Goal: Information Seeking & Learning: Learn about a topic

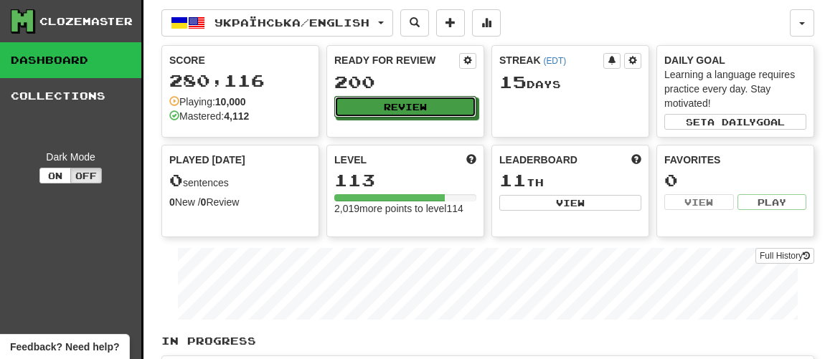
click at [399, 105] on button "Review" at bounding box center [405, 107] width 142 height 22
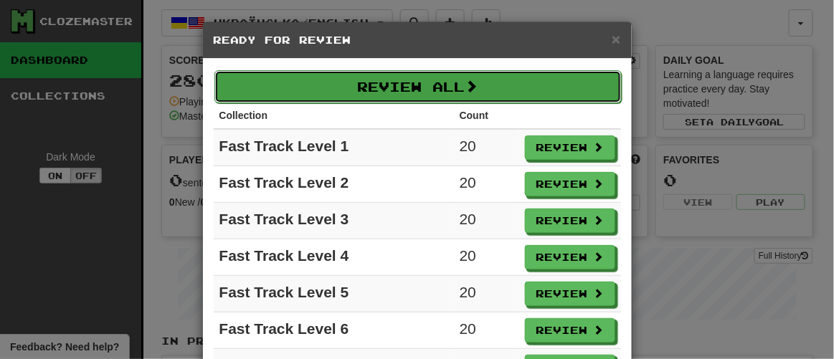
click at [392, 87] on button "Review All" at bounding box center [417, 86] width 407 height 33
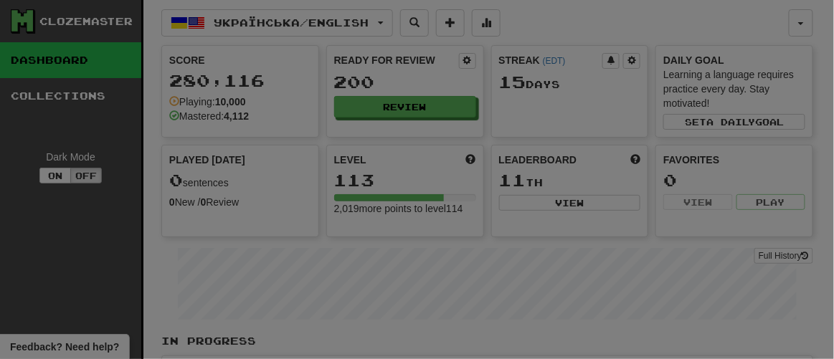
select select "**"
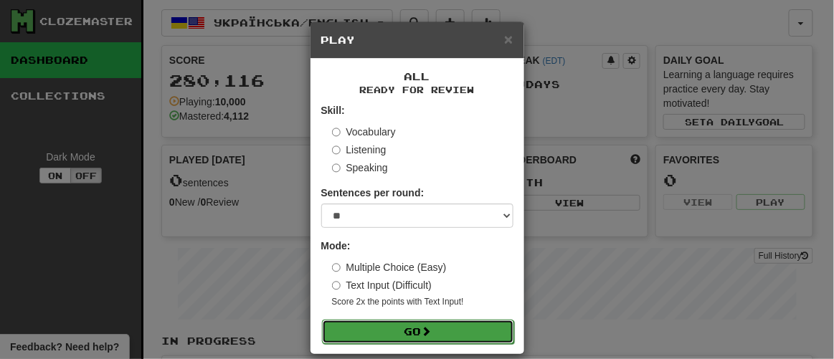
click at [396, 326] on button "Go" at bounding box center [418, 332] width 192 height 24
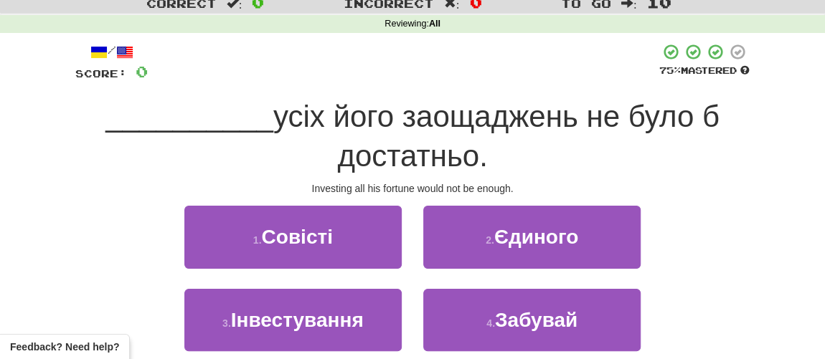
scroll to position [65, 0]
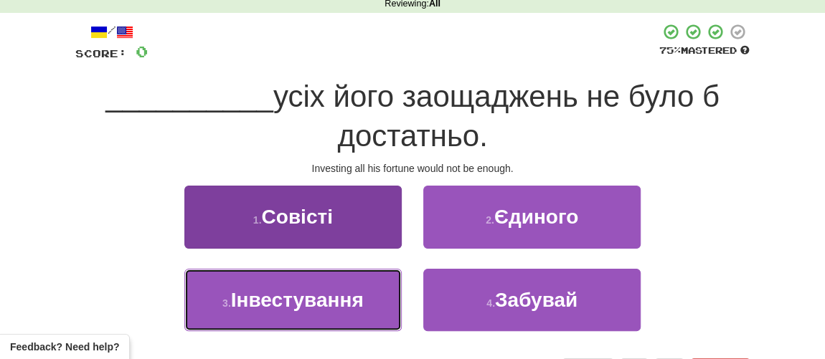
click at [310, 304] on span "Інвестування" at bounding box center [297, 300] width 133 height 22
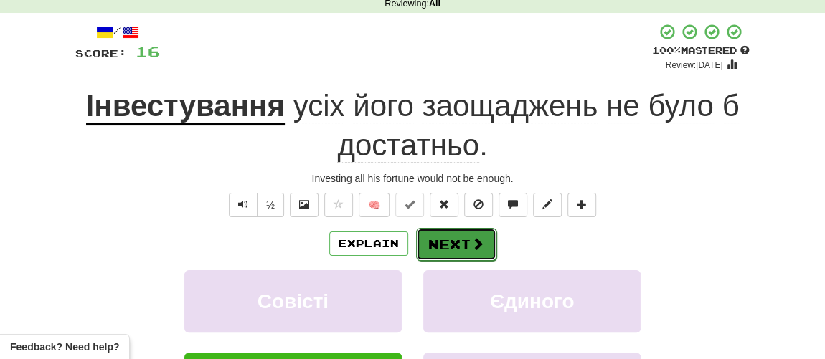
click at [475, 245] on span at bounding box center [477, 243] width 13 height 13
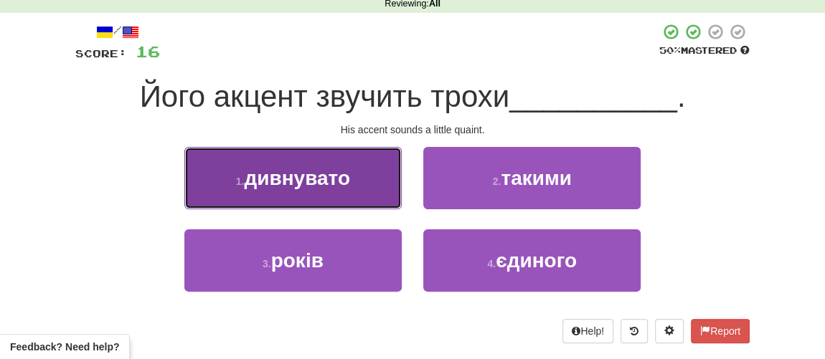
click at [284, 176] on span "дивнувато" at bounding box center [297, 178] width 106 height 22
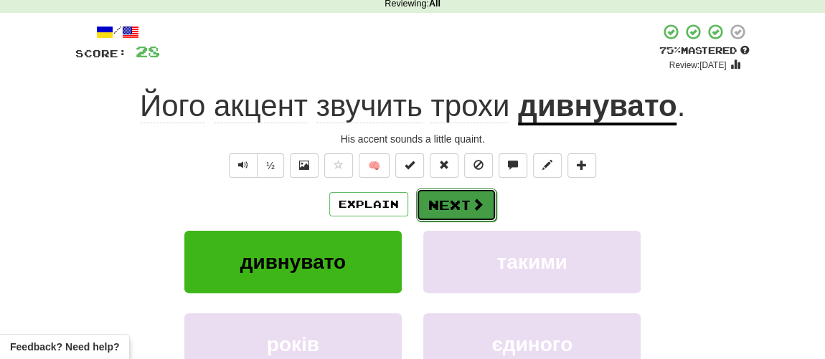
click at [442, 204] on button "Next" at bounding box center [456, 205] width 80 height 33
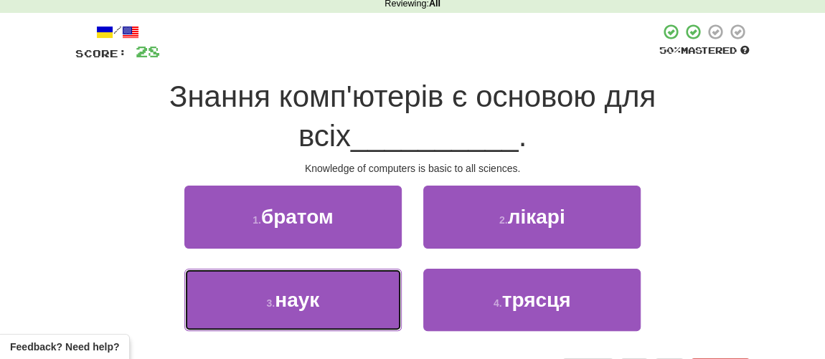
click at [263, 298] on button "3 . наук" at bounding box center [292, 300] width 217 height 62
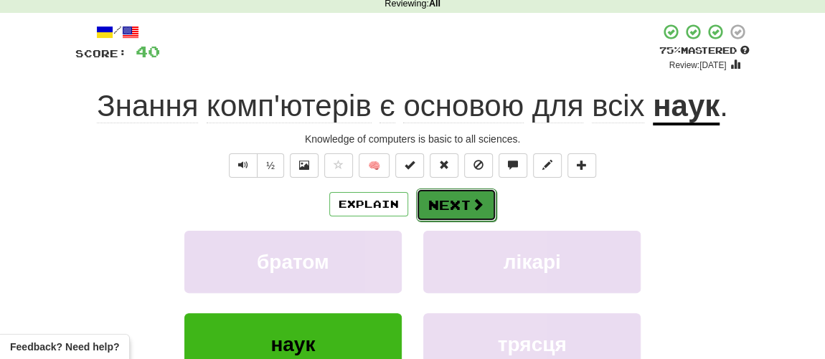
click at [450, 211] on button "Next" at bounding box center [456, 205] width 80 height 33
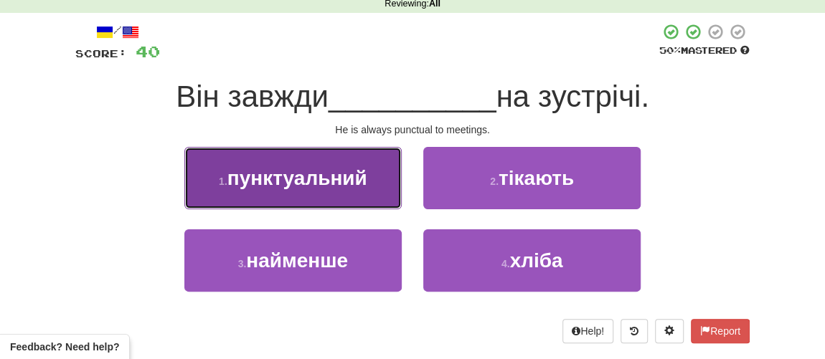
click at [337, 192] on button "1 . пунктуальний" at bounding box center [292, 178] width 217 height 62
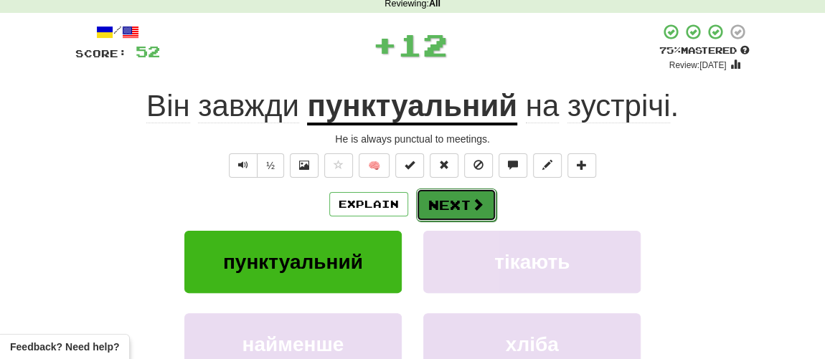
click at [450, 207] on button "Next" at bounding box center [456, 205] width 80 height 33
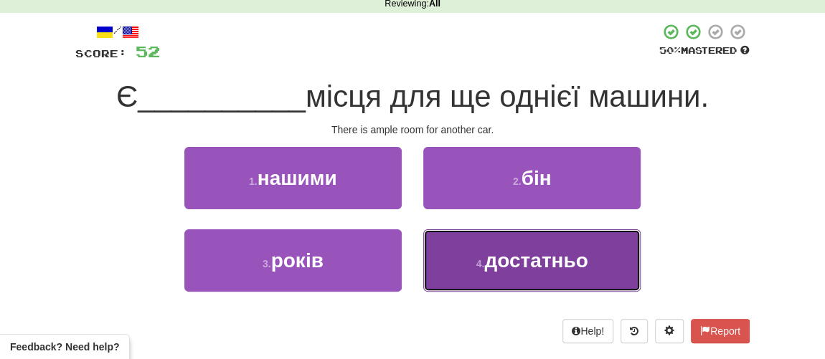
click at [488, 260] on span "достатньо" at bounding box center [535, 261] width 103 height 22
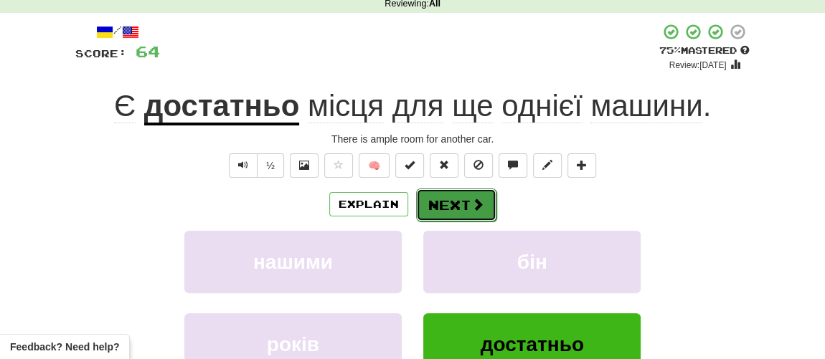
click at [458, 204] on button "Next" at bounding box center [456, 205] width 80 height 33
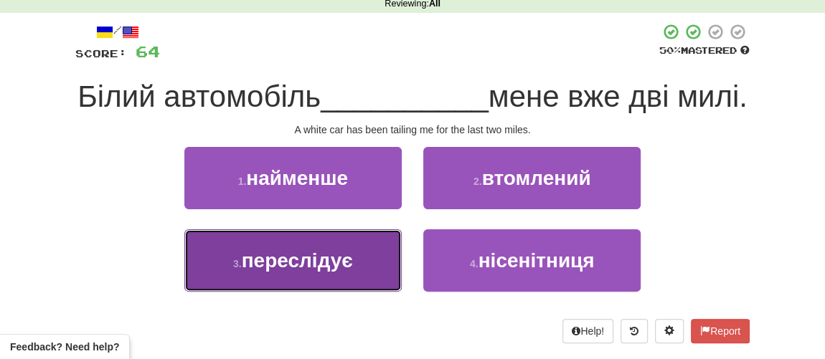
click at [279, 272] on span "переслідує" at bounding box center [297, 261] width 111 height 22
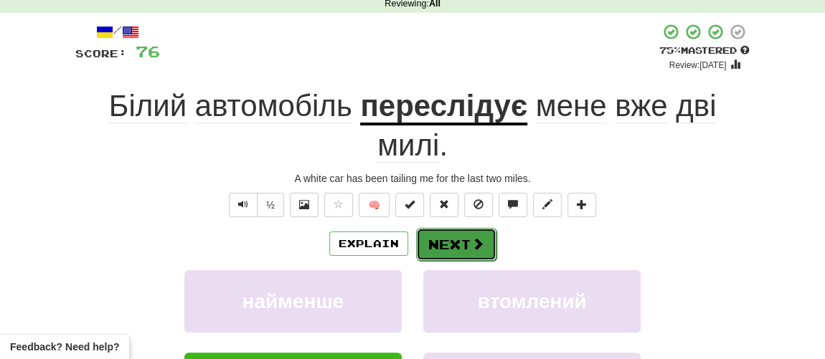
click at [454, 241] on button "Next" at bounding box center [456, 244] width 80 height 33
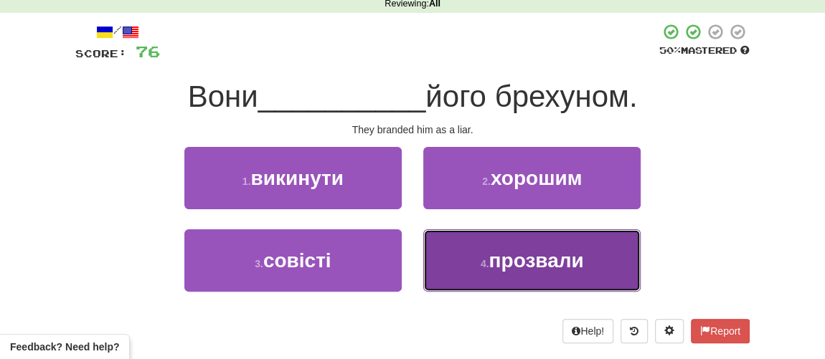
click at [498, 266] on span "прозвали" at bounding box center [535, 261] width 95 height 22
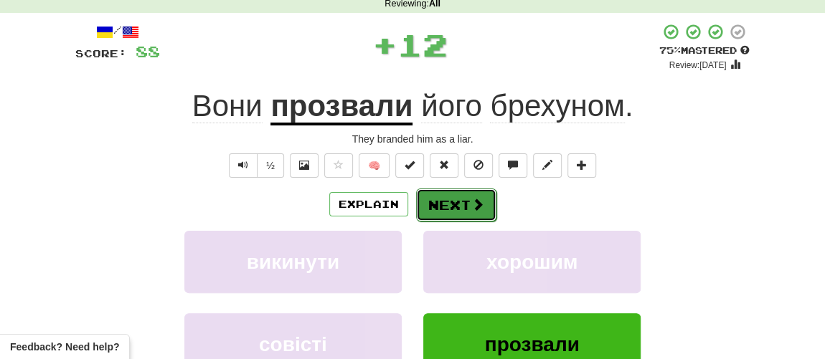
click at [456, 202] on button "Next" at bounding box center [456, 205] width 80 height 33
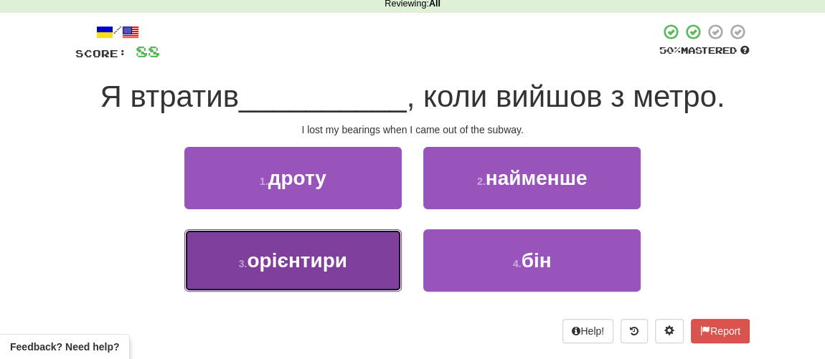
click at [288, 267] on span "орієнтири" at bounding box center [297, 261] width 100 height 22
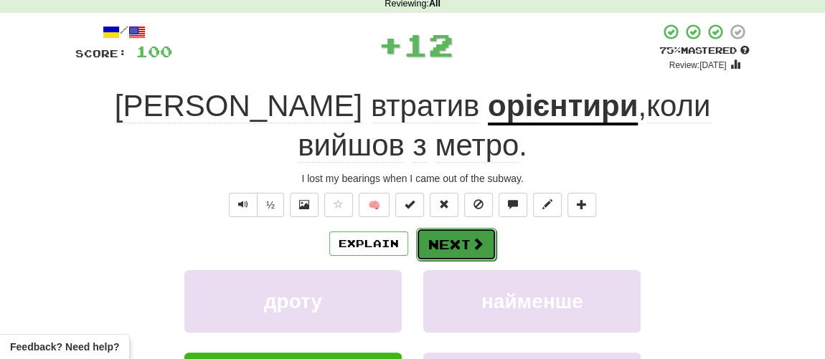
click at [450, 228] on button "Next" at bounding box center [456, 244] width 80 height 33
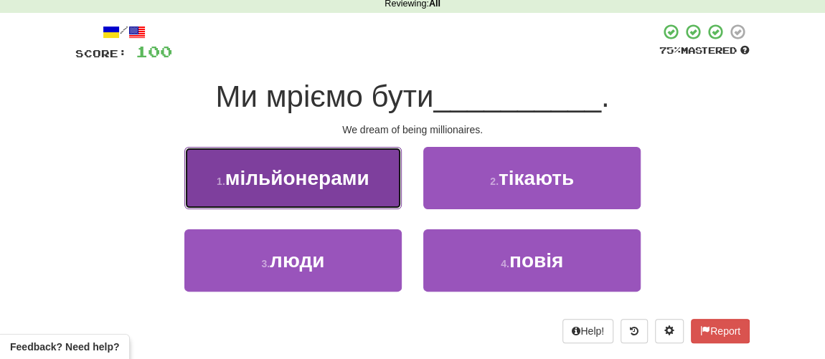
click at [356, 180] on span "мільйонерами" at bounding box center [297, 178] width 144 height 22
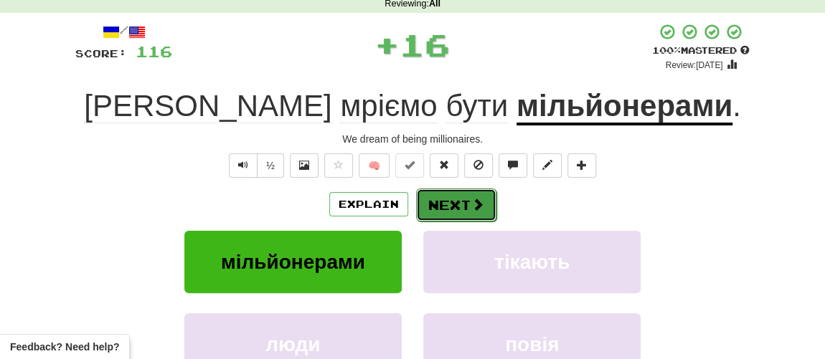
click at [449, 208] on button "Next" at bounding box center [456, 205] width 80 height 33
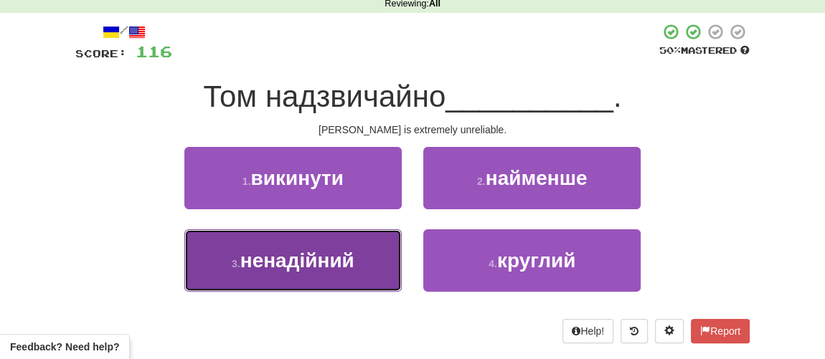
click at [286, 267] on span "ненадійний" at bounding box center [297, 261] width 114 height 22
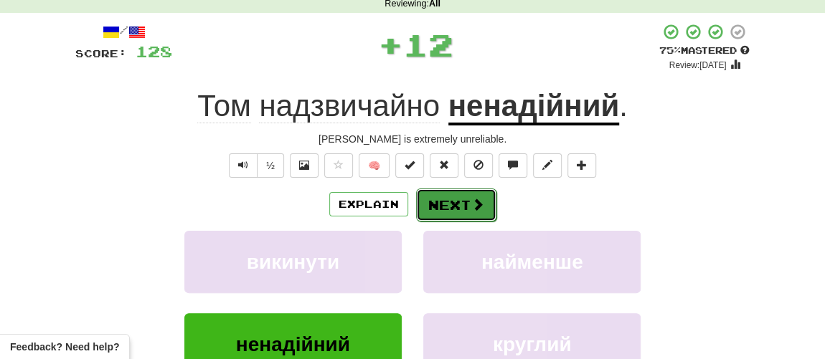
click at [447, 209] on button "Next" at bounding box center [456, 205] width 80 height 33
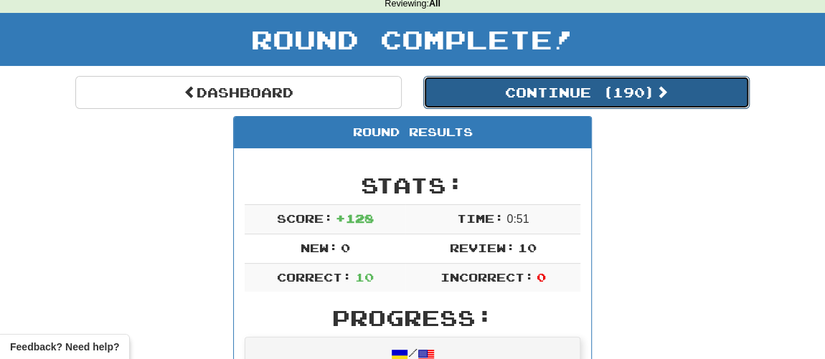
click at [536, 98] on button "Continue ( 190 )" at bounding box center [586, 92] width 326 height 33
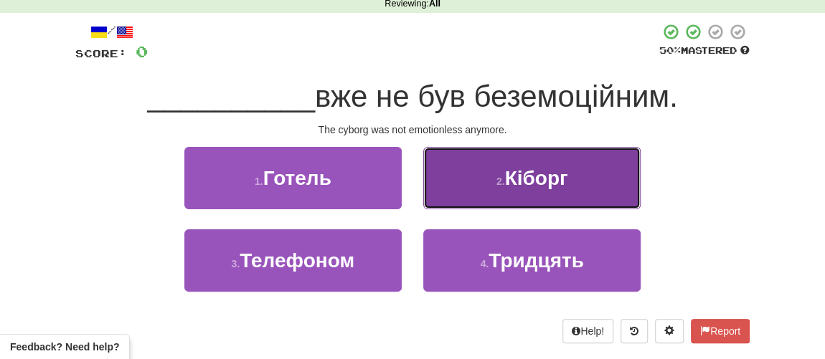
click at [533, 186] on span "Кіборг" at bounding box center [535, 178] width 63 height 22
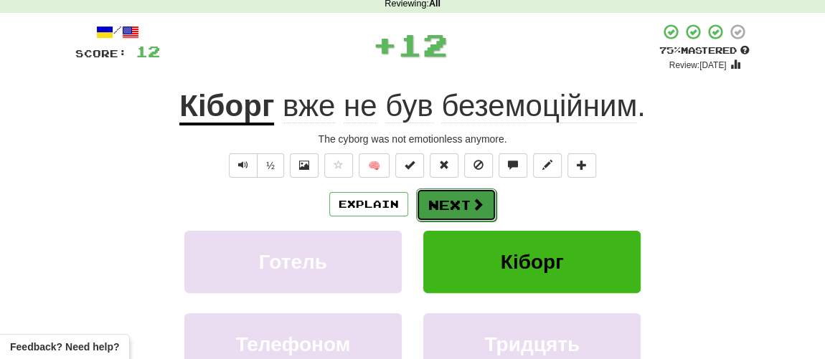
click at [455, 210] on button "Next" at bounding box center [456, 205] width 80 height 33
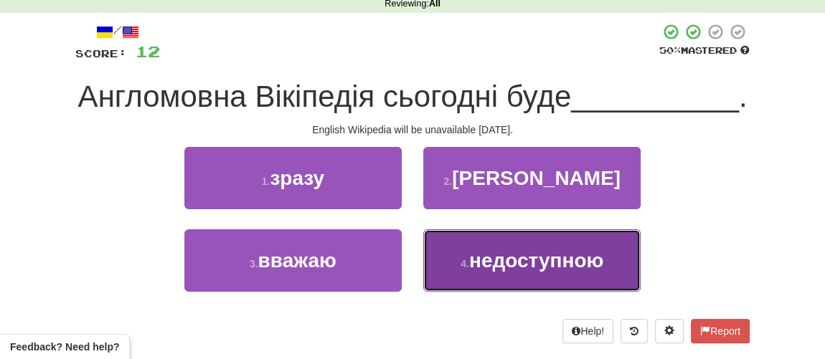
click at [490, 272] on span "недоступною" at bounding box center [536, 261] width 134 height 22
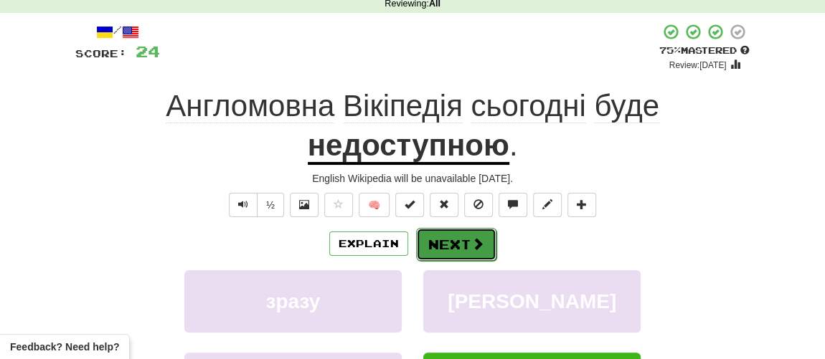
click at [448, 245] on button "Next" at bounding box center [456, 244] width 80 height 33
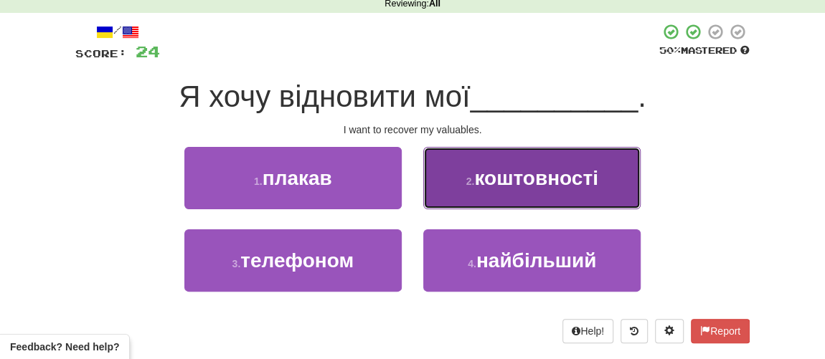
click at [528, 179] on span "коштовності" at bounding box center [535, 178] width 123 height 22
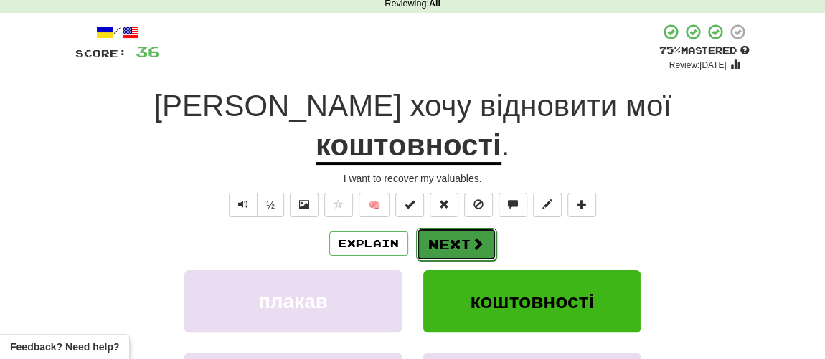
click at [442, 228] on button "Next" at bounding box center [456, 244] width 80 height 33
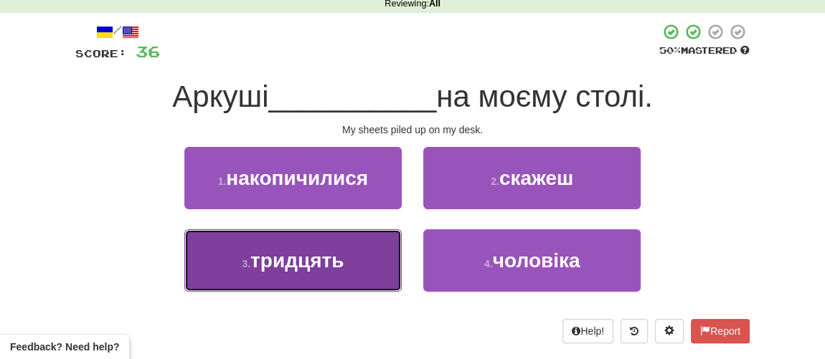
click at [323, 275] on button "3 . тридцять" at bounding box center [292, 260] width 217 height 62
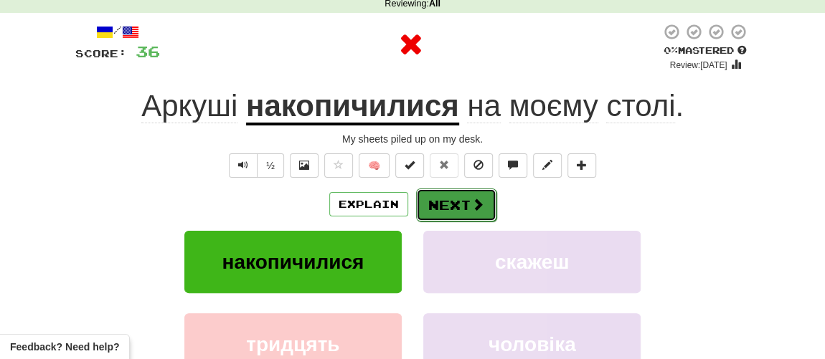
click at [445, 201] on button "Next" at bounding box center [456, 205] width 80 height 33
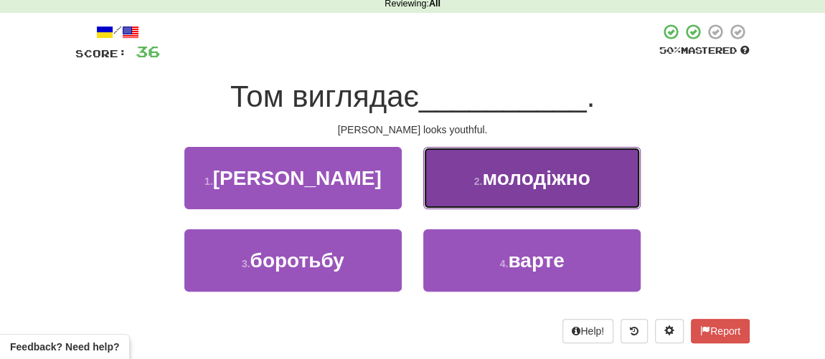
click at [490, 183] on span "молодіжно" at bounding box center [536, 178] width 108 height 22
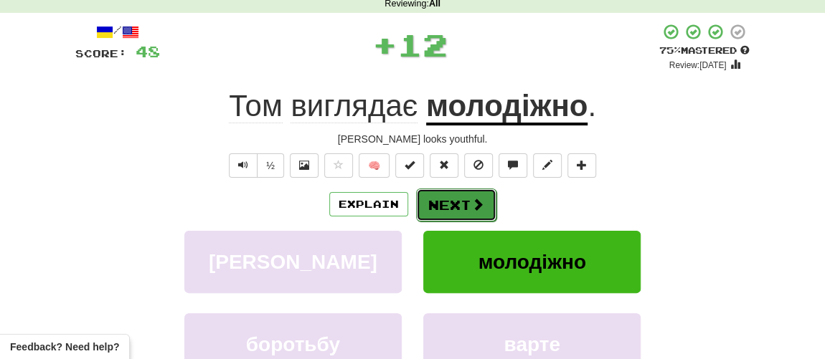
click at [448, 205] on button "Next" at bounding box center [456, 205] width 80 height 33
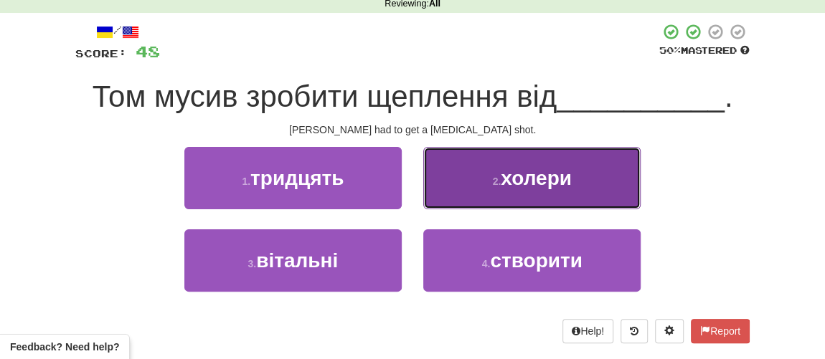
click at [510, 190] on button "2 . холери" at bounding box center [531, 178] width 217 height 62
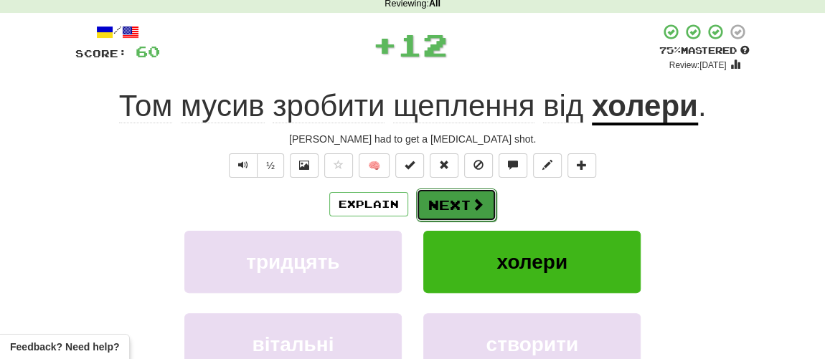
click at [458, 204] on button "Next" at bounding box center [456, 205] width 80 height 33
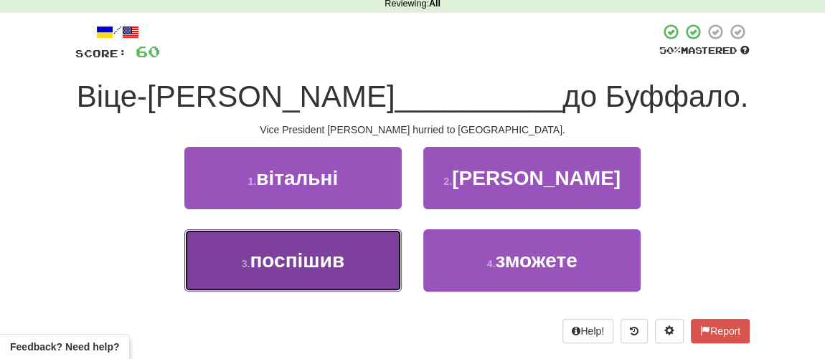
click at [301, 272] on span "поспішив" at bounding box center [297, 261] width 95 height 22
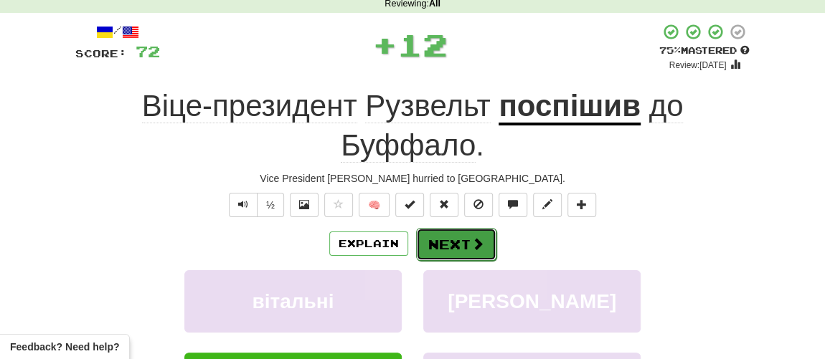
click at [433, 257] on button "Next" at bounding box center [456, 244] width 80 height 33
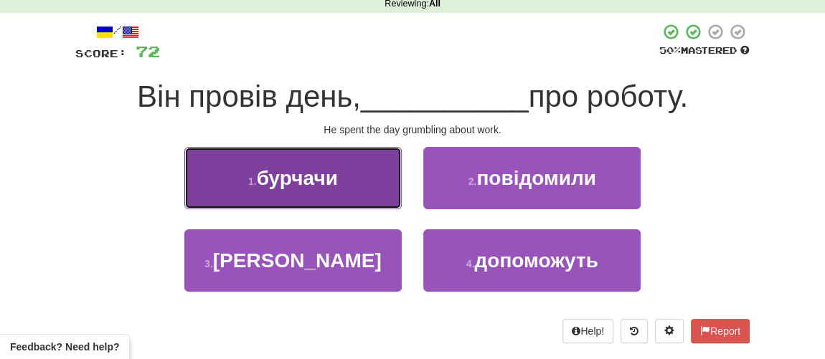
click at [286, 184] on span "бурчачи" at bounding box center [297, 178] width 81 height 22
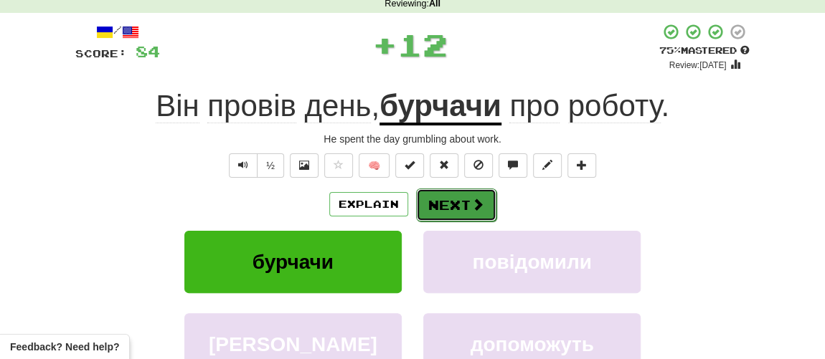
click at [431, 203] on button "Next" at bounding box center [456, 205] width 80 height 33
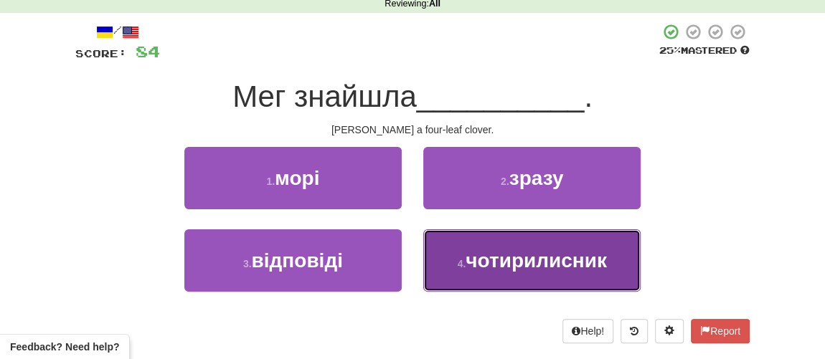
click at [476, 262] on span "чотирилисник" at bounding box center [535, 261] width 141 height 22
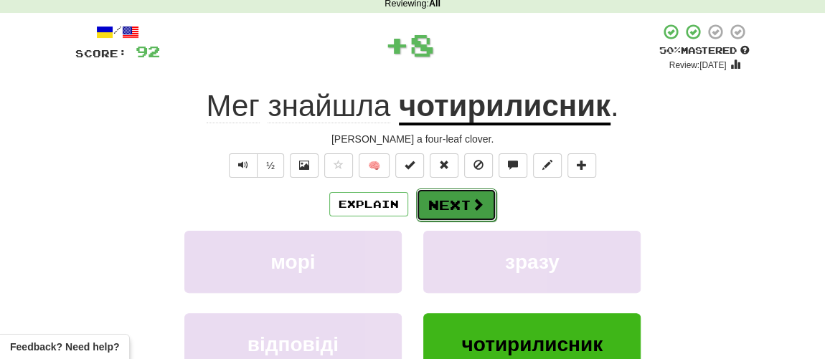
click at [429, 207] on button "Next" at bounding box center [456, 205] width 80 height 33
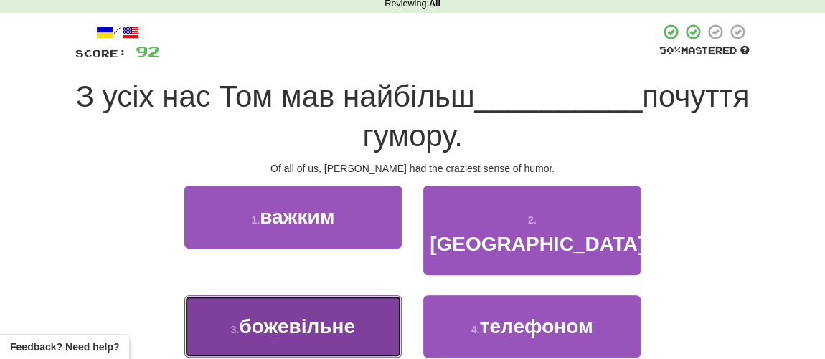
click at [289, 315] on span "божевільне" at bounding box center [297, 326] width 116 height 22
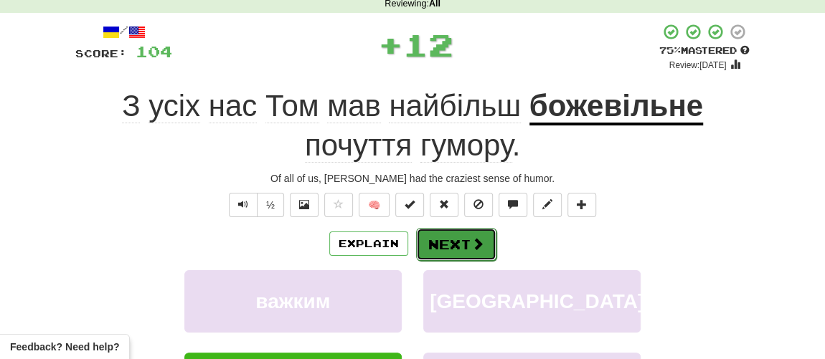
click at [447, 243] on button "Next" at bounding box center [456, 244] width 80 height 33
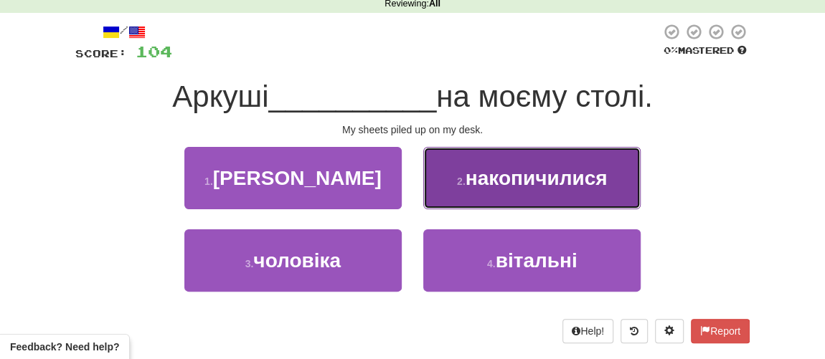
click at [480, 198] on button "2 . накопичилися" at bounding box center [531, 178] width 217 height 62
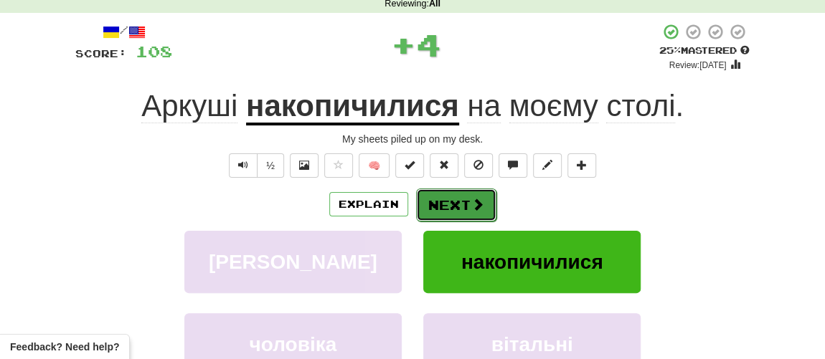
click at [432, 219] on button "Next" at bounding box center [456, 205] width 80 height 33
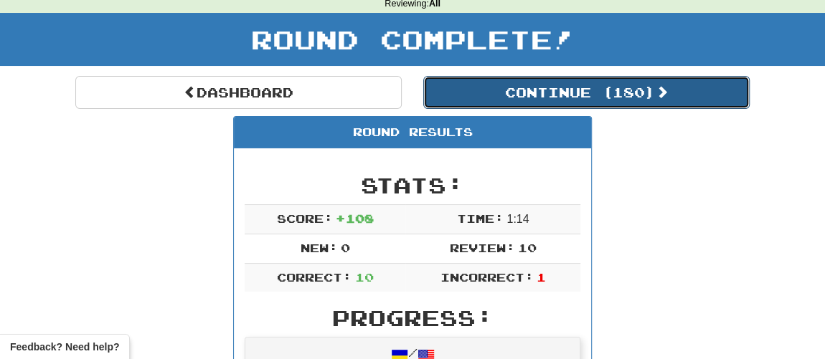
click at [476, 82] on button "Continue ( 180 )" at bounding box center [586, 92] width 326 height 33
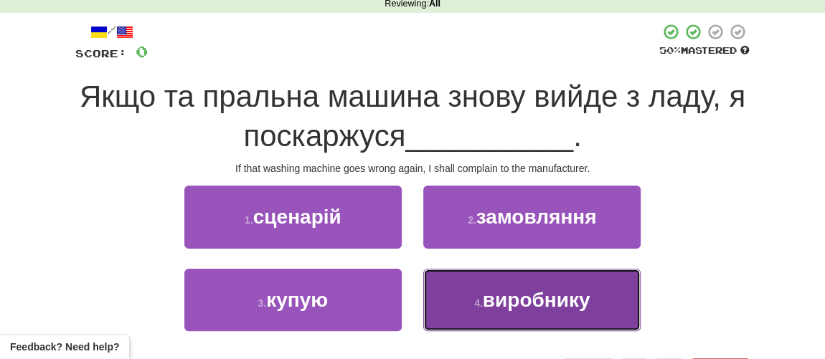
click at [475, 288] on button "4 . виробнику" at bounding box center [531, 300] width 217 height 62
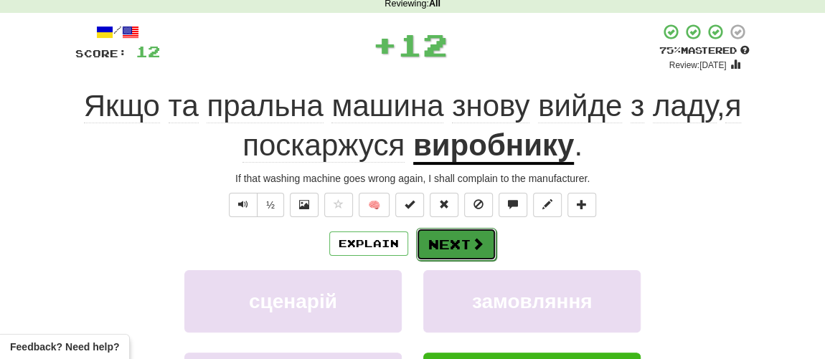
click at [441, 242] on button "Next" at bounding box center [456, 244] width 80 height 33
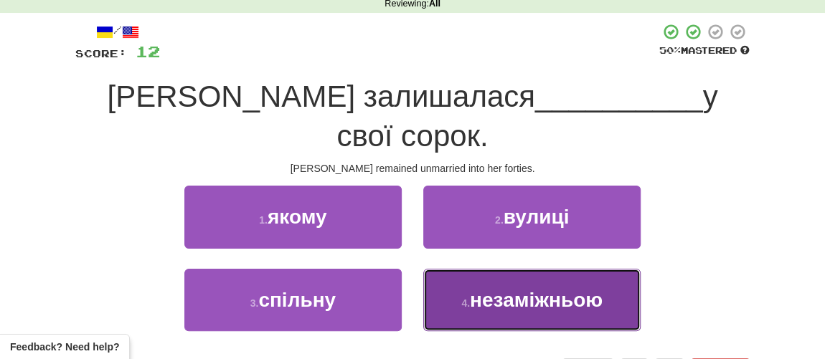
click at [496, 289] on span "незаміжньою" at bounding box center [536, 300] width 133 height 22
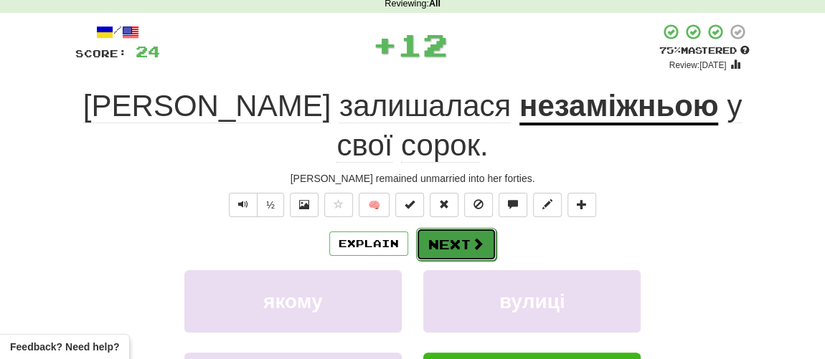
click at [462, 228] on button "Next" at bounding box center [456, 244] width 80 height 33
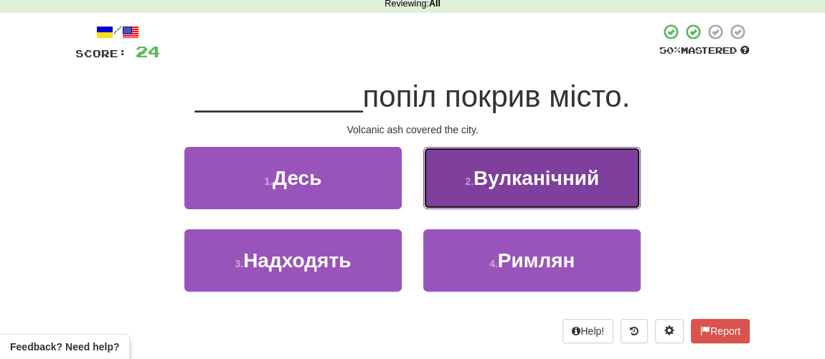
click at [513, 185] on span "Вулканічний" at bounding box center [535, 178] width 125 height 22
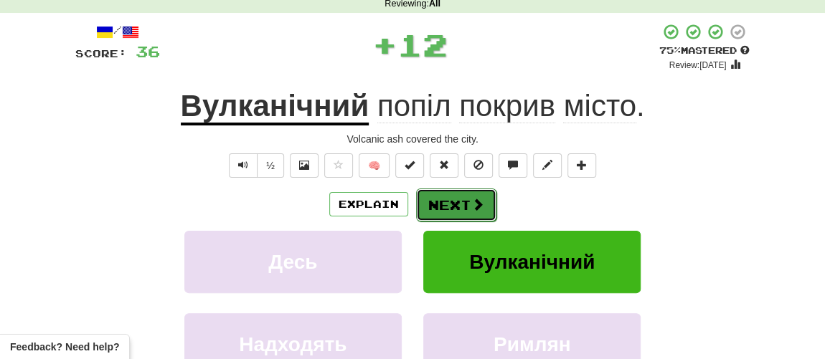
click at [458, 211] on button "Next" at bounding box center [456, 205] width 80 height 33
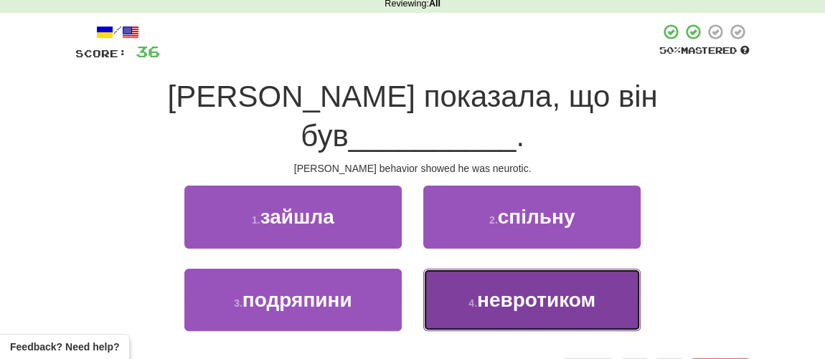
click at [490, 298] on span "невротиком" at bounding box center [536, 300] width 118 height 22
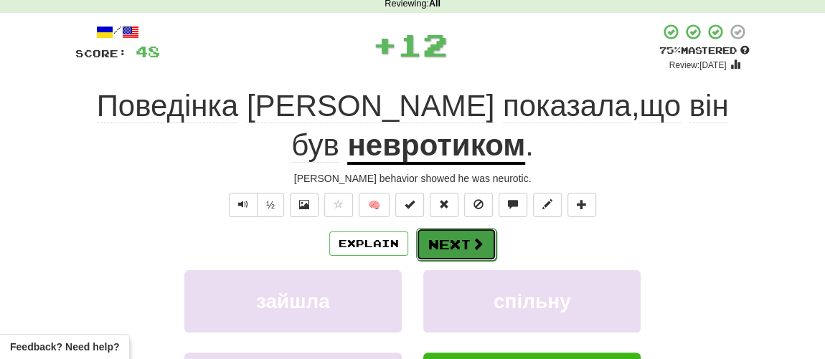
click at [450, 230] on button "Next" at bounding box center [456, 244] width 80 height 33
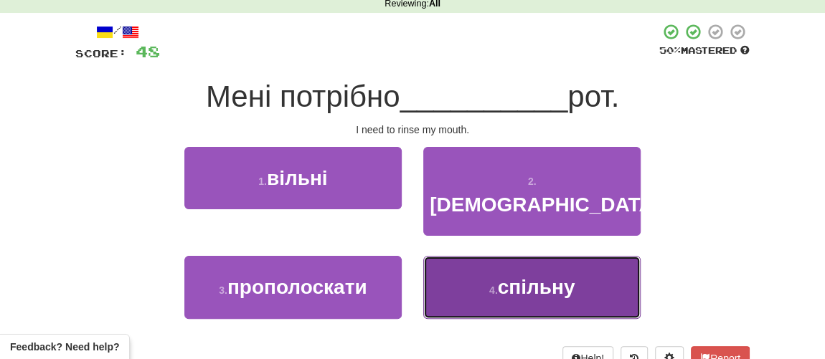
click at [489, 285] on small "4 ." at bounding box center [493, 290] width 9 height 11
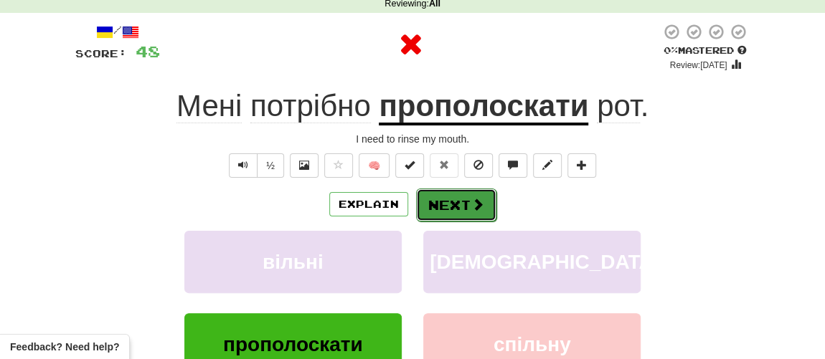
click at [439, 217] on button "Next" at bounding box center [456, 205] width 80 height 33
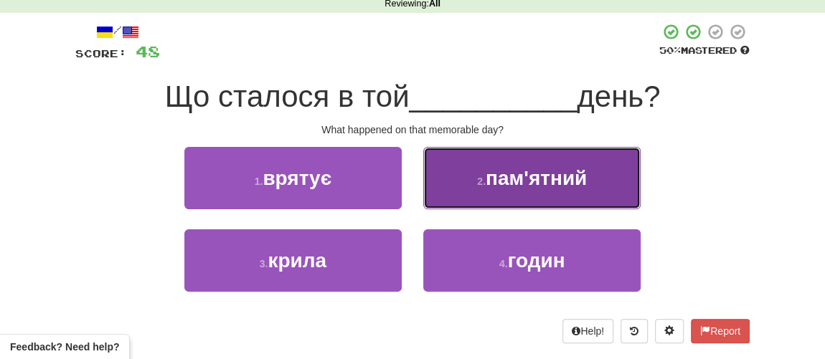
click at [483, 192] on button "2 . пам'ятний" at bounding box center [531, 178] width 217 height 62
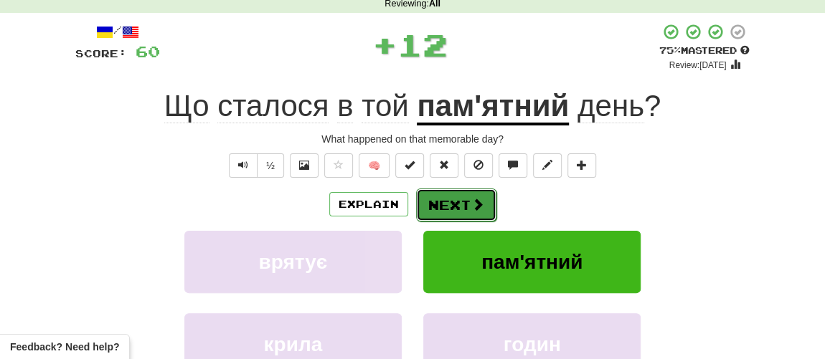
click at [441, 210] on button "Next" at bounding box center [456, 205] width 80 height 33
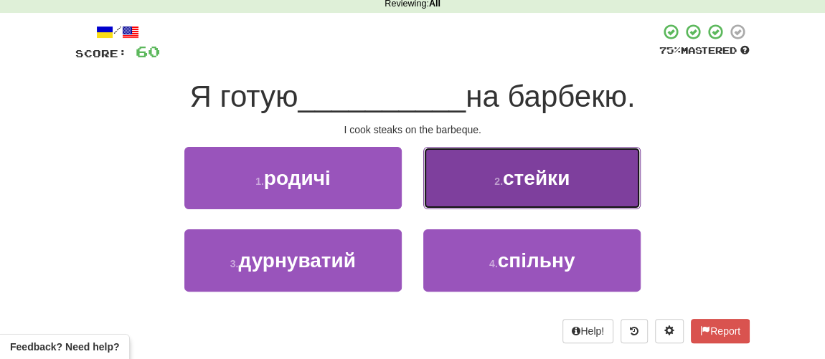
click at [513, 191] on button "2 . стейки" at bounding box center [531, 178] width 217 height 62
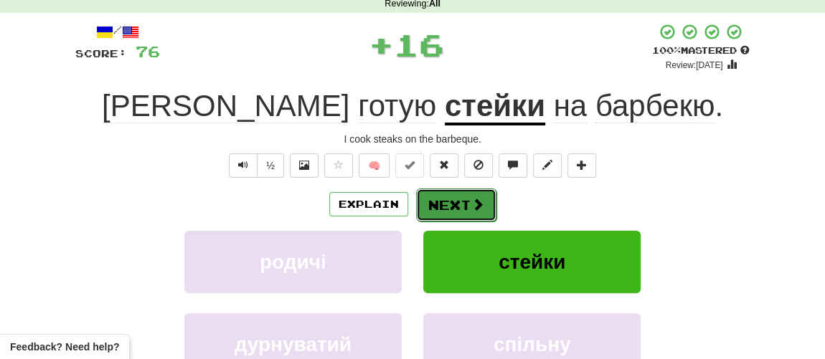
click at [452, 211] on button "Next" at bounding box center [456, 205] width 80 height 33
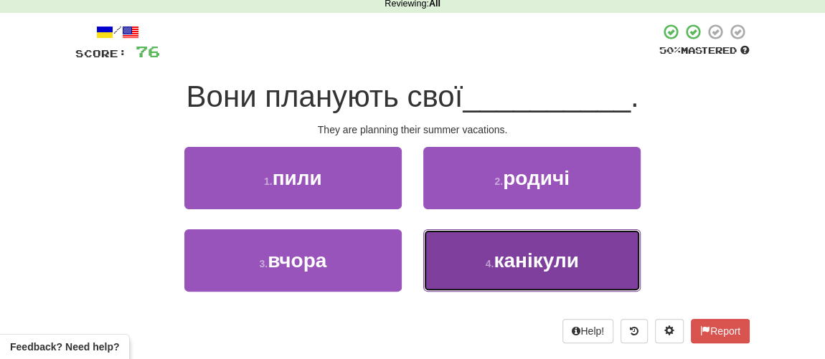
click at [492, 264] on small "4 ." at bounding box center [489, 263] width 9 height 11
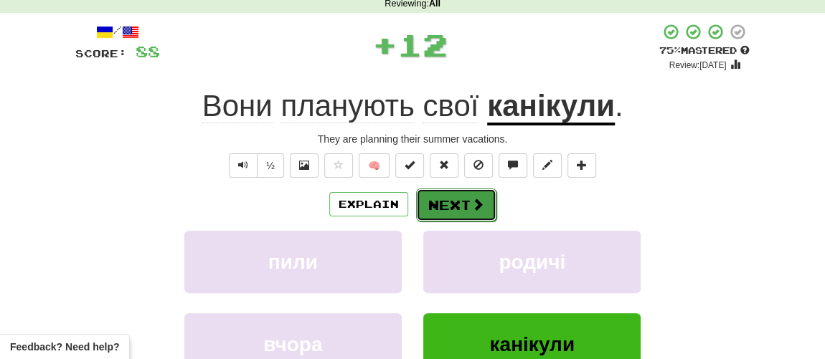
click at [459, 209] on button "Next" at bounding box center [456, 205] width 80 height 33
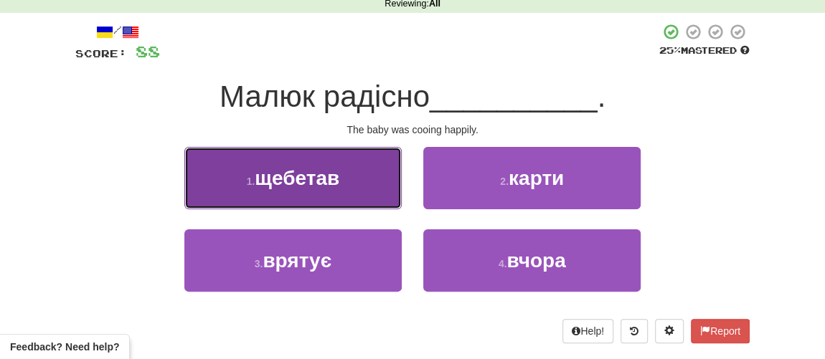
click at [326, 187] on span "щебетав" at bounding box center [297, 178] width 85 height 22
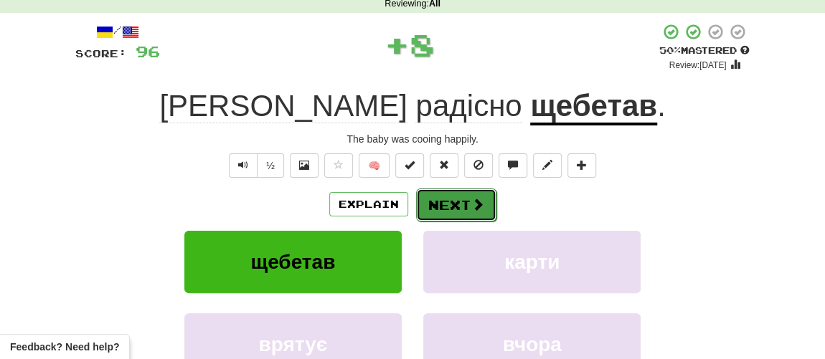
click at [447, 209] on button "Next" at bounding box center [456, 205] width 80 height 33
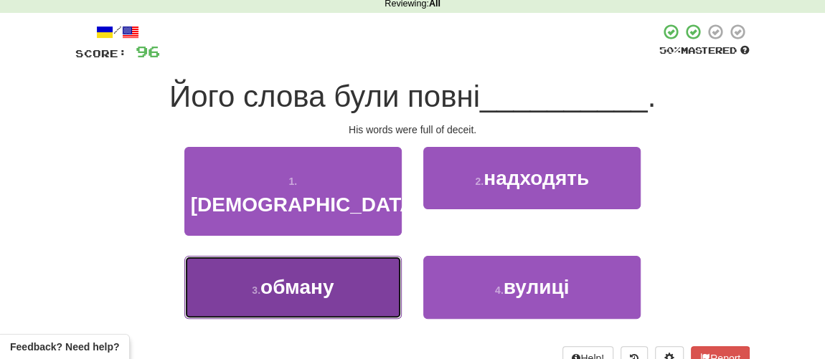
click at [306, 276] on span "обману" at bounding box center [296, 287] width 73 height 22
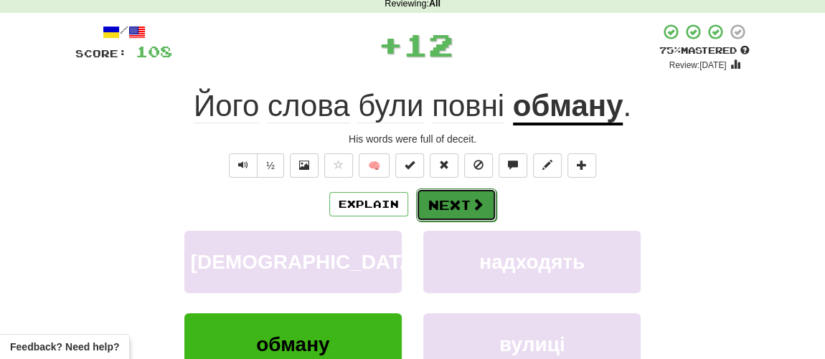
click at [443, 205] on button "Next" at bounding box center [456, 205] width 80 height 33
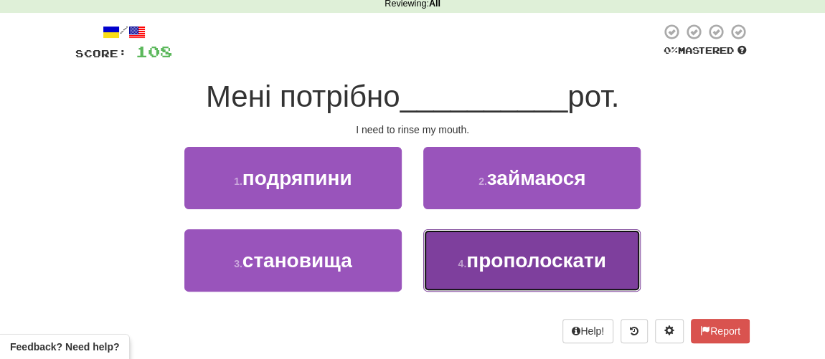
click at [495, 261] on span "прополоскати" at bounding box center [536, 261] width 140 height 22
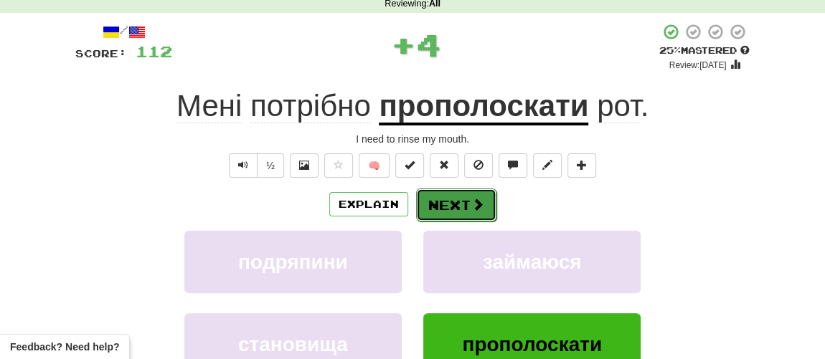
click at [447, 205] on button "Next" at bounding box center [456, 205] width 80 height 33
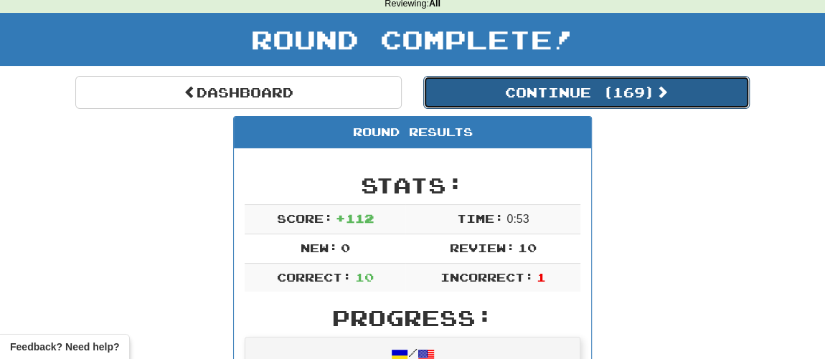
click at [513, 92] on button "Continue ( 169 )" at bounding box center [586, 92] width 326 height 33
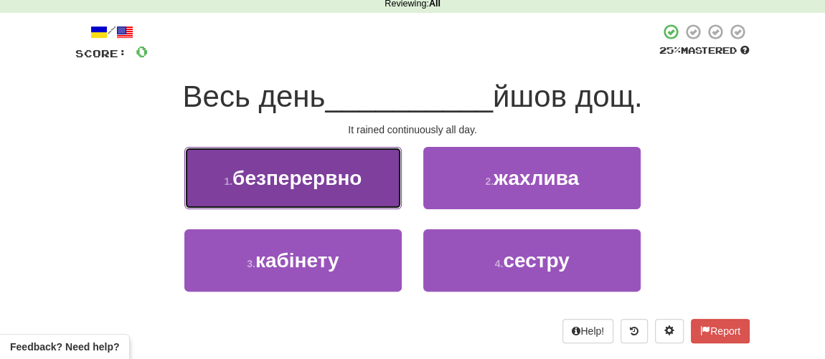
click at [295, 180] on span "безперервно" at bounding box center [296, 178] width 129 height 22
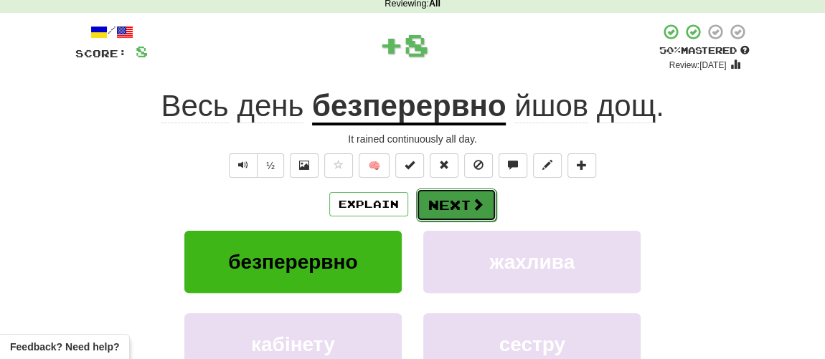
click at [450, 200] on button "Next" at bounding box center [456, 205] width 80 height 33
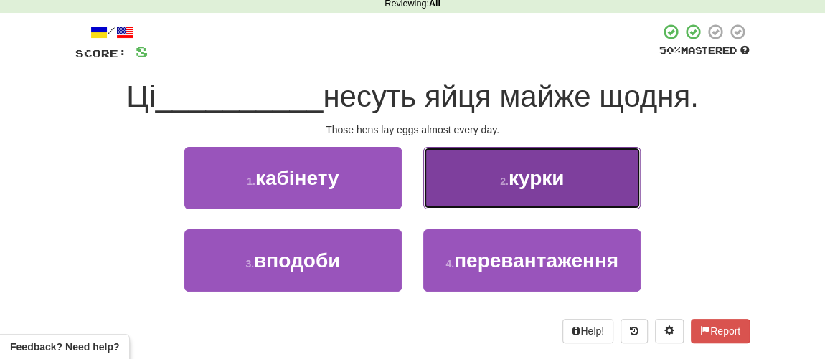
click at [501, 180] on small "2 ." at bounding box center [504, 181] width 9 height 11
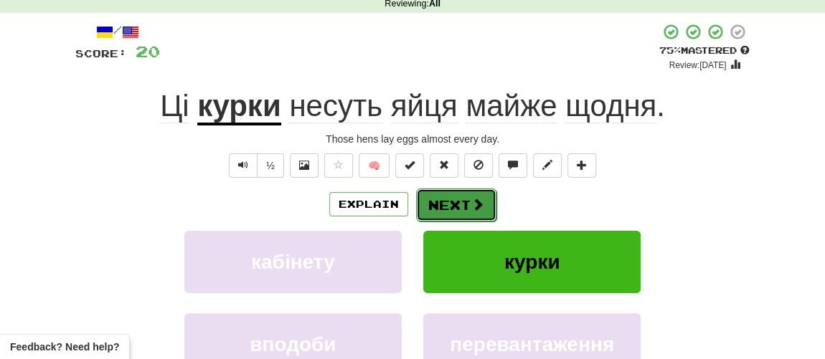
click at [453, 199] on button "Next" at bounding box center [456, 205] width 80 height 33
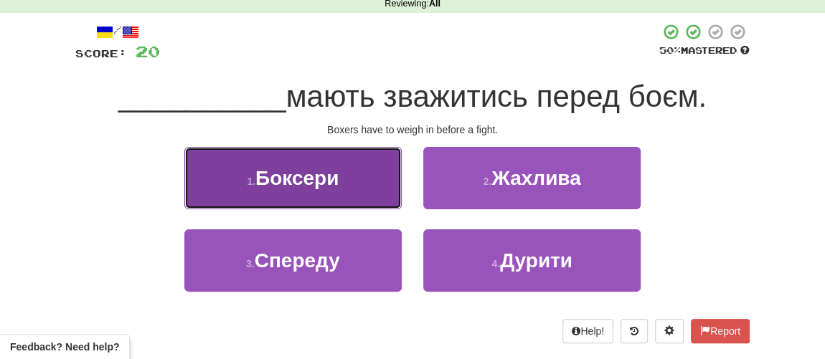
click at [282, 176] on span "Боксери" at bounding box center [296, 178] width 83 height 22
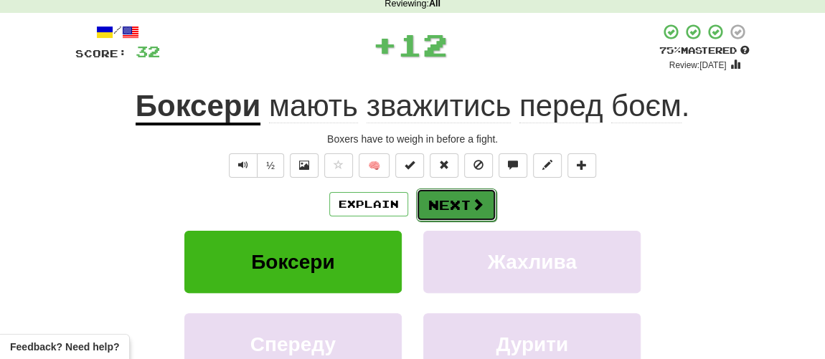
click at [450, 204] on button "Next" at bounding box center [456, 205] width 80 height 33
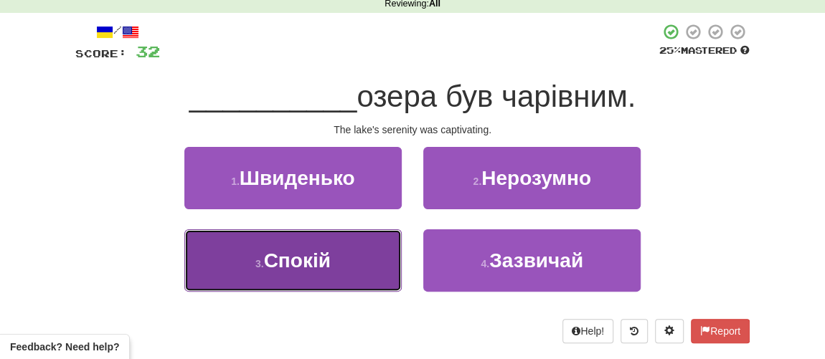
click at [298, 257] on span "Спокій" at bounding box center [297, 261] width 67 height 22
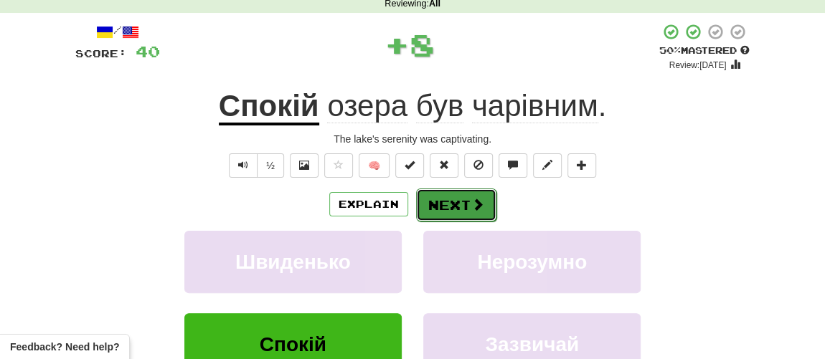
click at [456, 202] on button "Next" at bounding box center [456, 205] width 80 height 33
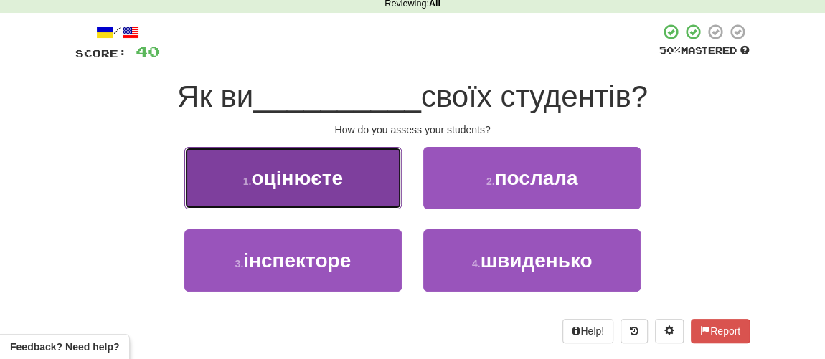
click at [300, 189] on button "1 . оцінюєте" at bounding box center [292, 178] width 217 height 62
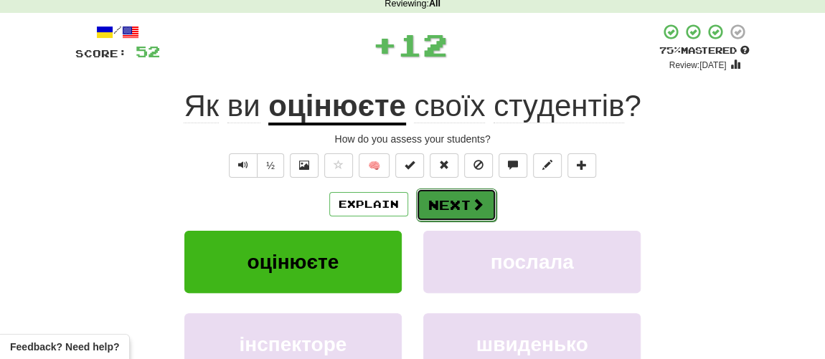
click at [450, 210] on button "Next" at bounding box center [456, 205] width 80 height 33
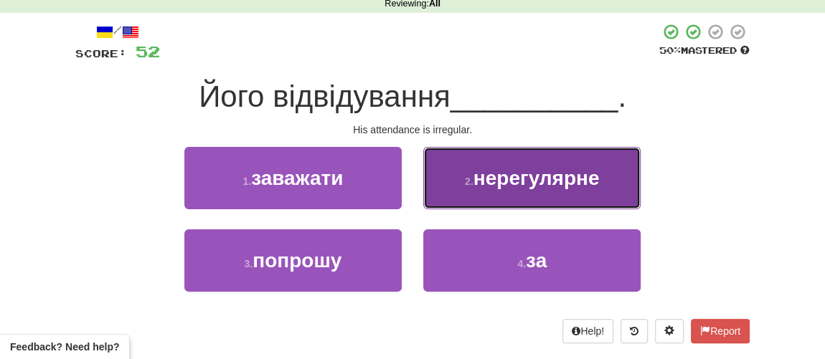
click at [493, 185] on span "нерегулярне" at bounding box center [536, 178] width 126 height 22
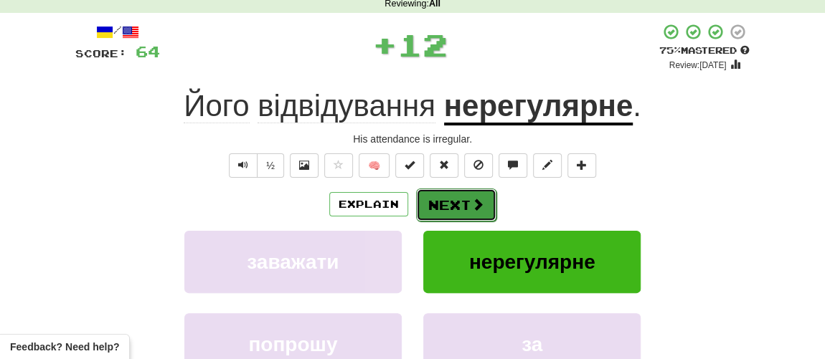
click at [455, 202] on button "Next" at bounding box center [456, 205] width 80 height 33
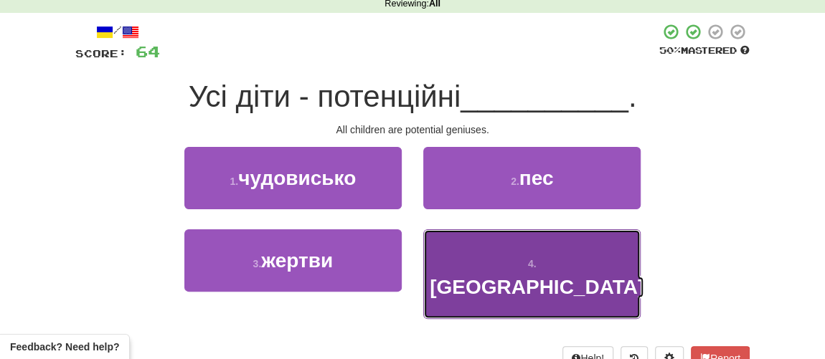
click at [533, 276] on span "[GEOGRAPHIC_DATA]" at bounding box center [536, 287] width 214 height 22
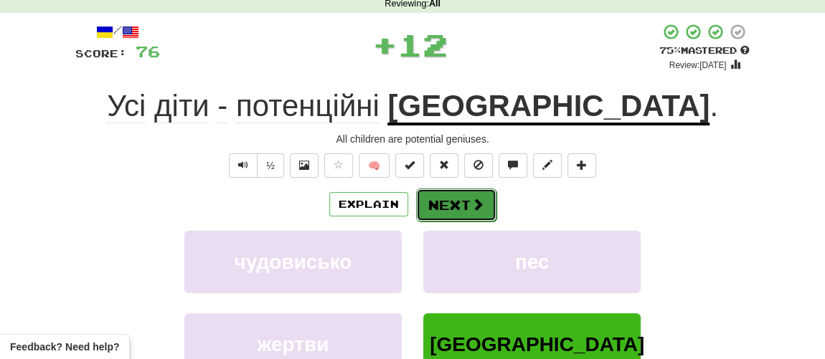
click at [464, 201] on button "Next" at bounding box center [456, 205] width 80 height 33
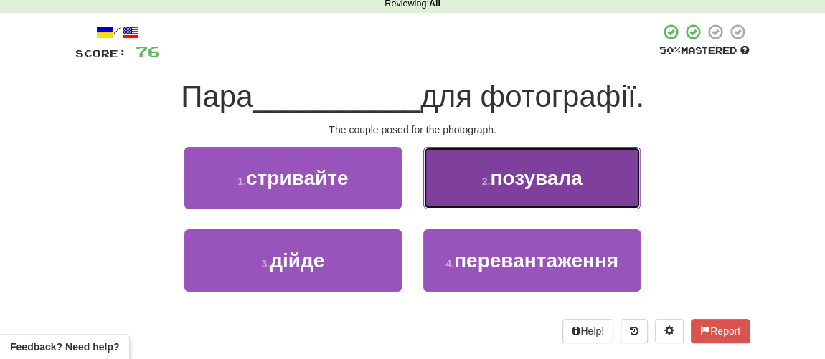
click at [493, 190] on button "2 . позувала" at bounding box center [531, 178] width 217 height 62
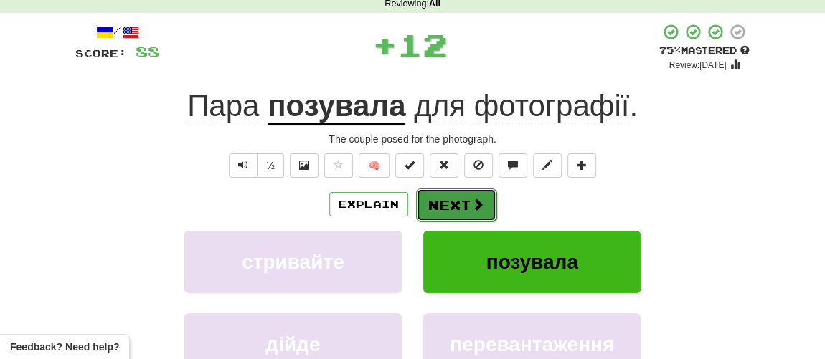
click at [439, 201] on button "Next" at bounding box center [456, 205] width 80 height 33
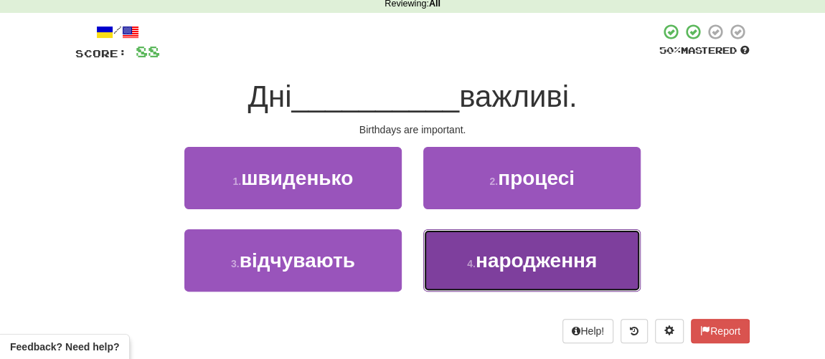
click at [483, 262] on span "народження" at bounding box center [535, 261] width 121 height 22
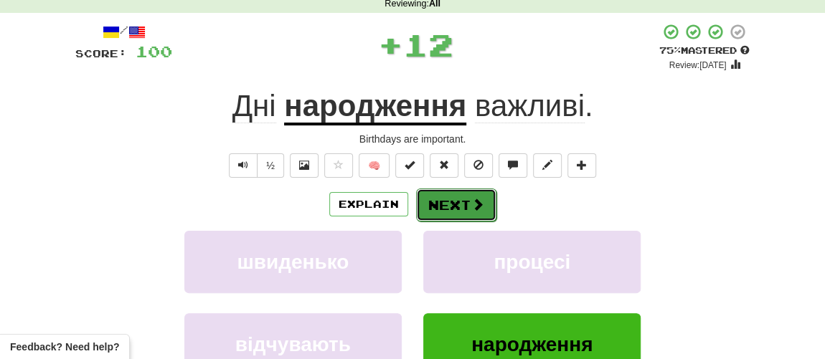
click at [458, 206] on button "Next" at bounding box center [456, 205] width 80 height 33
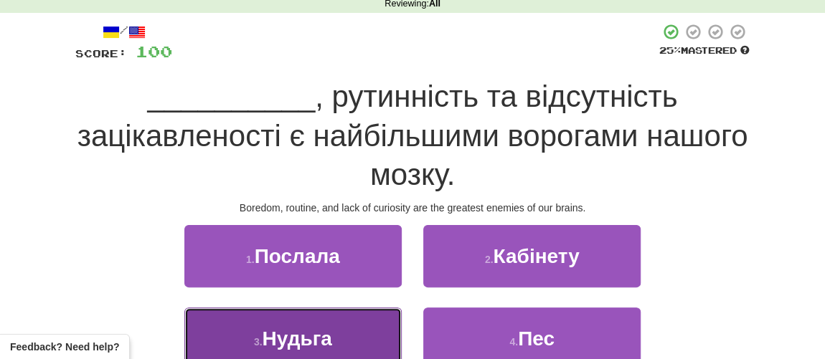
click at [327, 333] on span "Нудьга" at bounding box center [297, 339] width 70 height 22
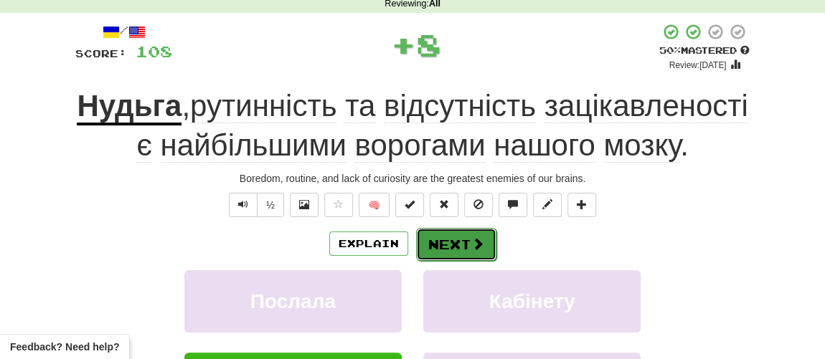
click at [461, 261] on button "Next" at bounding box center [456, 244] width 80 height 33
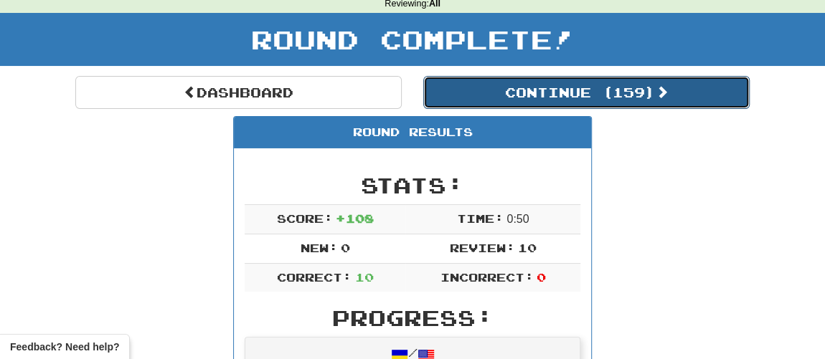
click at [517, 88] on button "Continue ( 159 )" at bounding box center [586, 92] width 326 height 33
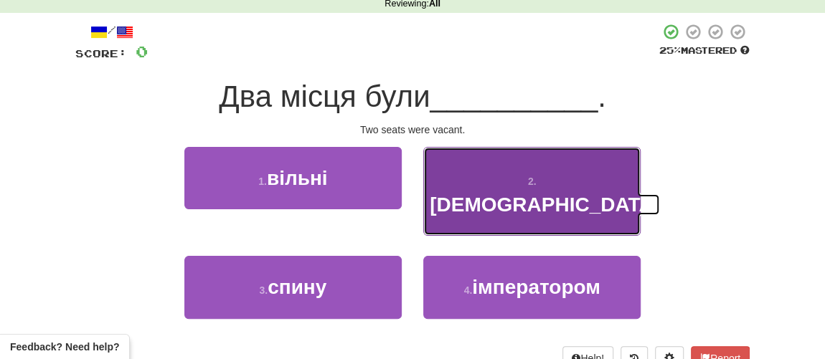
click at [475, 172] on button "2 . святий" at bounding box center [531, 192] width 217 height 90
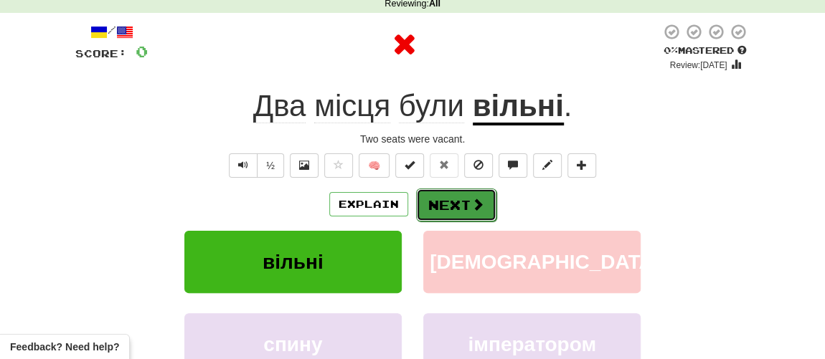
click at [434, 196] on button "Next" at bounding box center [456, 205] width 80 height 33
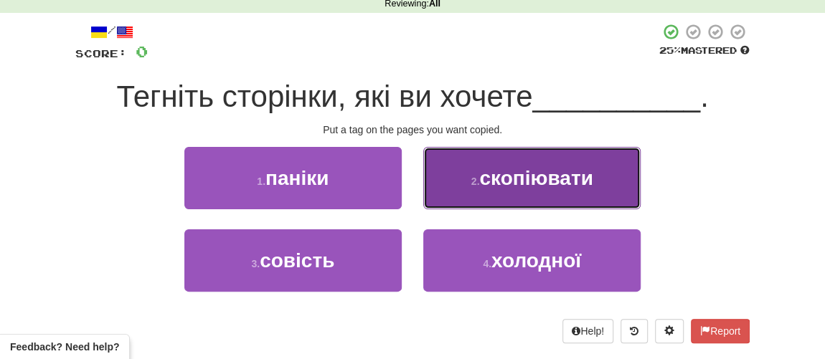
click at [448, 197] on button "2 . скопіювати" at bounding box center [531, 178] width 217 height 62
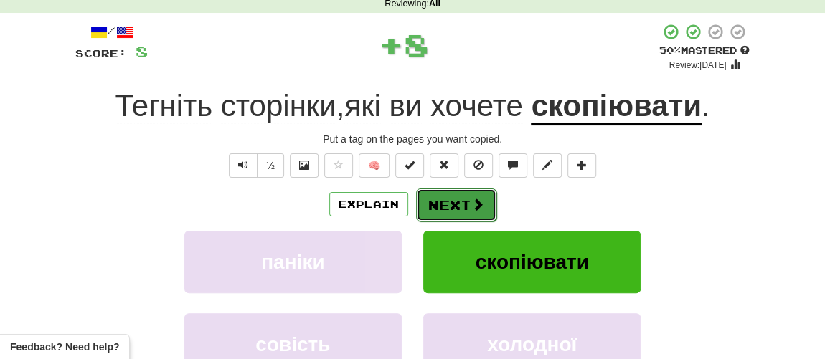
click at [432, 208] on button "Next" at bounding box center [456, 205] width 80 height 33
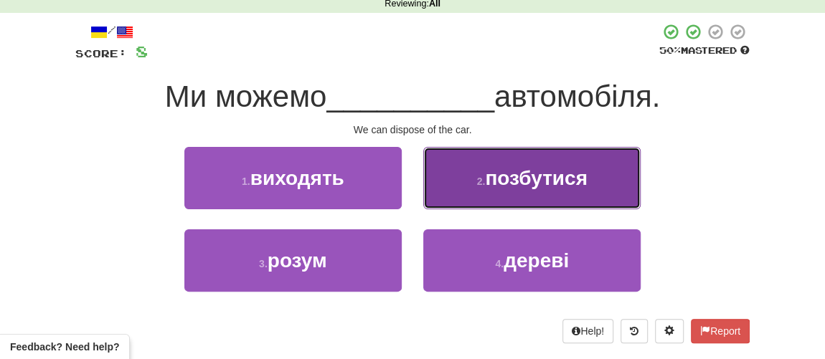
click at [485, 196] on button "2 . позбутися" at bounding box center [531, 178] width 217 height 62
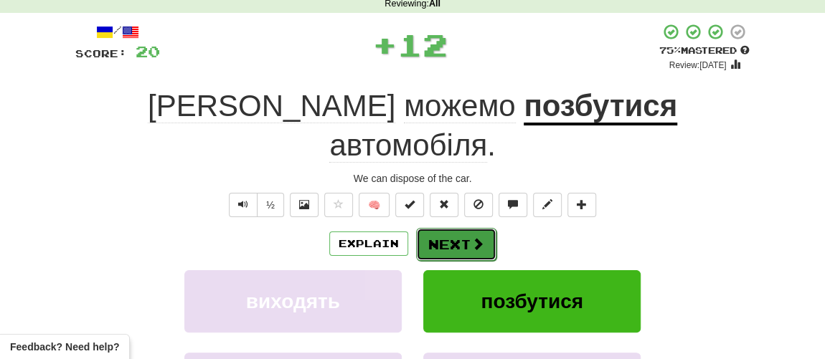
click at [454, 228] on button "Next" at bounding box center [456, 244] width 80 height 33
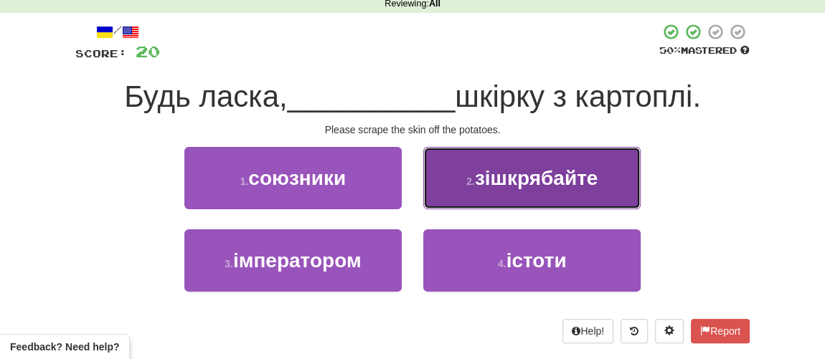
click at [498, 184] on span "зішкрябайте" at bounding box center [536, 178] width 123 height 22
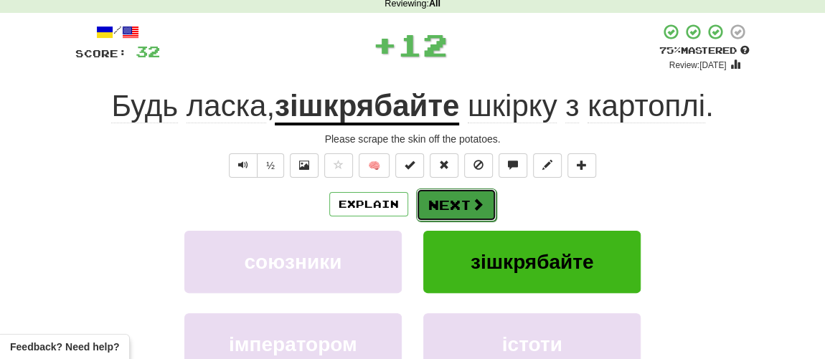
click at [464, 202] on button "Next" at bounding box center [456, 205] width 80 height 33
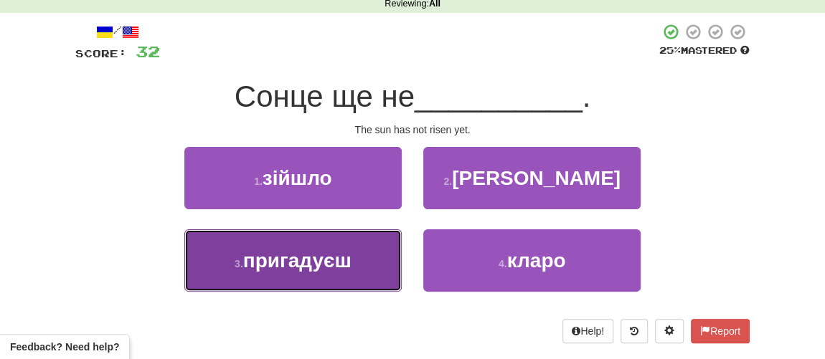
click at [309, 258] on span "пригадуєш" at bounding box center [297, 261] width 108 height 22
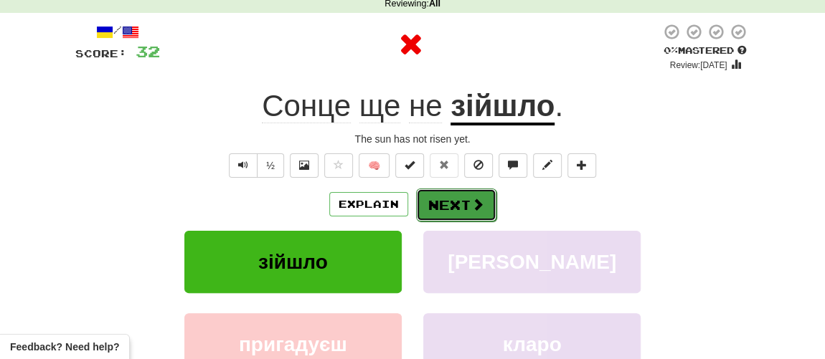
click at [457, 211] on button "Next" at bounding box center [456, 205] width 80 height 33
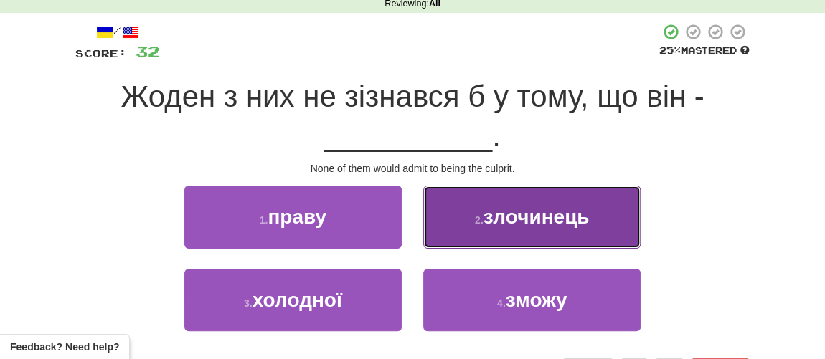
click at [470, 224] on button "2 . злочинець" at bounding box center [531, 217] width 217 height 62
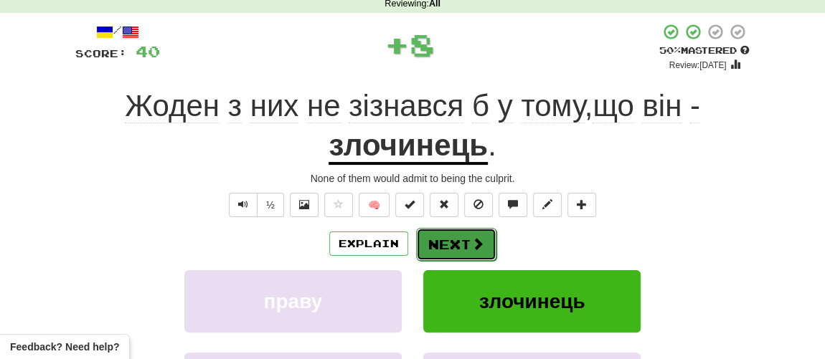
click at [448, 244] on button "Next" at bounding box center [456, 244] width 80 height 33
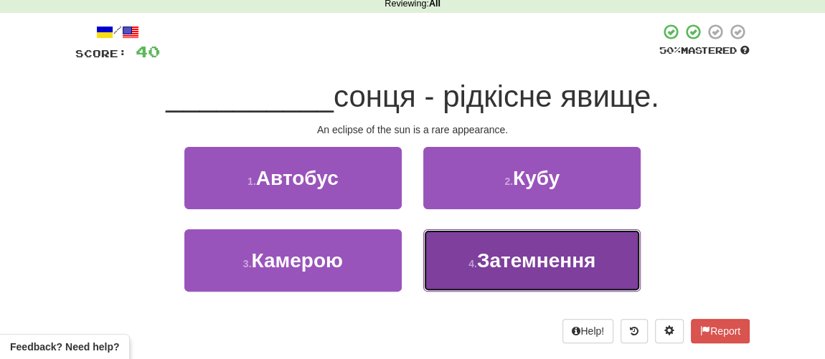
click at [487, 267] on span "Затемнення" at bounding box center [536, 261] width 118 height 22
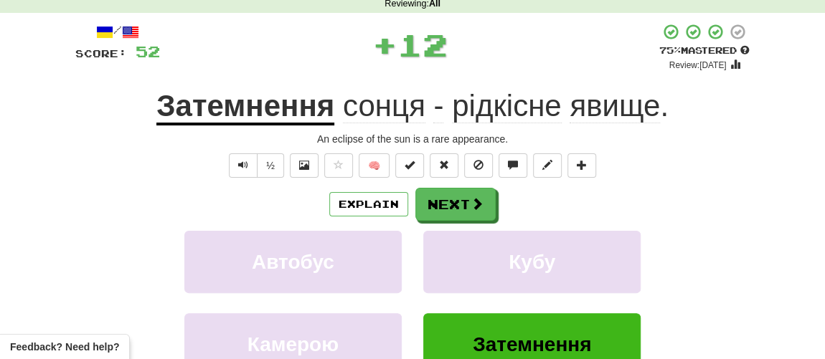
click at [467, 222] on div "Explain Next Автобус Кубу Камерою Затемнення Learn more: Автобус Кубу Камерою З…" at bounding box center [412, 303] width 674 height 230
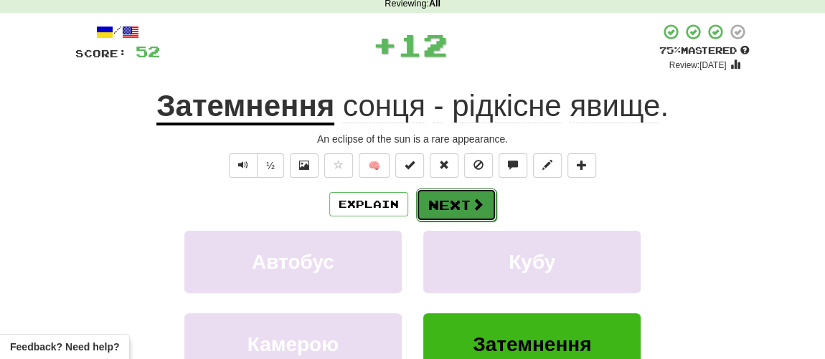
click at [467, 209] on button "Next" at bounding box center [456, 205] width 80 height 33
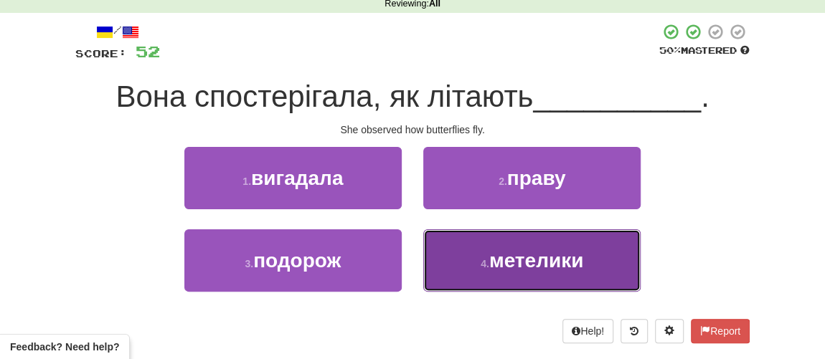
click at [504, 265] on span "метелики" at bounding box center [536, 261] width 94 height 22
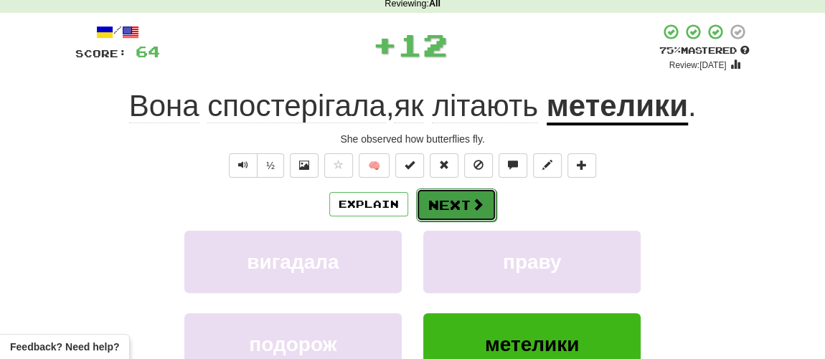
click at [460, 201] on button "Next" at bounding box center [456, 205] width 80 height 33
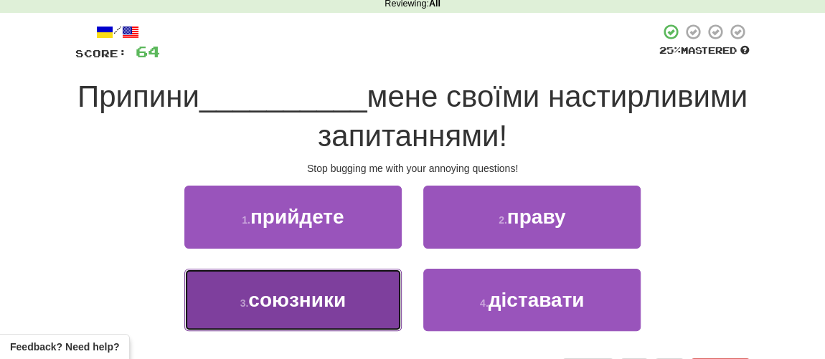
click at [298, 303] on span "союзники" at bounding box center [297, 300] width 98 height 22
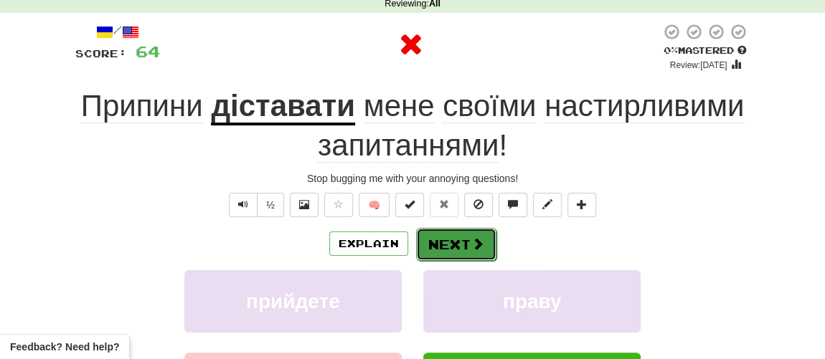
click at [429, 252] on button "Next" at bounding box center [456, 244] width 80 height 33
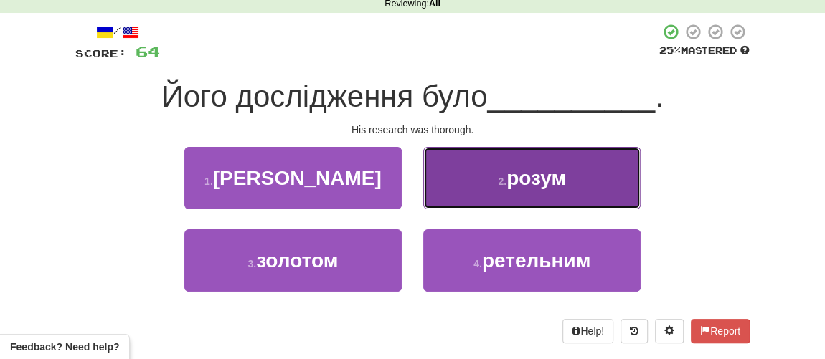
click at [502, 194] on button "2 . розум" at bounding box center [531, 178] width 217 height 62
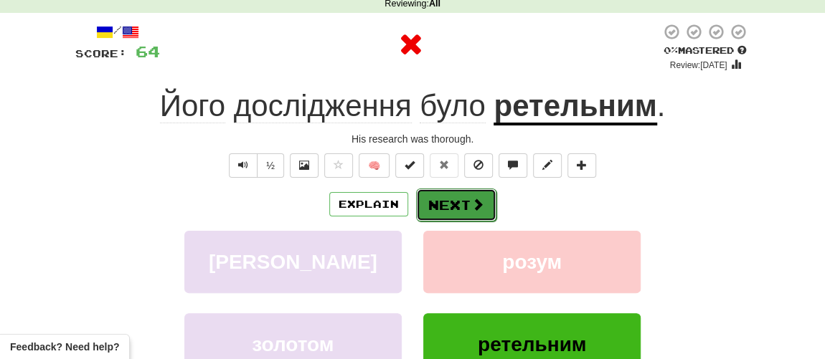
click at [445, 209] on button "Next" at bounding box center [456, 205] width 80 height 33
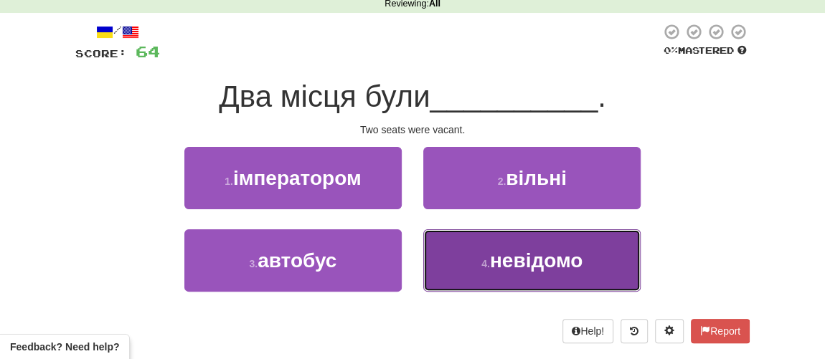
click at [513, 270] on span "невідомо" at bounding box center [536, 261] width 92 height 22
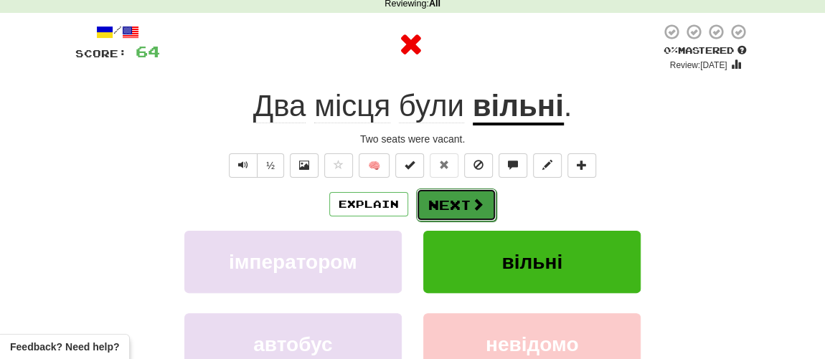
click at [468, 194] on button "Next" at bounding box center [456, 205] width 80 height 33
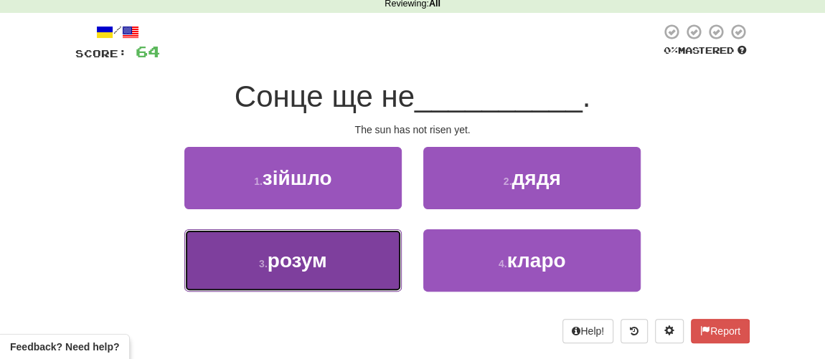
click at [293, 261] on span "розум" at bounding box center [297, 261] width 60 height 22
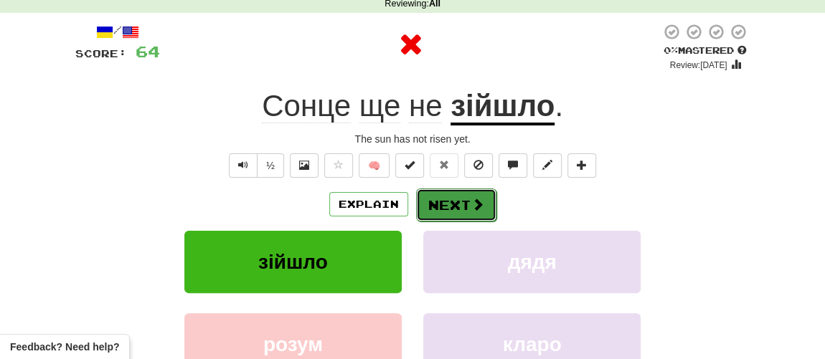
click at [464, 201] on button "Next" at bounding box center [456, 205] width 80 height 33
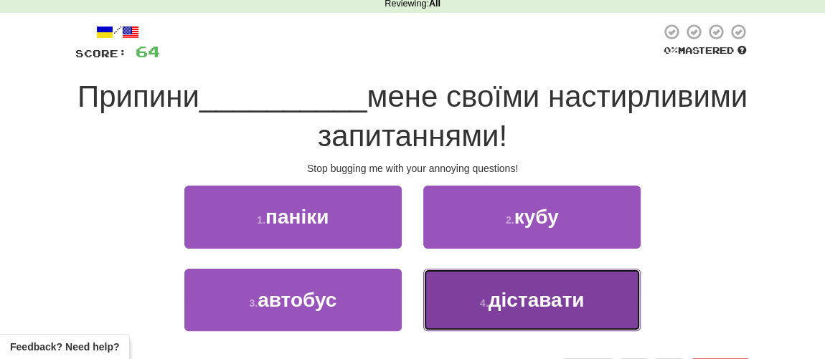
click at [497, 313] on button "4 . діставати" at bounding box center [531, 300] width 217 height 62
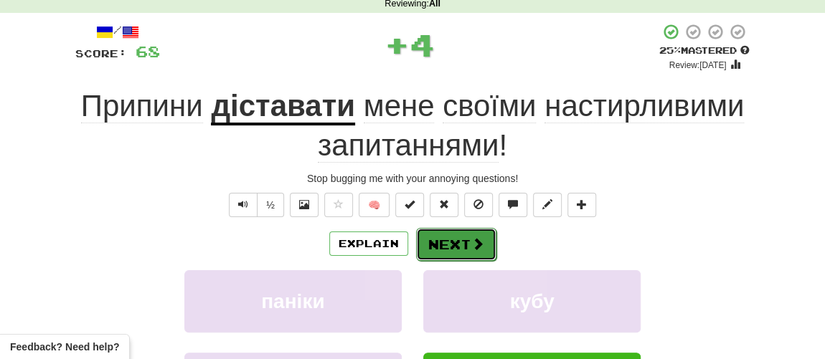
click at [459, 245] on button "Next" at bounding box center [456, 244] width 80 height 33
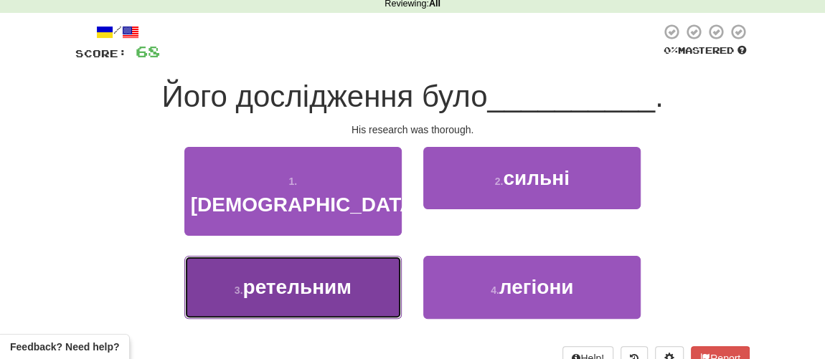
click at [333, 276] on span "ретельним" at bounding box center [296, 287] width 108 height 22
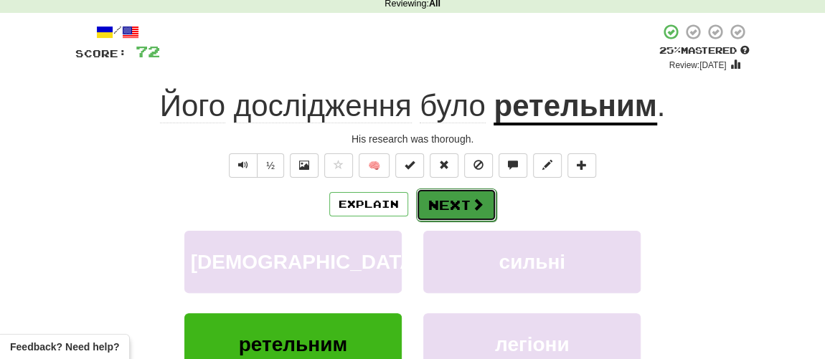
click at [451, 204] on button "Next" at bounding box center [456, 205] width 80 height 33
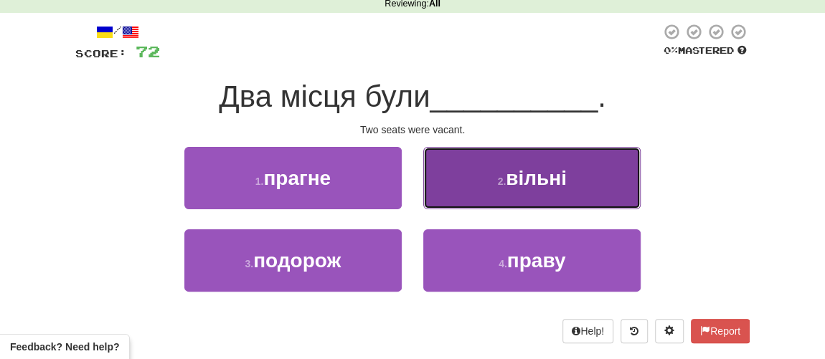
click at [525, 186] on span "вільні" at bounding box center [535, 178] width 61 height 22
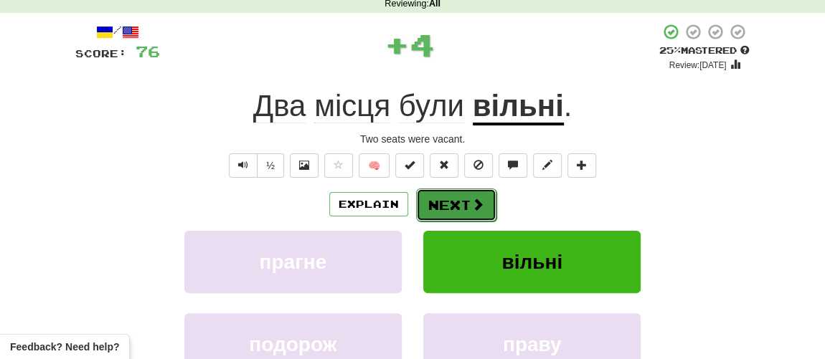
click at [483, 200] on button "Next" at bounding box center [456, 205] width 80 height 33
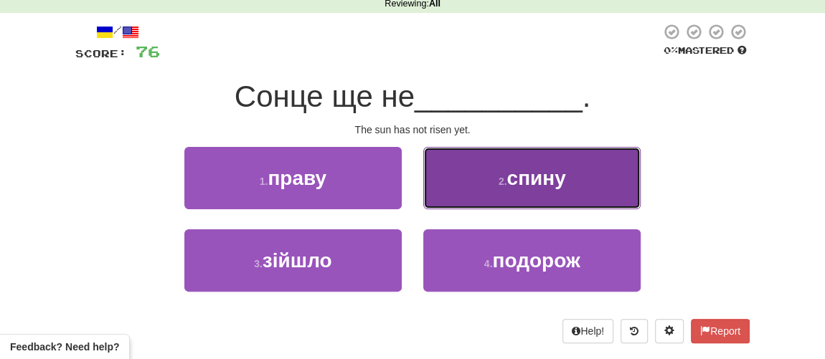
click at [515, 186] on span "спину" at bounding box center [535, 178] width 59 height 22
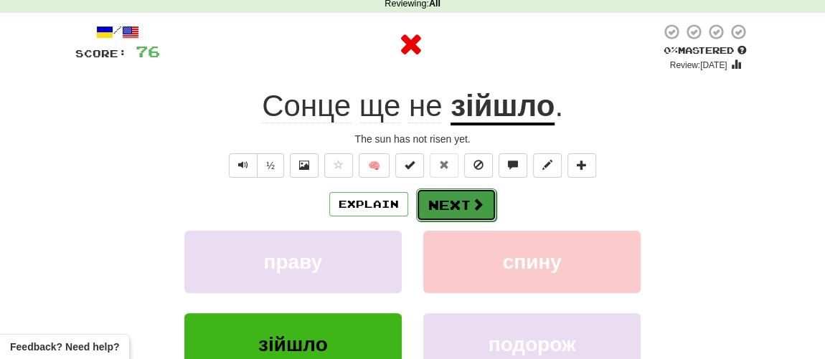
click at [466, 205] on button "Next" at bounding box center [456, 205] width 80 height 33
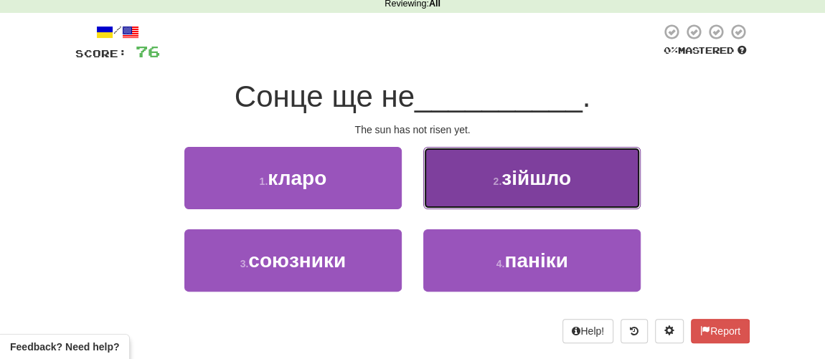
click at [501, 192] on button "2 . зійшло" at bounding box center [531, 178] width 217 height 62
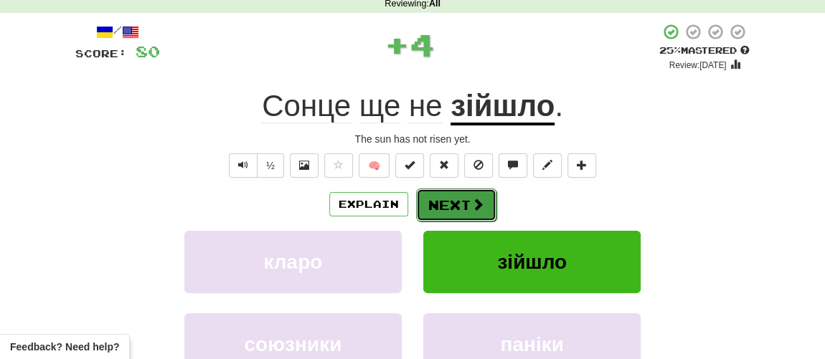
click at [454, 208] on button "Next" at bounding box center [456, 205] width 80 height 33
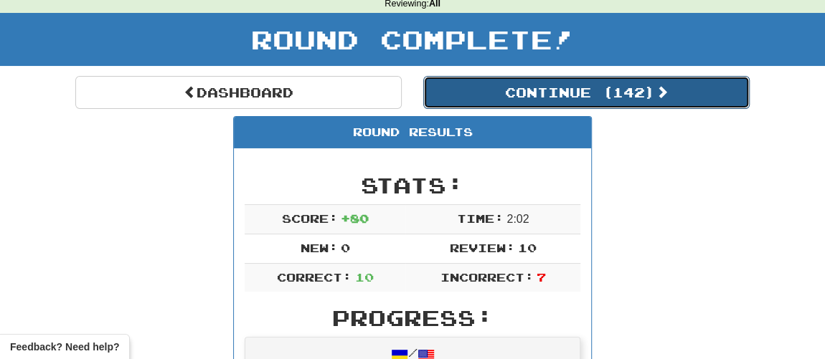
click at [535, 98] on button "Continue ( 142 )" at bounding box center [586, 92] width 326 height 33
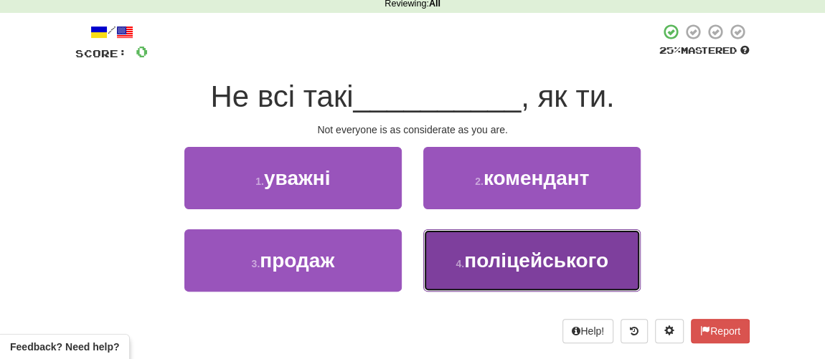
click at [513, 272] on button "4 . поліцейського" at bounding box center [531, 260] width 217 height 62
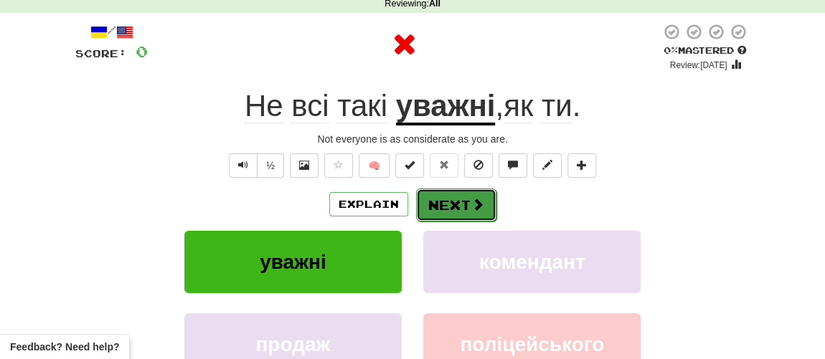
click at [479, 205] on span at bounding box center [477, 204] width 13 height 13
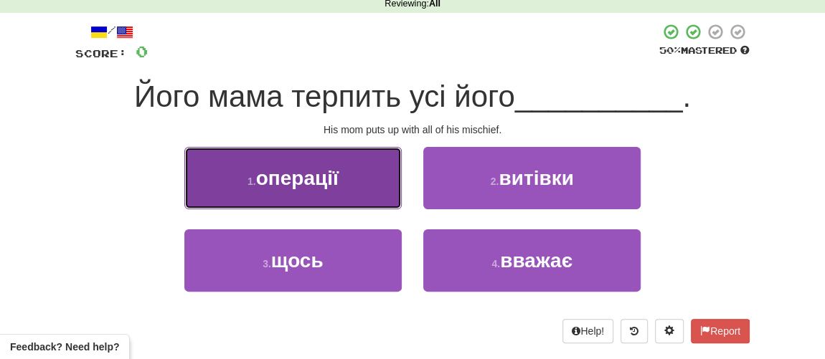
click at [336, 190] on button "1 . операції" at bounding box center [292, 178] width 217 height 62
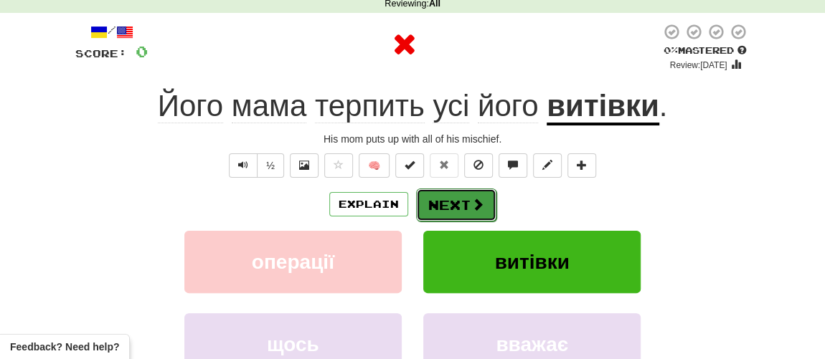
click at [432, 204] on button "Next" at bounding box center [456, 205] width 80 height 33
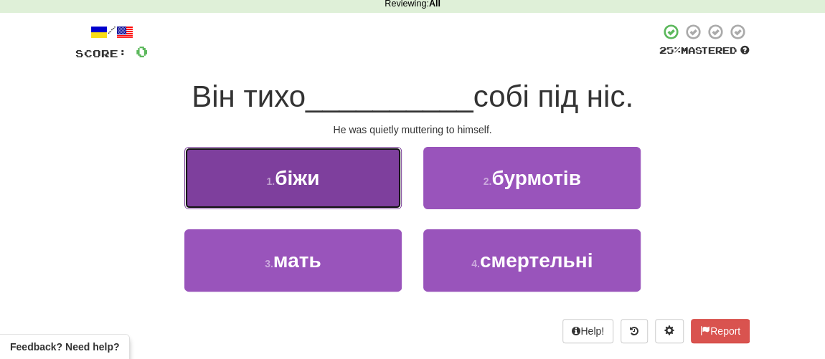
click at [331, 194] on button "1 . біжи" at bounding box center [292, 178] width 217 height 62
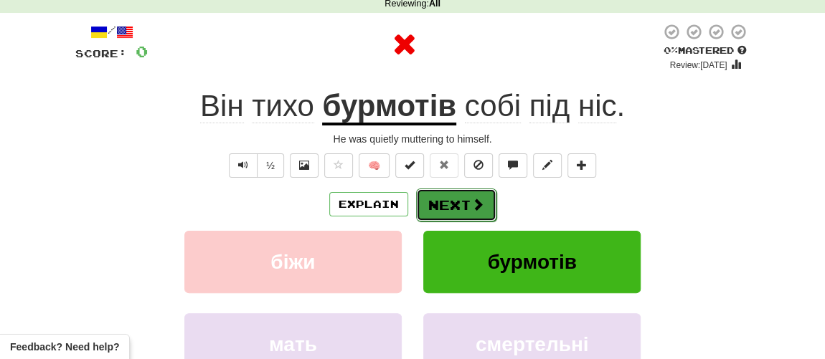
click at [438, 216] on button "Next" at bounding box center [456, 205] width 80 height 33
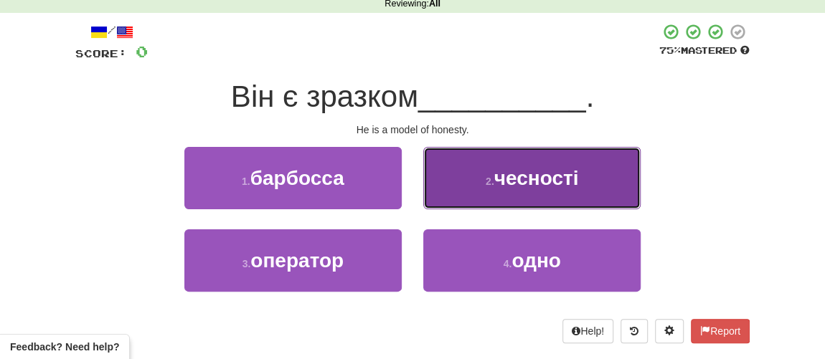
click at [546, 194] on button "2 . чесності" at bounding box center [531, 178] width 217 height 62
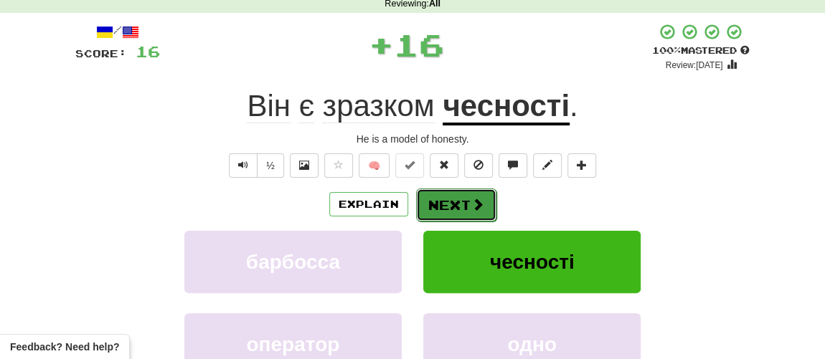
click at [471, 209] on span at bounding box center [477, 204] width 13 height 13
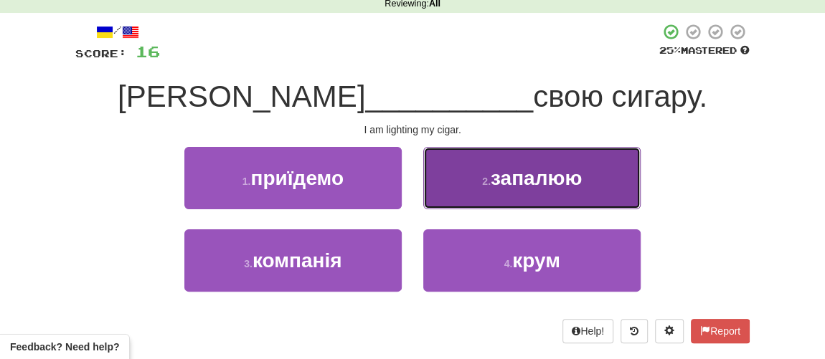
click at [509, 184] on span "запалюю" at bounding box center [535, 178] width 91 height 22
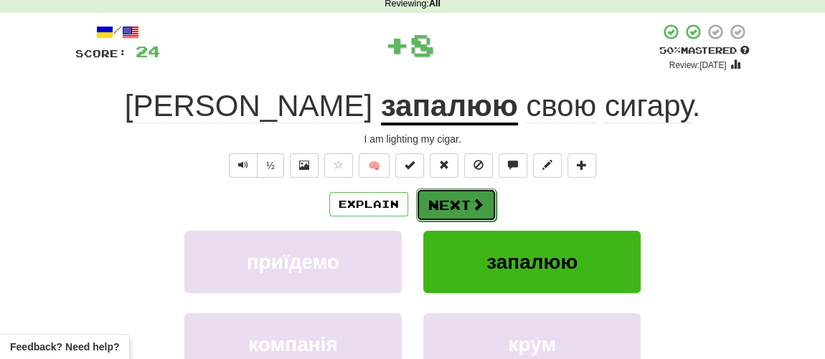
click at [472, 201] on span at bounding box center [477, 204] width 13 height 13
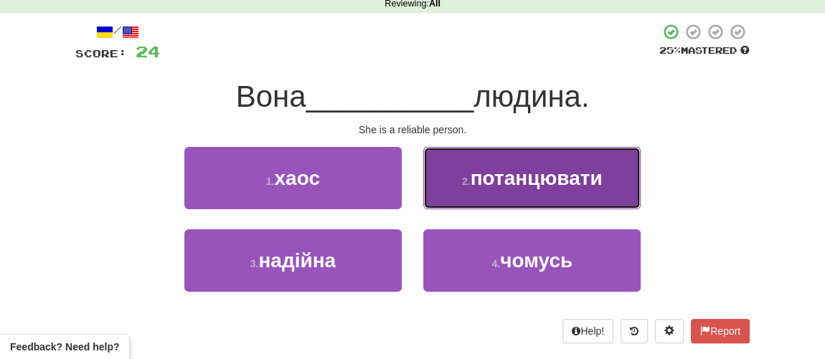
click at [491, 187] on span "потанцювати" at bounding box center [536, 178] width 132 height 22
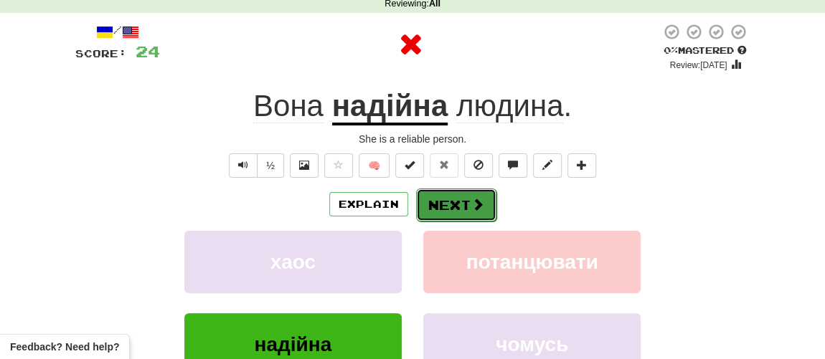
click at [467, 198] on button "Next" at bounding box center [456, 205] width 80 height 33
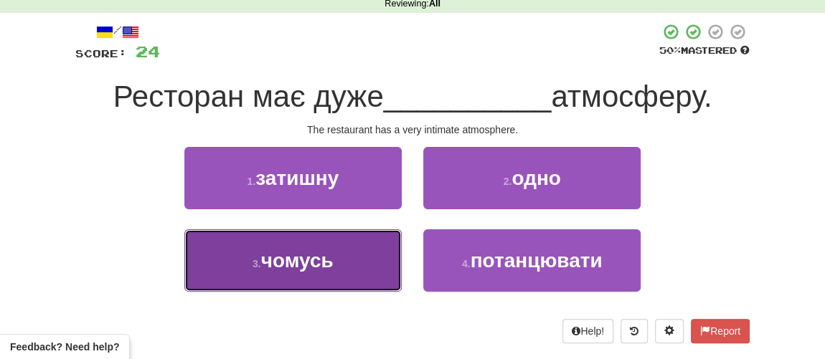
click at [341, 241] on button "3 . чомусь" at bounding box center [292, 260] width 217 height 62
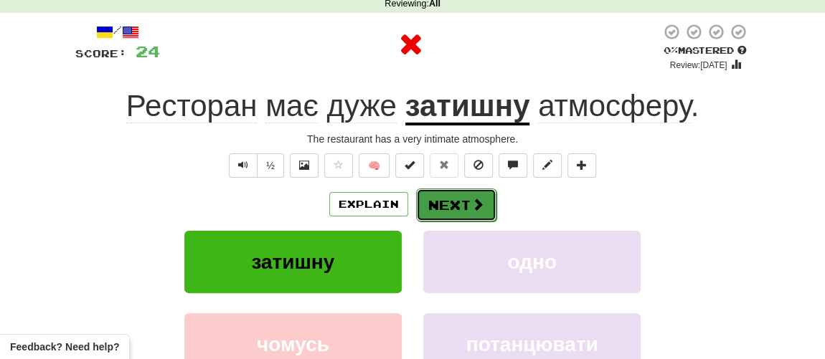
click at [445, 189] on button "Next" at bounding box center [456, 205] width 80 height 33
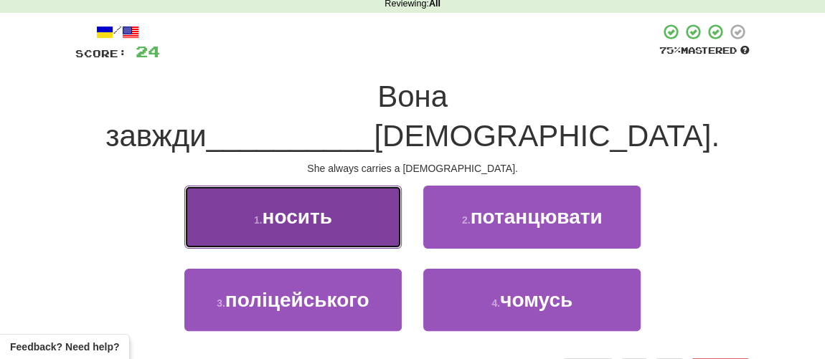
click at [301, 191] on button "1 . носить" at bounding box center [292, 217] width 217 height 62
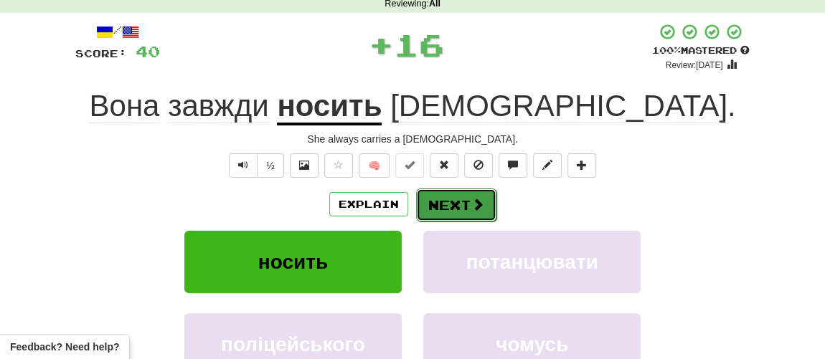
click at [435, 204] on button "Next" at bounding box center [456, 205] width 80 height 33
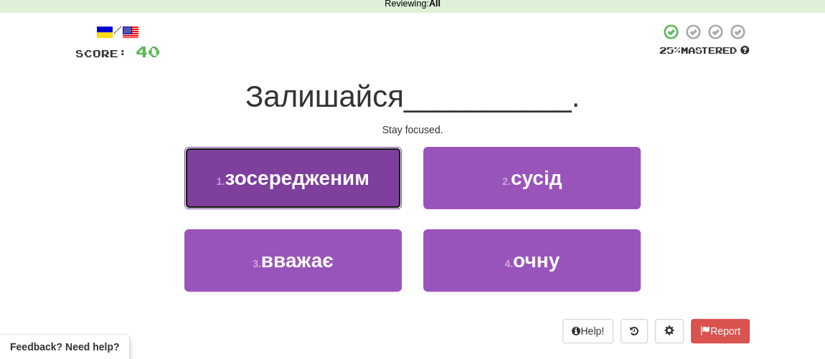
click at [353, 188] on span "зосередженим" at bounding box center [296, 178] width 144 height 22
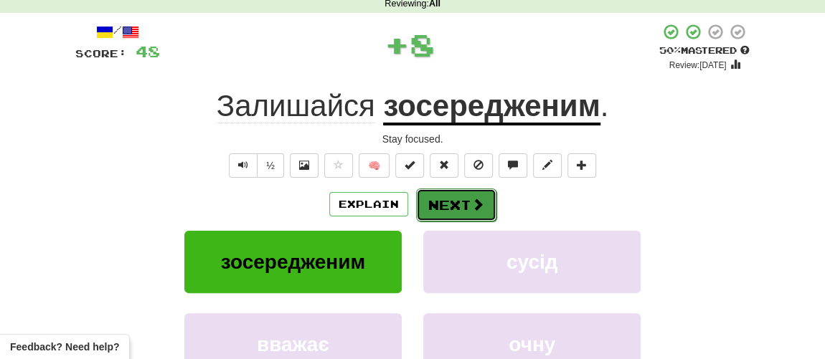
click at [435, 199] on button "Next" at bounding box center [456, 205] width 80 height 33
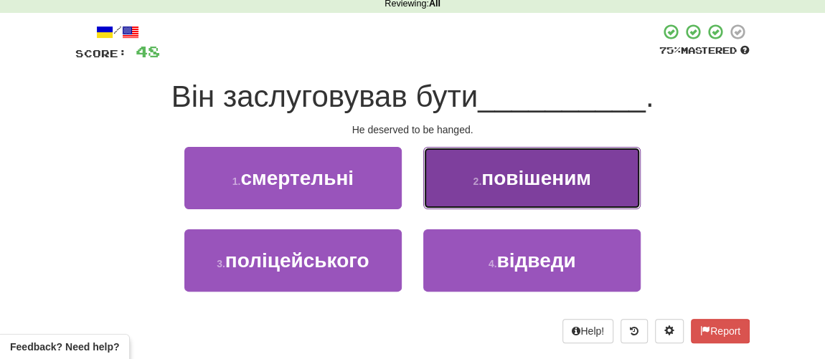
click at [507, 173] on span "повішеним" at bounding box center [536, 178] width 110 height 22
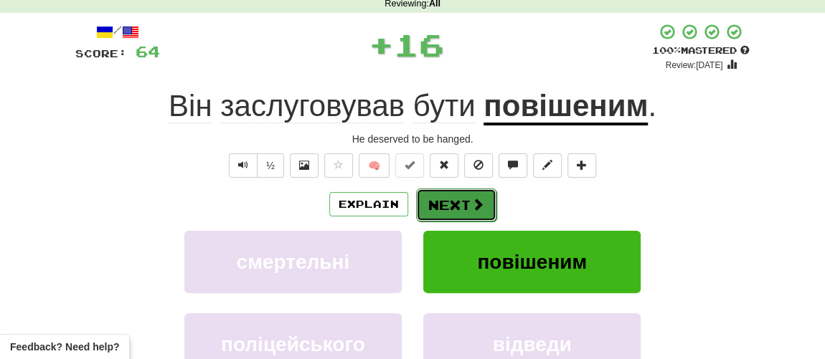
click at [445, 206] on button "Next" at bounding box center [456, 205] width 80 height 33
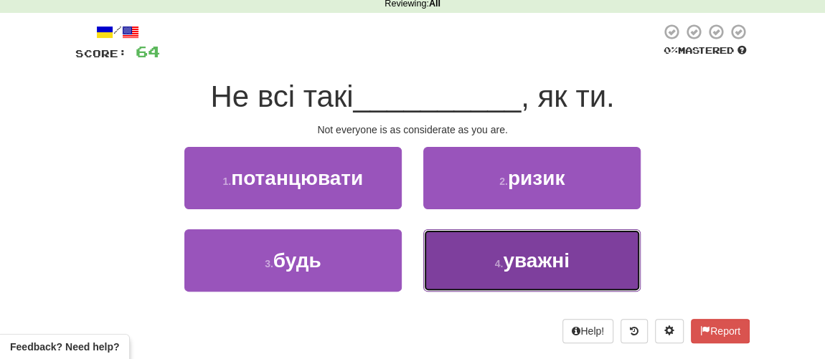
click at [493, 255] on button "4 . уважні" at bounding box center [531, 260] width 217 height 62
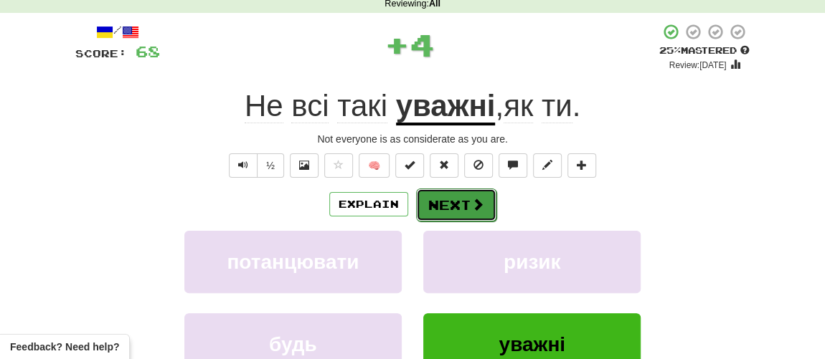
click at [467, 202] on button "Next" at bounding box center [456, 205] width 80 height 33
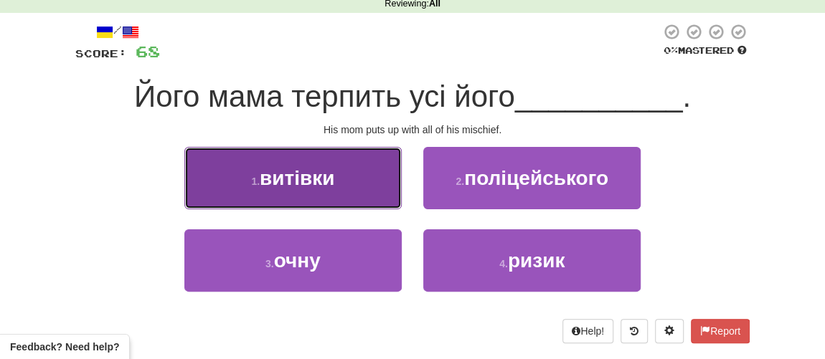
click at [333, 186] on span "витівки" at bounding box center [297, 178] width 75 height 22
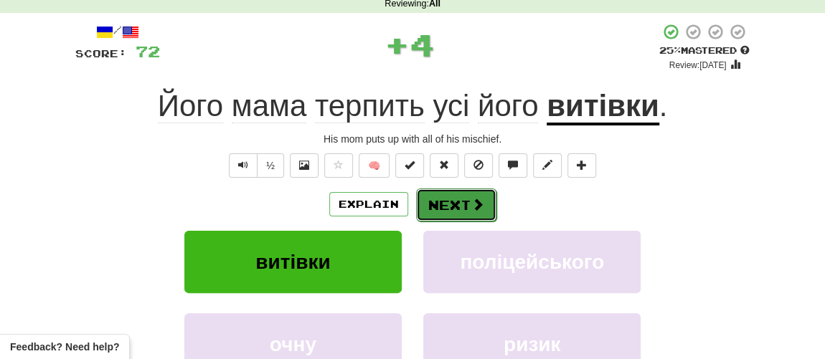
click at [445, 206] on button "Next" at bounding box center [456, 205] width 80 height 33
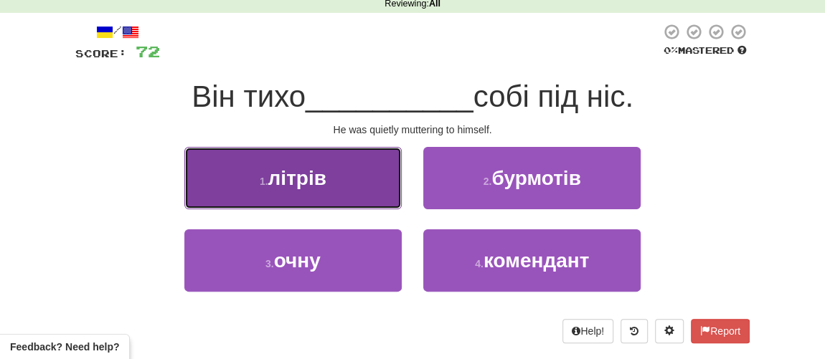
click at [345, 203] on button "1 . літрів" at bounding box center [292, 178] width 217 height 62
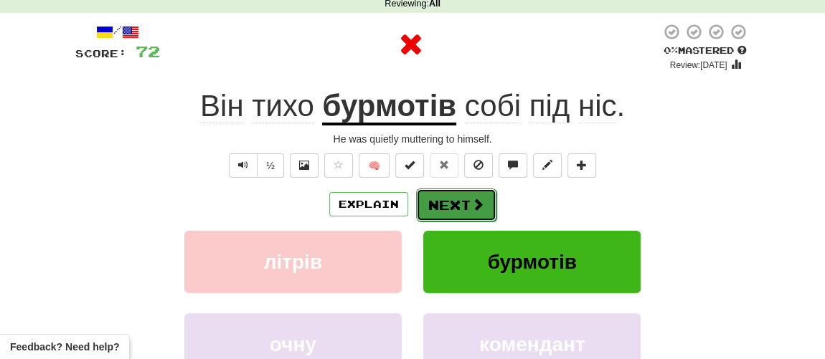
click at [471, 206] on span at bounding box center [477, 204] width 13 height 13
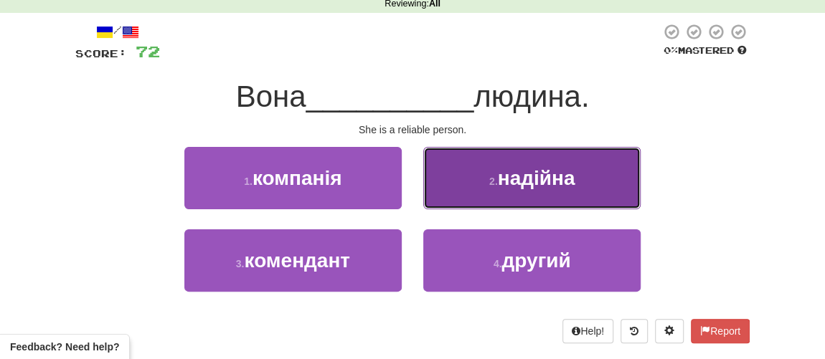
click at [488, 188] on button "2 . надійна" at bounding box center [531, 178] width 217 height 62
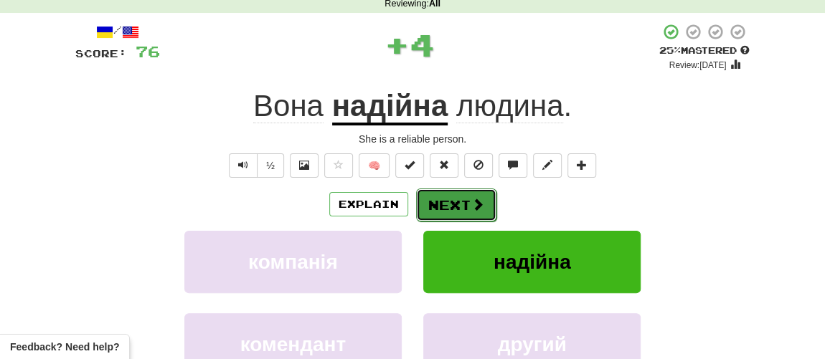
click at [449, 202] on button "Next" at bounding box center [456, 205] width 80 height 33
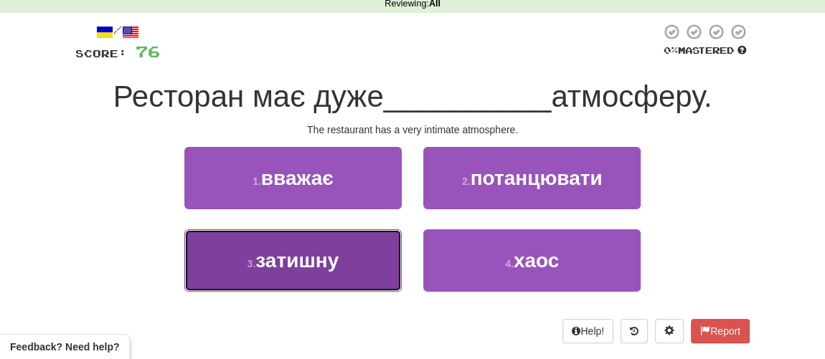
click at [332, 250] on span "затишну" at bounding box center [296, 261] width 83 height 22
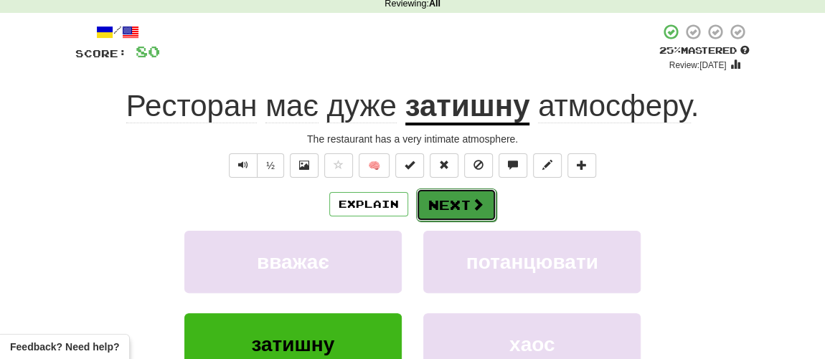
click at [449, 203] on button "Next" at bounding box center [456, 205] width 80 height 33
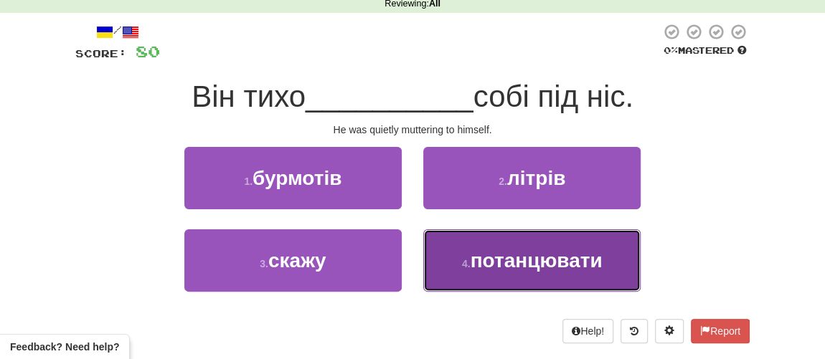
click at [508, 279] on button "4 . потанцювати" at bounding box center [531, 260] width 217 height 62
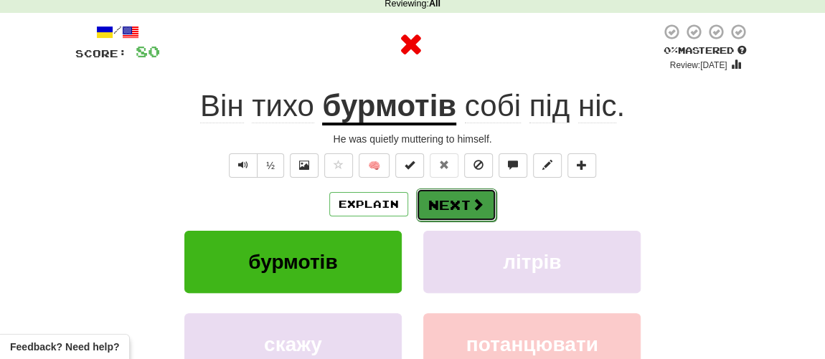
click at [457, 209] on button "Next" at bounding box center [456, 205] width 80 height 33
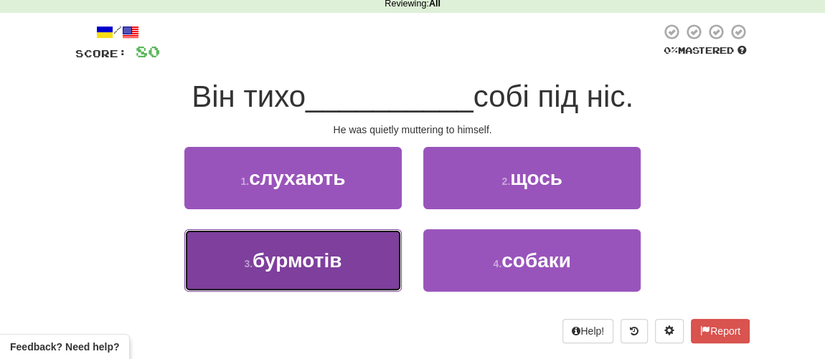
click at [336, 262] on span "бурмотів" at bounding box center [296, 261] width 89 height 22
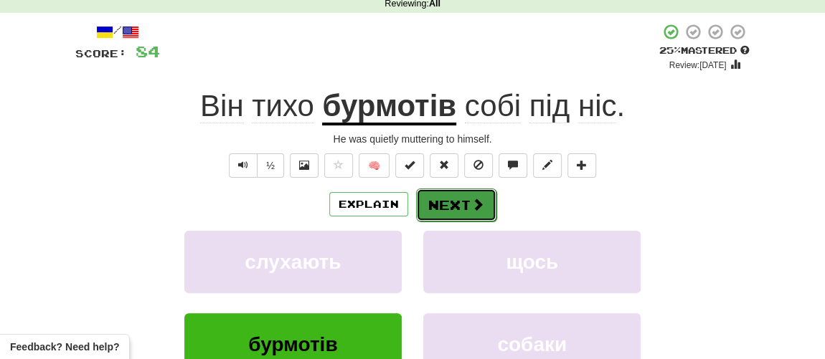
click at [454, 211] on button "Next" at bounding box center [456, 205] width 80 height 33
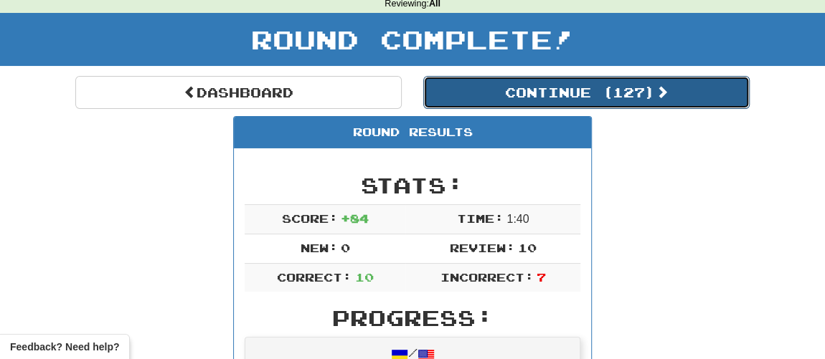
click at [516, 90] on button "Continue ( 127 )" at bounding box center [586, 92] width 326 height 33
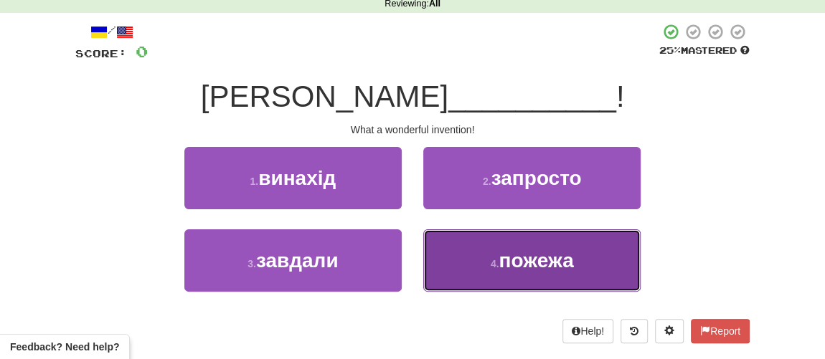
click at [496, 272] on button "4 . пожежа" at bounding box center [531, 260] width 217 height 62
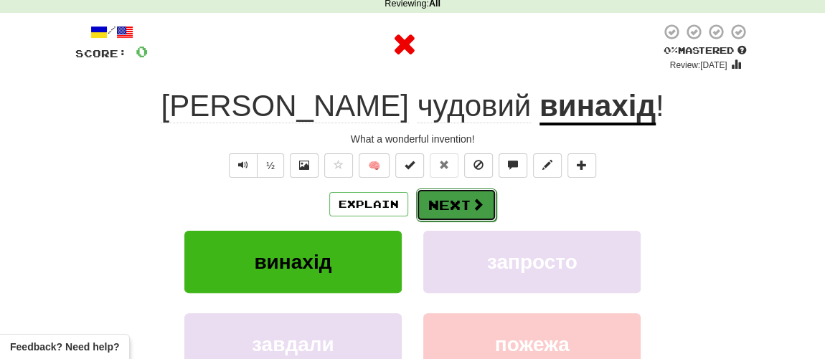
click at [457, 215] on button "Next" at bounding box center [456, 205] width 80 height 33
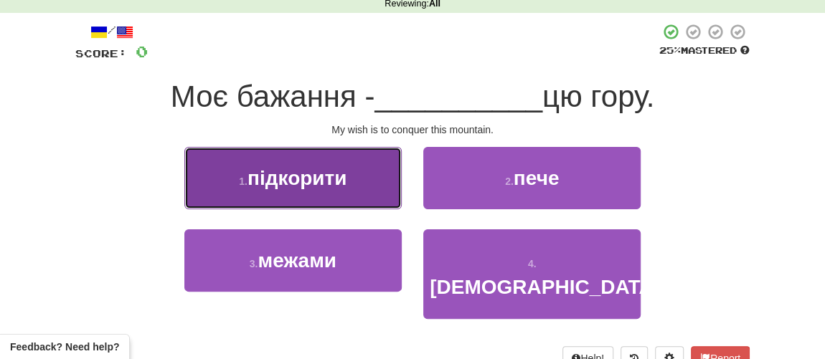
click at [331, 192] on button "1 . підкорити" at bounding box center [292, 178] width 217 height 62
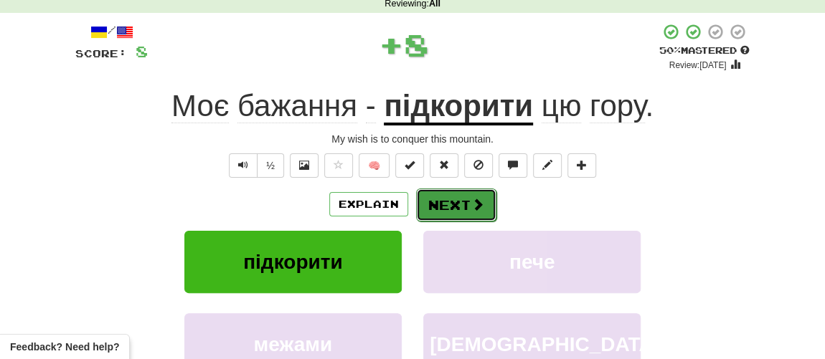
click at [443, 206] on button "Next" at bounding box center [456, 205] width 80 height 33
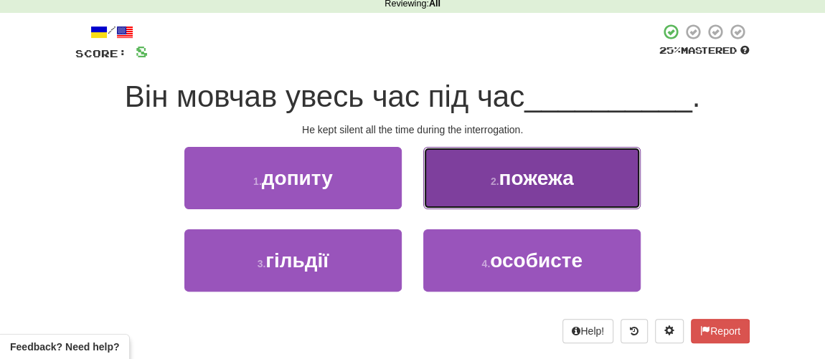
click at [488, 193] on button "2 . пожежа" at bounding box center [531, 178] width 217 height 62
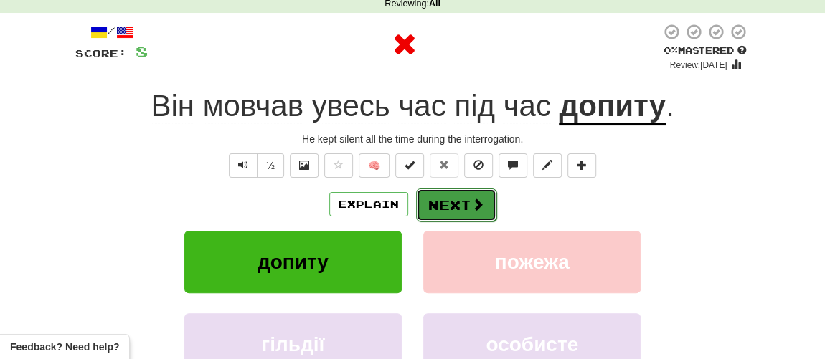
click at [455, 208] on button "Next" at bounding box center [456, 205] width 80 height 33
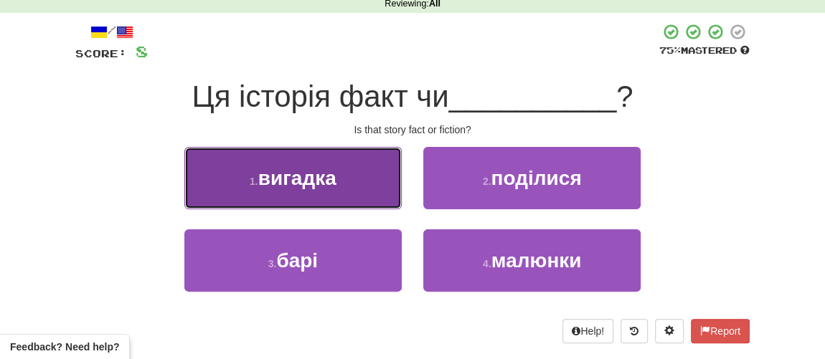
click at [325, 184] on span "вигадка" at bounding box center [297, 178] width 78 height 22
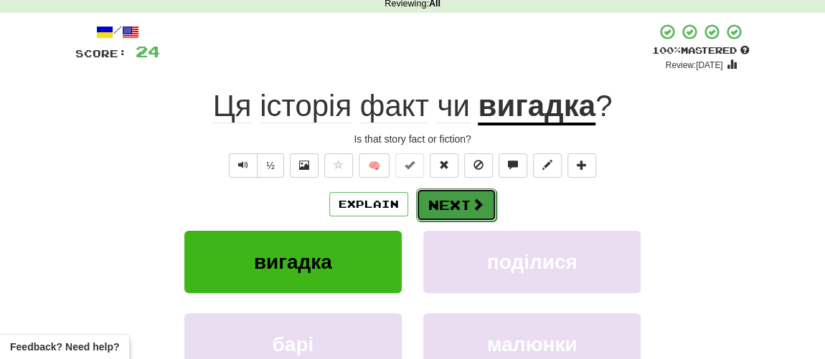
click at [456, 204] on button "Next" at bounding box center [456, 205] width 80 height 33
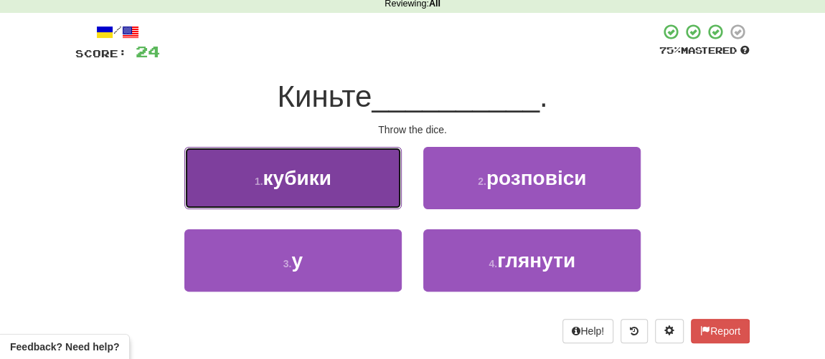
click at [361, 189] on button "1 . кубики" at bounding box center [292, 178] width 217 height 62
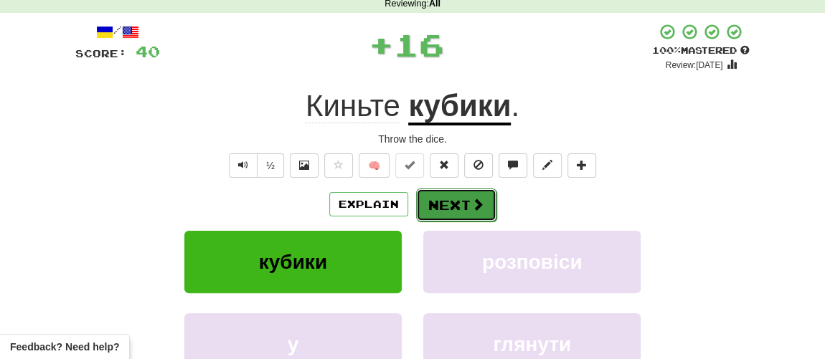
click at [456, 202] on button "Next" at bounding box center [456, 205] width 80 height 33
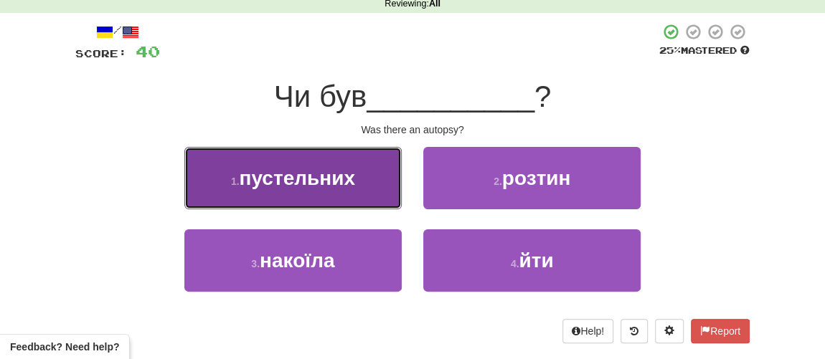
click at [331, 179] on span "пустельних" at bounding box center [296, 178] width 115 height 22
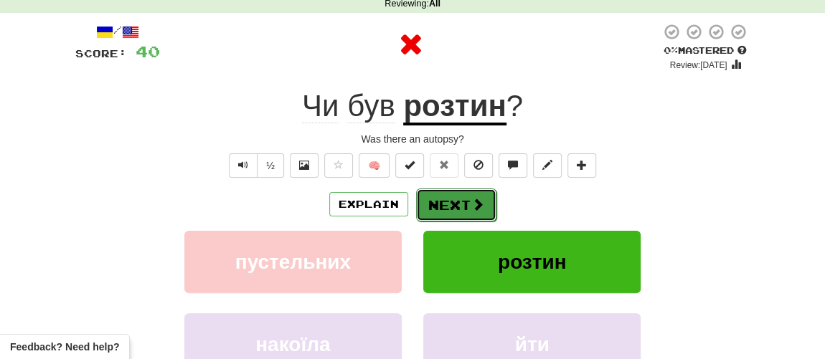
click at [424, 196] on button "Next" at bounding box center [456, 205] width 80 height 33
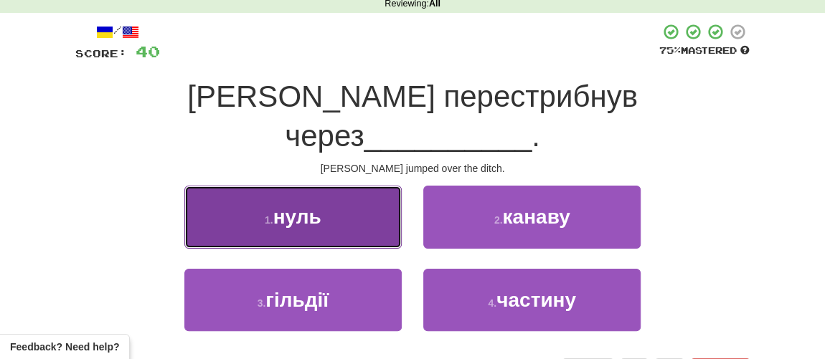
click at [305, 206] on span "нуль" at bounding box center [297, 217] width 48 height 22
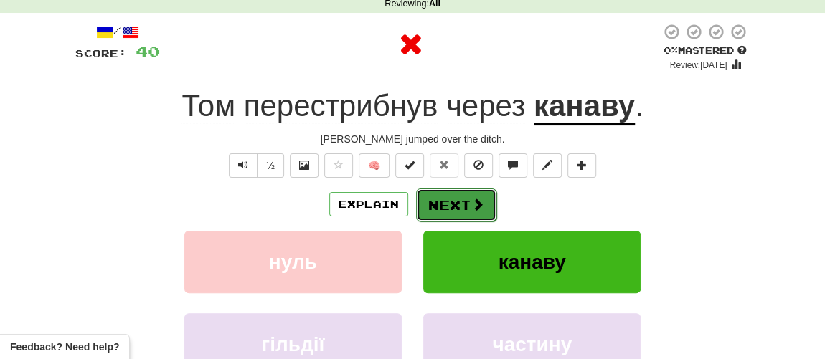
click at [429, 194] on button "Next" at bounding box center [456, 205] width 80 height 33
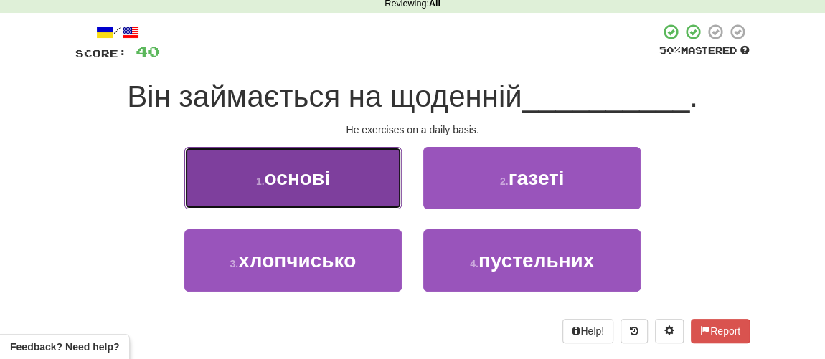
click at [331, 182] on button "1 . основі" at bounding box center [292, 178] width 217 height 62
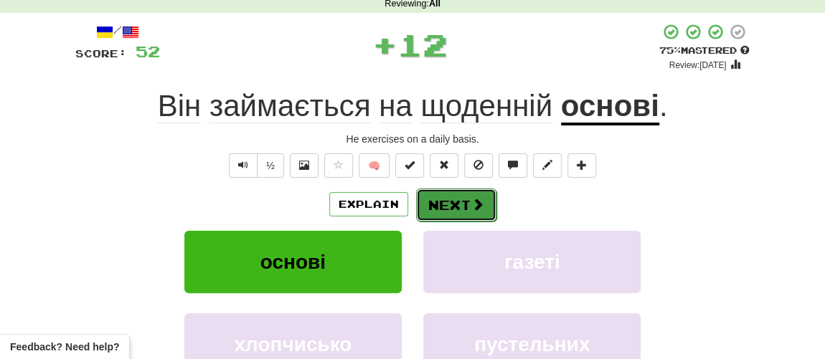
click at [434, 199] on button "Next" at bounding box center [456, 205] width 80 height 33
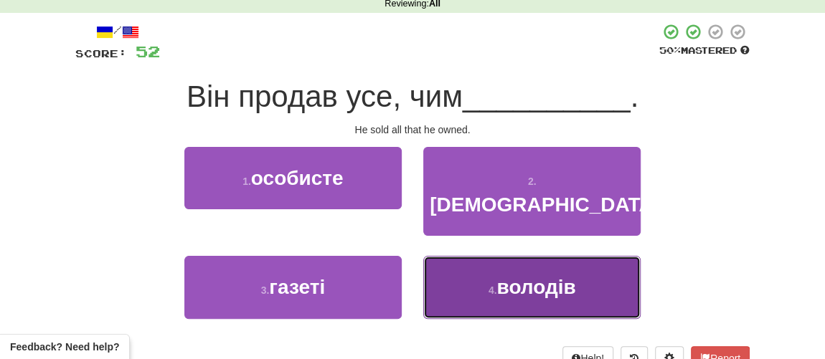
click at [496, 285] on small "4 ." at bounding box center [492, 290] width 9 height 11
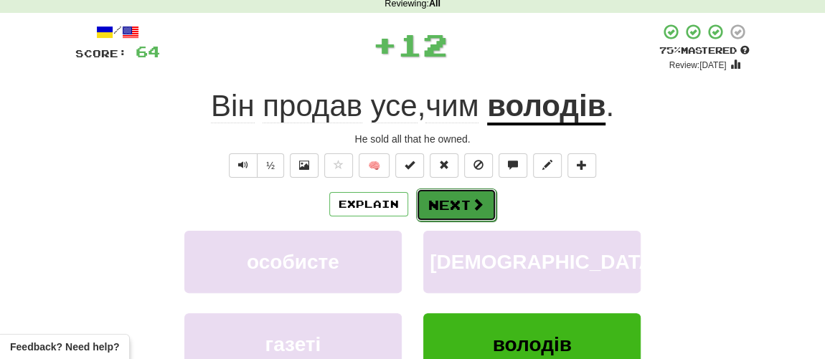
click at [468, 203] on button "Next" at bounding box center [456, 205] width 80 height 33
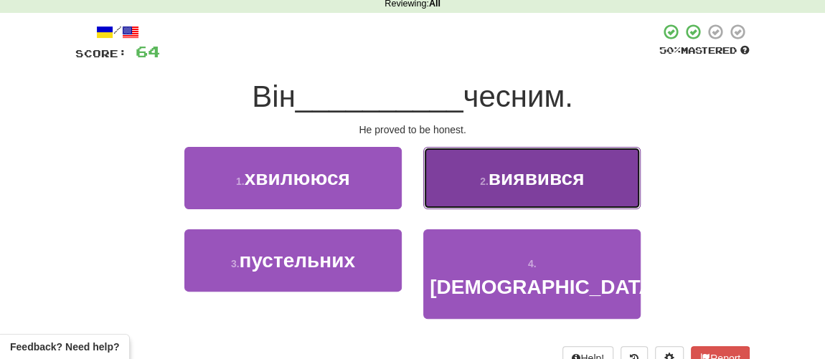
click at [490, 200] on button "2 . виявився" at bounding box center [531, 178] width 217 height 62
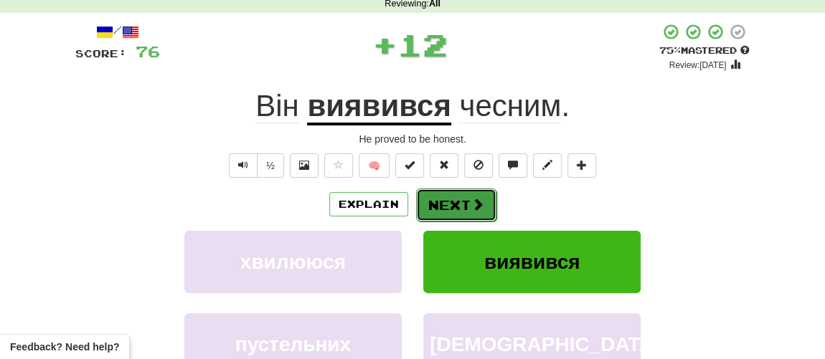
click at [468, 203] on button "Next" at bounding box center [456, 205] width 80 height 33
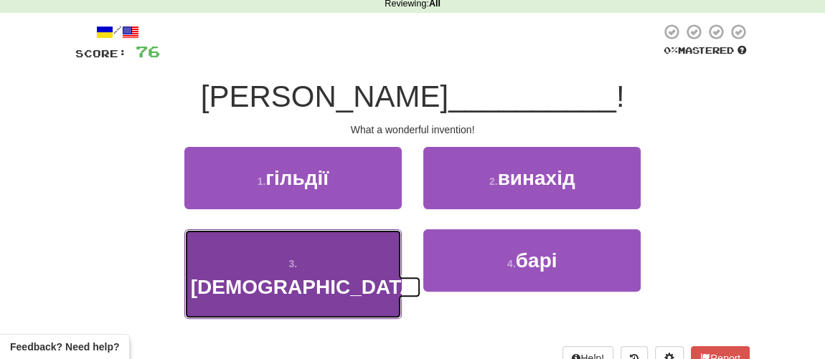
click at [325, 276] on span "[DEMOGRAPHIC_DATA]" at bounding box center [306, 287] width 230 height 22
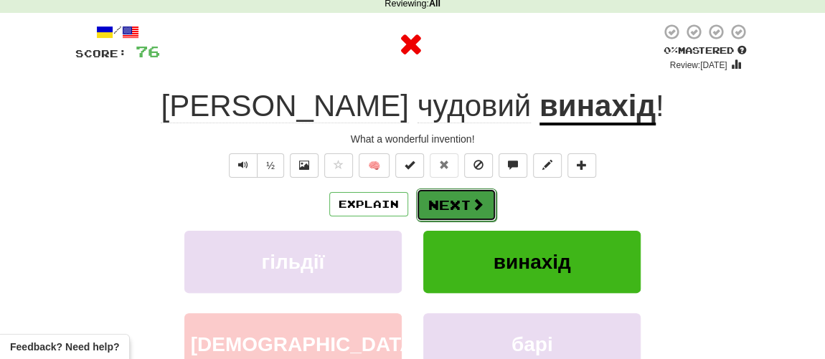
click at [463, 210] on button "Next" at bounding box center [456, 205] width 80 height 33
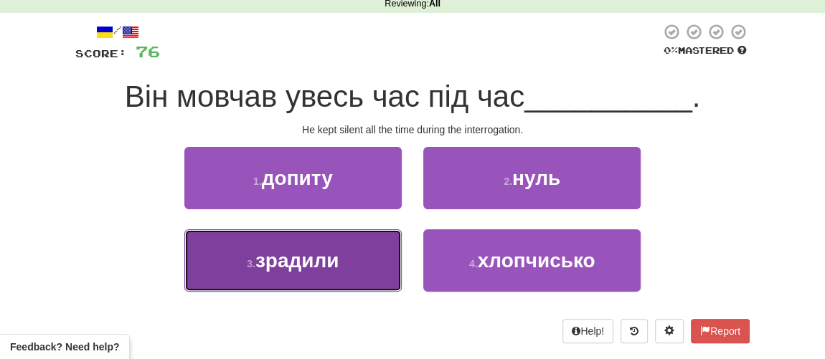
click at [312, 262] on span "зрадили" at bounding box center [297, 261] width 84 height 22
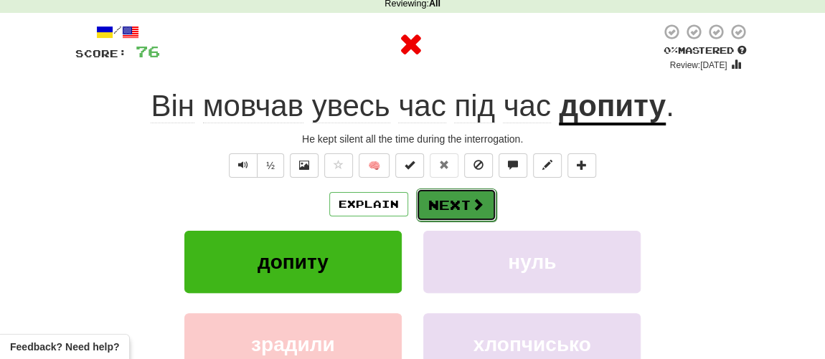
click at [457, 211] on button "Next" at bounding box center [456, 205] width 80 height 33
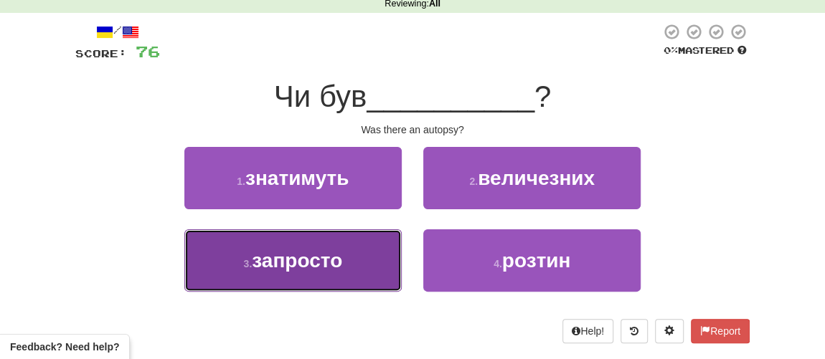
click at [328, 261] on span "запросто" at bounding box center [297, 261] width 90 height 22
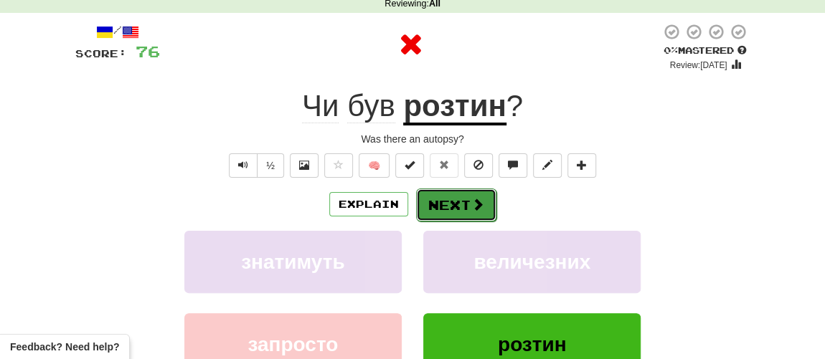
click at [457, 210] on button "Next" at bounding box center [456, 205] width 80 height 33
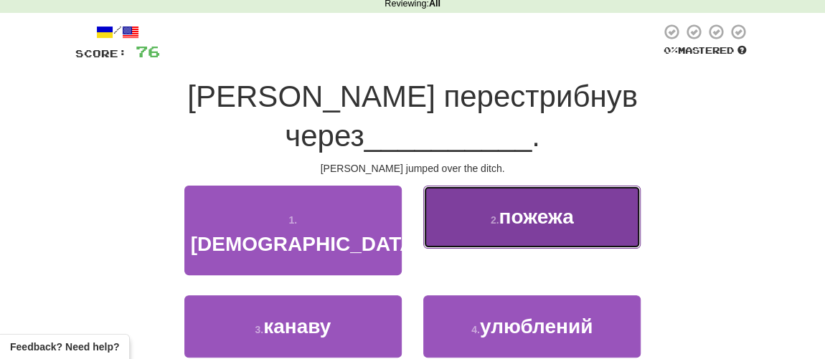
click at [516, 191] on button "2 . пожежа" at bounding box center [531, 217] width 217 height 62
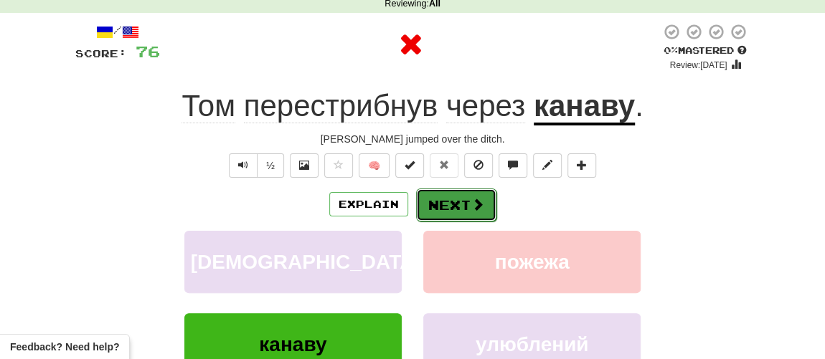
click at [482, 205] on span at bounding box center [477, 204] width 13 height 13
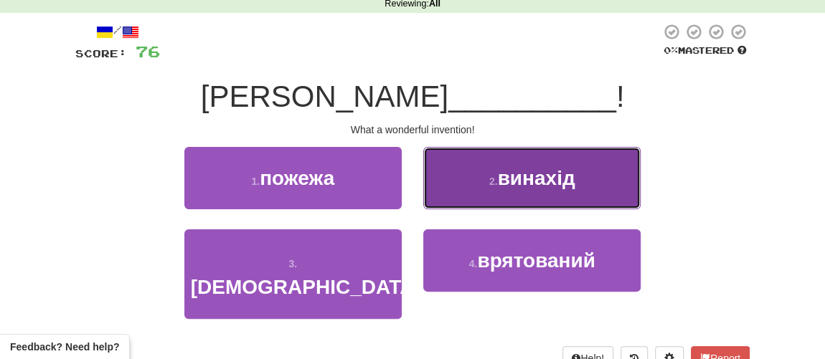
click at [518, 184] on span "винахід" at bounding box center [535, 178] width 77 height 22
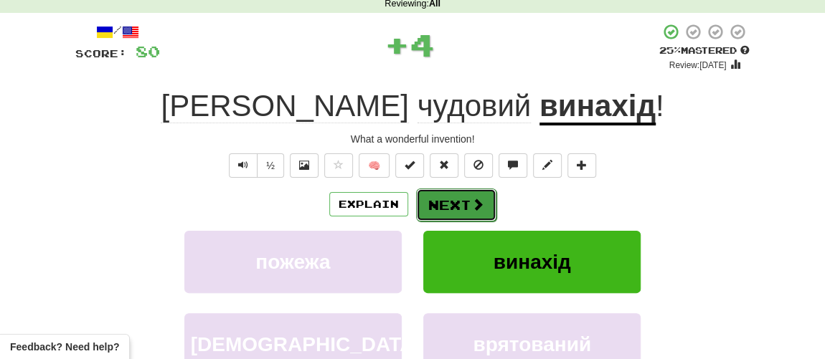
click at [467, 209] on button "Next" at bounding box center [456, 205] width 80 height 33
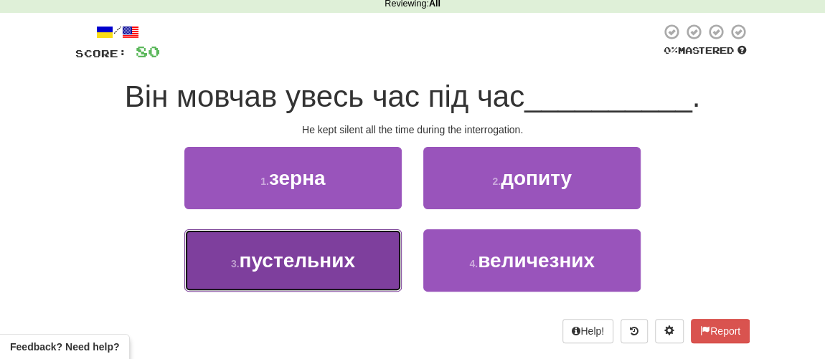
click at [315, 262] on span "пустельних" at bounding box center [296, 261] width 115 height 22
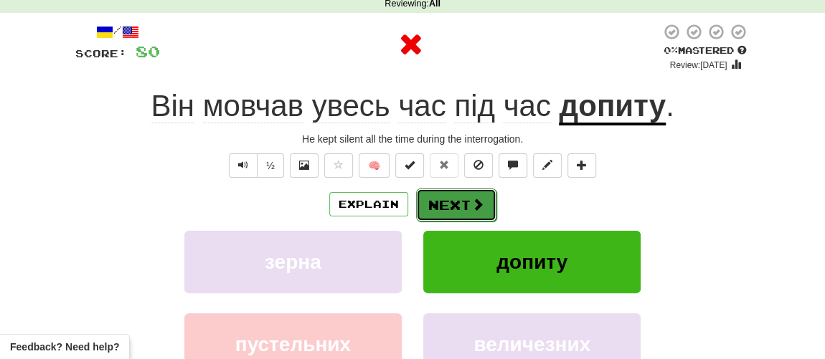
click at [468, 200] on button "Next" at bounding box center [456, 205] width 80 height 33
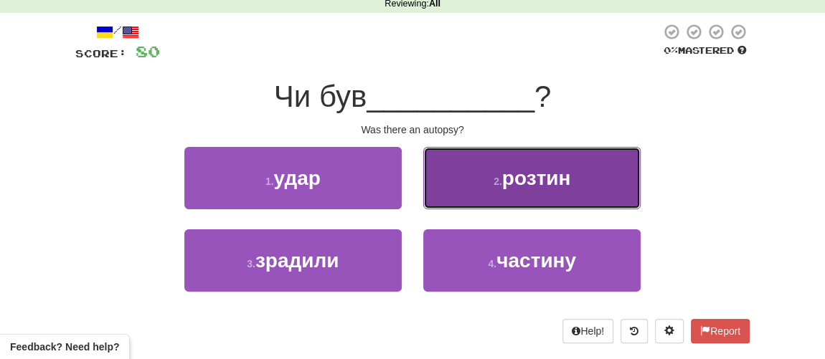
click at [518, 177] on span "розтин" at bounding box center [536, 178] width 69 height 22
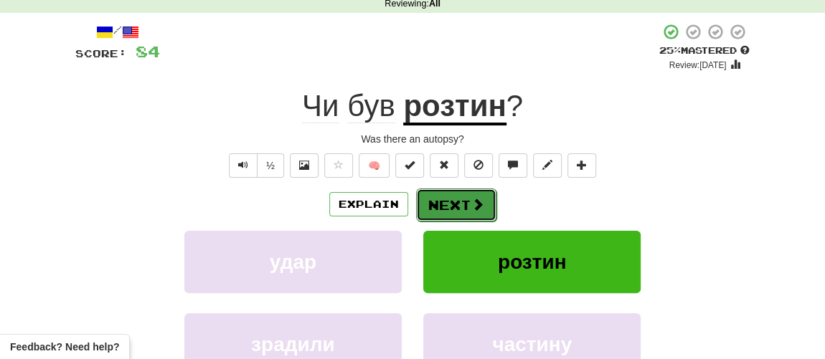
click at [455, 206] on button "Next" at bounding box center [456, 205] width 80 height 33
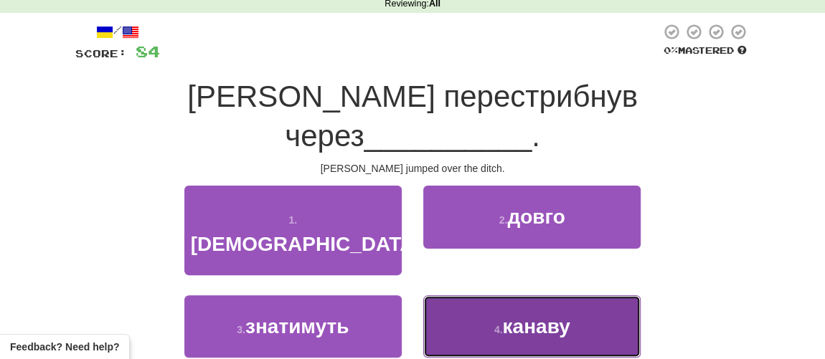
click at [496, 324] on small "4 ." at bounding box center [498, 329] width 9 height 11
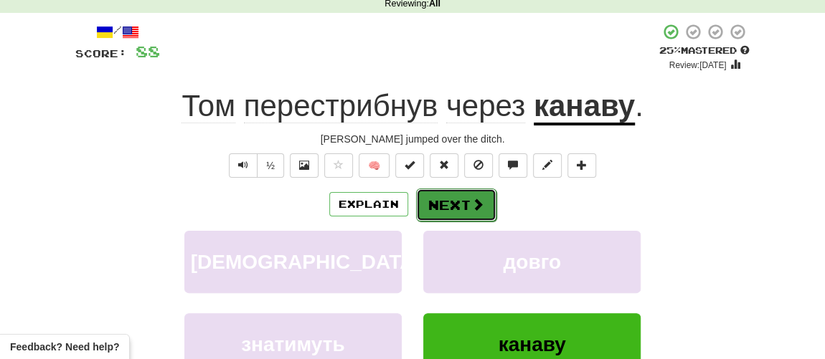
click at [453, 202] on button "Next" at bounding box center [456, 205] width 80 height 33
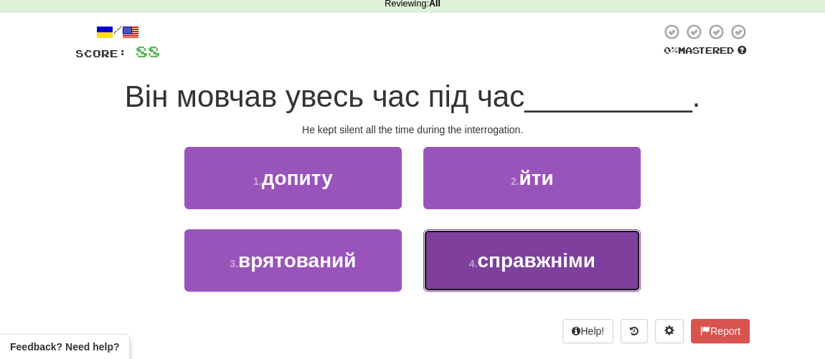
click at [494, 272] on button "4 . справжніми" at bounding box center [531, 260] width 217 height 62
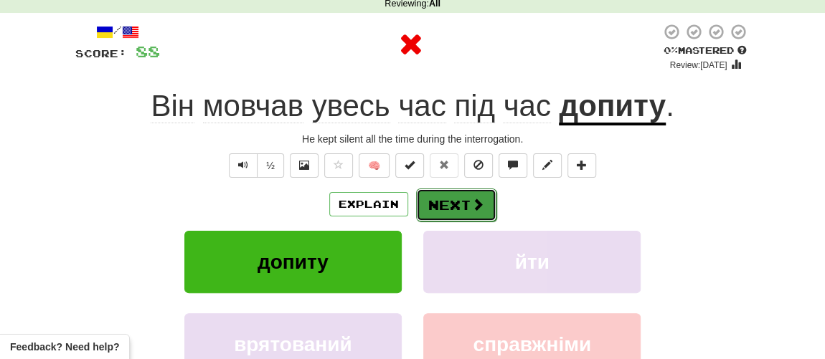
click at [470, 219] on button "Next" at bounding box center [456, 205] width 80 height 33
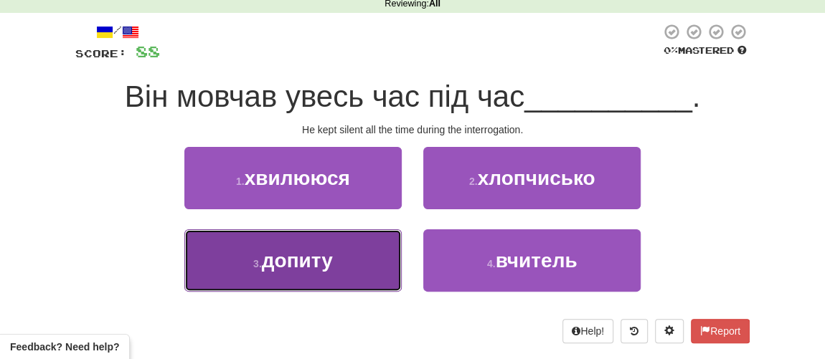
click at [328, 262] on span "допиту" at bounding box center [297, 261] width 71 height 22
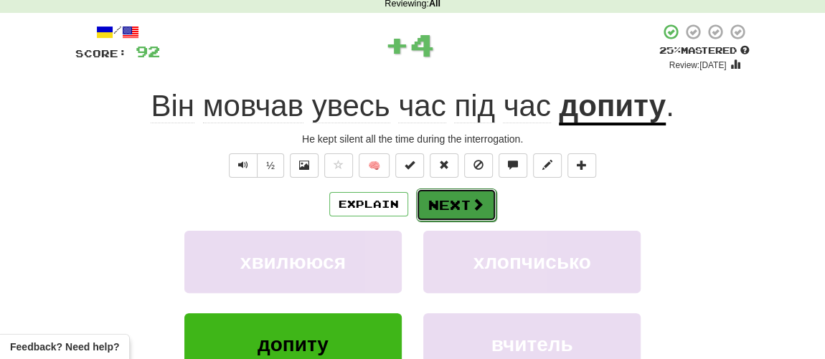
click at [449, 205] on button "Next" at bounding box center [456, 205] width 80 height 33
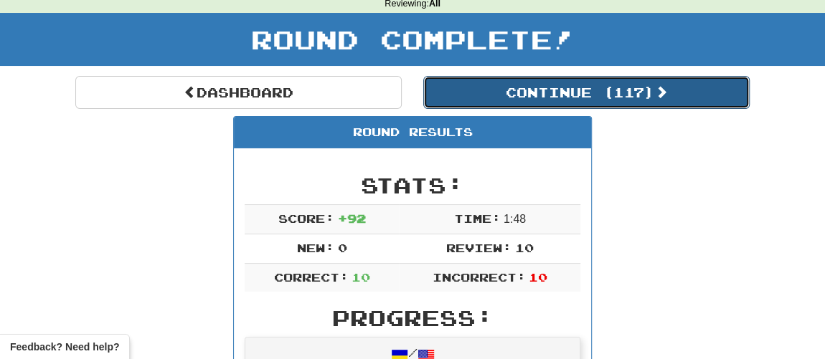
click at [526, 87] on button "Continue ( 117 )" at bounding box center [586, 92] width 326 height 33
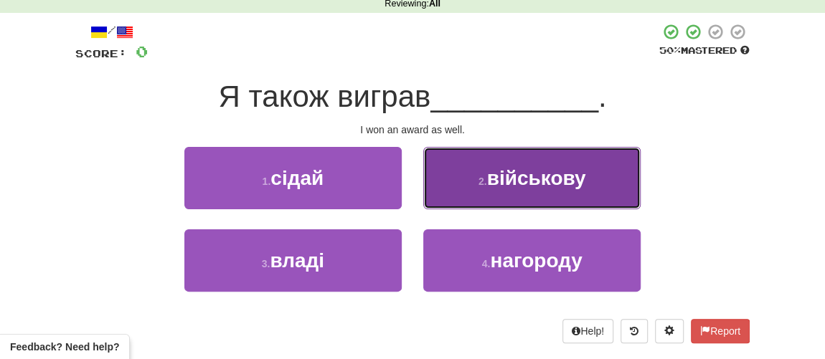
click at [445, 184] on button "2 . військову" at bounding box center [531, 178] width 217 height 62
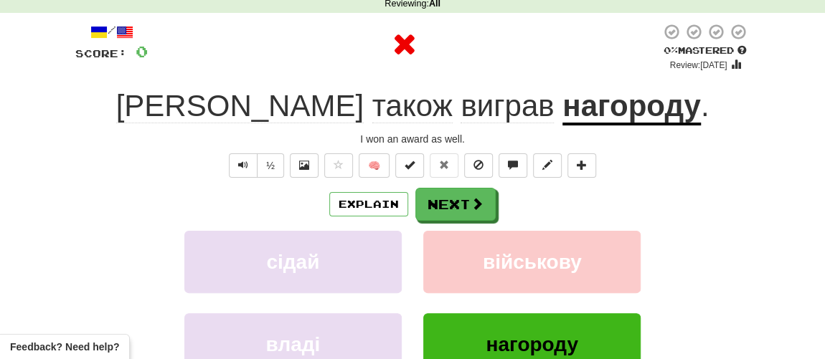
click at [445, 184] on div "/ Score: 0 0 % Mastered Review: [DATE] Я також виграв нагороду . I won an award…" at bounding box center [412, 236] width 674 height 426
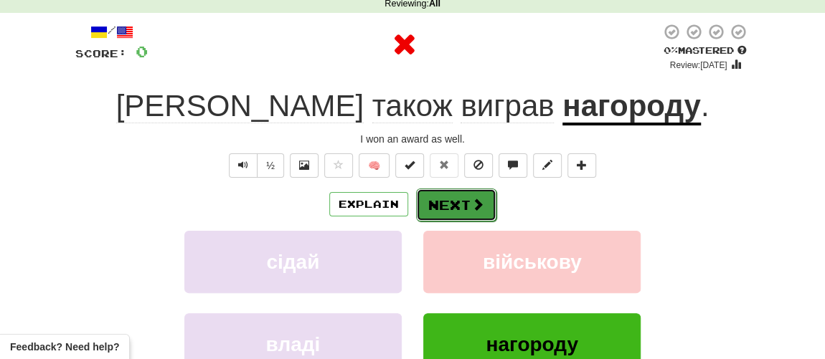
click at [454, 215] on button "Next" at bounding box center [456, 205] width 80 height 33
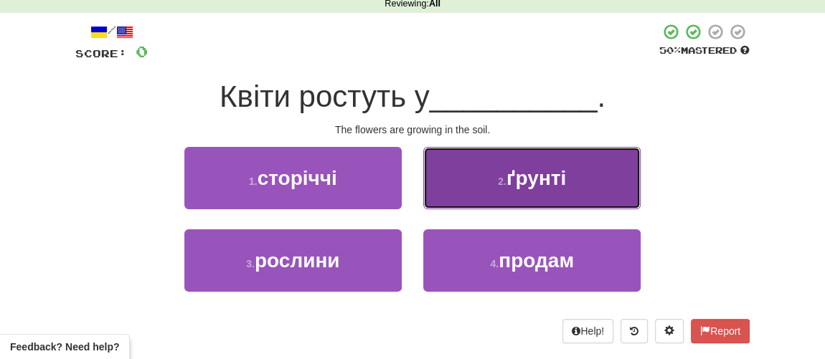
click at [541, 194] on button "2 . ґрунті" at bounding box center [531, 178] width 217 height 62
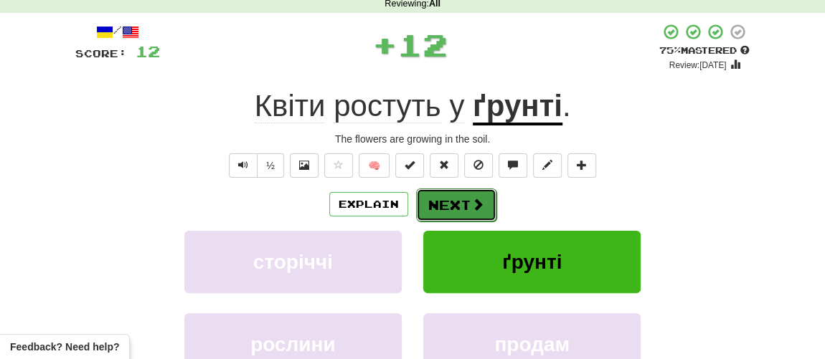
click at [484, 213] on button "Next" at bounding box center [456, 205] width 80 height 33
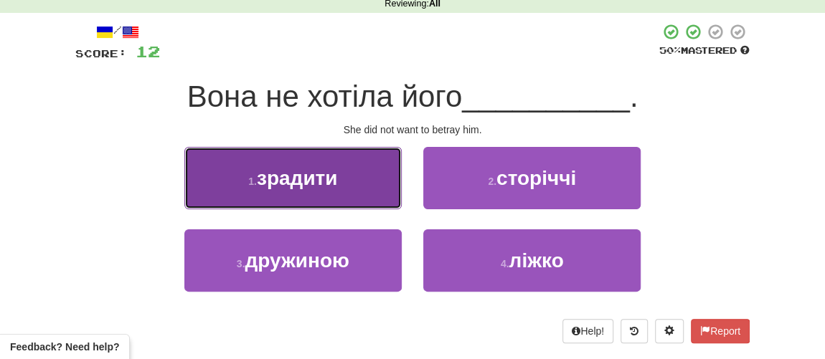
click at [297, 199] on button "1 . зрадити" at bounding box center [292, 178] width 217 height 62
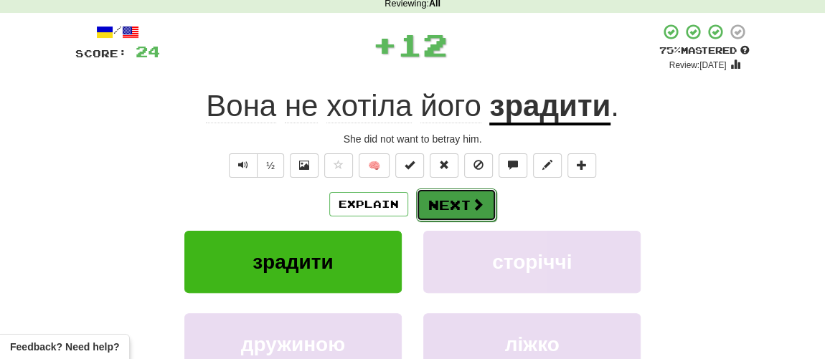
click at [444, 204] on button "Next" at bounding box center [456, 205] width 80 height 33
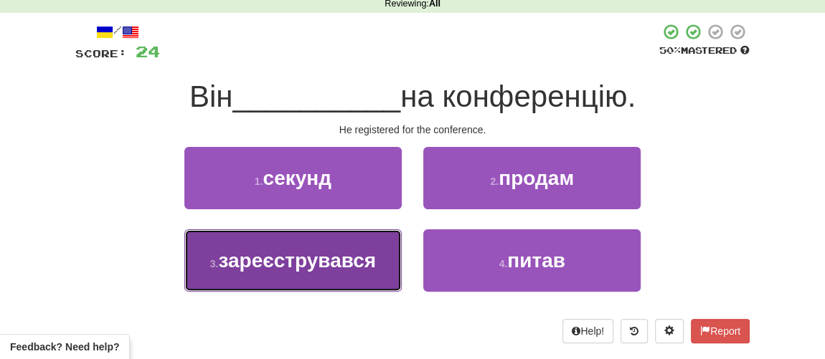
click at [326, 260] on span "зареєструвався" at bounding box center [297, 261] width 158 height 22
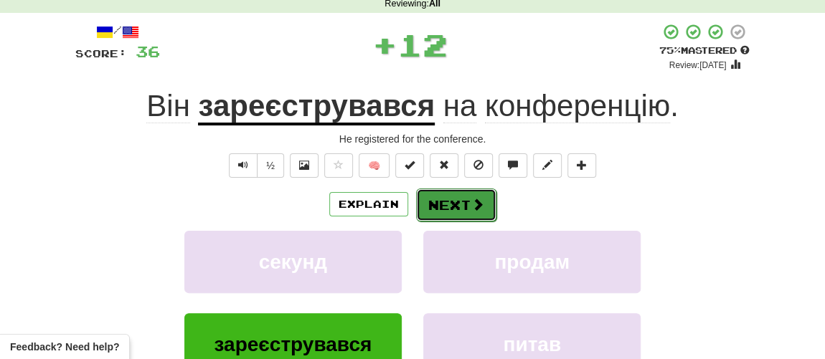
click at [470, 192] on button "Next" at bounding box center [456, 205] width 80 height 33
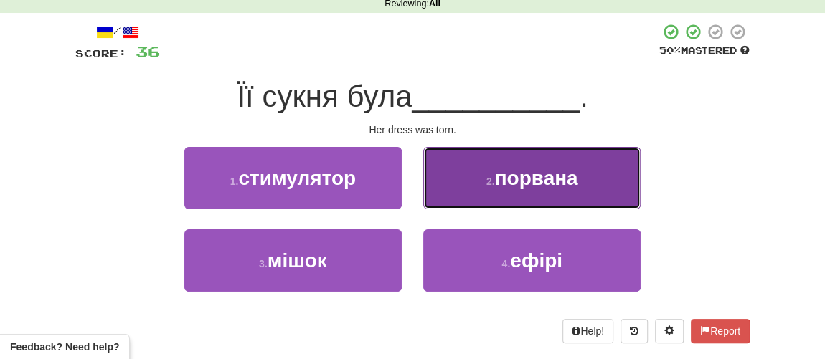
click at [486, 179] on small "2 ." at bounding box center [490, 181] width 9 height 11
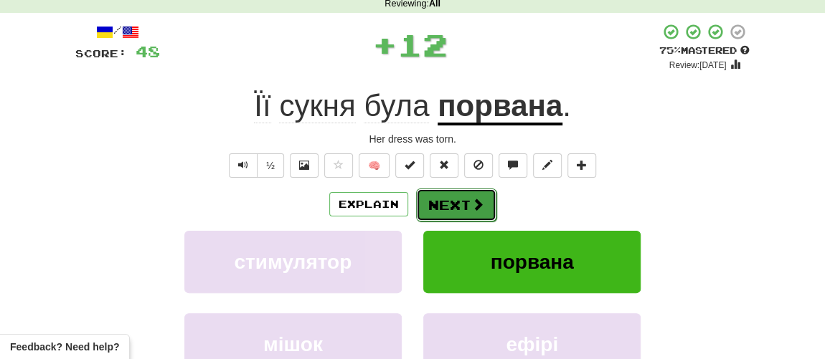
click at [460, 193] on button "Next" at bounding box center [456, 205] width 80 height 33
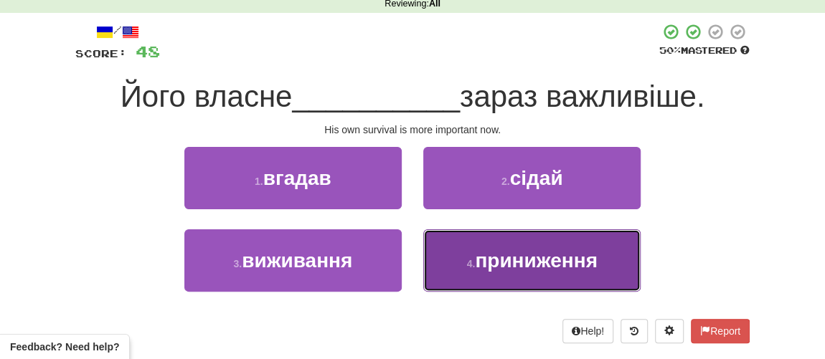
click at [481, 256] on span "приниження" at bounding box center [536, 261] width 123 height 22
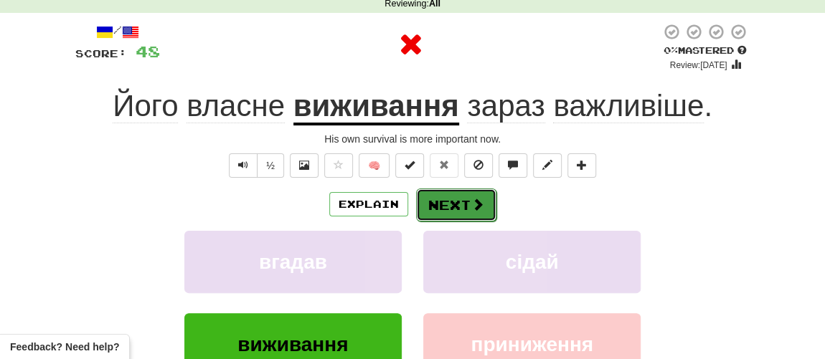
click at [458, 203] on button "Next" at bounding box center [456, 205] width 80 height 33
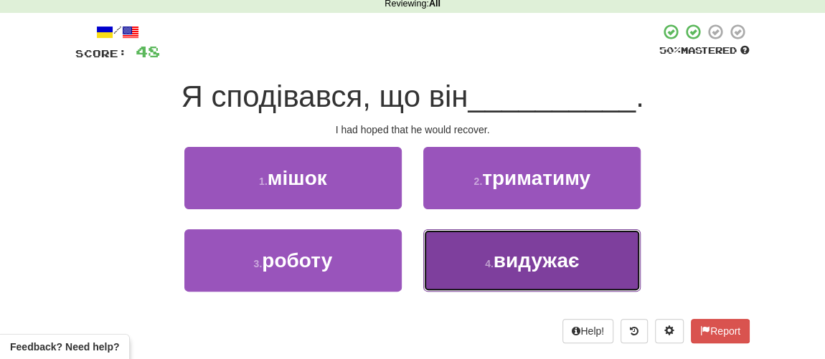
click at [494, 265] on span "видужає" at bounding box center [536, 261] width 86 height 22
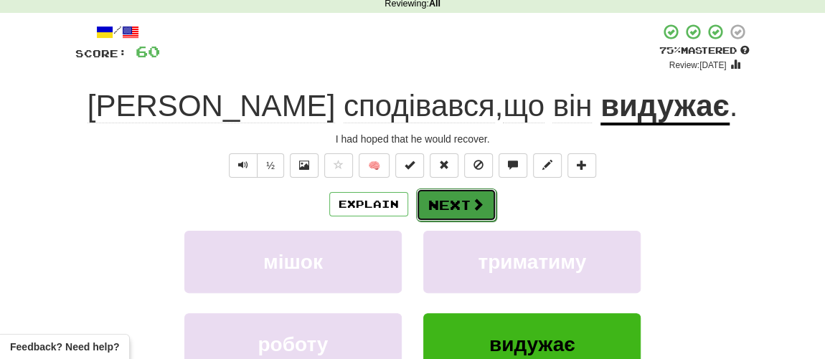
click at [449, 205] on button "Next" at bounding box center [456, 205] width 80 height 33
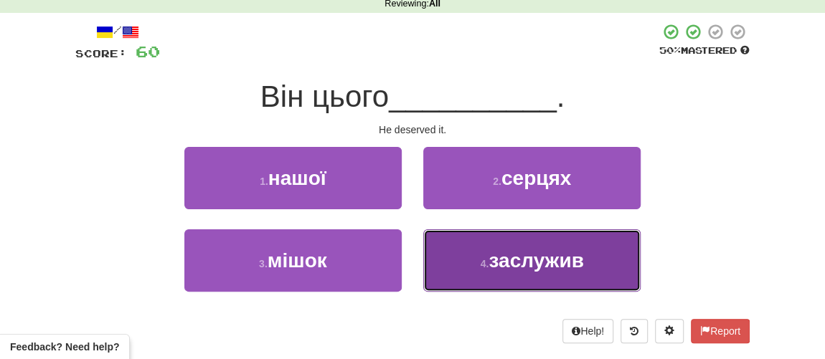
click at [493, 252] on span "заслужив" at bounding box center [535, 261] width 95 height 22
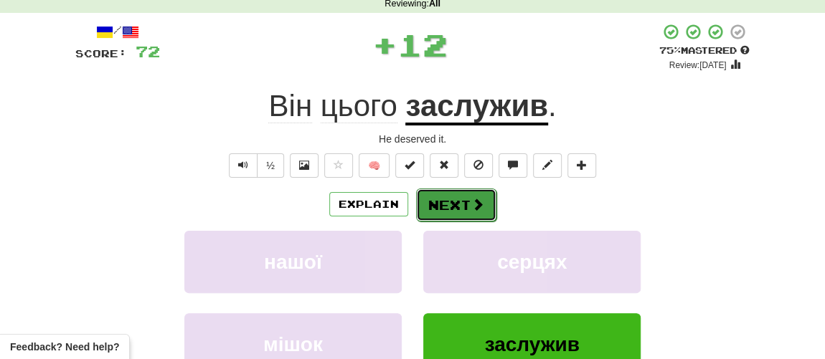
click at [464, 199] on button "Next" at bounding box center [456, 205] width 80 height 33
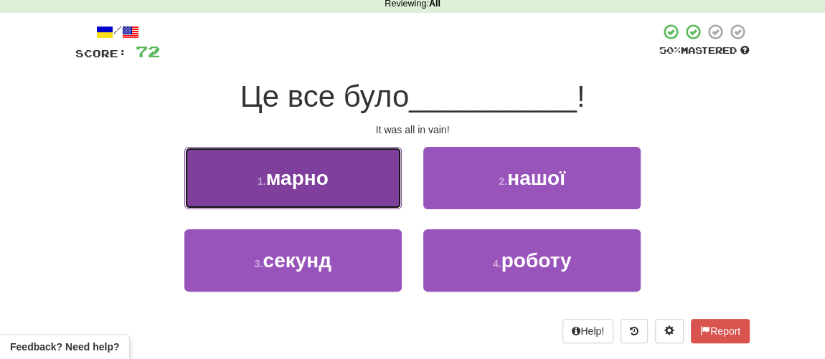
click at [338, 176] on button "1 . марно" at bounding box center [292, 178] width 217 height 62
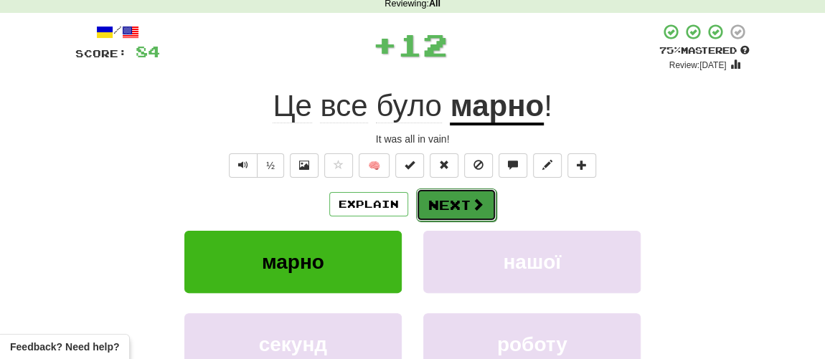
click at [444, 205] on button "Next" at bounding box center [456, 205] width 80 height 33
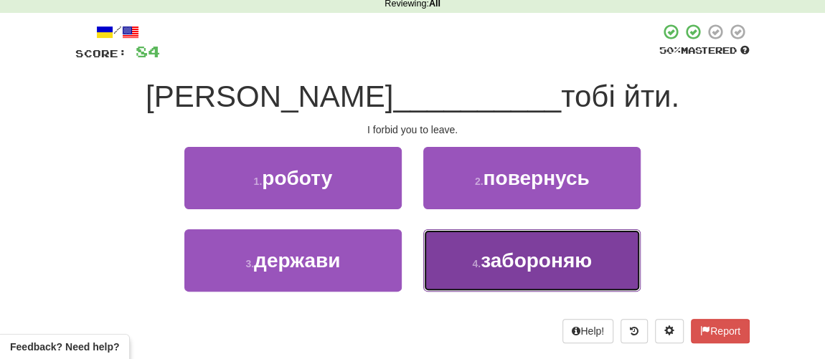
click at [487, 259] on span "забороняю" at bounding box center [535, 261] width 111 height 22
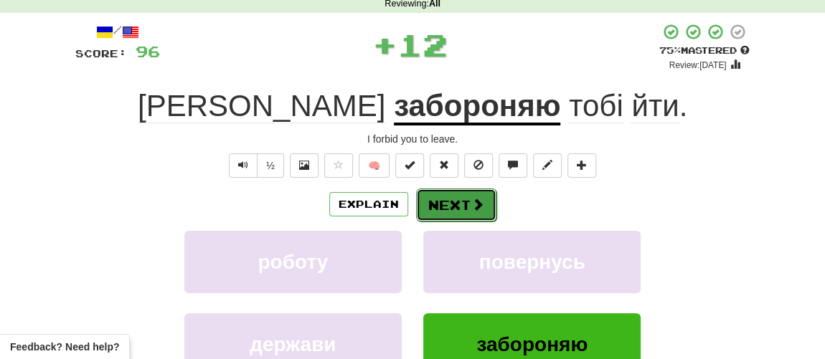
click at [447, 208] on button "Next" at bounding box center [456, 205] width 80 height 33
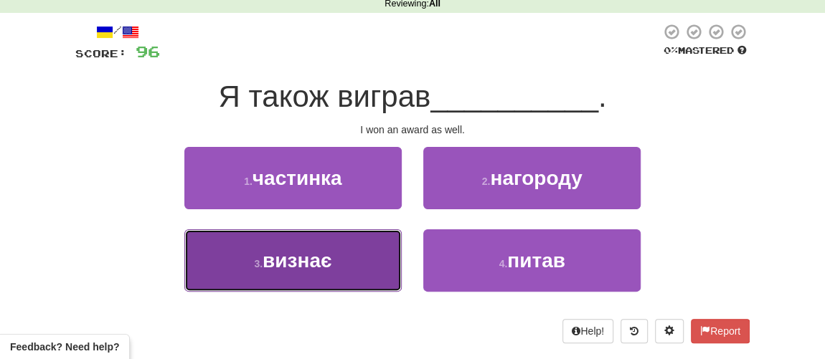
click at [316, 272] on button "3 . визнає" at bounding box center [292, 260] width 217 height 62
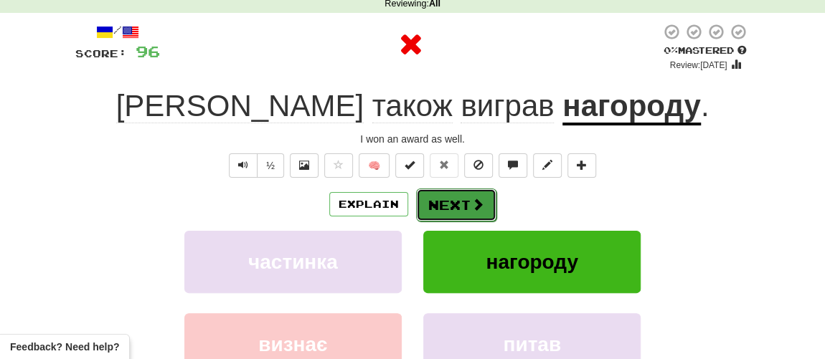
click at [461, 201] on button "Next" at bounding box center [456, 205] width 80 height 33
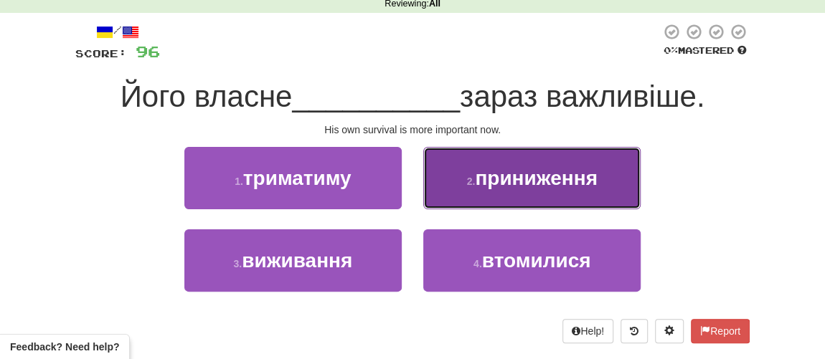
click at [508, 182] on span "приниження" at bounding box center [536, 178] width 123 height 22
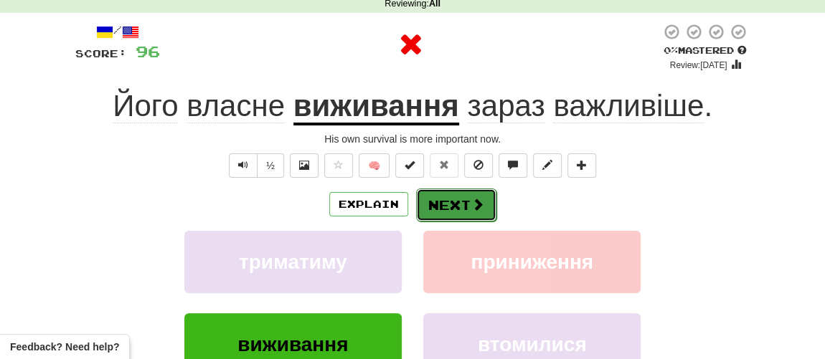
click at [439, 209] on button "Next" at bounding box center [456, 205] width 80 height 33
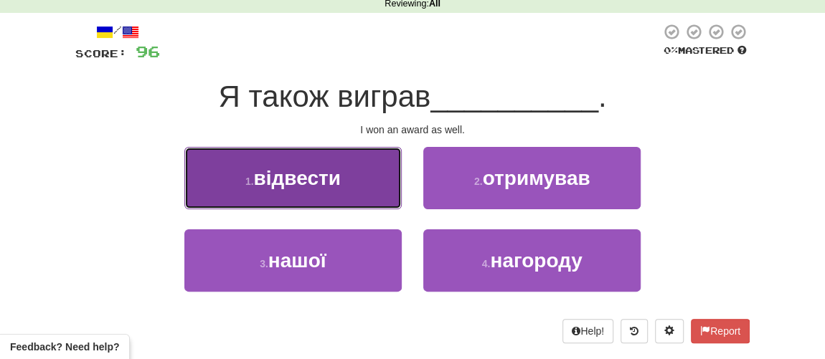
click at [323, 181] on span "відвести" at bounding box center [297, 178] width 87 height 22
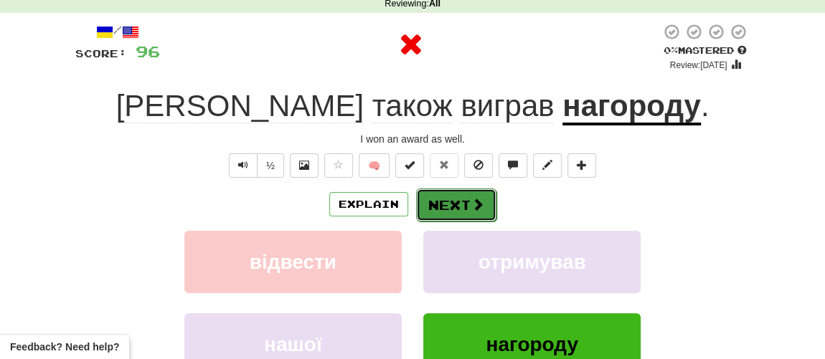
click at [457, 200] on button "Next" at bounding box center [456, 205] width 80 height 33
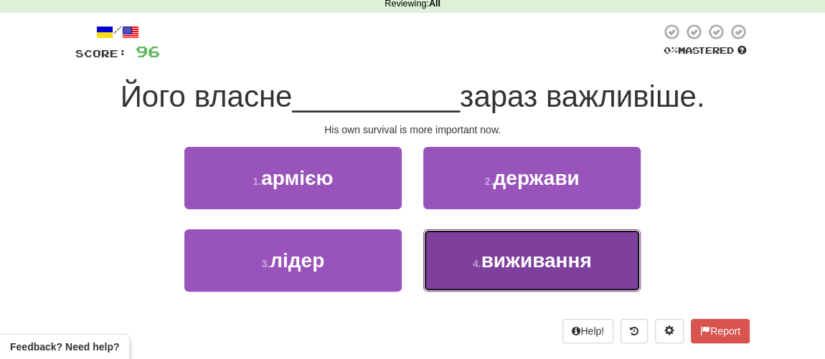
click at [505, 251] on span "виживання" at bounding box center [535, 261] width 110 height 22
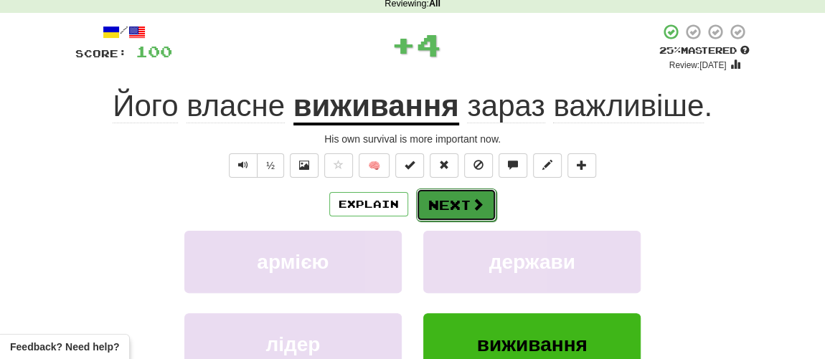
click at [447, 194] on button "Next" at bounding box center [456, 205] width 80 height 33
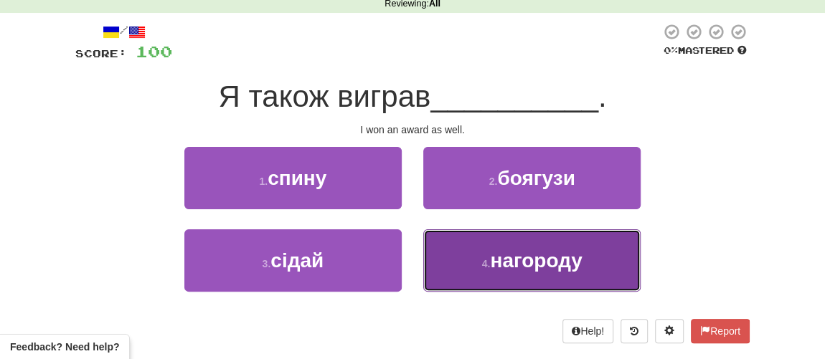
click at [506, 253] on span "нагороду" at bounding box center [536, 261] width 92 height 22
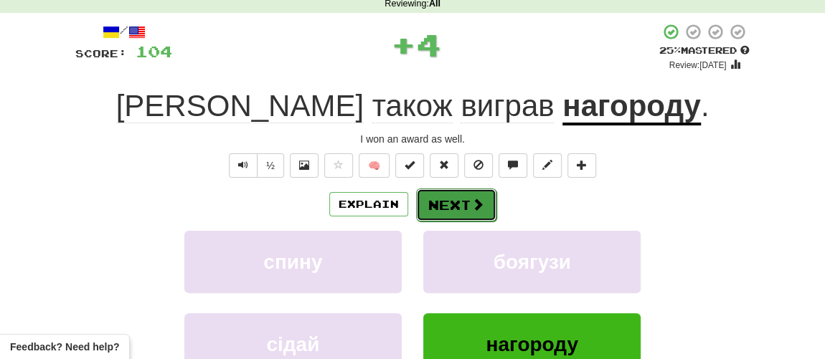
click at [466, 197] on button "Next" at bounding box center [456, 205] width 80 height 33
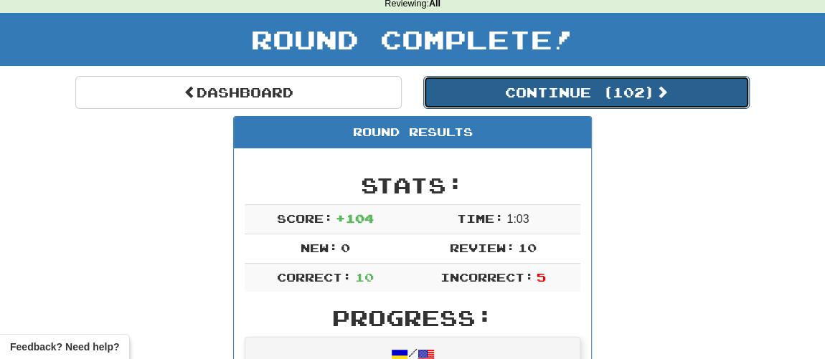
click at [521, 90] on button "Continue ( 102 )" at bounding box center [586, 92] width 326 height 33
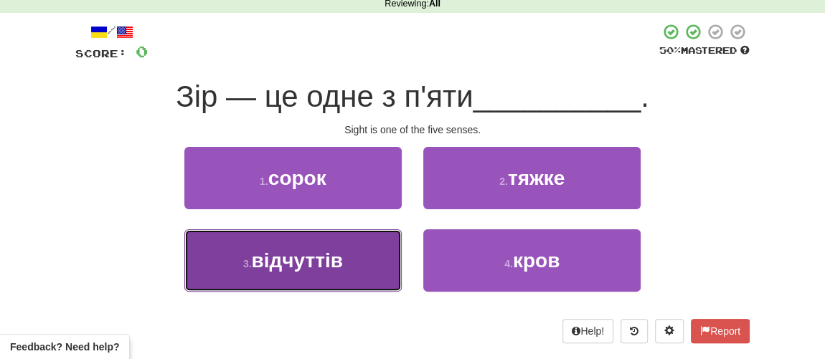
click at [329, 272] on button "3 . відчуттів" at bounding box center [292, 260] width 217 height 62
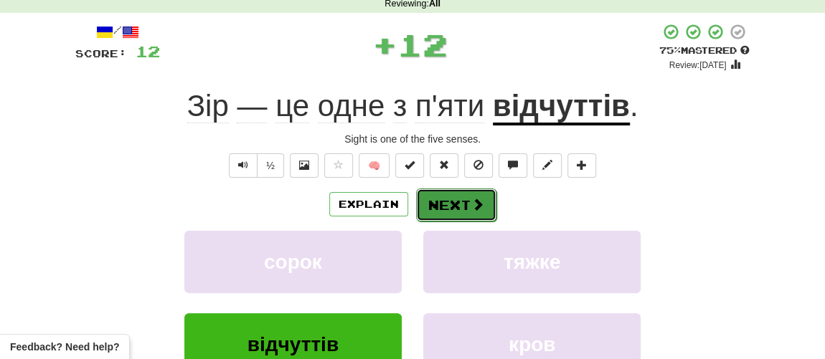
click at [451, 196] on button "Next" at bounding box center [456, 205] width 80 height 33
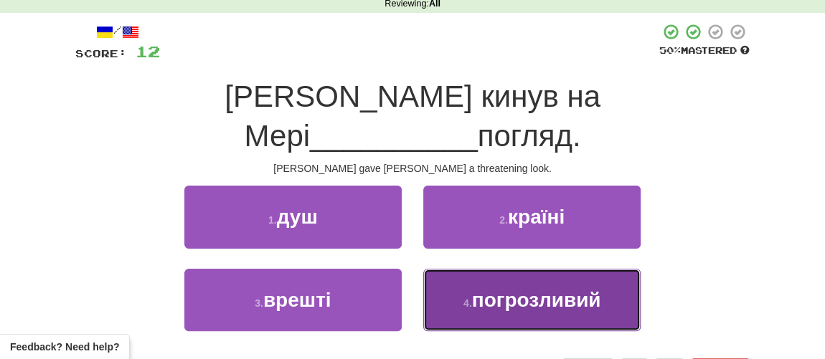
click at [503, 289] on span "погрозливий" at bounding box center [536, 300] width 129 height 22
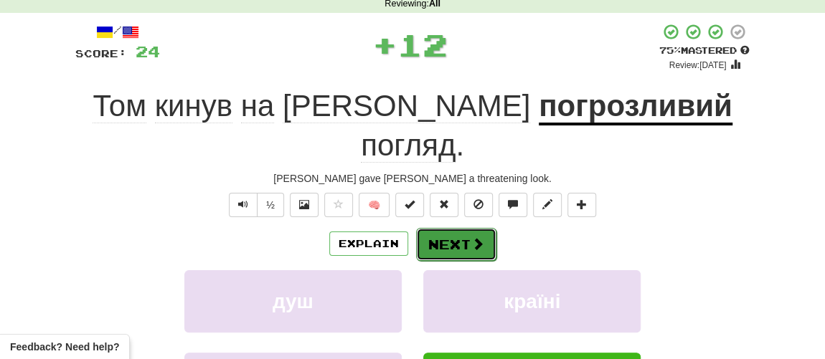
click at [439, 228] on button "Next" at bounding box center [456, 244] width 80 height 33
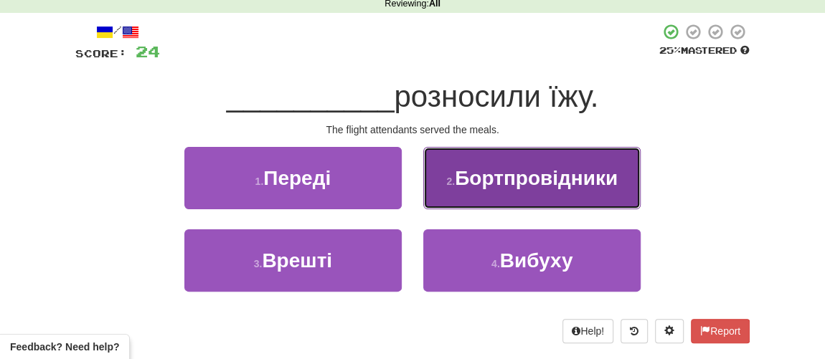
click at [519, 182] on span "Бортпровідники" at bounding box center [536, 178] width 163 height 22
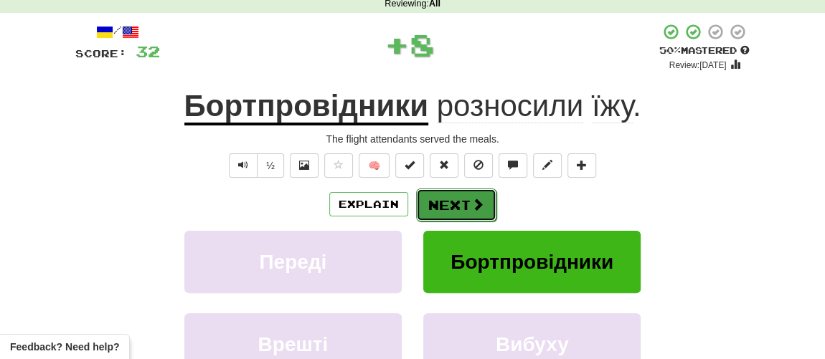
click at [471, 200] on span at bounding box center [477, 204] width 13 height 13
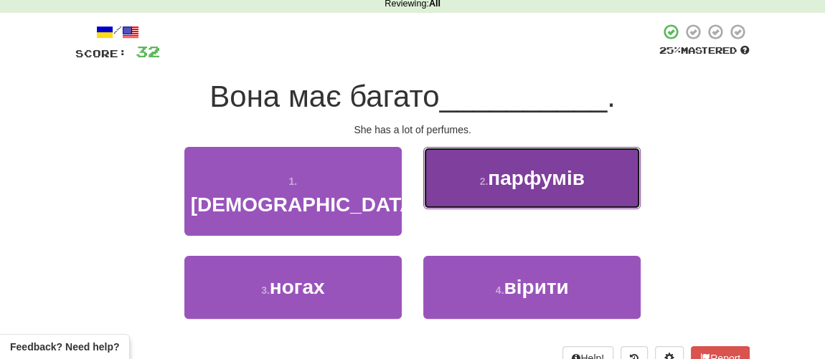
click at [506, 189] on button "2 . парфумів" at bounding box center [531, 178] width 217 height 62
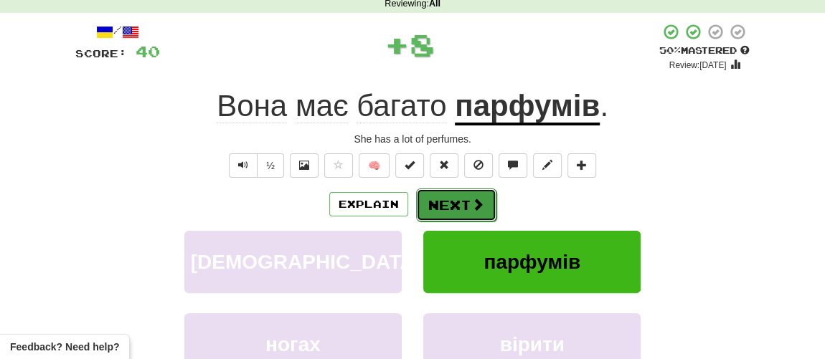
click at [467, 205] on button "Next" at bounding box center [456, 205] width 80 height 33
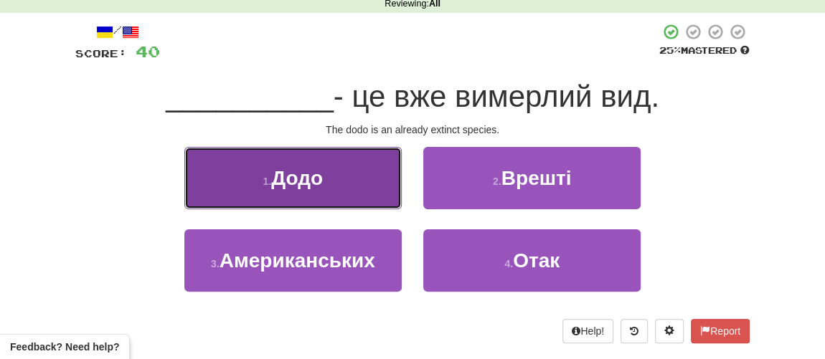
click at [322, 186] on span "Додо" at bounding box center [297, 178] width 52 height 22
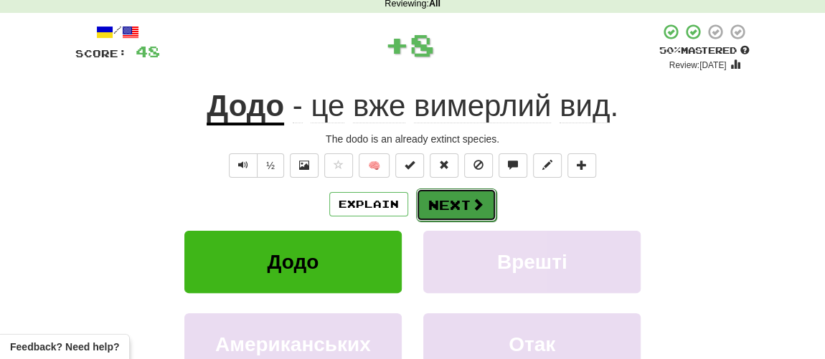
click at [440, 203] on button "Next" at bounding box center [456, 205] width 80 height 33
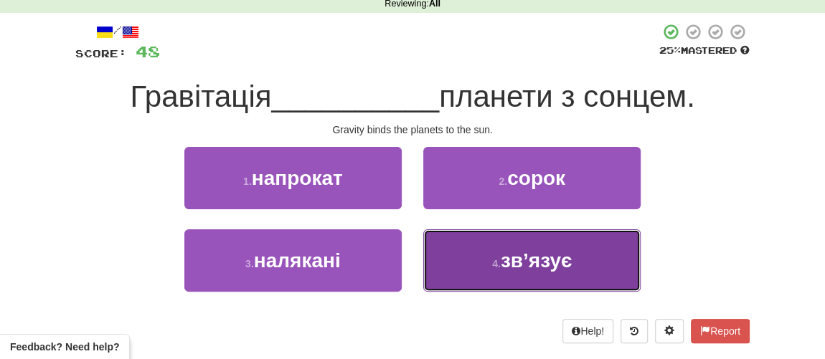
click at [470, 256] on button "4 . зв’язує" at bounding box center [531, 260] width 217 height 62
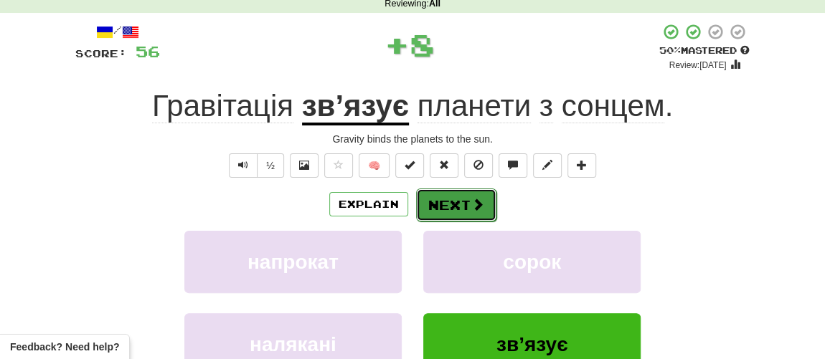
click at [452, 209] on button "Next" at bounding box center [456, 205] width 80 height 33
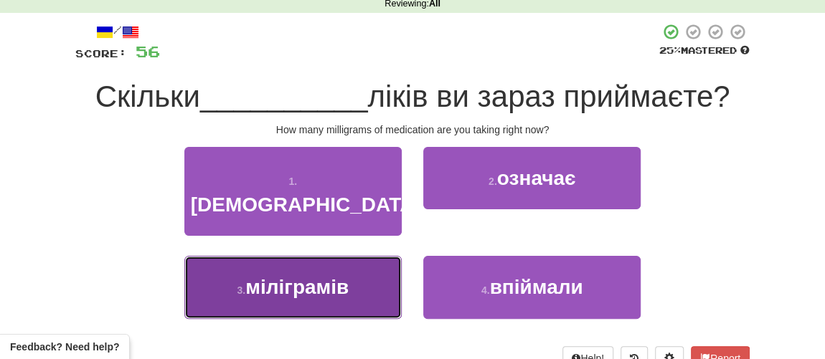
click at [304, 289] on button "3 . міліграмів" at bounding box center [292, 287] width 217 height 62
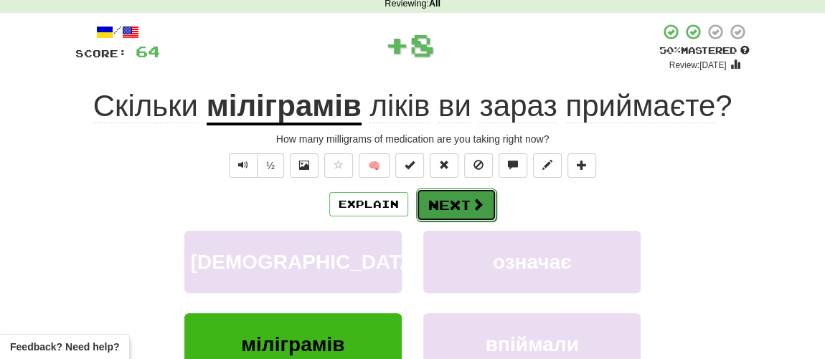
click at [475, 213] on button "Next" at bounding box center [456, 205] width 80 height 33
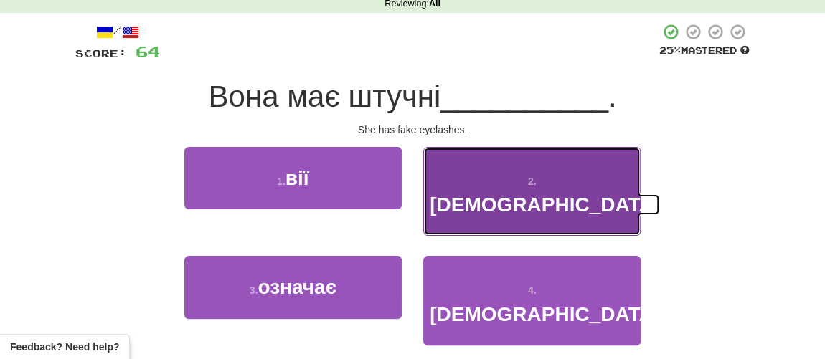
click at [487, 203] on button "2 . [DEMOGRAPHIC_DATA]" at bounding box center [531, 192] width 217 height 90
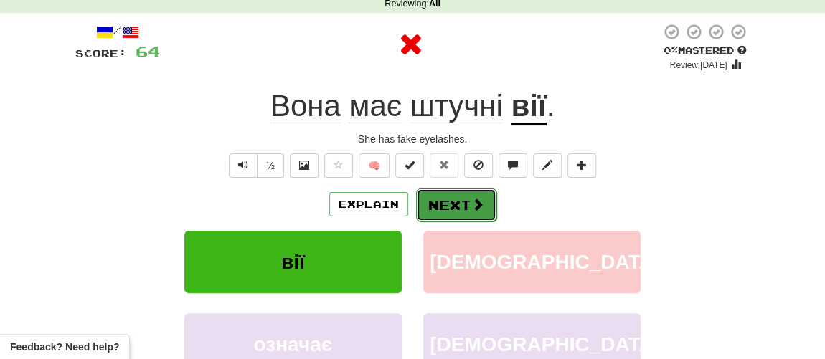
click at [441, 209] on button "Next" at bounding box center [456, 205] width 80 height 33
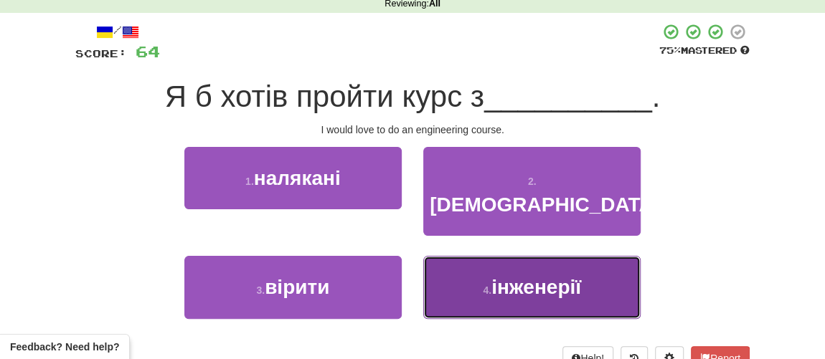
click at [483, 285] on small "4 ." at bounding box center [487, 290] width 9 height 11
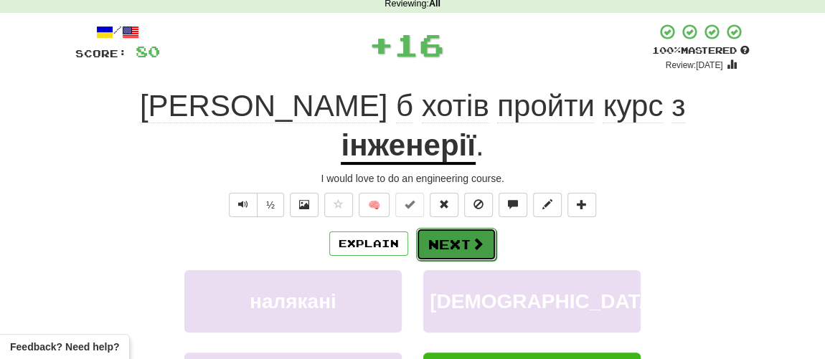
click at [460, 228] on button "Next" at bounding box center [456, 244] width 80 height 33
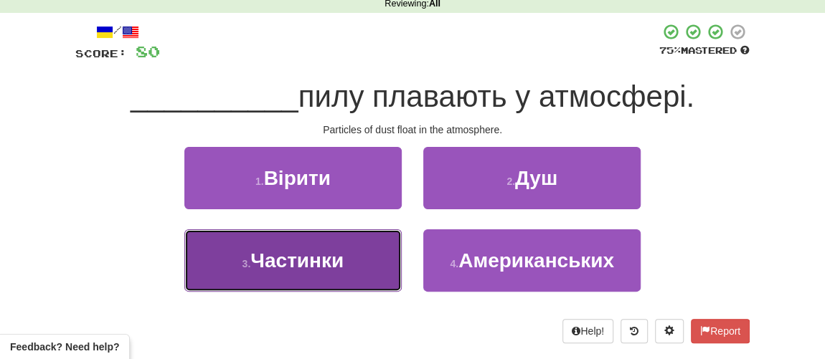
click at [313, 258] on span "Частинки" at bounding box center [296, 261] width 93 height 22
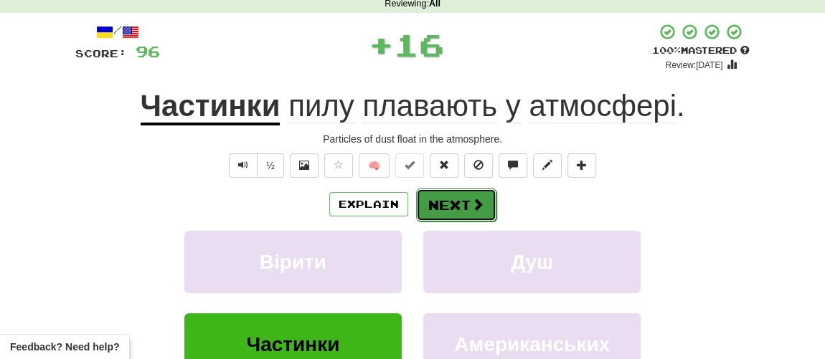
click at [445, 203] on button "Next" at bounding box center [456, 205] width 80 height 33
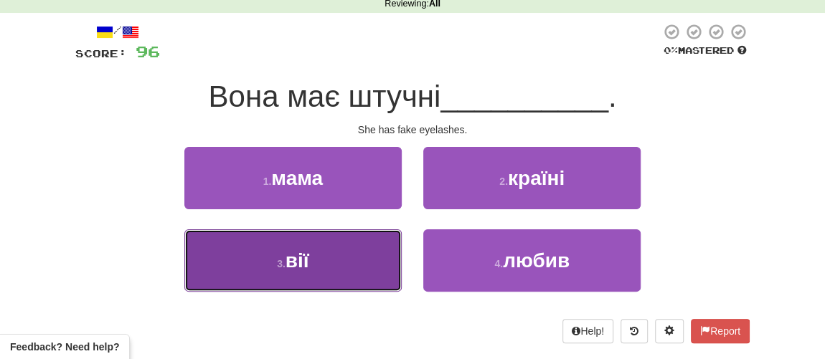
click at [303, 255] on span "вії" at bounding box center [297, 261] width 24 height 22
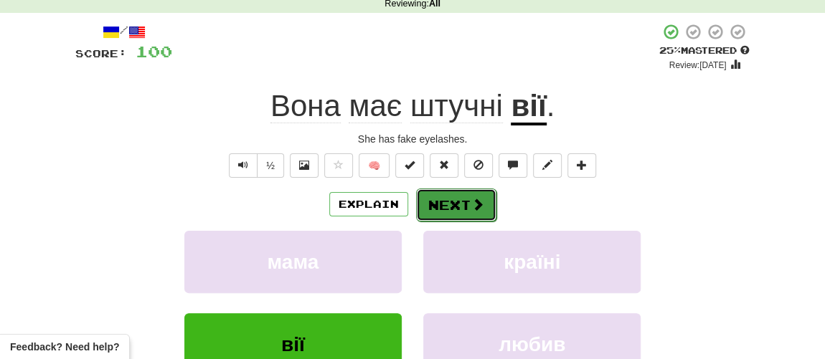
click at [448, 203] on button "Next" at bounding box center [456, 205] width 80 height 33
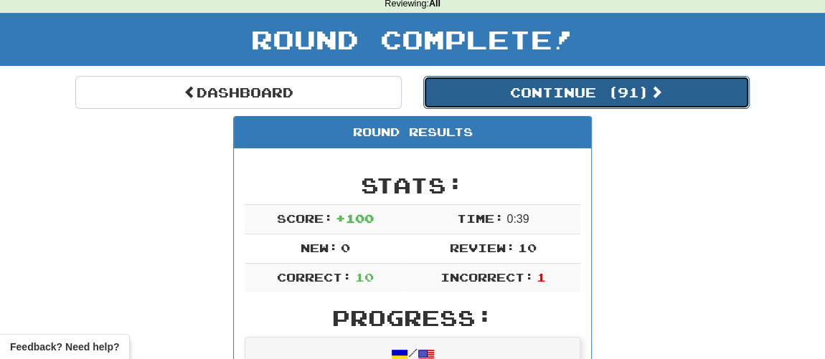
click at [508, 92] on button "Continue ( 91 )" at bounding box center [586, 92] width 326 height 33
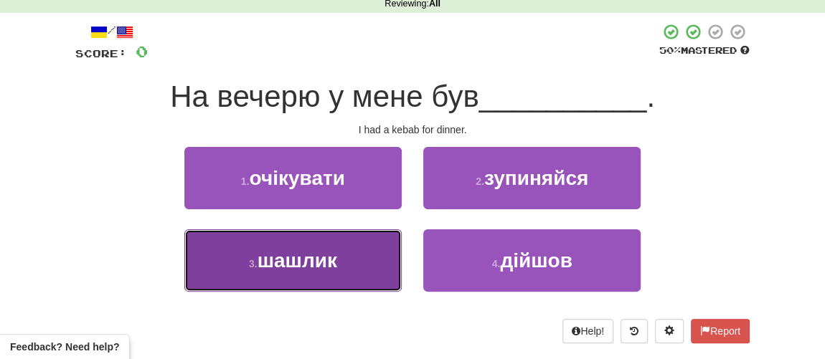
click at [323, 262] on span "шашлик" at bounding box center [297, 261] width 80 height 22
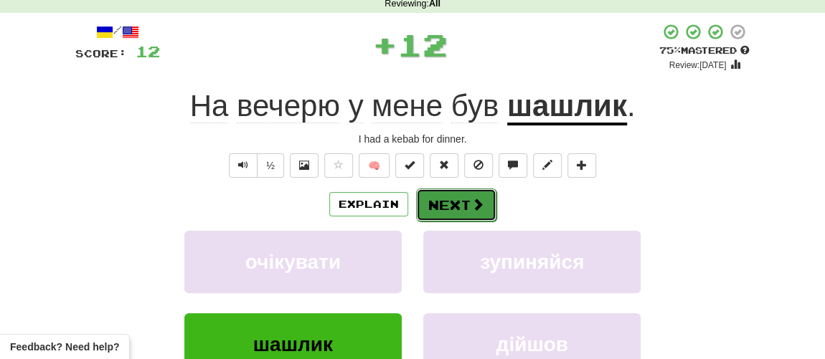
click at [443, 202] on button "Next" at bounding box center [456, 205] width 80 height 33
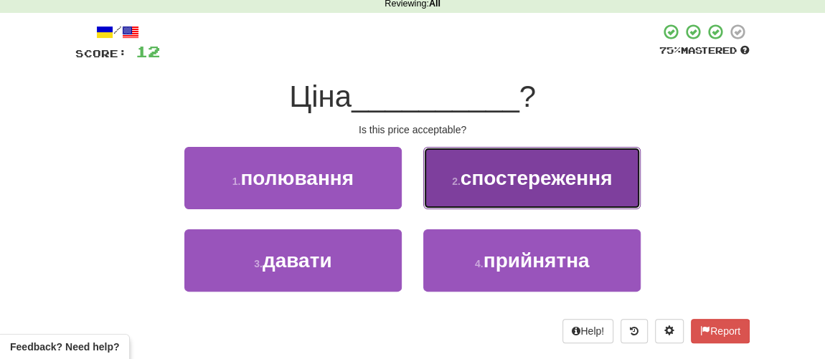
click at [480, 189] on button "2 . спостереження" at bounding box center [531, 178] width 217 height 62
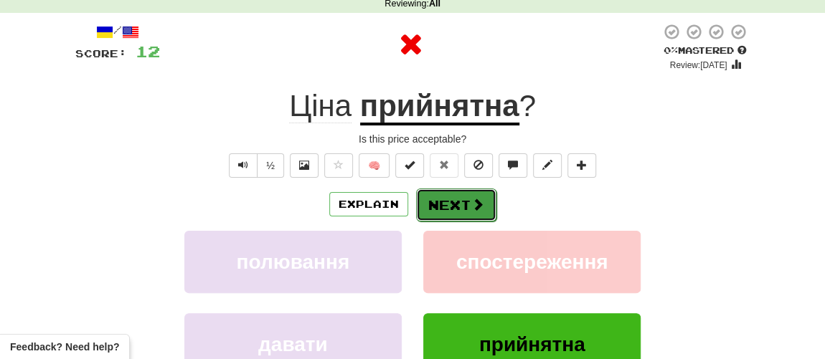
click at [454, 201] on button "Next" at bounding box center [456, 205] width 80 height 33
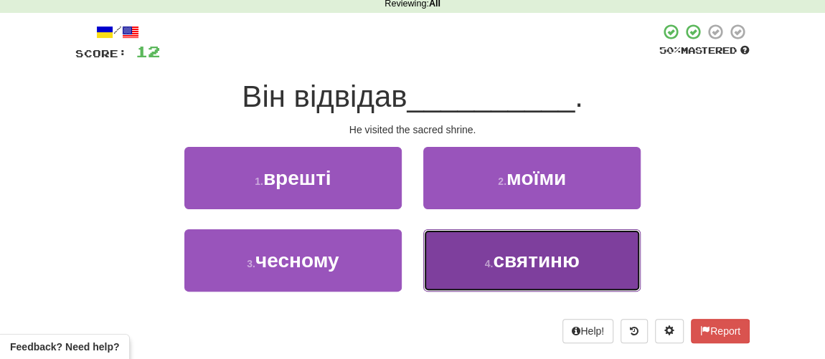
click at [482, 266] on button "4 . святиню" at bounding box center [531, 260] width 217 height 62
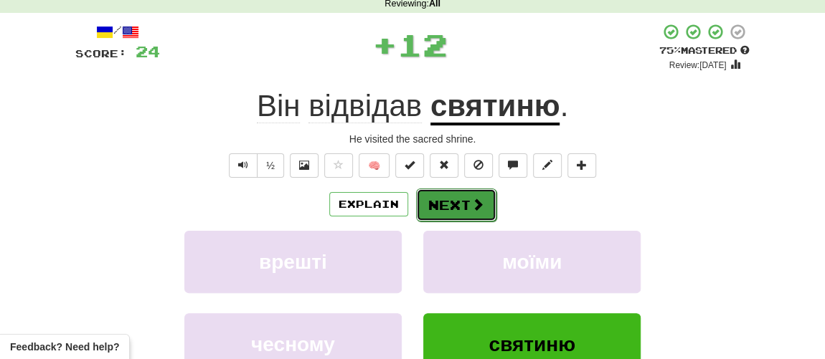
click at [455, 205] on button "Next" at bounding box center [456, 205] width 80 height 33
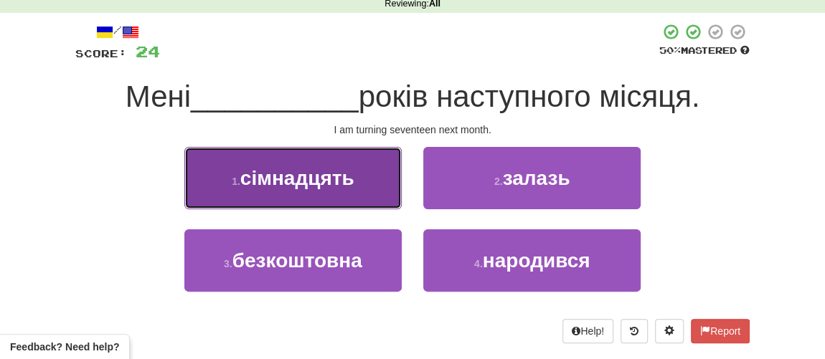
click at [300, 179] on span "сімнадцять" at bounding box center [297, 178] width 114 height 22
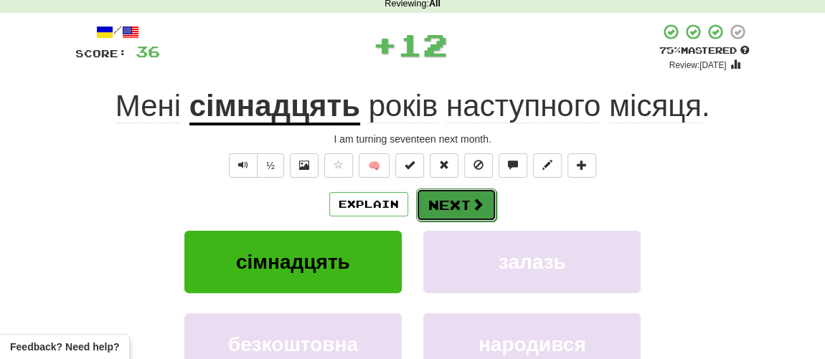
click at [444, 201] on button "Next" at bounding box center [456, 205] width 80 height 33
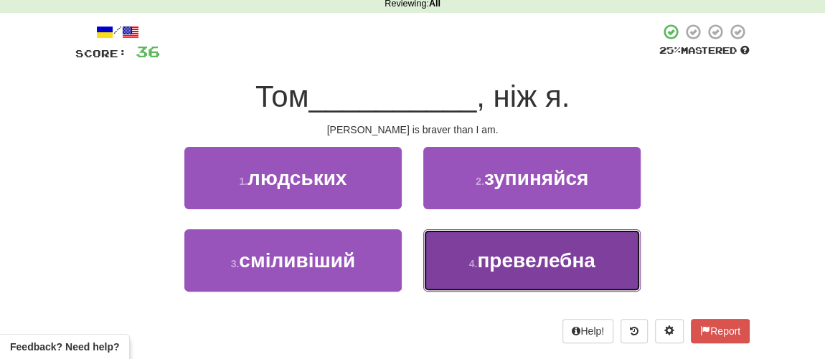
click at [493, 260] on span "превелебна" at bounding box center [536, 261] width 118 height 22
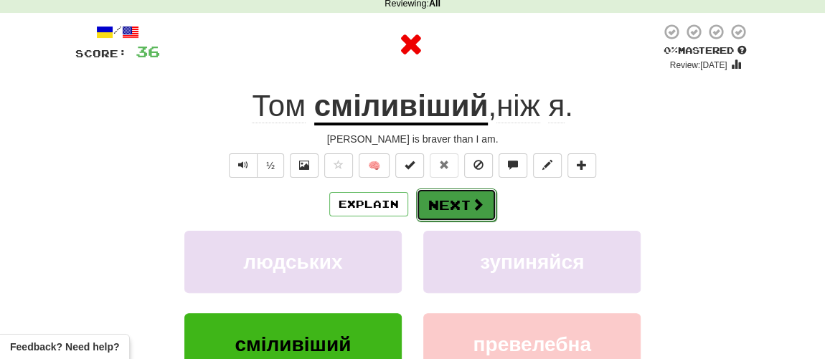
click at [455, 212] on button "Next" at bounding box center [456, 205] width 80 height 33
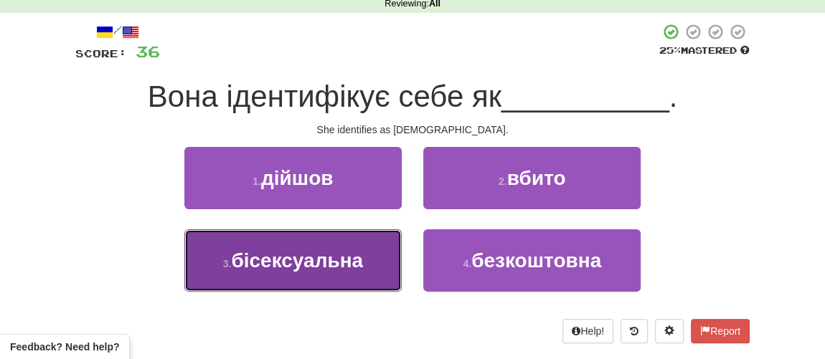
click at [338, 266] on span "бісексуальна" at bounding box center [297, 261] width 132 height 22
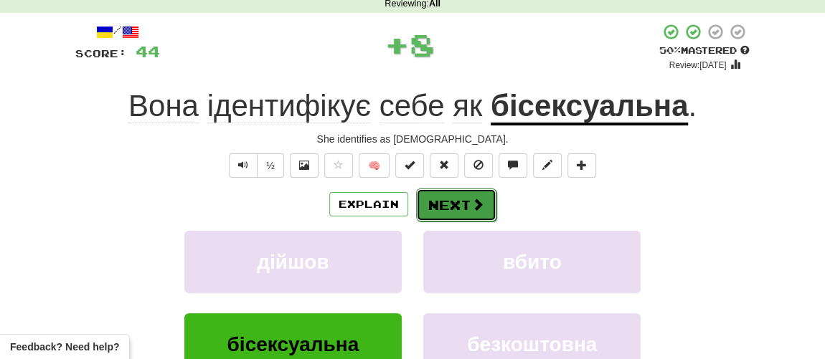
click at [459, 209] on button "Next" at bounding box center [456, 205] width 80 height 33
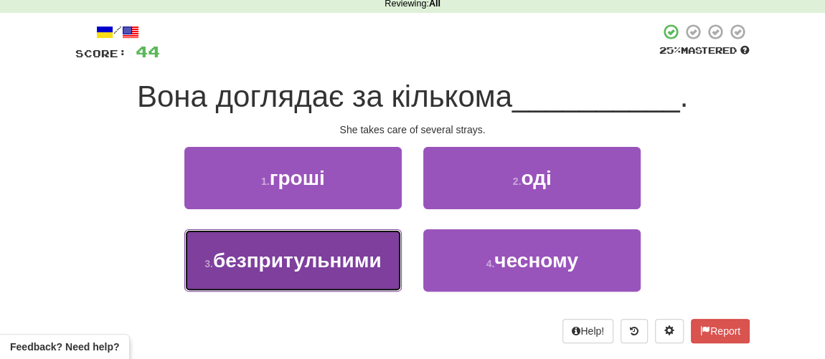
click at [331, 267] on span "безпритульними" at bounding box center [297, 261] width 168 height 22
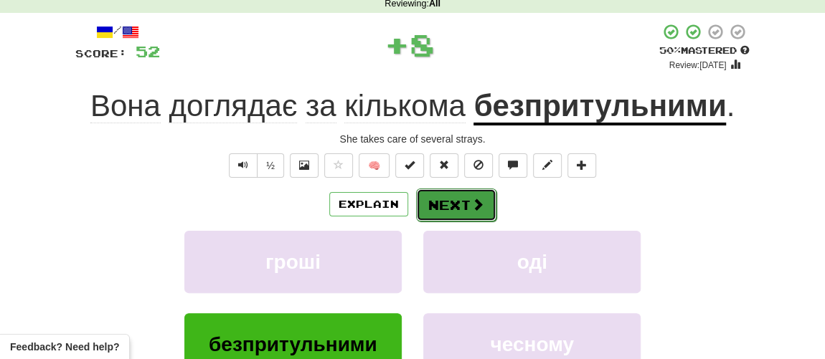
click at [455, 209] on button "Next" at bounding box center [456, 205] width 80 height 33
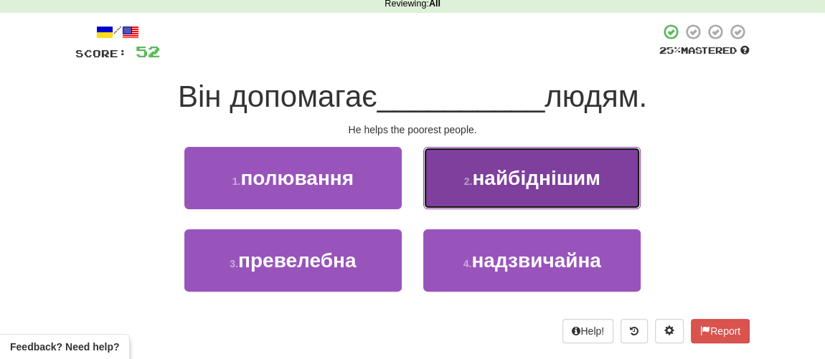
click at [520, 183] on span "найбіднішим" at bounding box center [536, 178] width 128 height 22
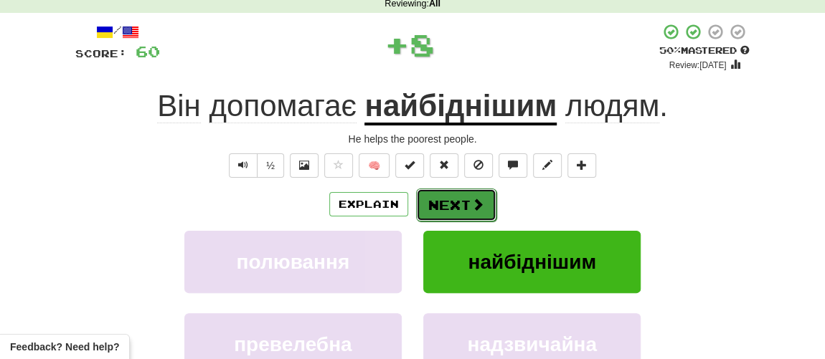
click at [460, 204] on button "Next" at bounding box center [456, 205] width 80 height 33
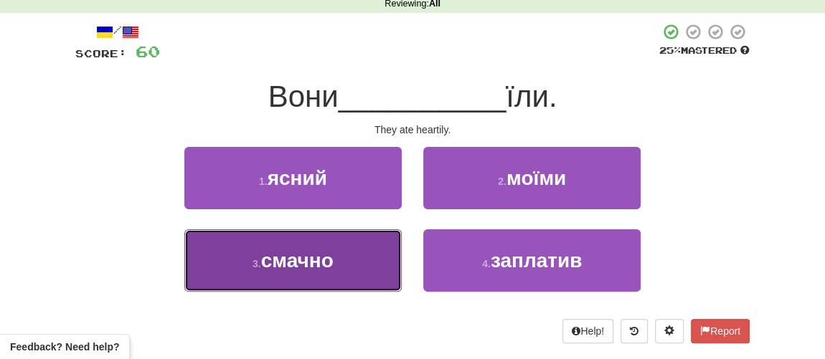
click at [328, 272] on button "3 . смачно" at bounding box center [292, 260] width 217 height 62
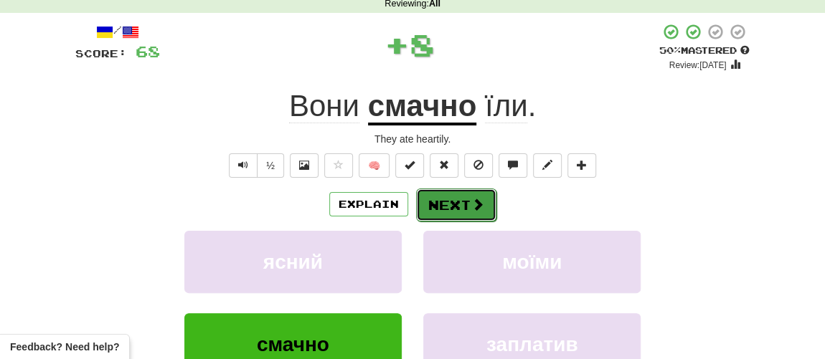
click at [432, 213] on button "Next" at bounding box center [456, 205] width 80 height 33
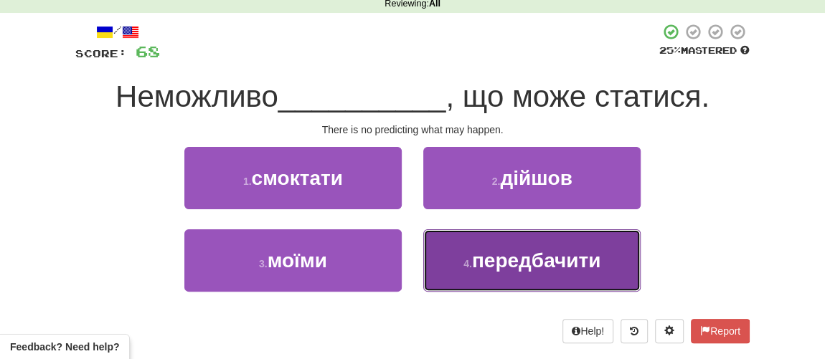
click at [476, 262] on span "передбачити" at bounding box center [536, 261] width 129 height 22
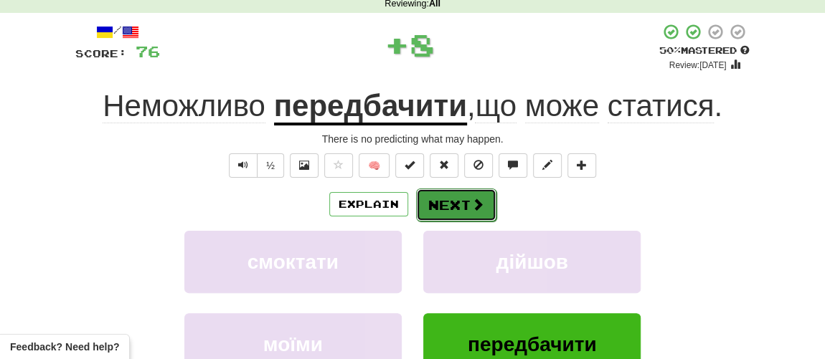
click at [447, 213] on button "Next" at bounding box center [456, 205] width 80 height 33
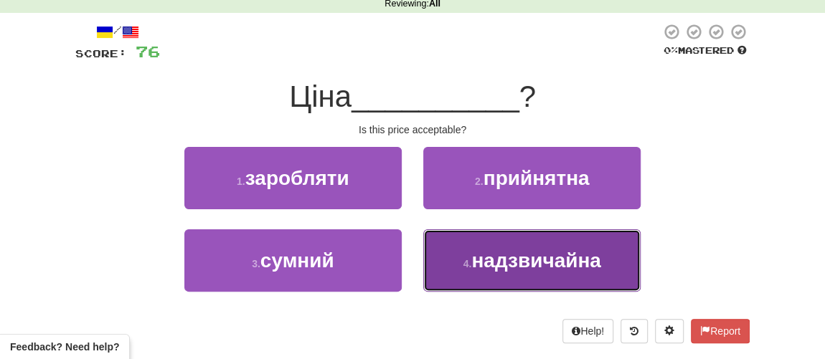
click at [491, 258] on span "надзвичайна" at bounding box center [535, 261] width 129 height 22
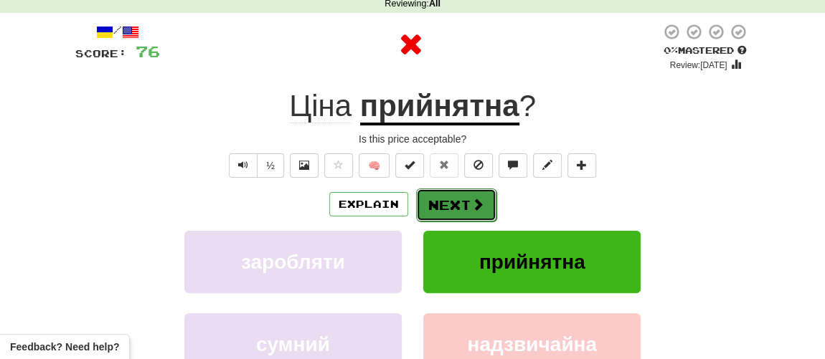
click at [460, 205] on button "Next" at bounding box center [456, 205] width 80 height 33
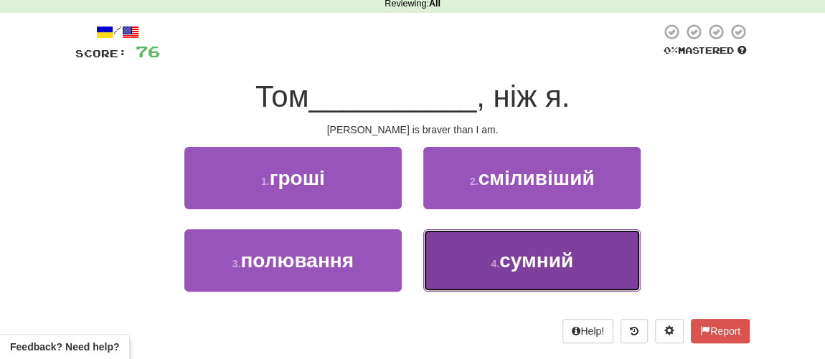
click at [504, 264] on span "сумний" at bounding box center [536, 261] width 74 height 22
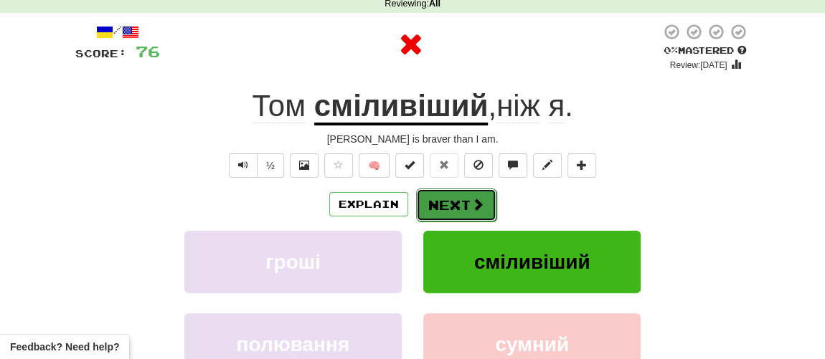
click at [449, 201] on button "Next" at bounding box center [456, 205] width 80 height 33
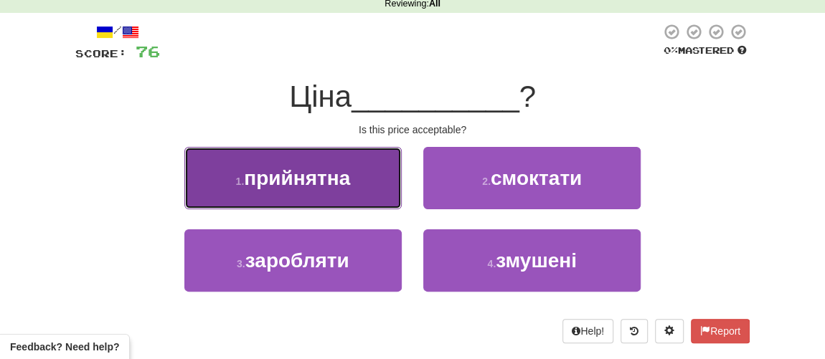
click at [323, 183] on span "прийнятна" at bounding box center [297, 178] width 106 height 22
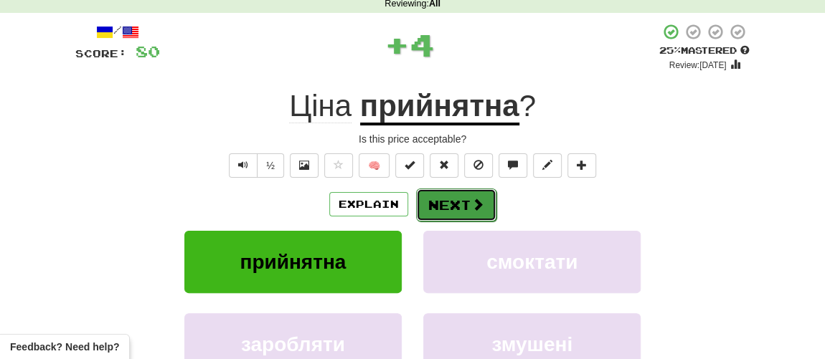
click at [454, 214] on button "Next" at bounding box center [456, 205] width 80 height 33
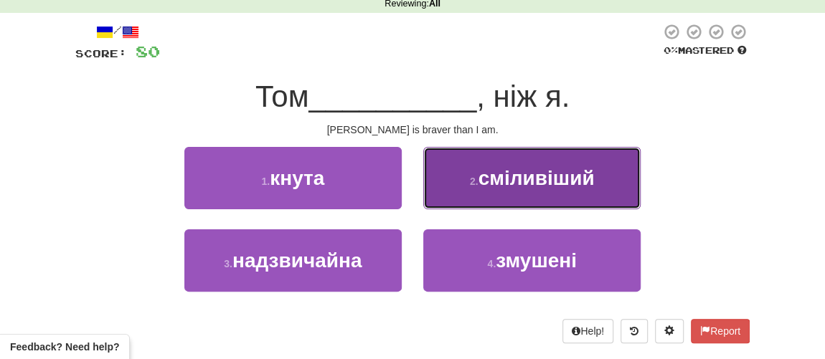
click at [513, 181] on span "сміливіший" at bounding box center [536, 178] width 116 height 22
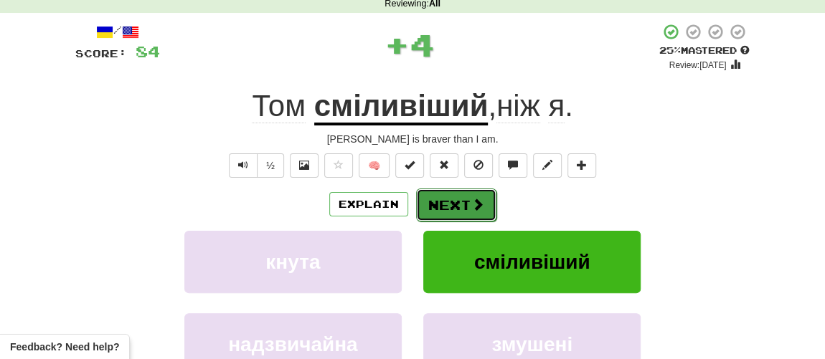
click at [462, 196] on button "Next" at bounding box center [456, 205] width 80 height 33
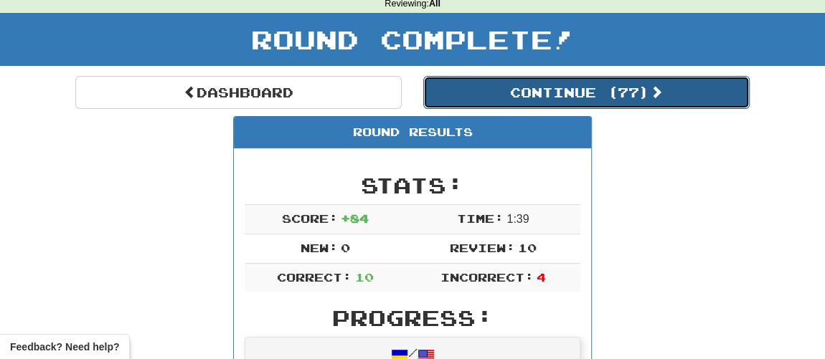
click at [529, 92] on button "Continue ( 77 )" at bounding box center [586, 92] width 326 height 33
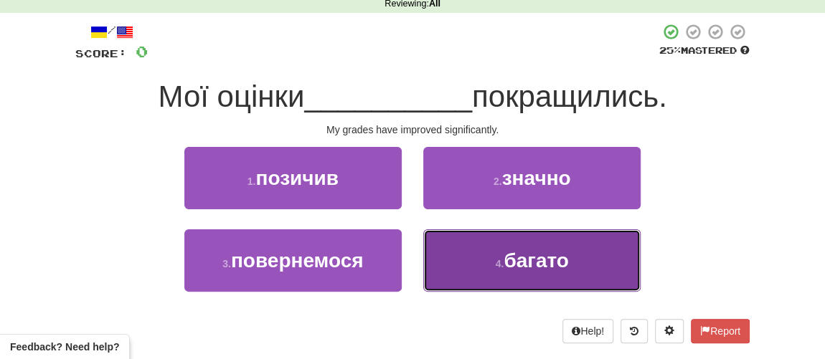
click at [468, 255] on button "4 . багато" at bounding box center [531, 260] width 217 height 62
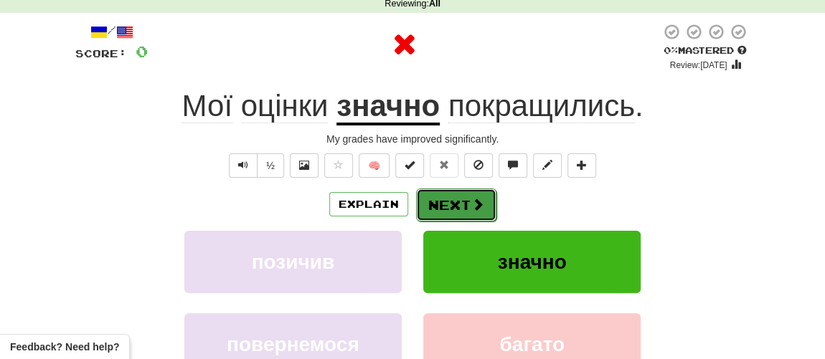
click at [455, 196] on button "Next" at bounding box center [456, 205] width 80 height 33
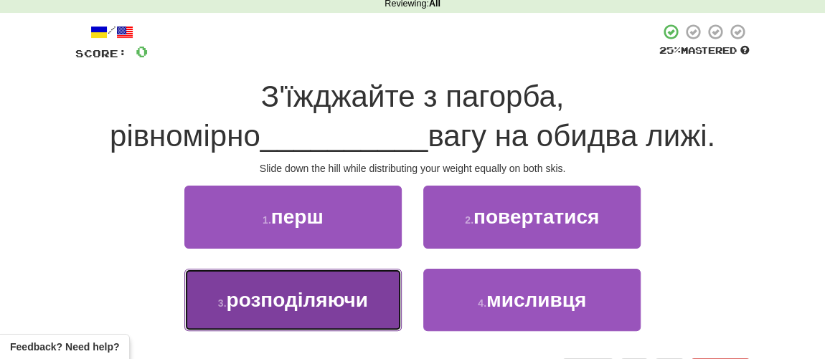
click at [298, 293] on span "розподіляючи" at bounding box center [296, 300] width 141 height 22
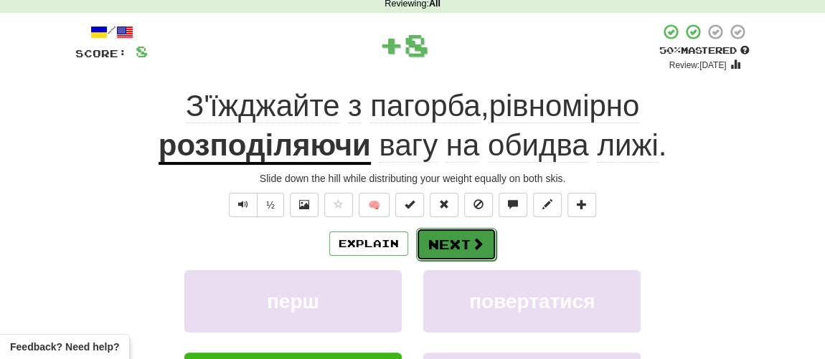
click at [443, 241] on button "Next" at bounding box center [456, 244] width 80 height 33
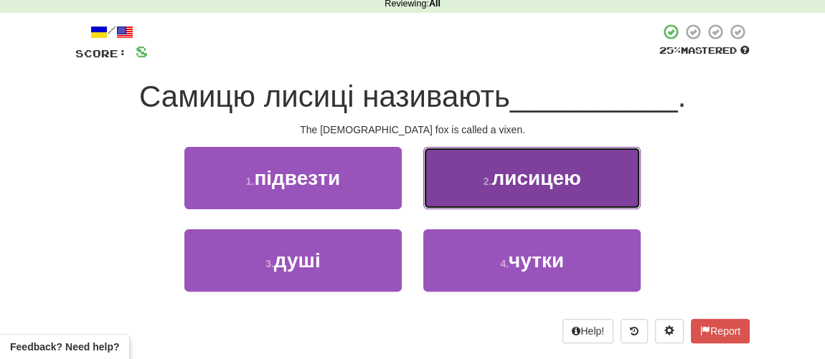
click at [492, 192] on button "2 . лисицею" at bounding box center [531, 178] width 217 height 62
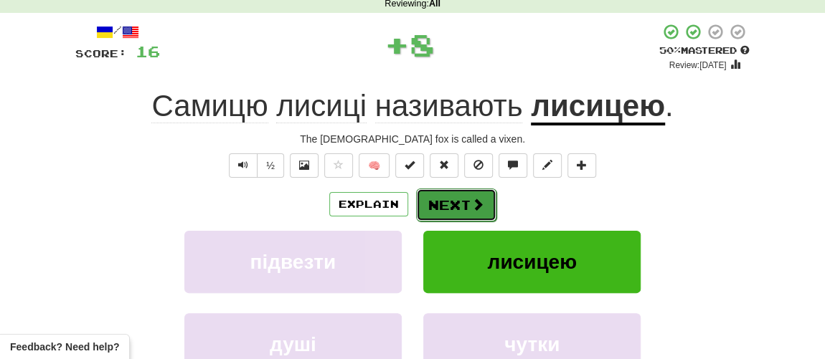
click at [460, 207] on button "Next" at bounding box center [456, 205] width 80 height 33
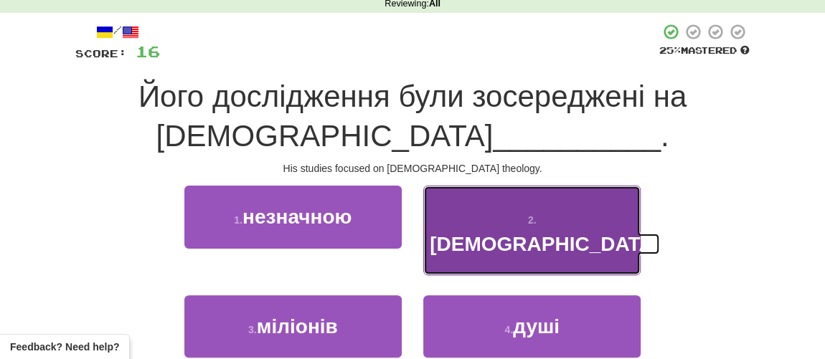
click at [488, 233] on span "[DEMOGRAPHIC_DATA]" at bounding box center [544, 244] width 230 height 22
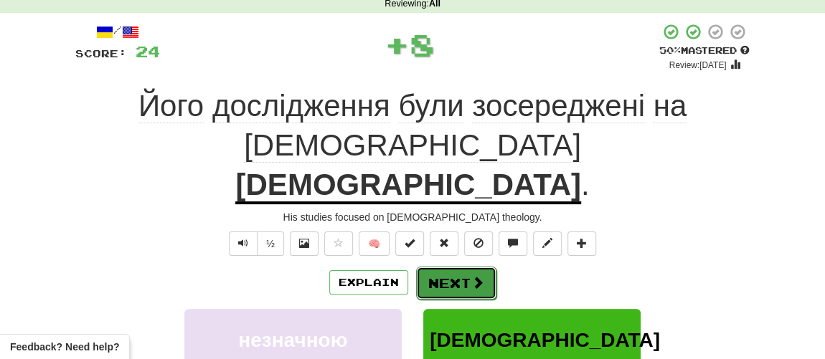
click at [457, 267] on button "Next" at bounding box center [456, 283] width 80 height 33
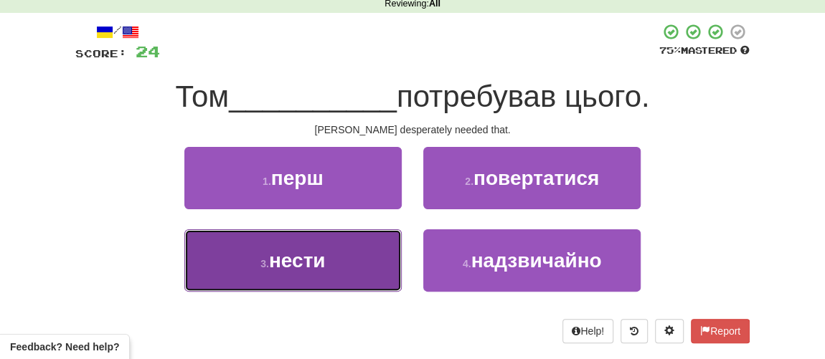
click at [302, 258] on span "нести" at bounding box center [297, 261] width 57 height 22
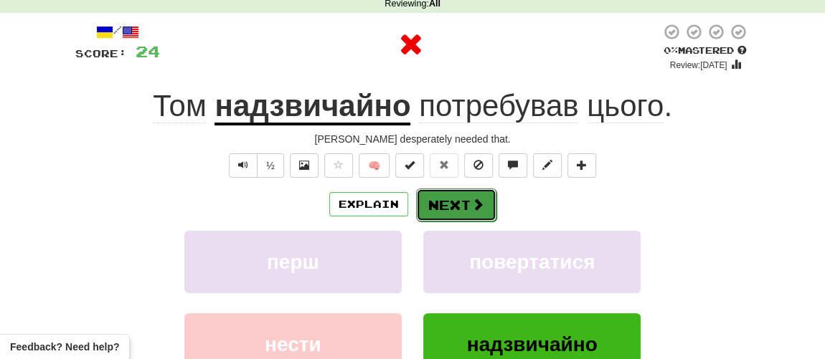
click at [430, 207] on button "Next" at bounding box center [456, 205] width 80 height 33
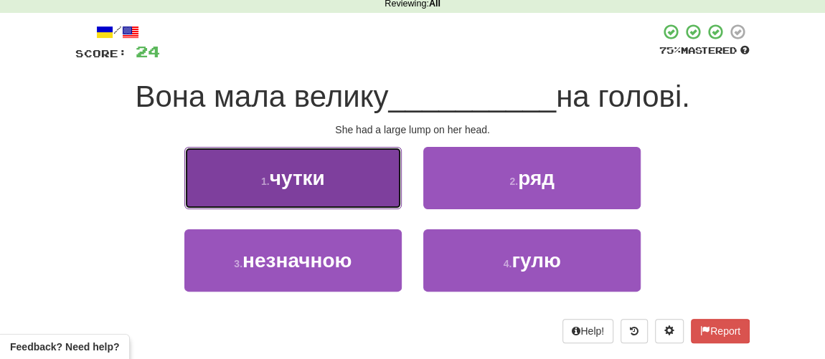
click at [292, 186] on span "чутки" at bounding box center [297, 178] width 55 height 22
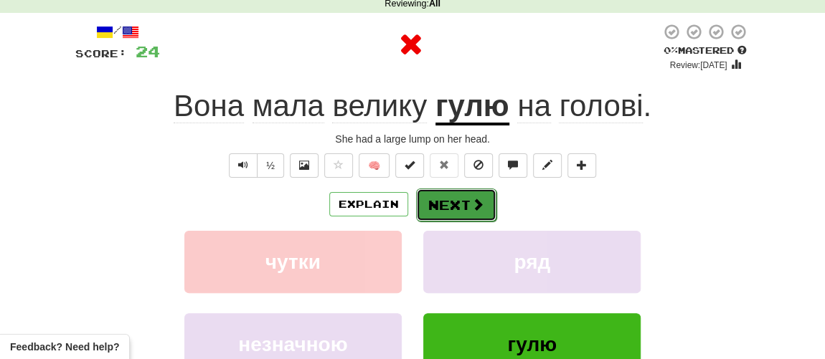
click at [427, 210] on button "Next" at bounding box center [456, 205] width 80 height 33
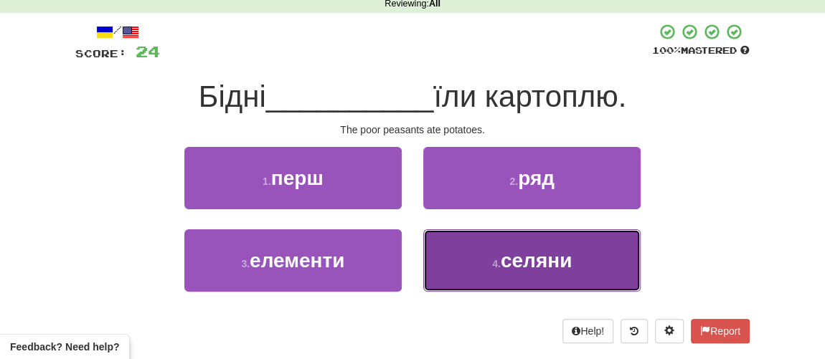
click at [492, 267] on small "4 ." at bounding box center [496, 263] width 9 height 11
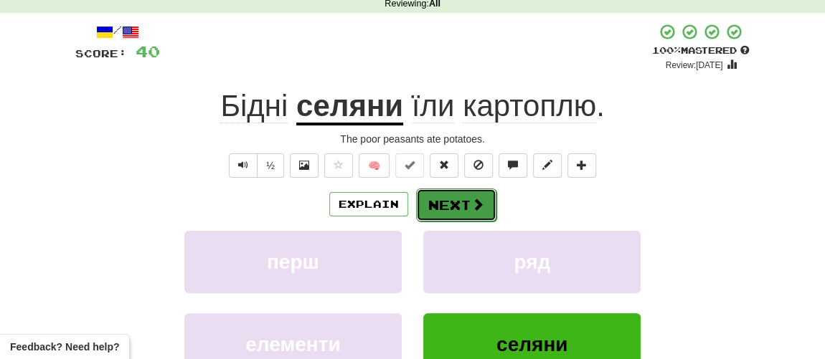
click at [454, 207] on button "Next" at bounding box center [456, 205] width 80 height 33
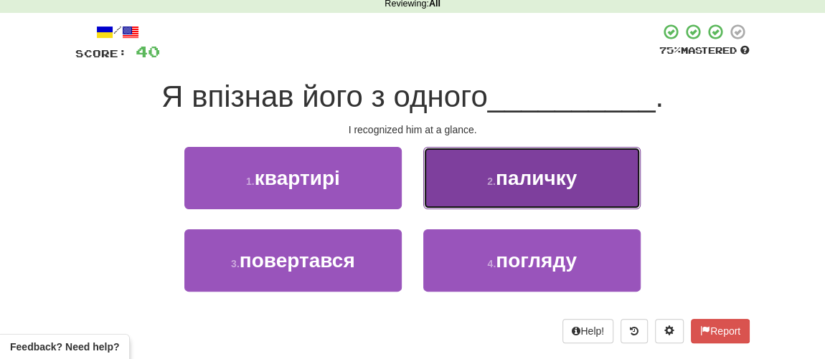
click at [530, 199] on button "2 . паличку" at bounding box center [531, 178] width 217 height 62
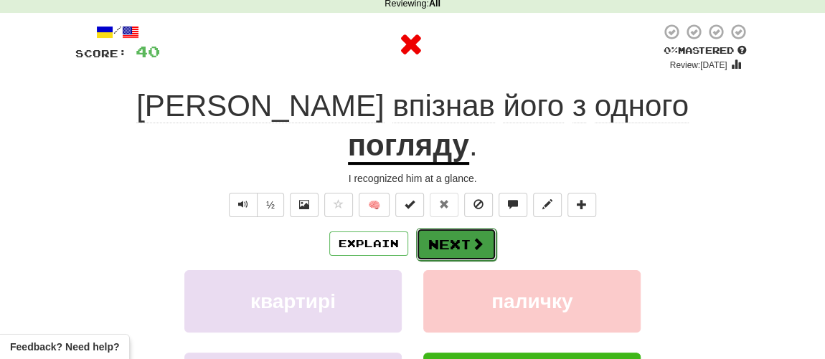
click at [471, 237] on span at bounding box center [477, 243] width 13 height 13
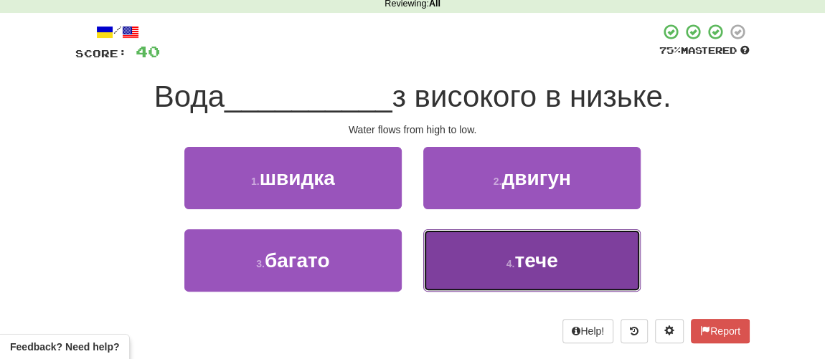
click at [515, 260] on span "тече" at bounding box center [535, 261] width 43 height 22
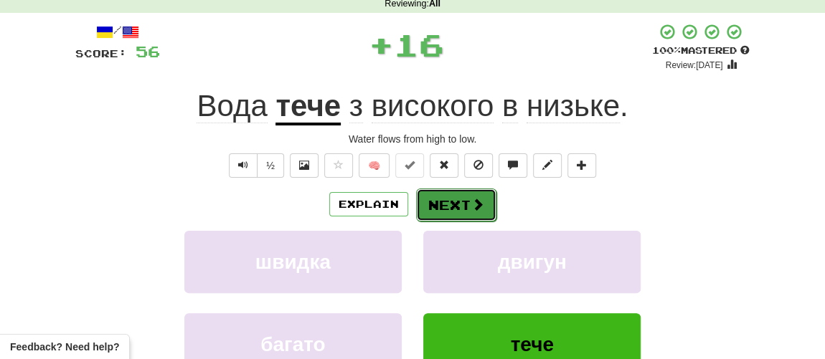
click at [464, 210] on button "Next" at bounding box center [456, 205] width 80 height 33
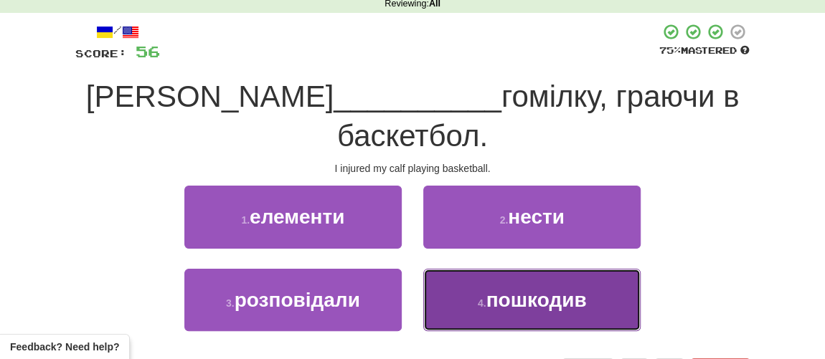
click at [479, 269] on button "4 . пошкодив" at bounding box center [531, 300] width 217 height 62
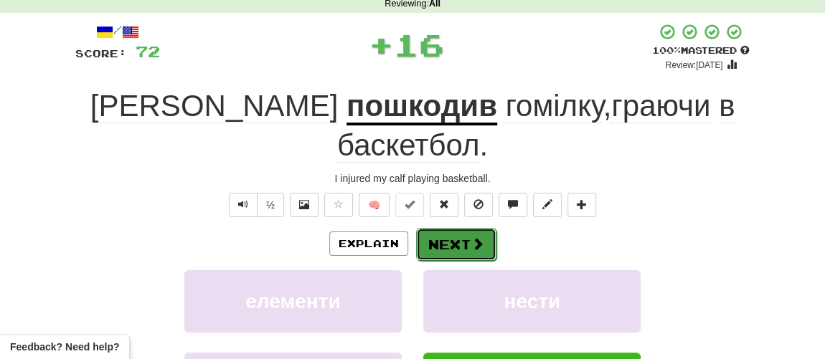
click at [440, 228] on button "Next" at bounding box center [456, 244] width 80 height 33
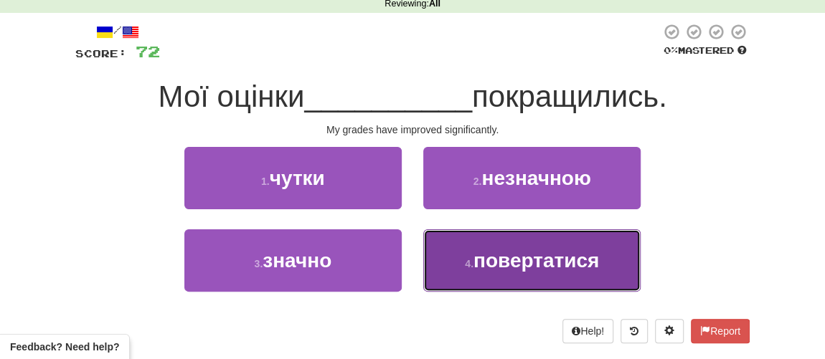
click at [487, 257] on span "повертатися" at bounding box center [535, 261] width 125 height 22
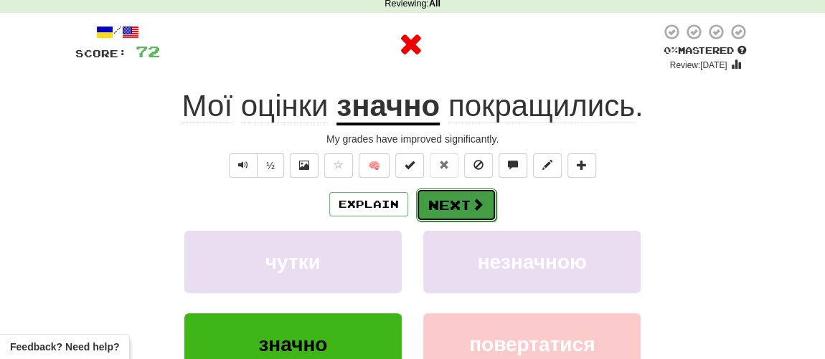
click at [464, 189] on button "Next" at bounding box center [456, 205] width 80 height 33
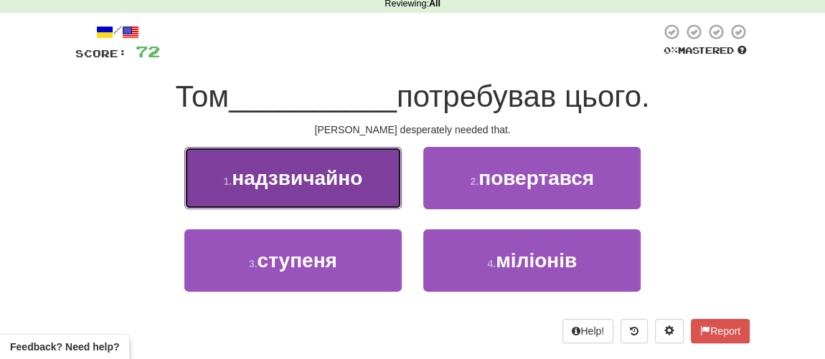
click at [324, 176] on span "надзвичайно" at bounding box center [297, 178] width 130 height 22
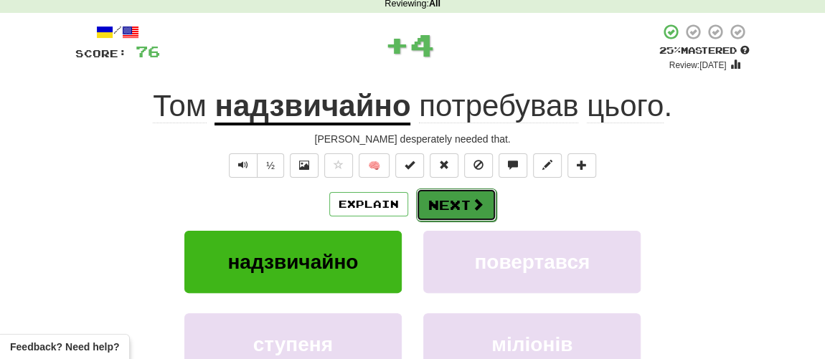
click at [445, 201] on button "Next" at bounding box center [456, 205] width 80 height 33
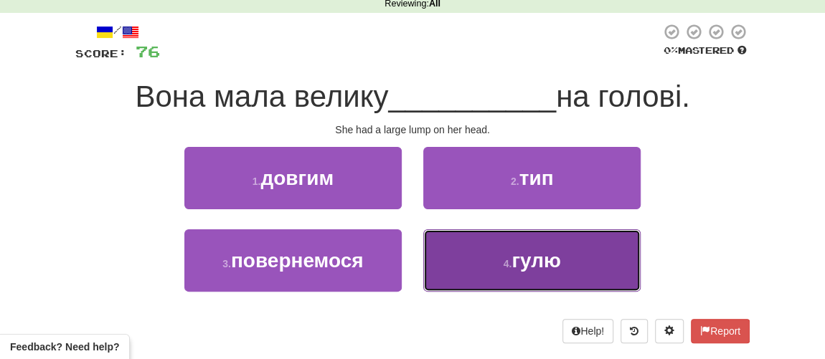
click at [495, 262] on button "4 . гулю" at bounding box center [531, 260] width 217 height 62
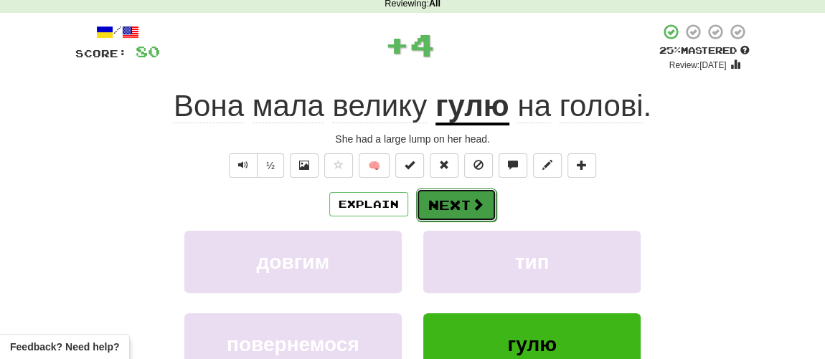
click at [450, 209] on button "Next" at bounding box center [456, 205] width 80 height 33
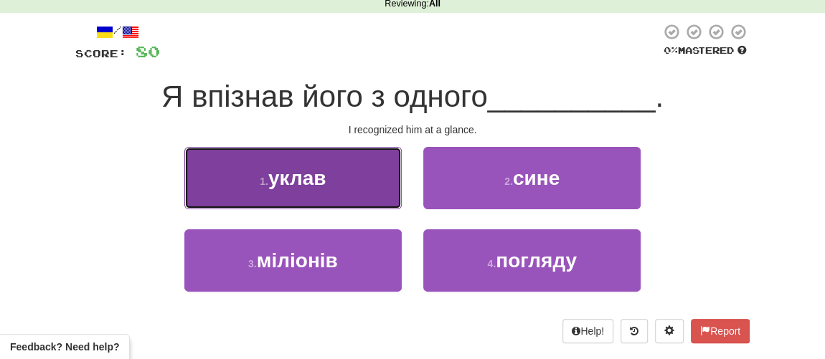
click at [308, 179] on span "уклав" at bounding box center [297, 178] width 58 height 22
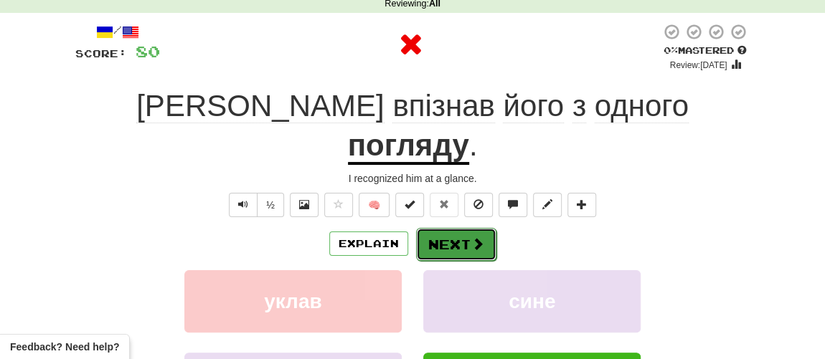
click at [453, 228] on button "Next" at bounding box center [456, 244] width 80 height 33
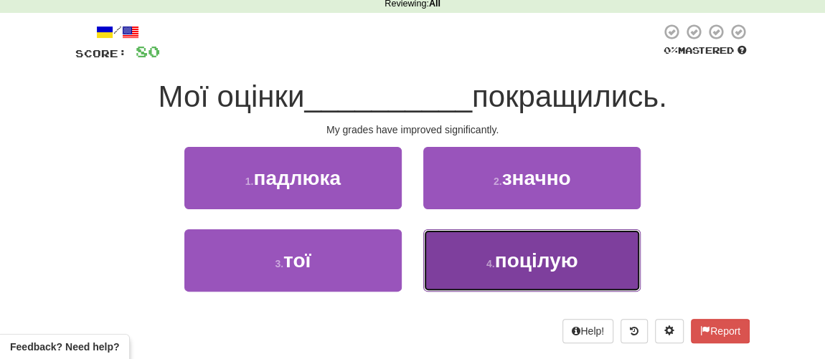
click at [498, 267] on span "поцілую" at bounding box center [536, 261] width 83 height 22
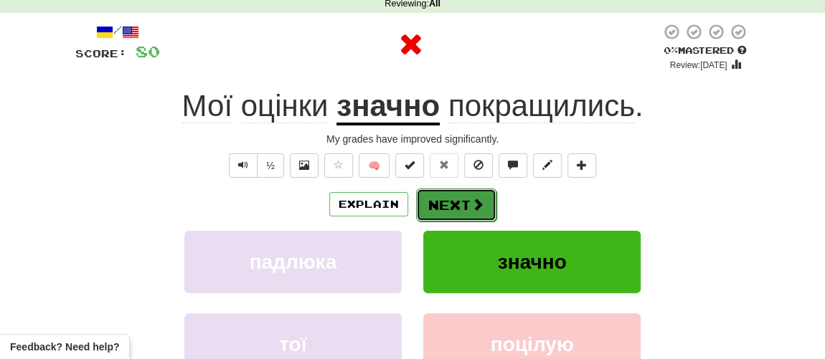
click at [455, 196] on button "Next" at bounding box center [456, 205] width 80 height 33
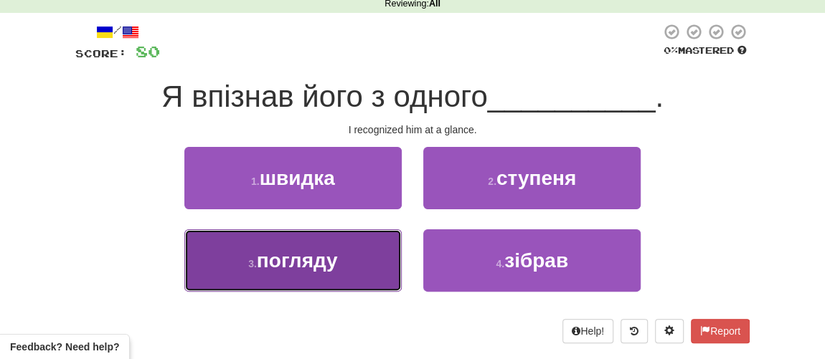
click at [295, 253] on span "погляду" at bounding box center [297, 261] width 81 height 22
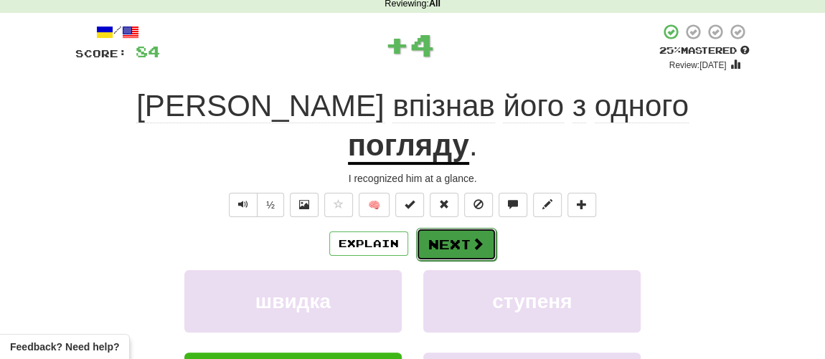
click at [443, 228] on button "Next" at bounding box center [456, 244] width 80 height 33
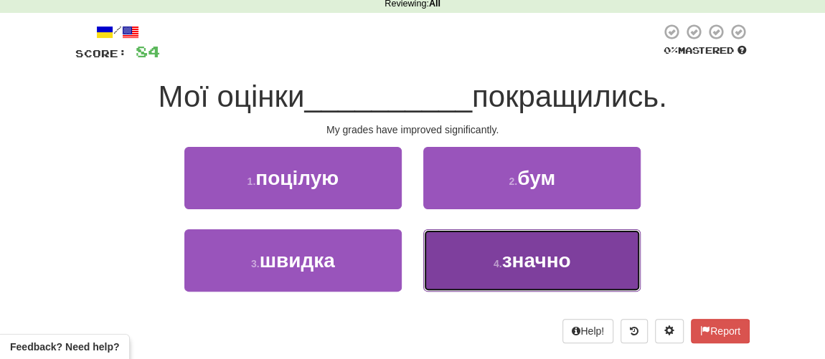
click at [487, 256] on button "4 . значно" at bounding box center [531, 260] width 217 height 62
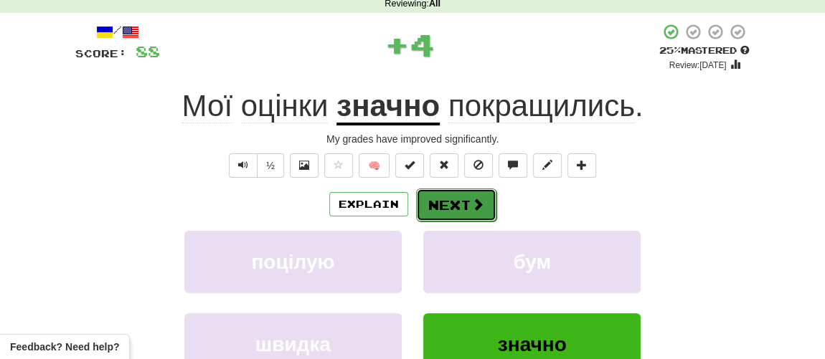
click at [457, 209] on button "Next" at bounding box center [456, 205] width 80 height 33
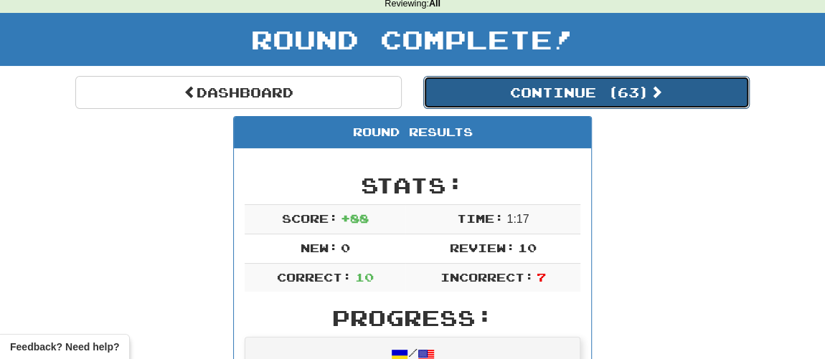
click at [511, 86] on button "Continue ( 63 )" at bounding box center [586, 92] width 326 height 33
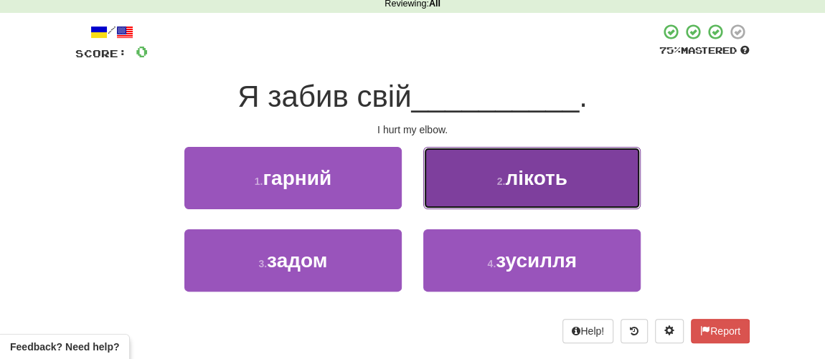
click at [503, 177] on small "2 ." at bounding box center [501, 181] width 9 height 11
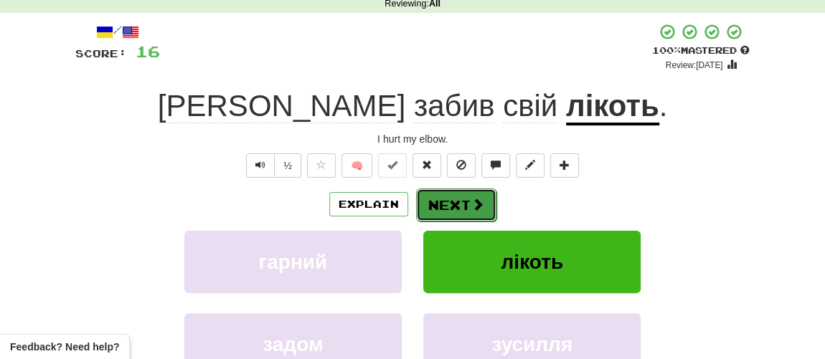
click at [457, 202] on button "Next" at bounding box center [456, 205] width 80 height 33
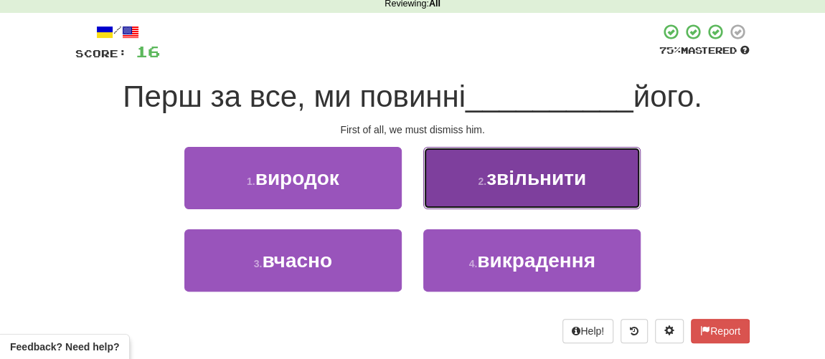
click at [498, 178] on span "звільнити" at bounding box center [536, 178] width 100 height 22
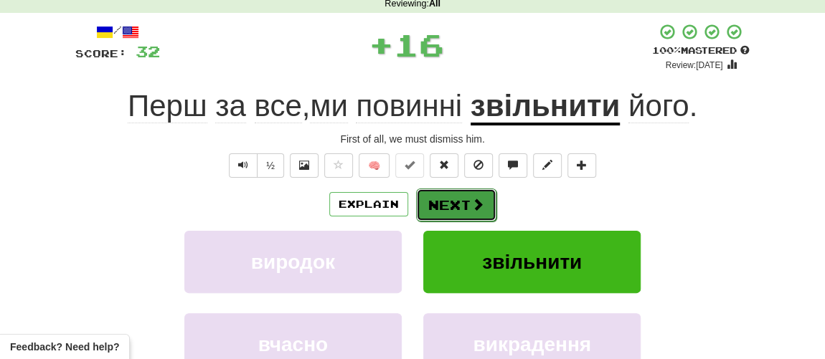
click at [449, 196] on button "Next" at bounding box center [456, 205] width 80 height 33
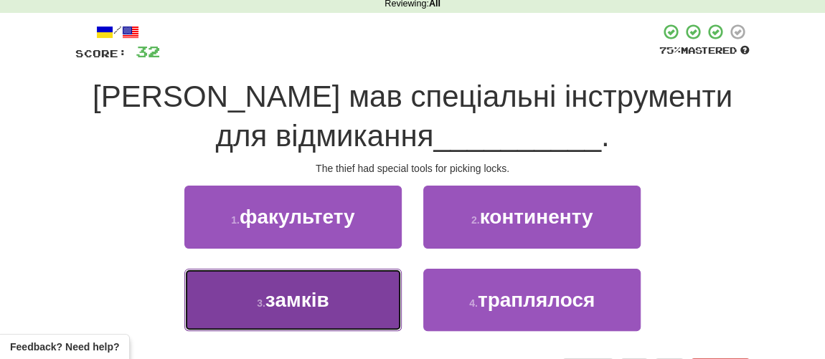
click at [294, 297] on span "замків" at bounding box center [297, 300] width 64 height 22
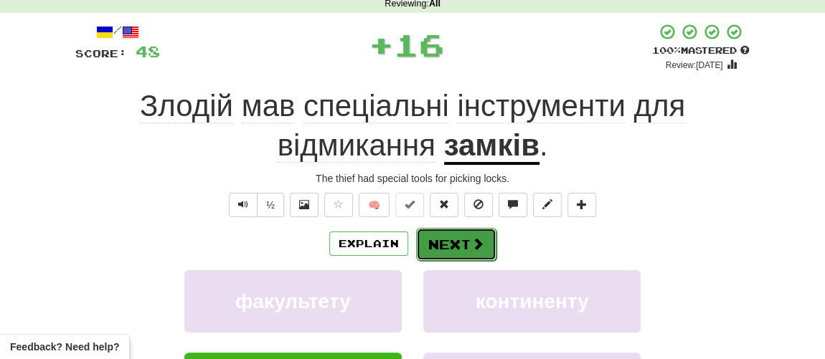
click at [464, 246] on button "Next" at bounding box center [456, 244] width 80 height 33
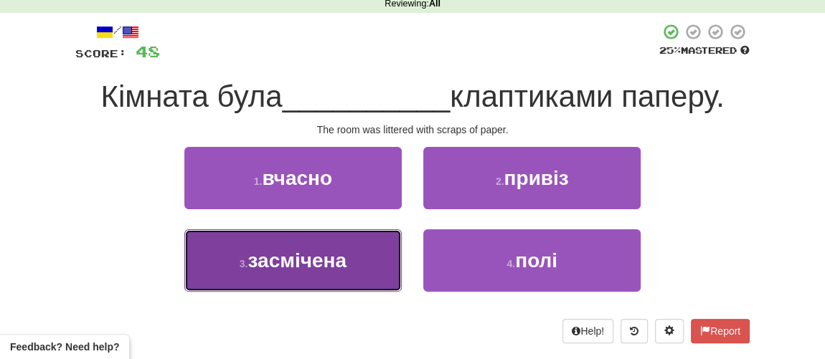
click at [270, 254] on span "засмічена" at bounding box center [296, 261] width 99 height 22
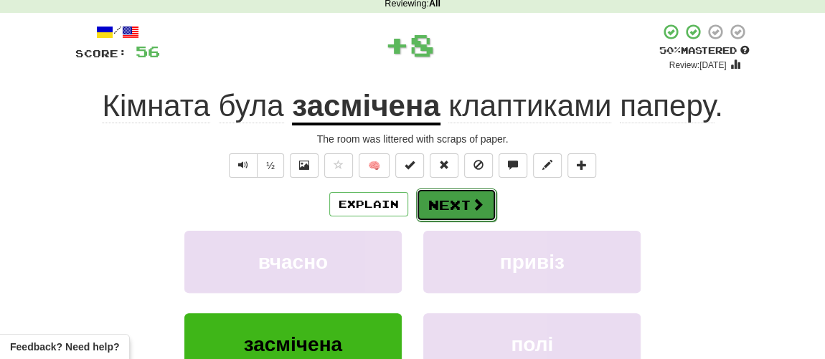
click at [452, 205] on button "Next" at bounding box center [456, 205] width 80 height 33
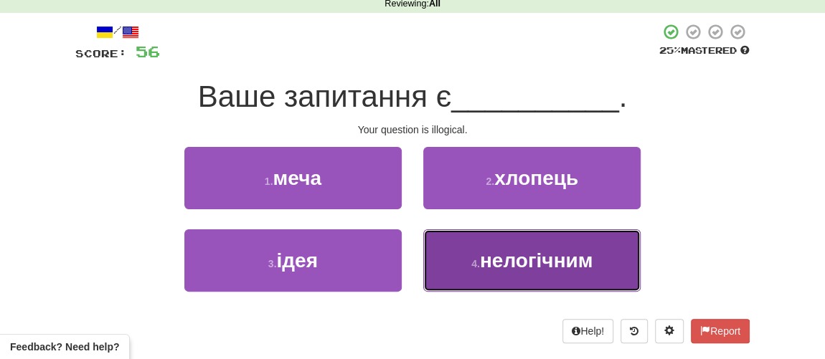
click at [493, 267] on span "нелогічним" at bounding box center [536, 261] width 113 height 22
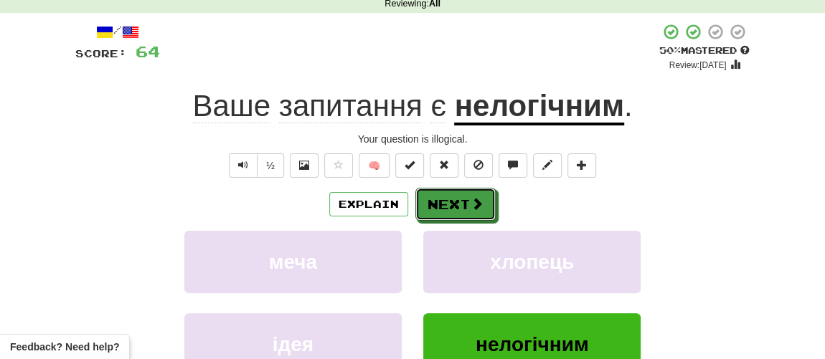
drag, startPoint x: 447, startPoint y: 213, endPoint x: 283, endPoint y: 187, distance: 166.2
click at [283, 188] on div "Explain Next" at bounding box center [412, 204] width 674 height 33
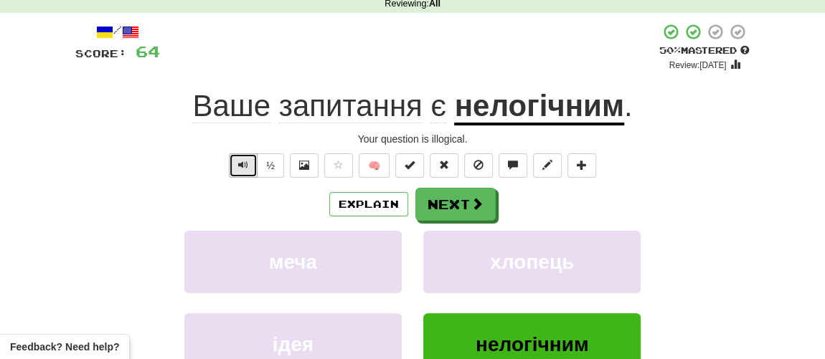
click at [248, 164] on span "Text-to-speech controls" at bounding box center [243, 165] width 10 height 10
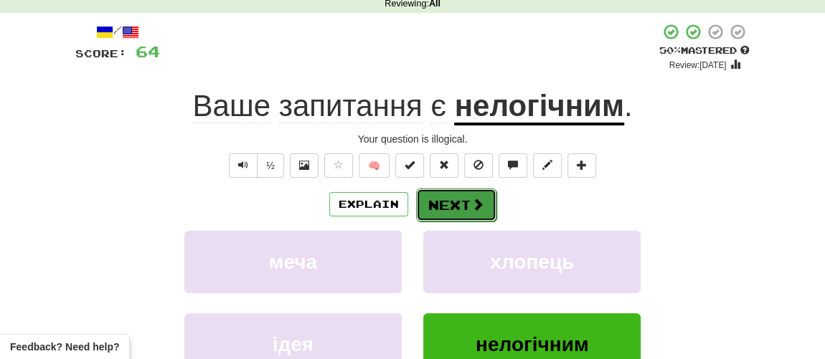
click at [442, 206] on button "Next" at bounding box center [456, 205] width 80 height 33
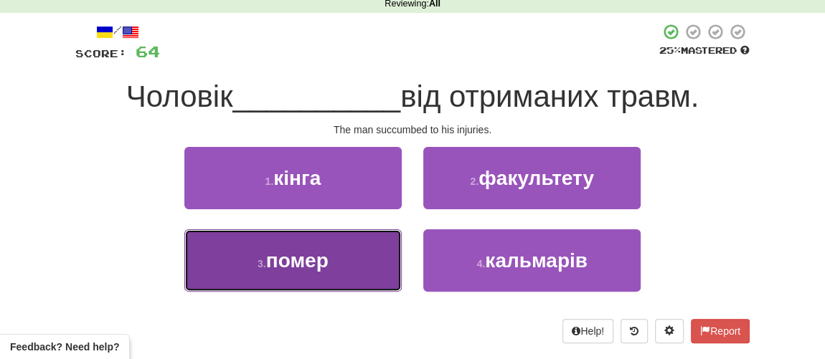
click at [313, 265] on span "помер" at bounding box center [297, 261] width 62 height 22
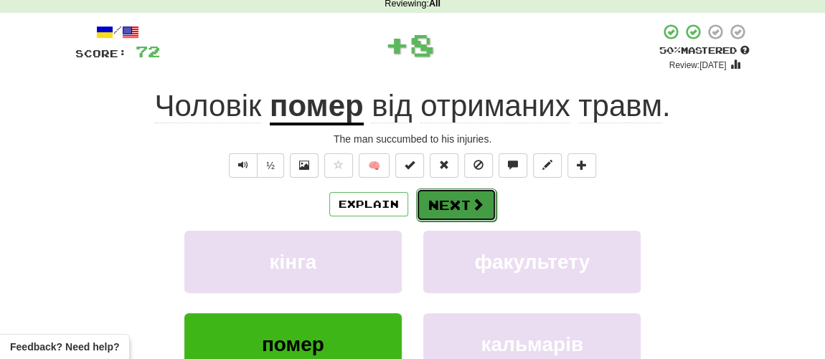
click at [441, 203] on button "Next" at bounding box center [456, 205] width 80 height 33
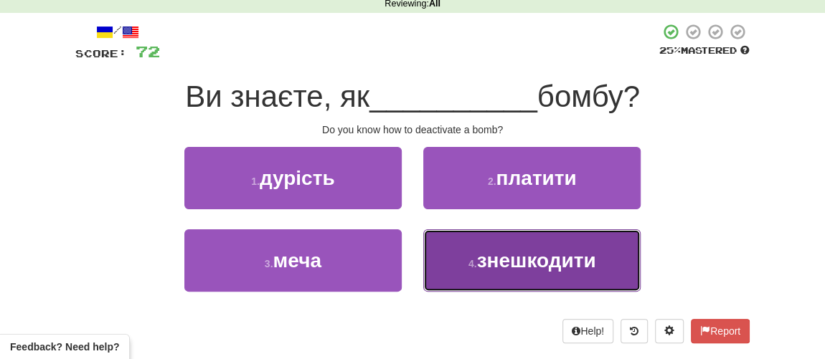
click at [499, 265] on span "знешкодити" at bounding box center [535, 261] width 119 height 22
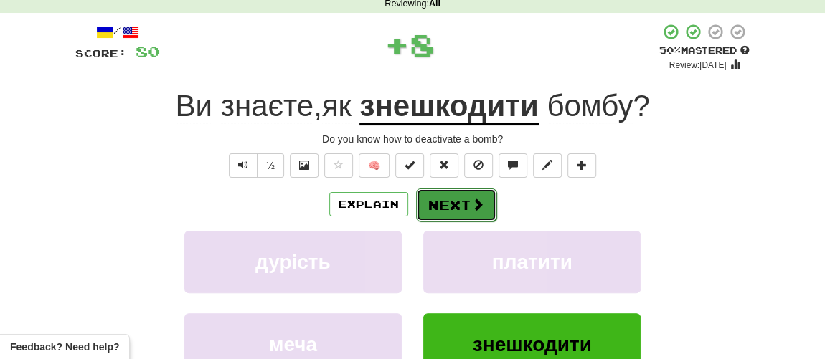
click at [470, 214] on button "Next" at bounding box center [456, 205] width 80 height 33
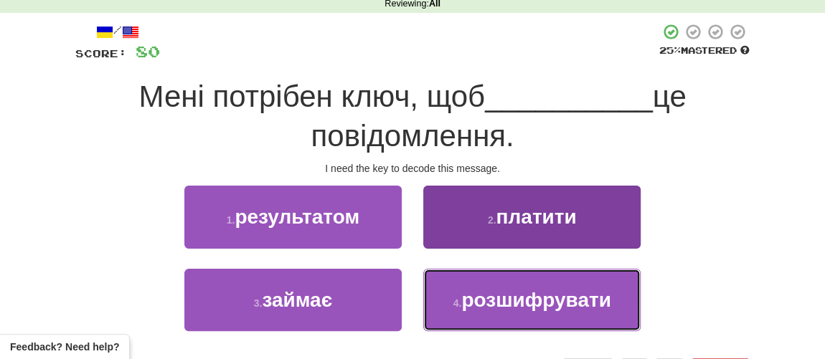
click at [496, 293] on span "розшифрувати" at bounding box center [535, 300] width 149 height 22
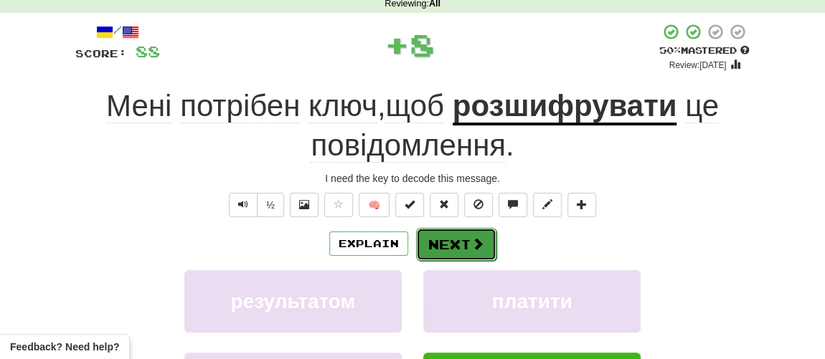
click at [462, 245] on button "Next" at bounding box center [456, 244] width 80 height 33
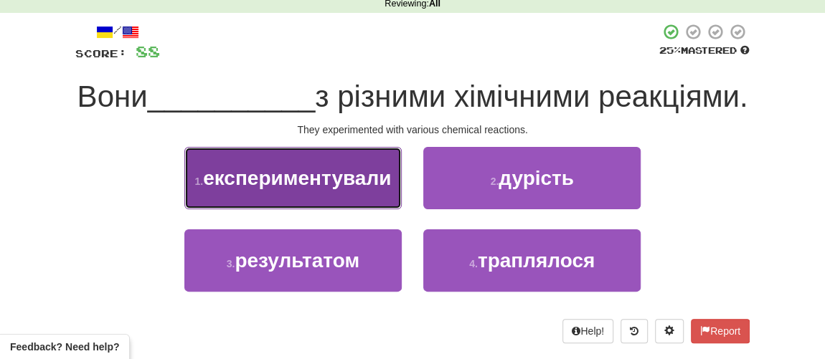
click at [275, 189] on span "експериментували" at bounding box center [297, 178] width 188 height 22
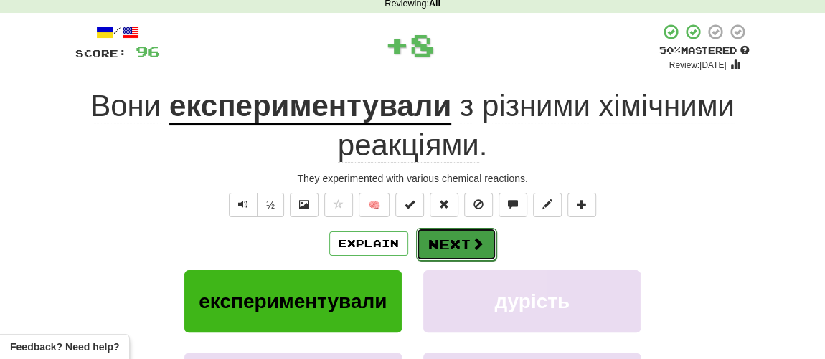
click at [425, 244] on button "Next" at bounding box center [456, 244] width 80 height 33
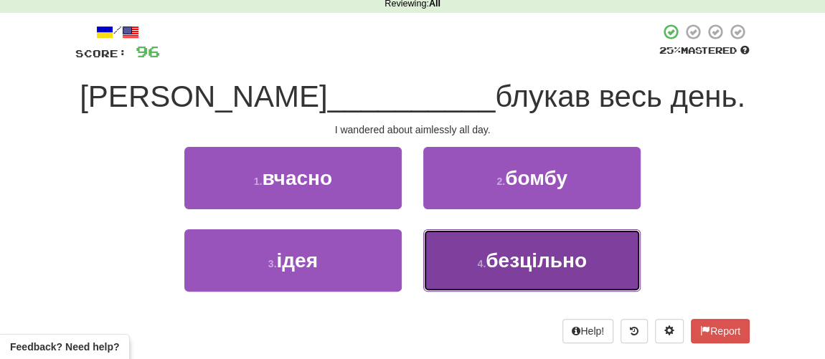
click at [518, 267] on span "безцільно" at bounding box center [535, 261] width 101 height 22
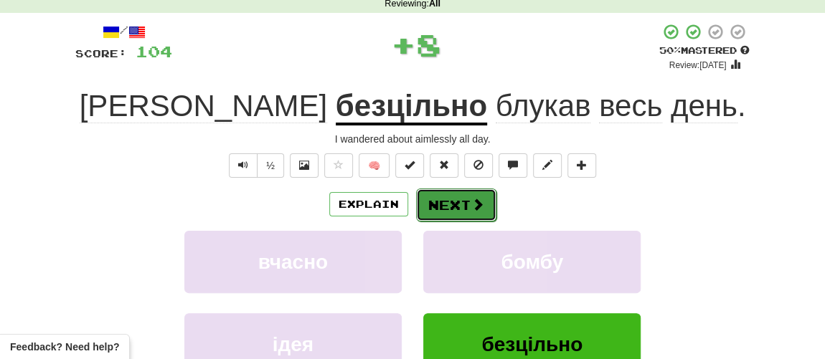
click at [446, 202] on button "Next" at bounding box center [456, 205] width 80 height 33
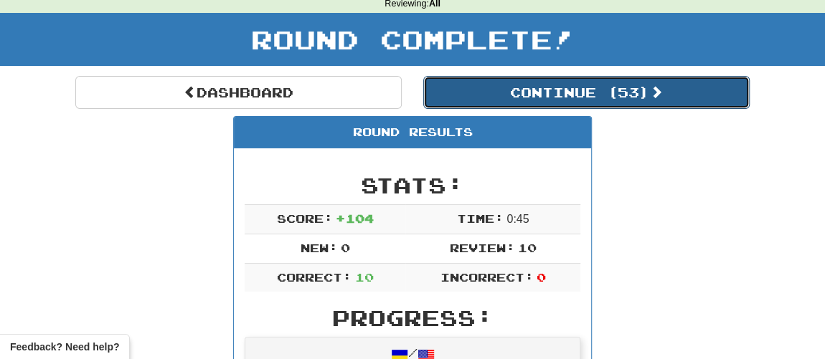
click at [535, 94] on button "Continue ( 53 )" at bounding box center [586, 92] width 326 height 33
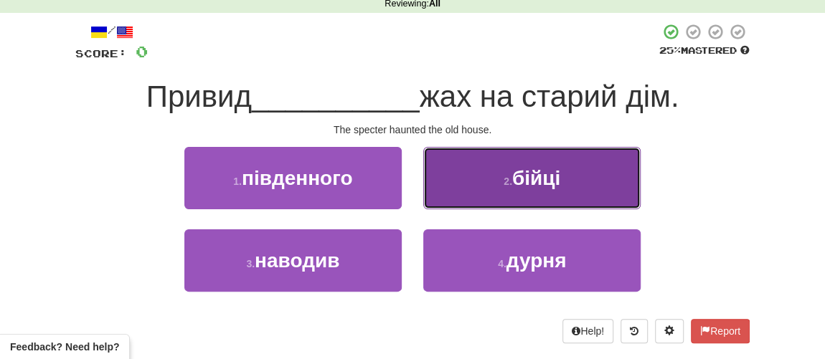
click at [529, 204] on button "2 . бійці" at bounding box center [531, 178] width 217 height 62
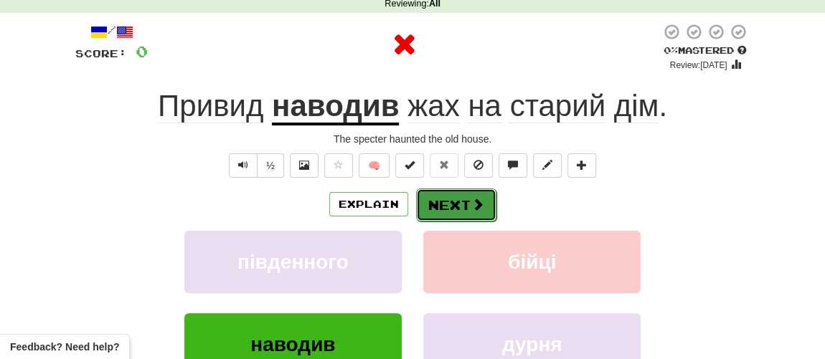
click at [454, 217] on button "Next" at bounding box center [456, 205] width 80 height 33
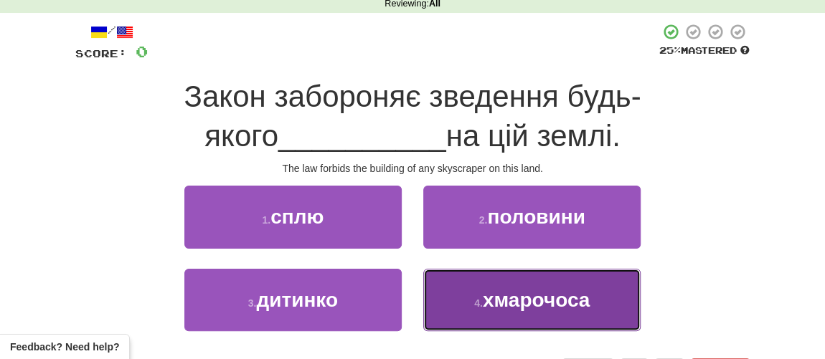
click at [499, 303] on span "хмарочоса" at bounding box center [536, 300] width 107 height 22
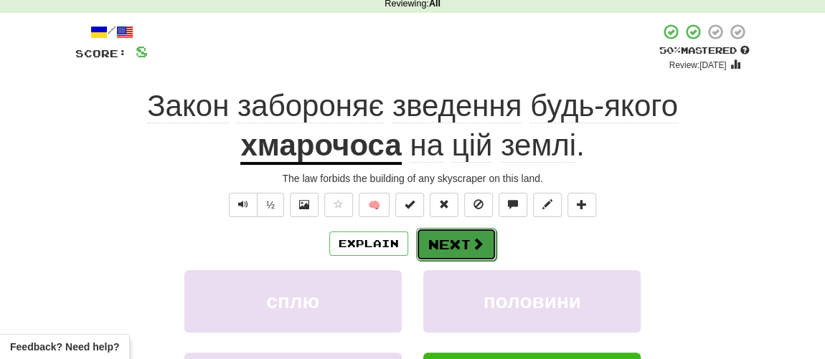
click at [447, 244] on button "Next" at bounding box center [456, 244] width 80 height 33
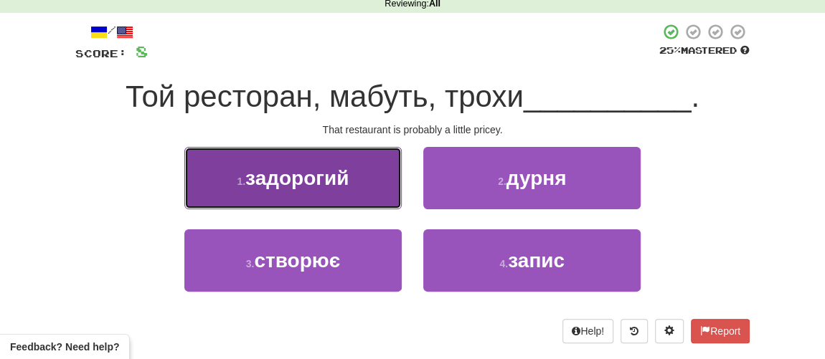
click at [337, 191] on button "1 . задорогий" at bounding box center [292, 178] width 217 height 62
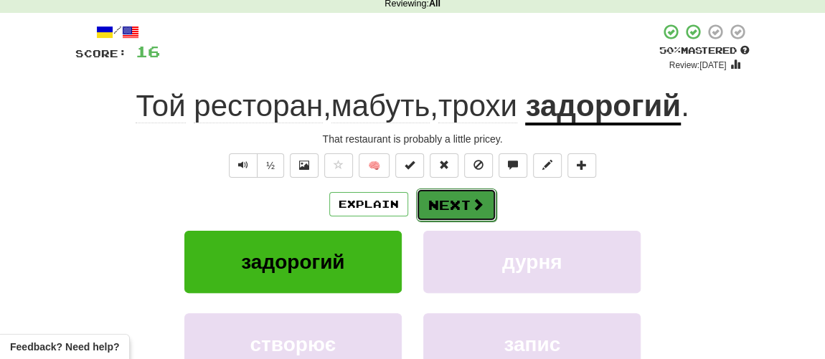
click at [456, 202] on button "Next" at bounding box center [456, 205] width 80 height 33
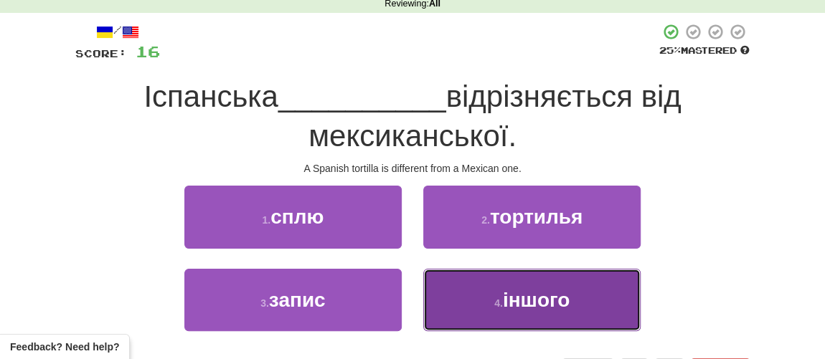
click at [511, 295] on span "іншого" at bounding box center [536, 300] width 67 height 22
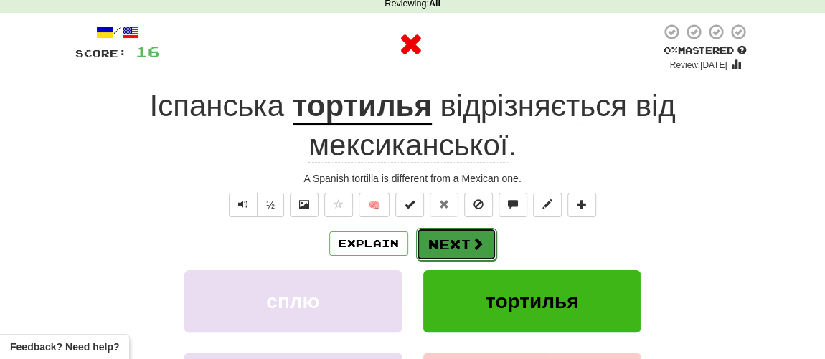
click at [465, 250] on button "Next" at bounding box center [456, 244] width 80 height 33
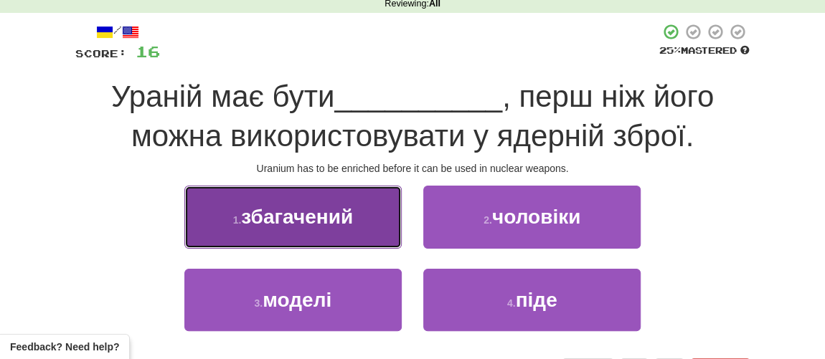
click at [295, 227] on button "1 . збагачений" at bounding box center [292, 217] width 217 height 62
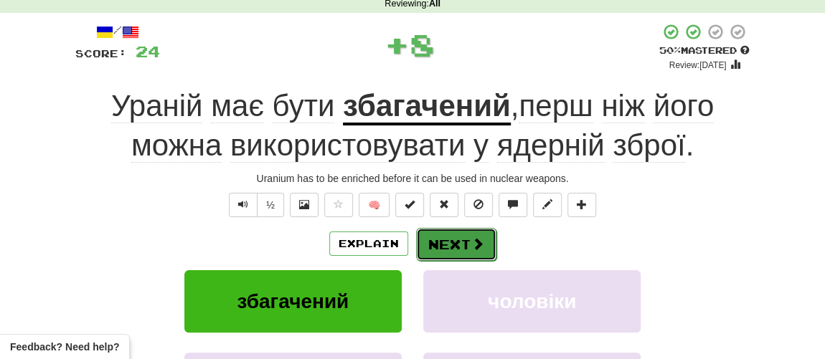
click at [432, 235] on button "Next" at bounding box center [456, 244] width 80 height 33
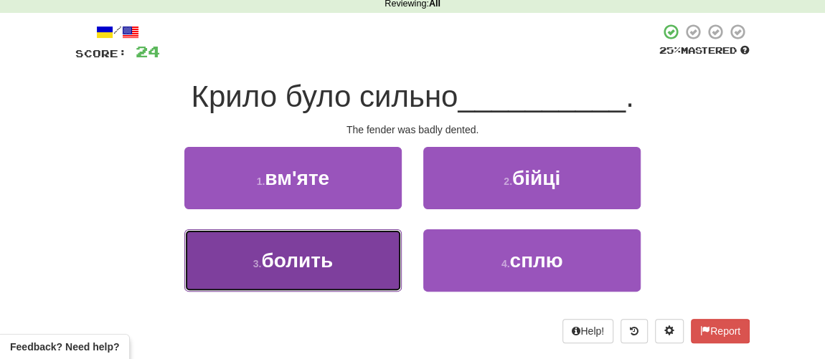
click at [310, 245] on button "3 . болить" at bounding box center [292, 260] width 217 height 62
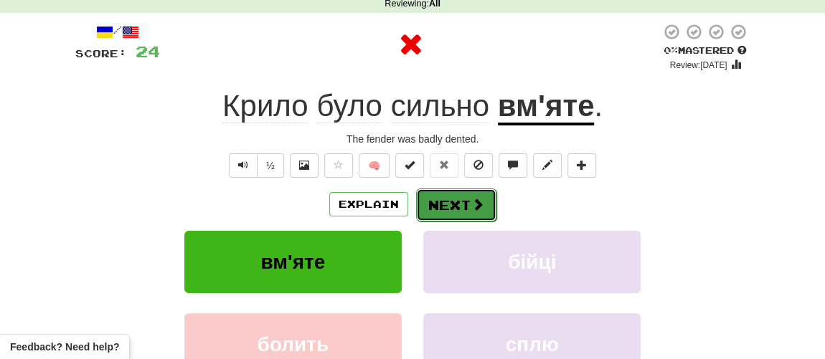
click at [428, 202] on button "Next" at bounding box center [456, 205] width 80 height 33
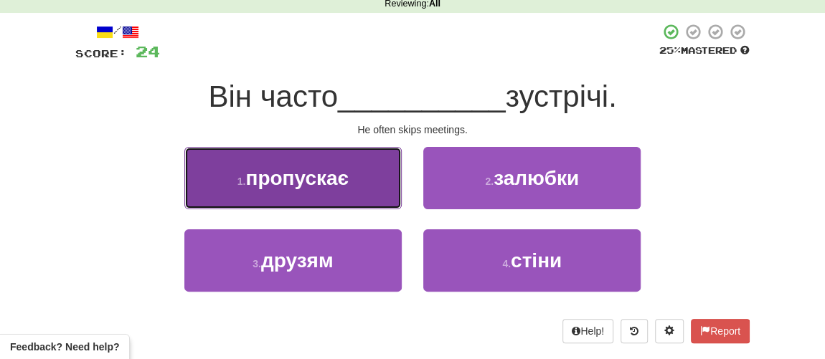
click at [333, 181] on span "пропускає" at bounding box center [296, 178] width 103 height 22
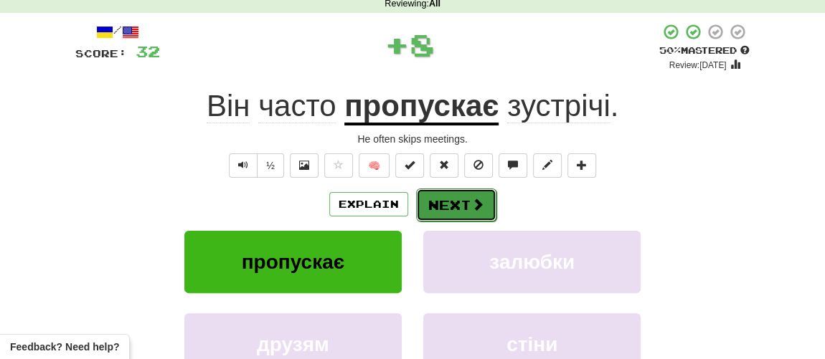
click at [435, 210] on button "Next" at bounding box center [456, 205] width 80 height 33
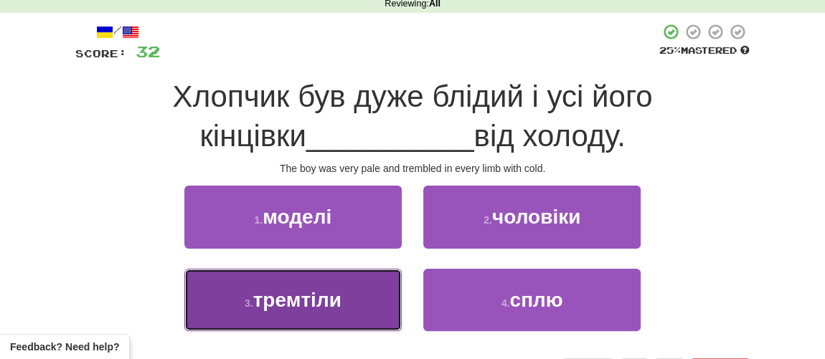
click at [294, 303] on span "тремтіли" at bounding box center [297, 300] width 88 height 22
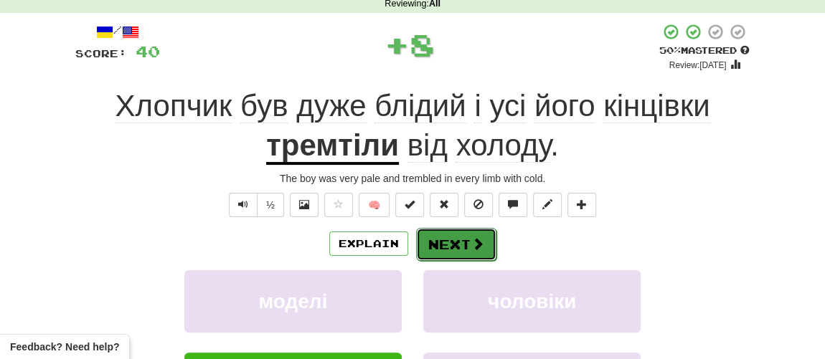
click at [434, 252] on button "Next" at bounding box center [456, 244] width 80 height 33
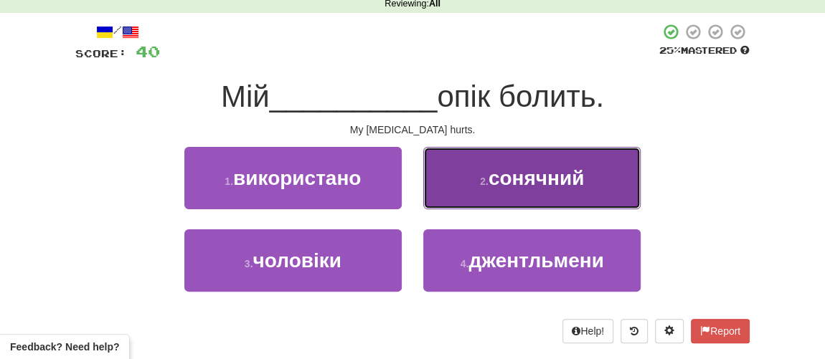
click at [486, 194] on button "2 . сонячний" at bounding box center [531, 178] width 217 height 62
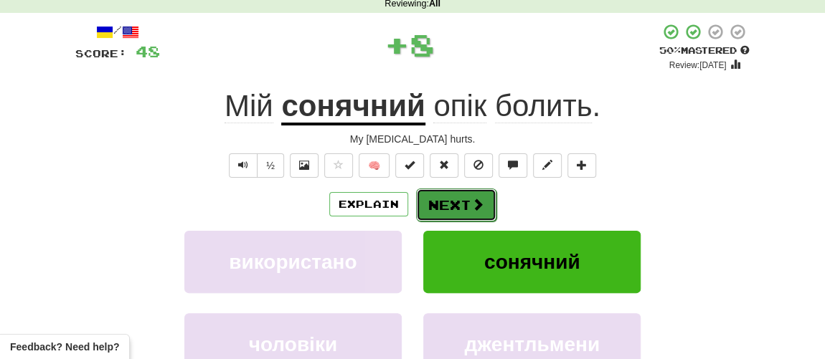
click at [449, 211] on button "Next" at bounding box center [456, 205] width 80 height 33
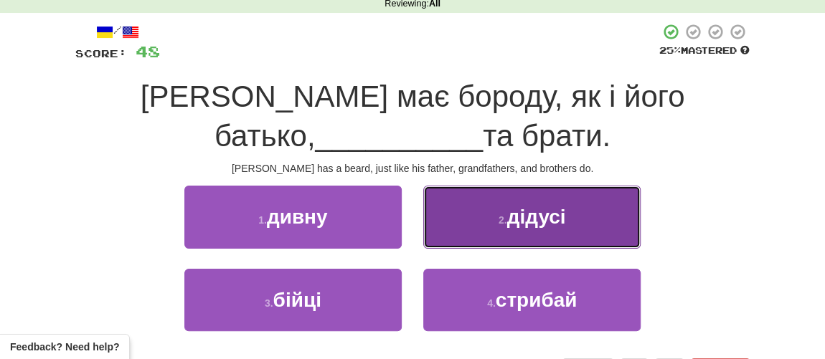
click at [517, 226] on span "дідусі" at bounding box center [536, 217] width 59 height 22
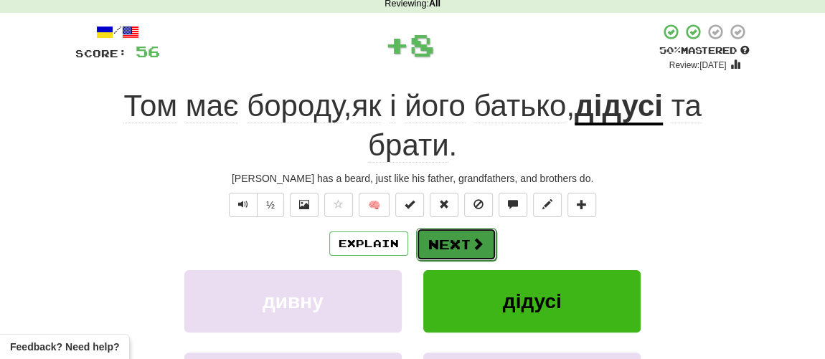
click at [454, 239] on button "Next" at bounding box center [456, 244] width 80 height 33
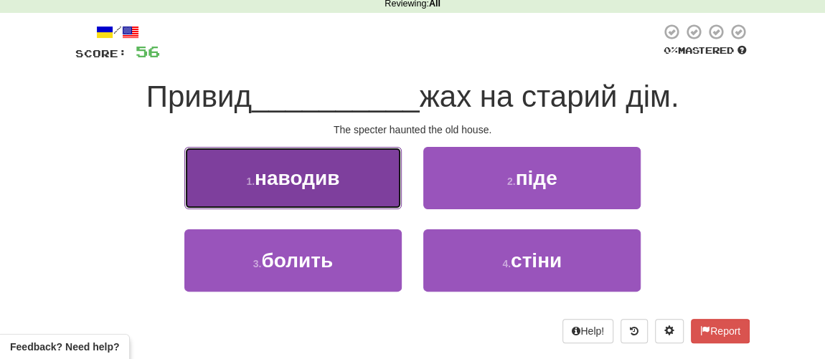
click at [315, 186] on span "наводив" at bounding box center [297, 178] width 85 height 22
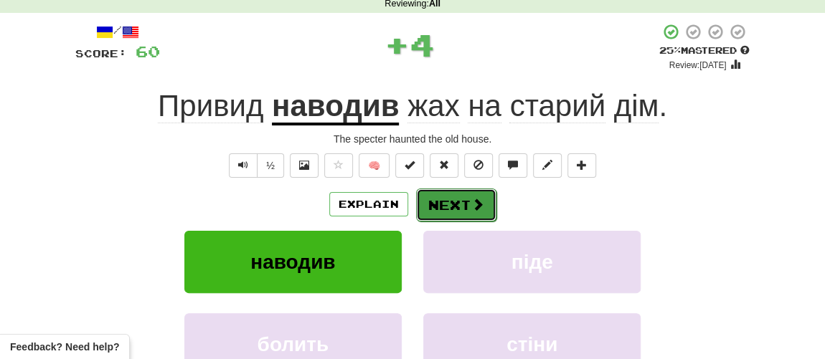
click at [431, 203] on button "Next" at bounding box center [456, 205] width 80 height 33
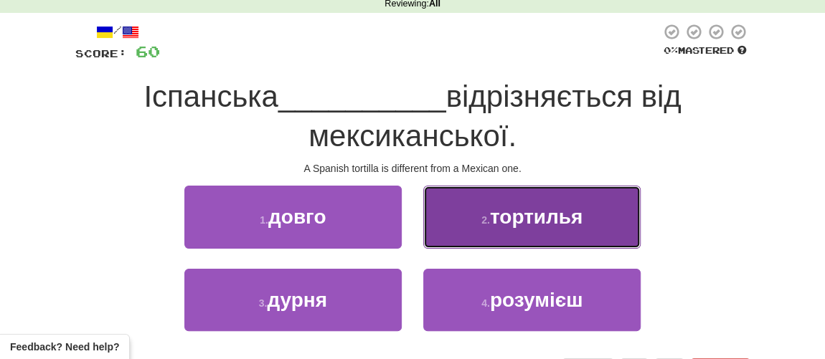
click at [494, 219] on span "тортилья" at bounding box center [536, 217] width 92 height 22
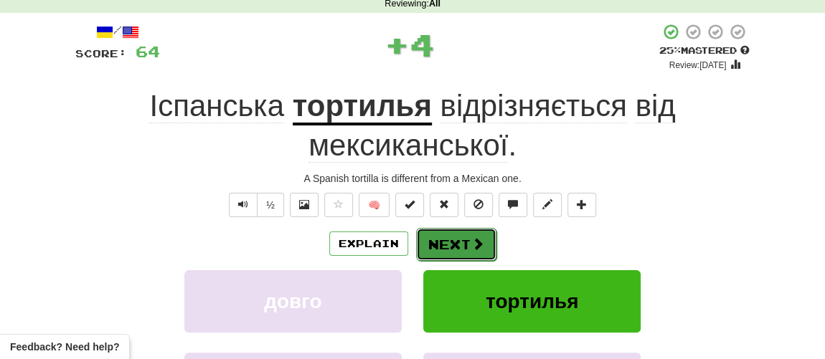
click at [453, 241] on button "Next" at bounding box center [456, 244] width 80 height 33
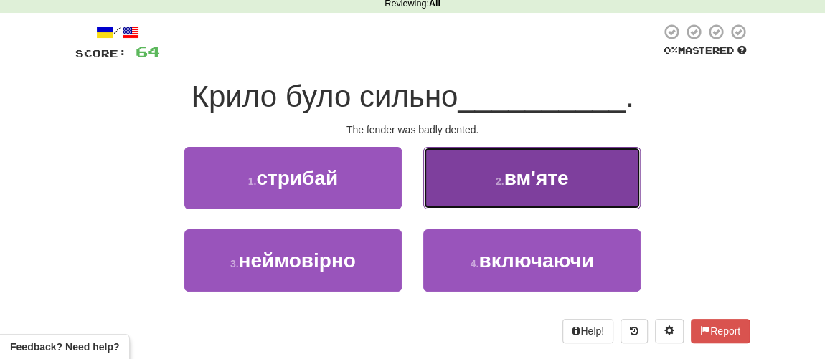
click at [498, 195] on button "2 . вм'яте" at bounding box center [531, 178] width 217 height 62
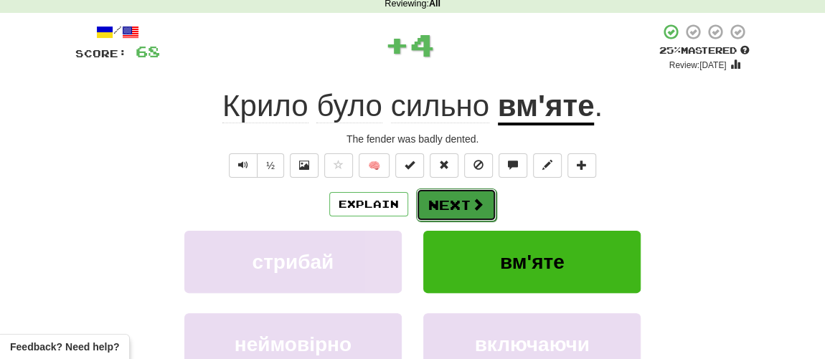
click at [453, 211] on button "Next" at bounding box center [456, 205] width 80 height 33
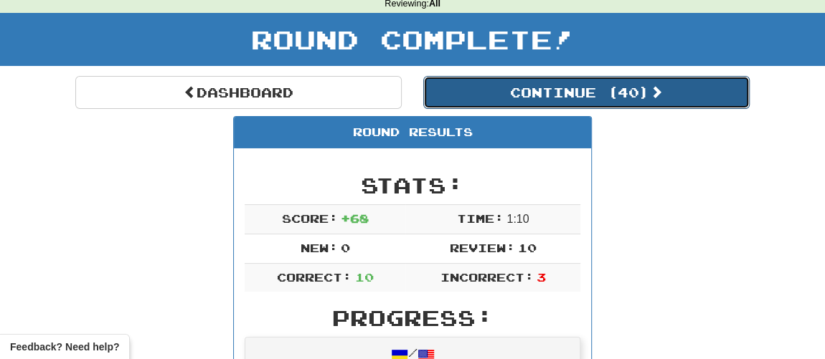
click at [483, 87] on button "Continue ( 40 )" at bounding box center [586, 92] width 326 height 33
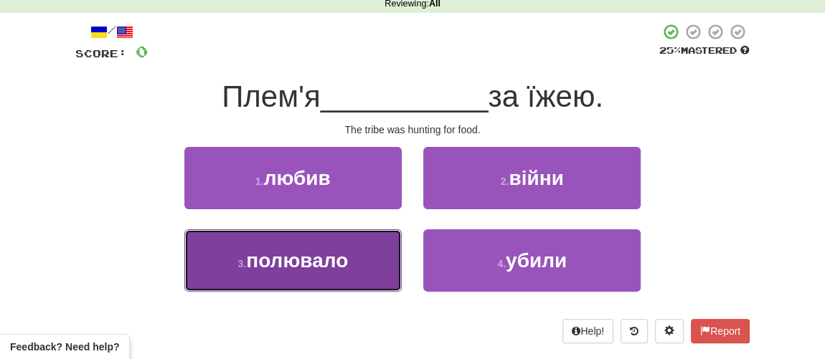
click at [295, 257] on span "полювало" at bounding box center [297, 261] width 102 height 22
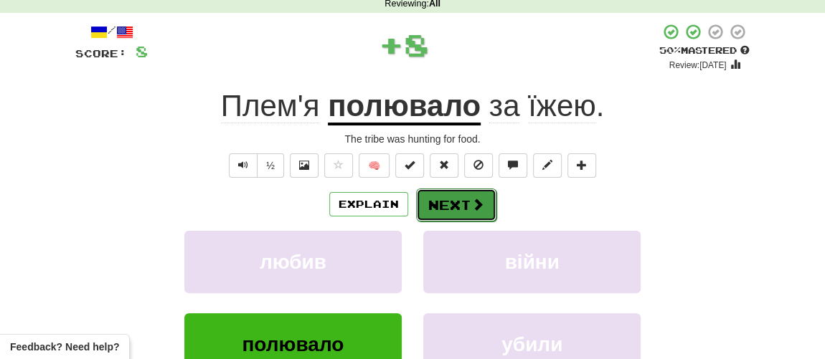
click at [450, 204] on button "Next" at bounding box center [456, 205] width 80 height 33
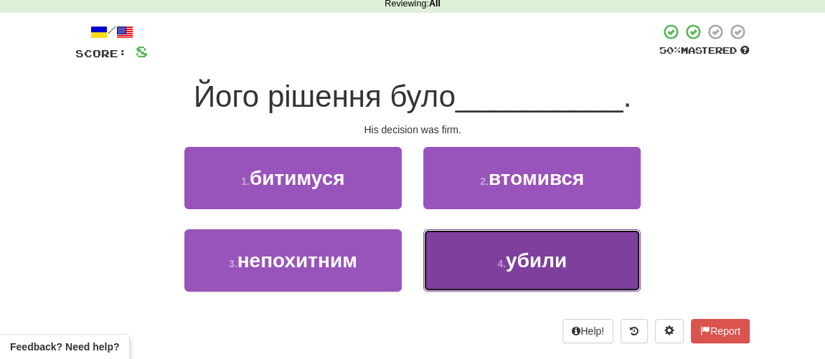
click at [486, 255] on button "4 . убили" at bounding box center [531, 260] width 217 height 62
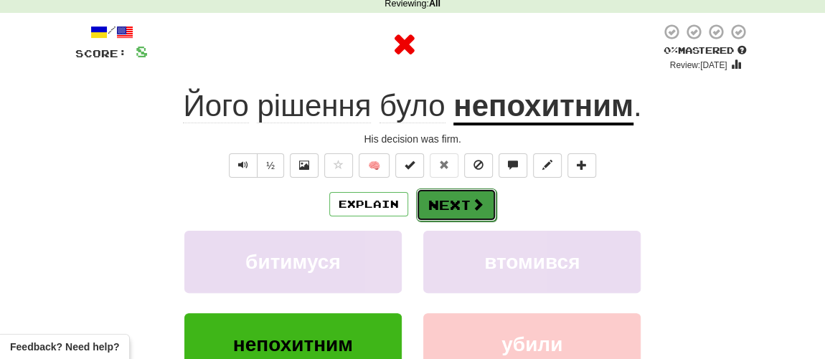
click at [467, 209] on button "Next" at bounding box center [456, 205] width 80 height 33
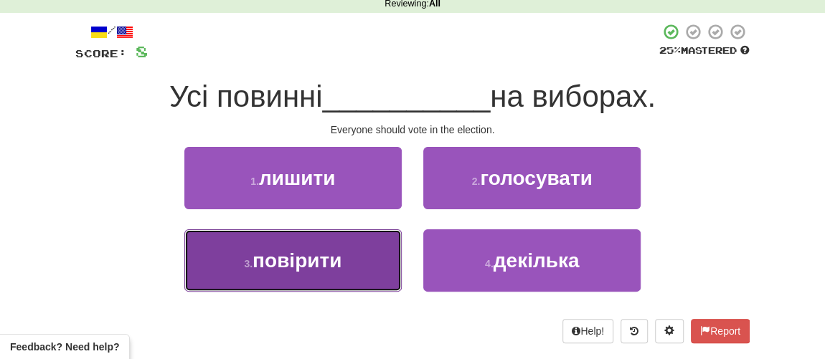
click at [298, 265] on span "повірити" at bounding box center [296, 261] width 89 height 22
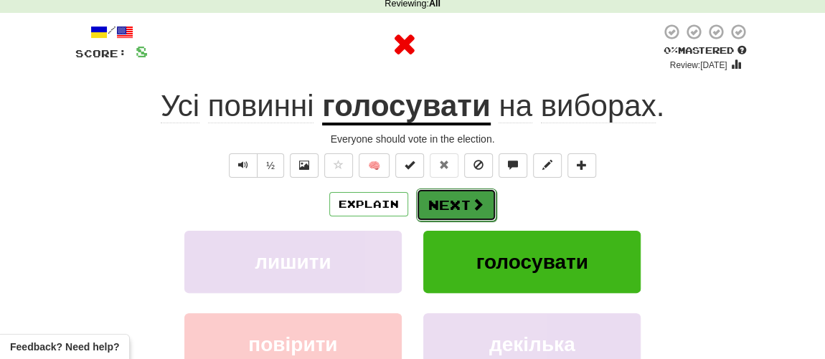
click at [445, 201] on button "Next" at bounding box center [456, 205] width 80 height 33
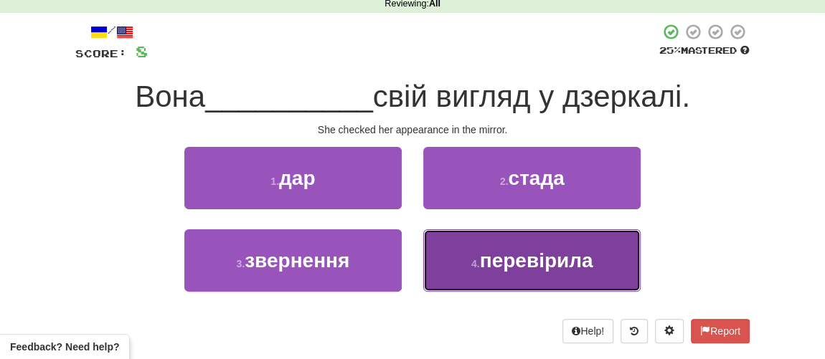
click at [487, 257] on span "перевірила" at bounding box center [536, 261] width 113 height 22
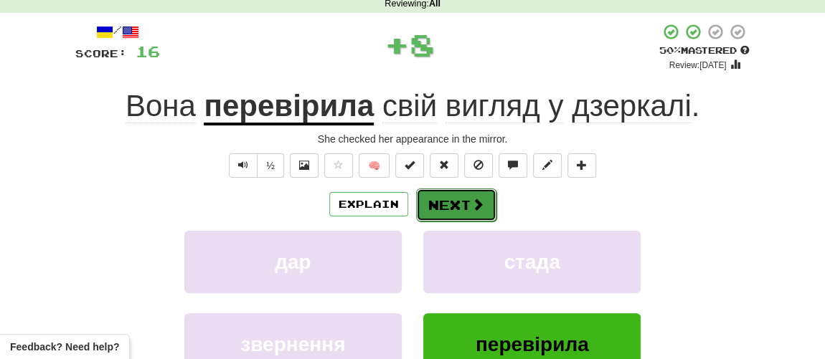
click at [471, 210] on span at bounding box center [477, 204] width 13 height 13
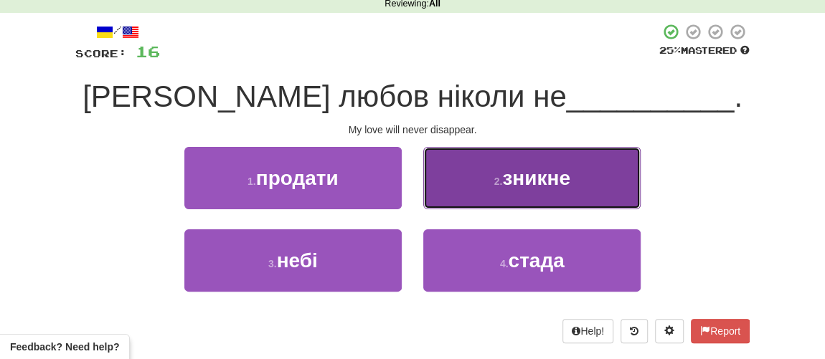
click at [504, 190] on button "2 . зникне" at bounding box center [531, 178] width 217 height 62
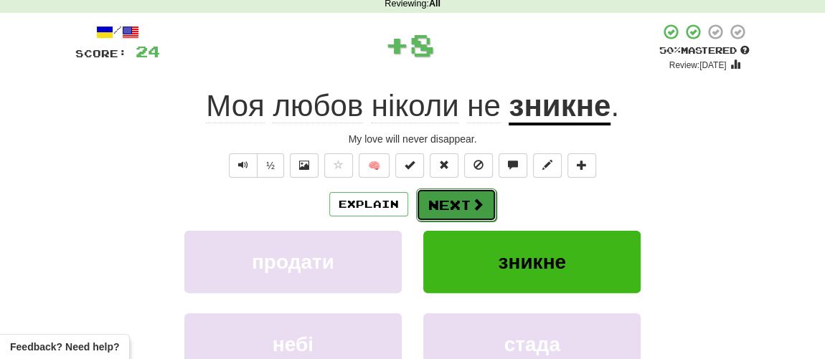
click at [464, 208] on button "Next" at bounding box center [456, 205] width 80 height 33
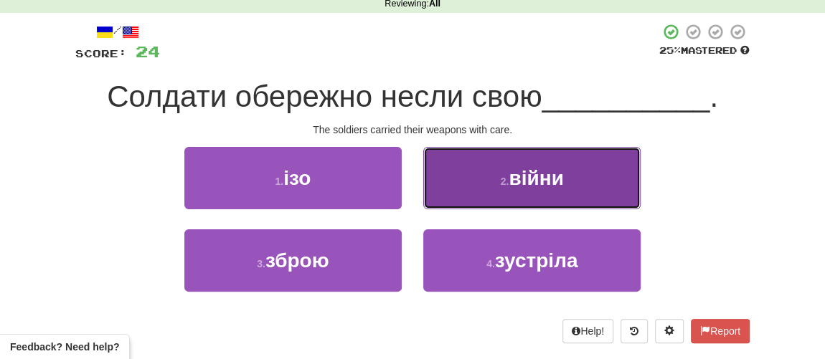
click at [512, 189] on button "2 . війни" at bounding box center [531, 178] width 217 height 62
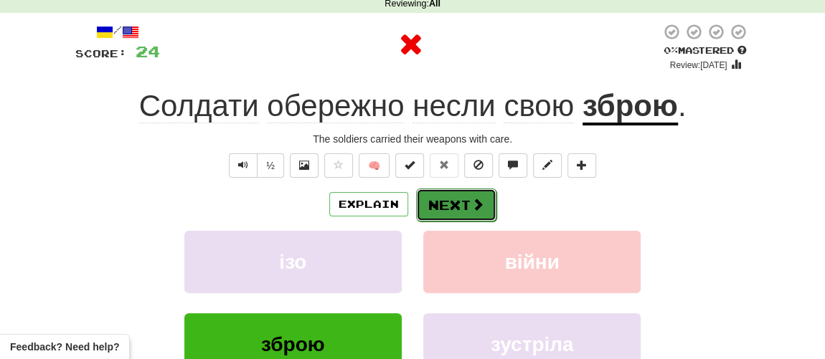
click at [464, 210] on button "Next" at bounding box center [456, 205] width 80 height 33
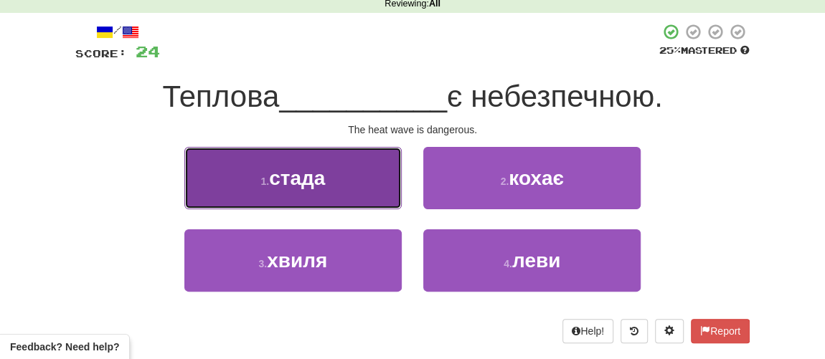
click at [328, 194] on button "1 . стада" at bounding box center [292, 178] width 217 height 62
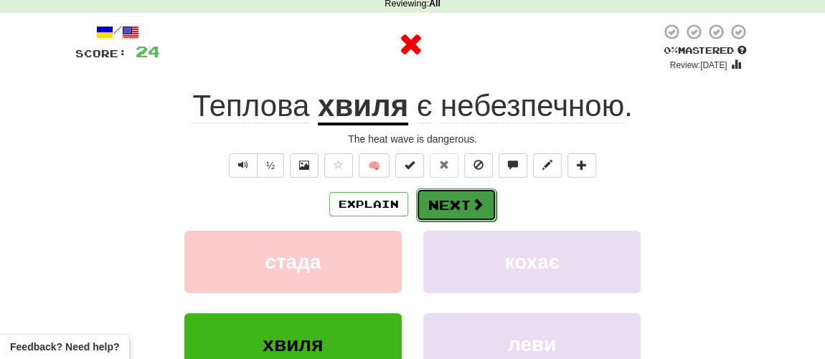
click at [437, 211] on button "Next" at bounding box center [456, 205] width 80 height 33
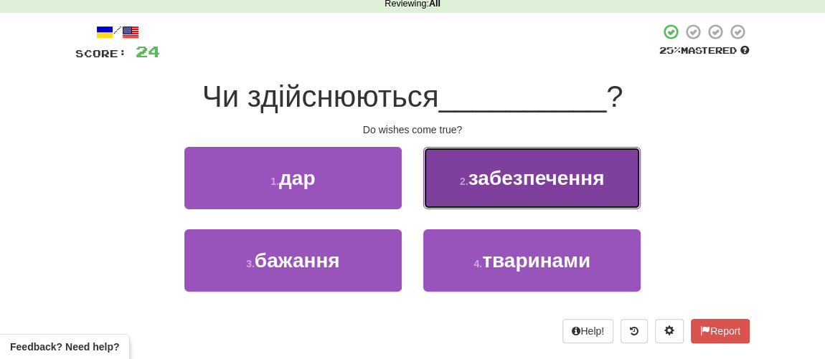
click at [504, 182] on span "забезпечення" at bounding box center [536, 178] width 136 height 22
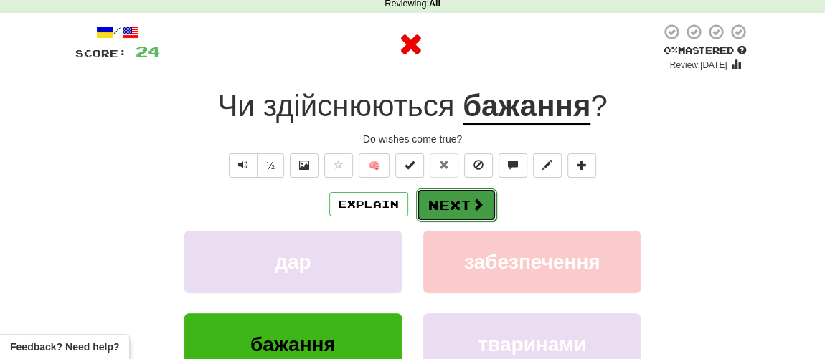
click at [453, 196] on button "Next" at bounding box center [456, 205] width 80 height 33
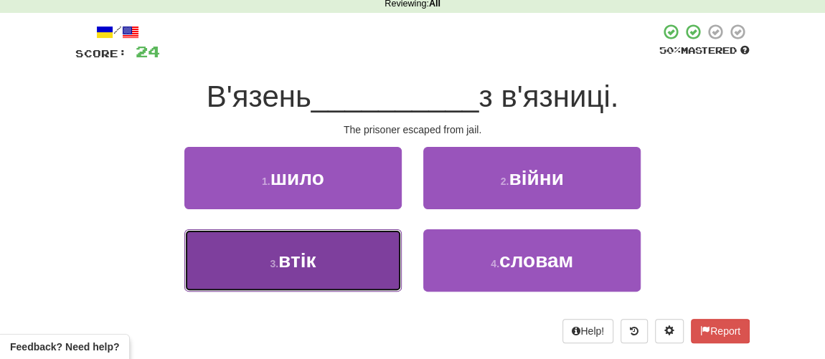
click at [320, 262] on button "3 . втік" at bounding box center [292, 260] width 217 height 62
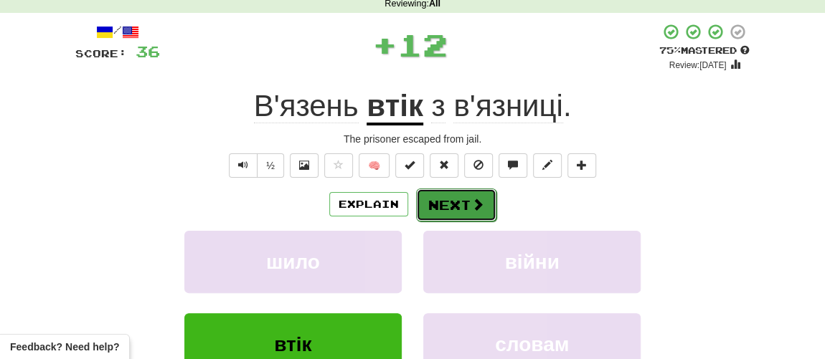
click at [450, 206] on button "Next" at bounding box center [456, 205] width 80 height 33
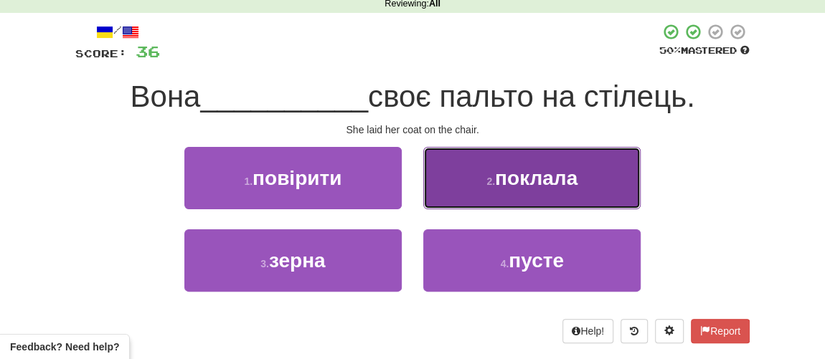
click at [493, 193] on button "2 . поклала" at bounding box center [531, 178] width 217 height 62
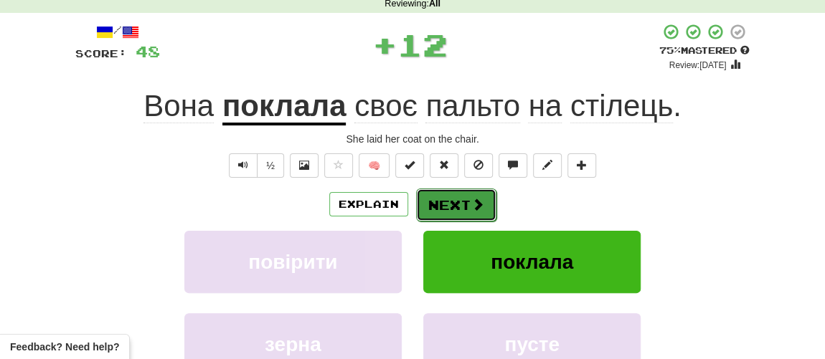
click at [452, 207] on button "Next" at bounding box center [456, 205] width 80 height 33
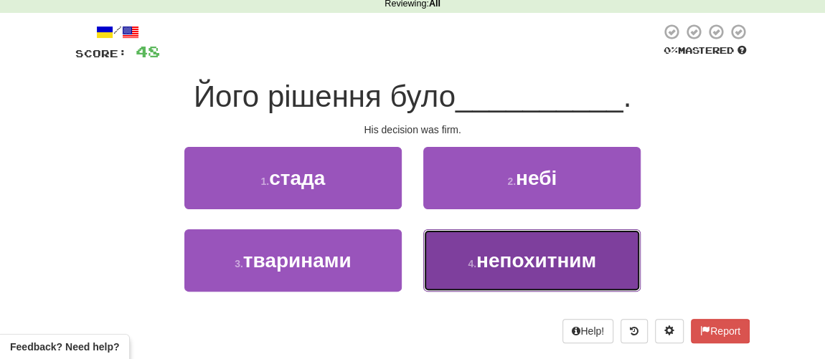
click at [485, 265] on span "непохитним" at bounding box center [536, 261] width 120 height 22
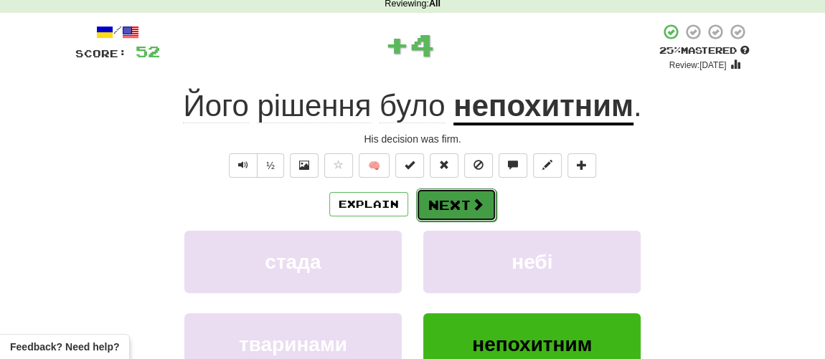
click at [466, 207] on button "Next" at bounding box center [456, 205] width 80 height 33
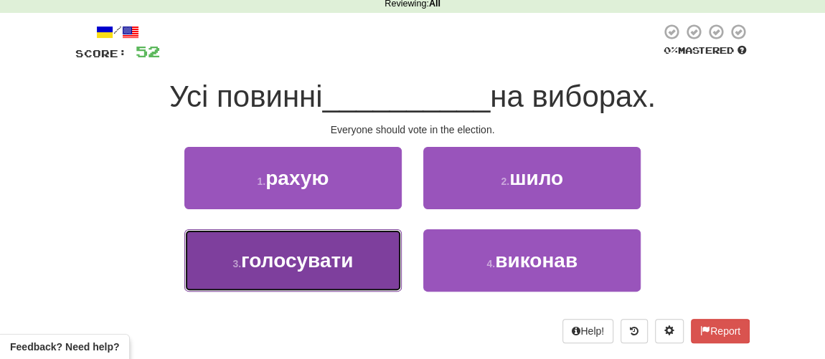
click at [331, 267] on span "голосувати" at bounding box center [297, 261] width 112 height 22
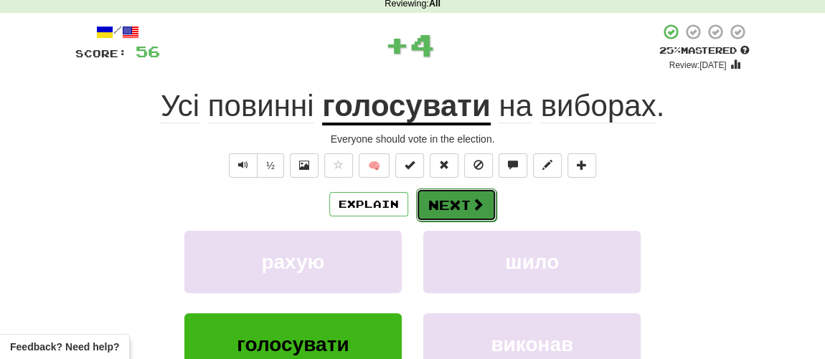
click at [443, 214] on button "Next" at bounding box center [456, 205] width 80 height 33
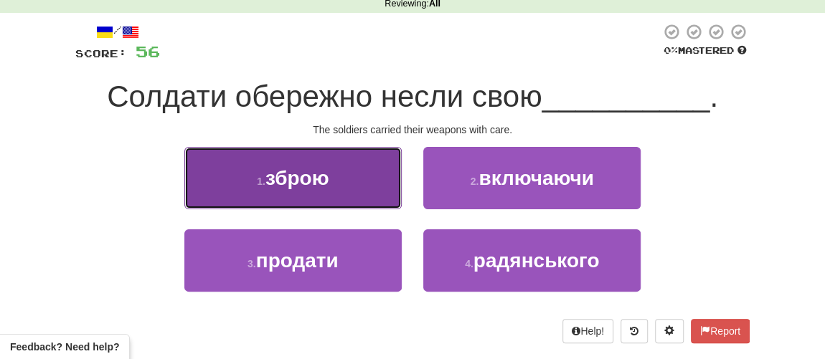
click at [287, 179] on span "зброю" at bounding box center [297, 178] width 64 height 22
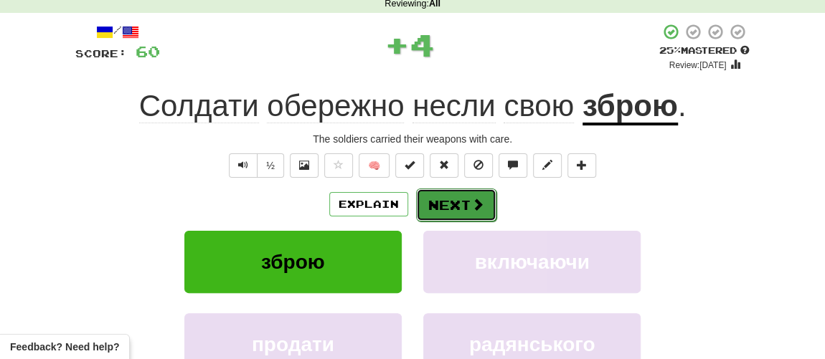
click at [437, 217] on button "Next" at bounding box center [456, 205] width 80 height 33
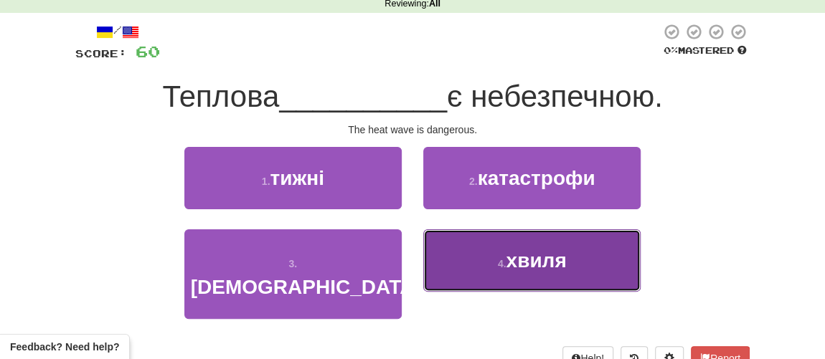
click at [491, 274] on button "4 . хвиля" at bounding box center [531, 260] width 217 height 62
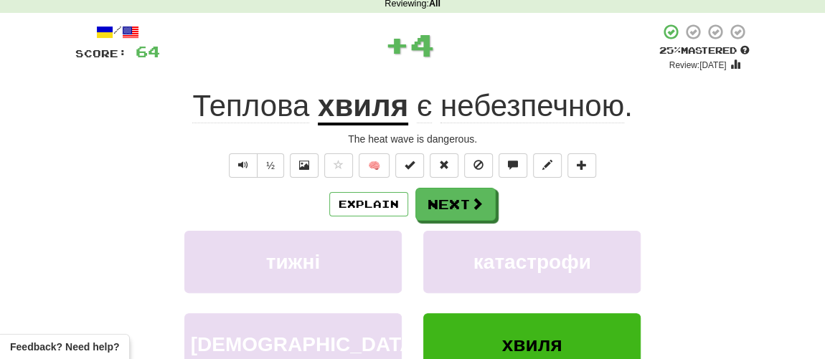
click at [451, 222] on div "Explain Next тижні катастрофи [DEMOGRAPHIC_DATA] хвиля Learn more: тижні катаст…" at bounding box center [412, 303] width 674 height 230
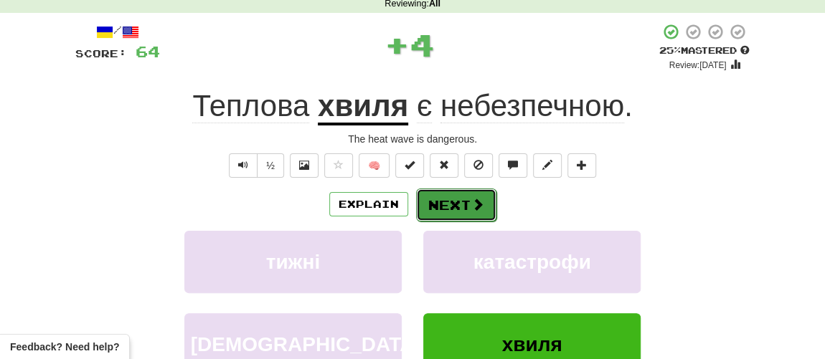
click at [456, 209] on button "Next" at bounding box center [456, 205] width 80 height 33
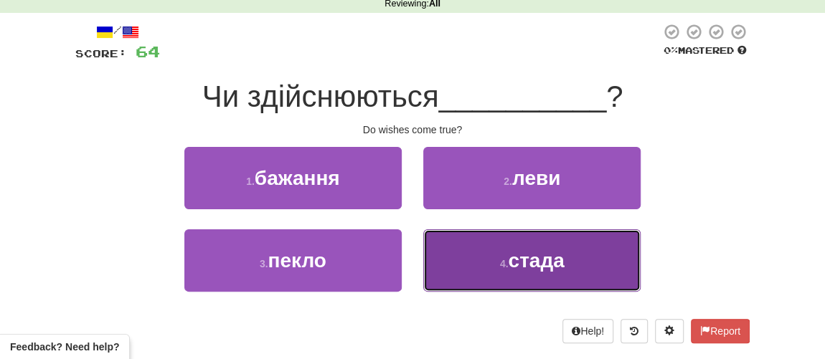
click at [496, 271] on button "4 . стада" at bounding box center [531, 260] width 217 height 62
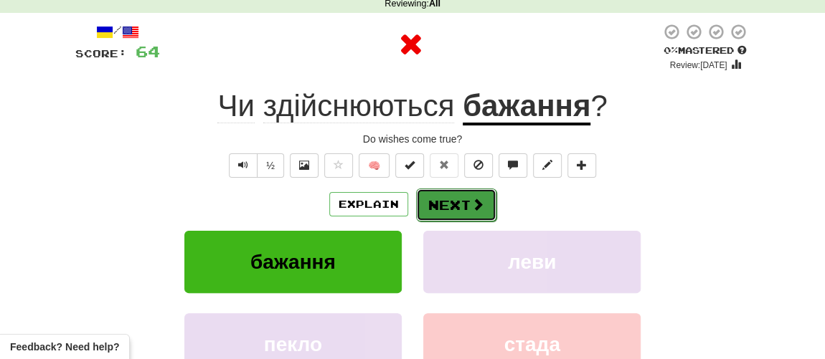
click at [472, 213] on button "Next" at bounding box center [456, 205] width 80 height 33
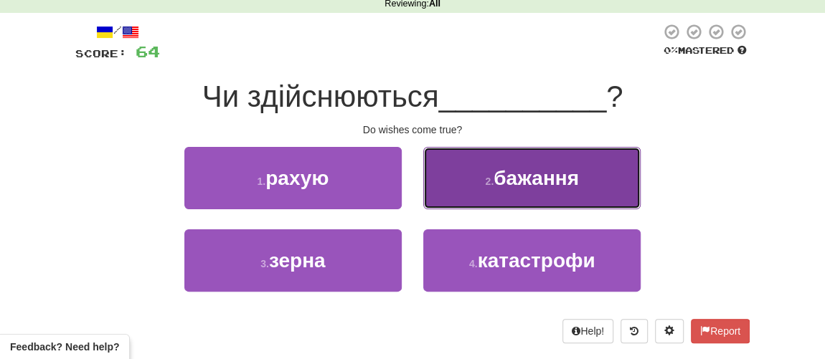
click at [508, 198] on button "2 . бажання" at bounding box center [531, 178] width 217 height 62
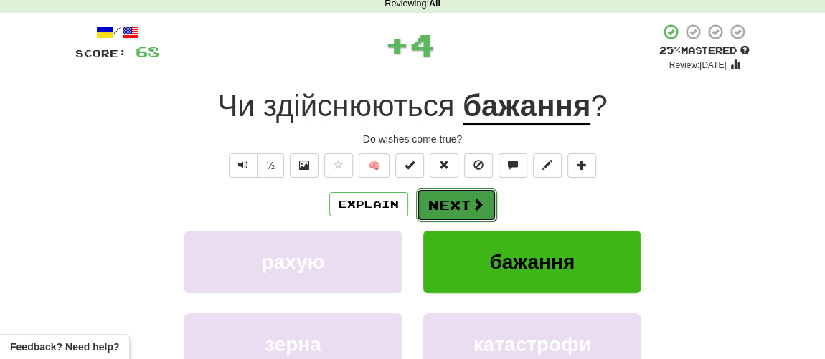
click at [447, 210] on button "Next" at bounding box center [456, 205] width 80 height 33
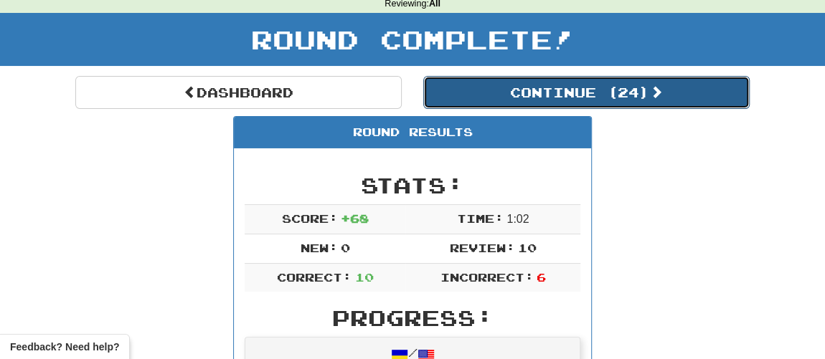
click at [513, 89] on button "Continue ( 24 )" at bounding box center [586, 92] width 326 height 33
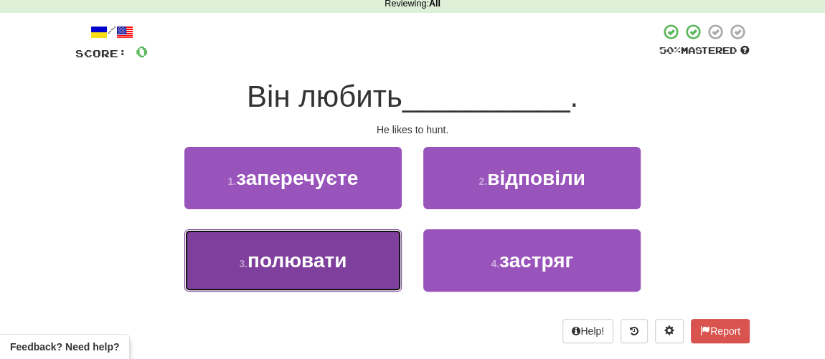
click at [311, 270] on button "3 . полювати" at bounding box center [292, 260] width 217 height 62
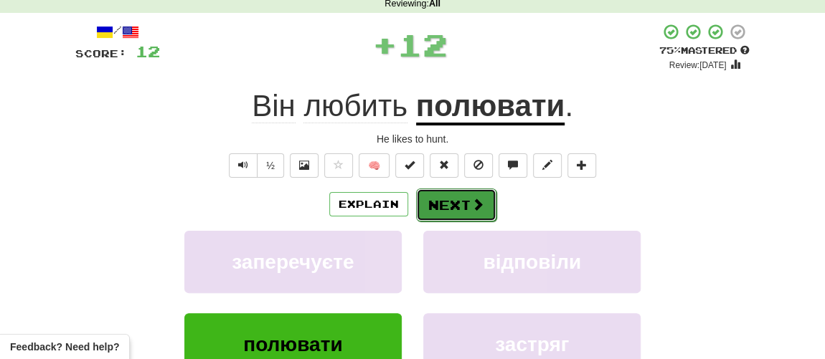
click at [451, 201] on button "Next" at bounding box center [456, 205] width 80 height 33
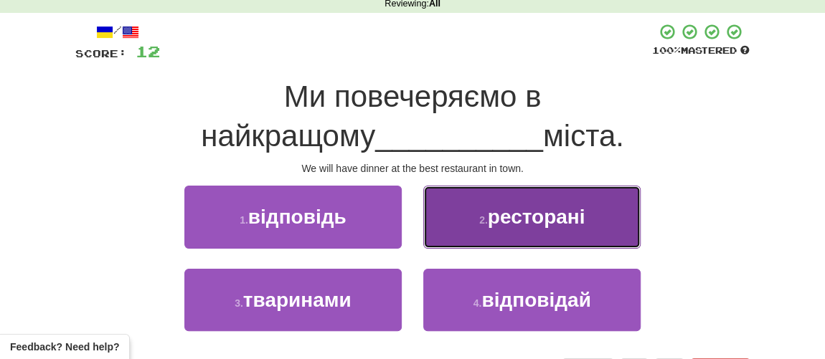
click at [501, 217] on span "ресторані" at bounding box center [537, 217] width 98 height 22
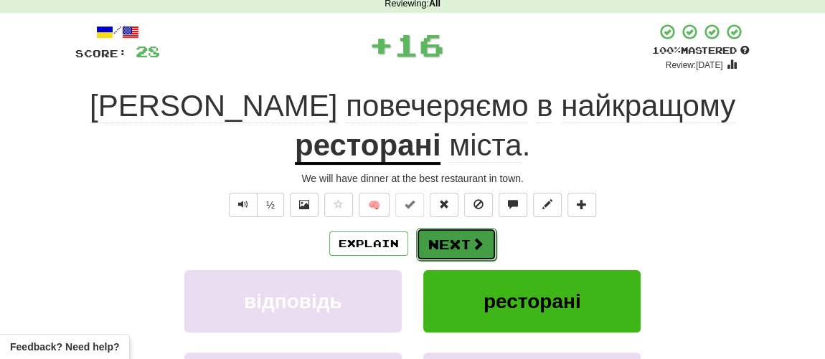
click at [456, 246] on button "Next" at bounding box center [456, 244] width 80 height 33
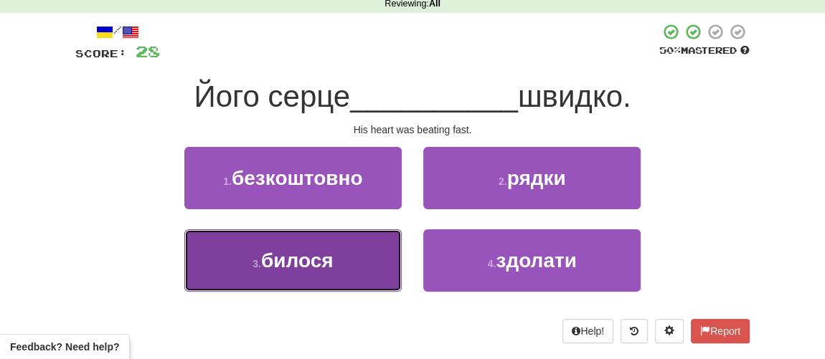
click at [318, 266] on span "билося" at bounding box center [297, 261] width 72 height 22
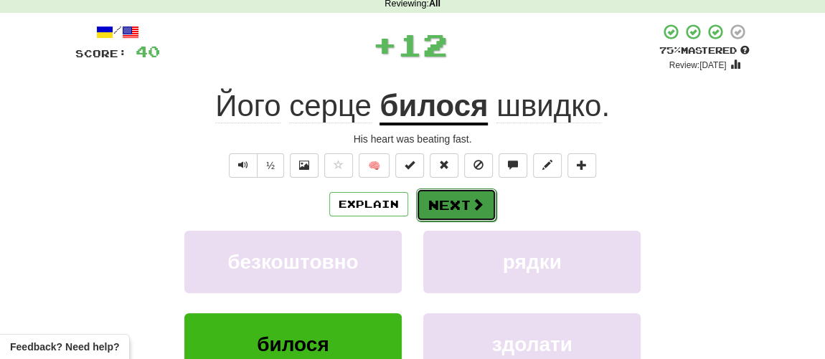
click at [461, 200] on button "Next" at bounding box center [456, 205] width 80 height 33
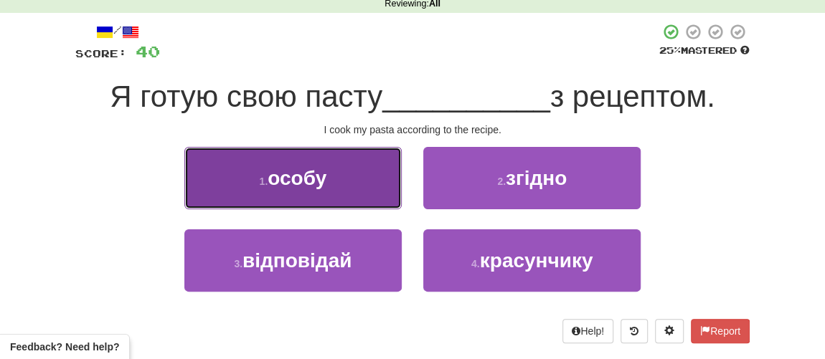
click at [273, 186] on span "особу" at bounding box center [296, 178] width 59 height 22
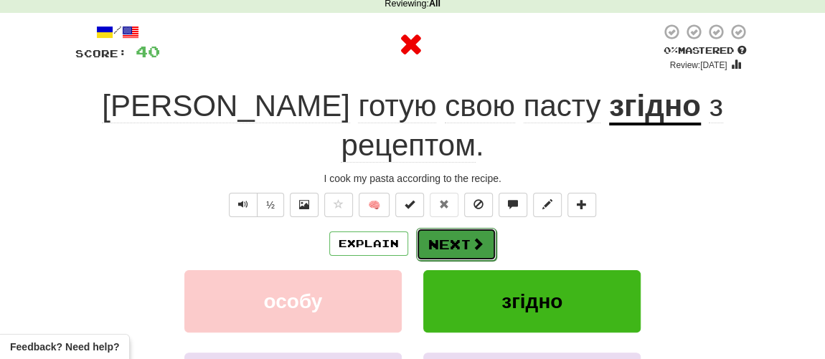
click at [430, 228] on button "Next" at bounding box center [456, 244] width 80 height 33
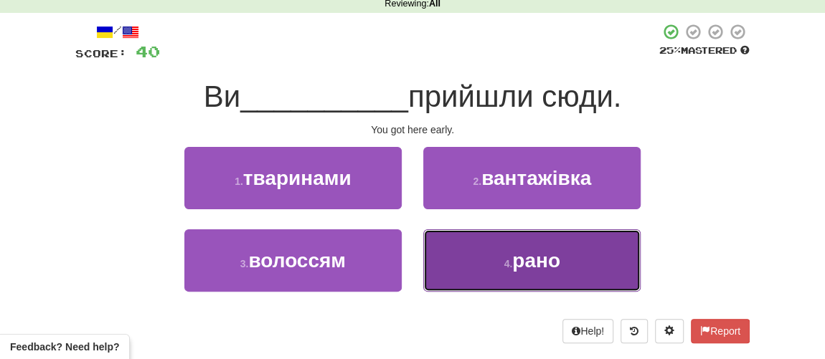
click at [534, 267] on span "рано" at bounding box center [536, 261] width 48 height 22
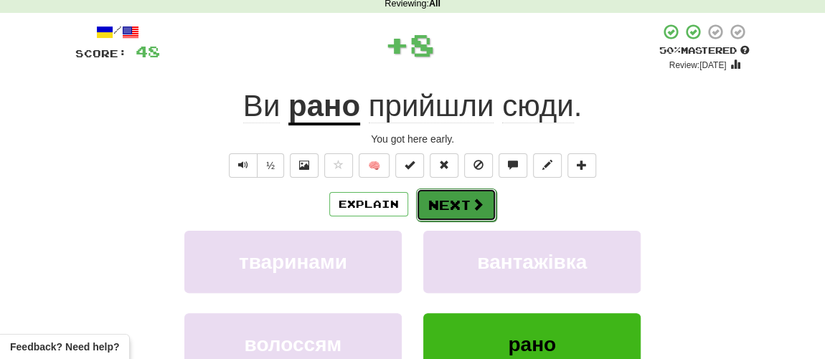
click at [450, 208] on button "Next" at bounding box center [456, 205] width 80 height 33
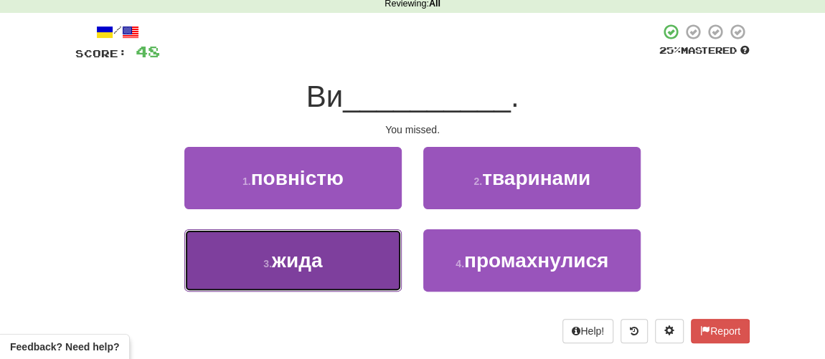
click at [285, 262] on span "жида" at bounding box center [297, 261] width 50 height 22
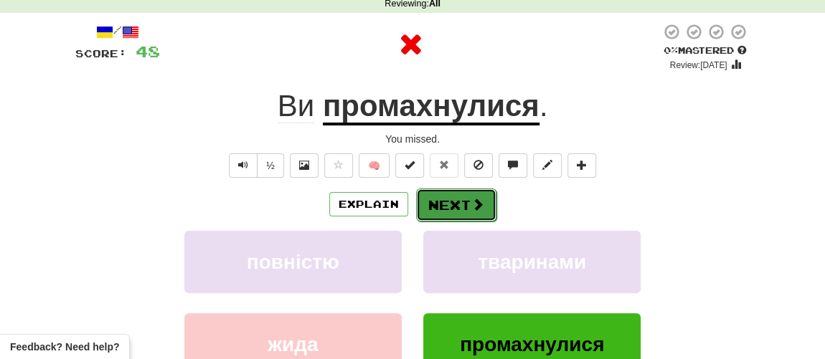
click at [472, 189] on button "Next" at bounding box center [456, 205] width 80 height 33
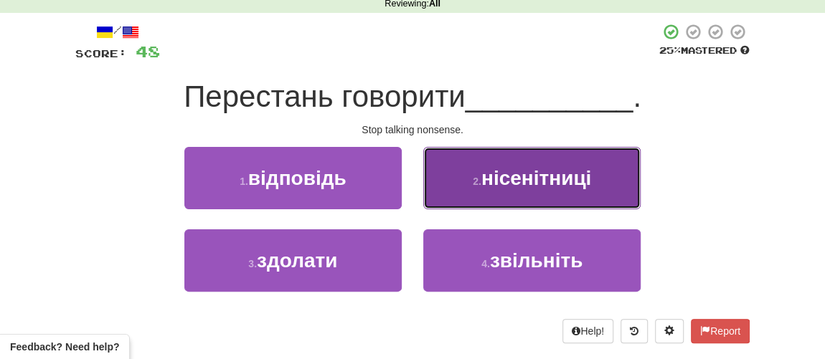
click at [492, 183] on span "нісенітниці" at bounding box center [536, 178] width 110 height 22
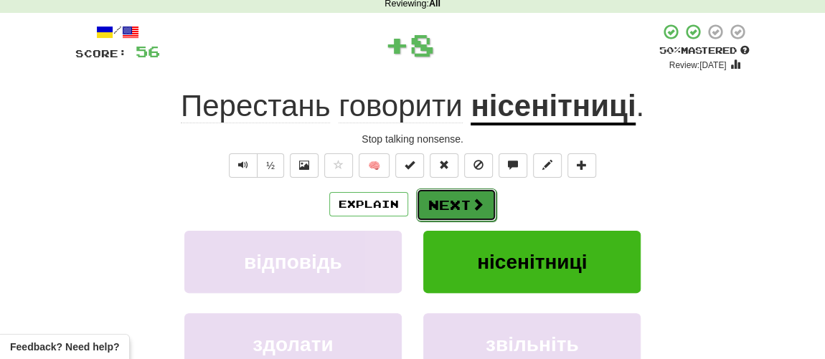
click at [458, 203] on button "Next" at bounding box center [456, 205] width 80 height 33
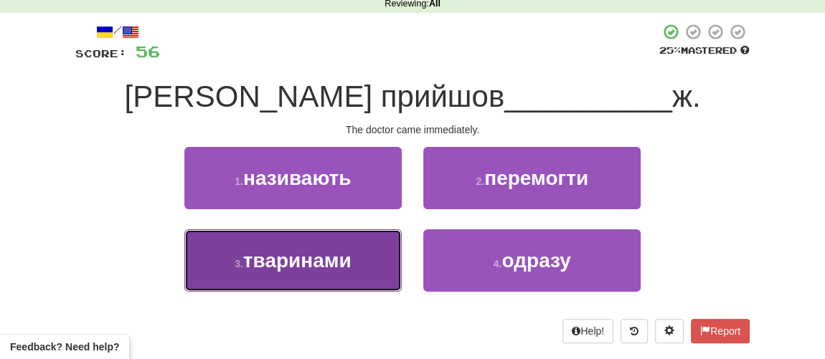
click at [272, 256] on span "тваринами" at bounding box center [297, 261] width 108 height 22
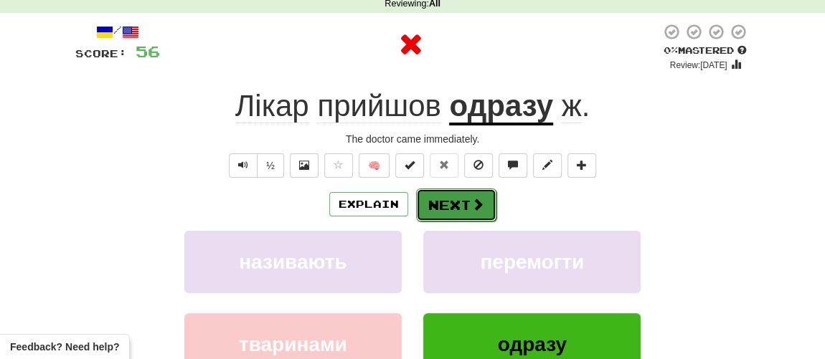
click at [439, 207] on button "Next" at bounding box center [456, 205] width 80 height 33
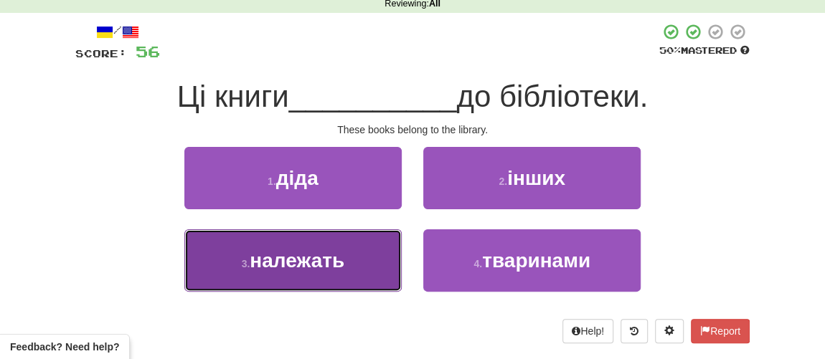
click at [303, 262] on span "належать" at bounding box center [297, 261] width 95 height 22
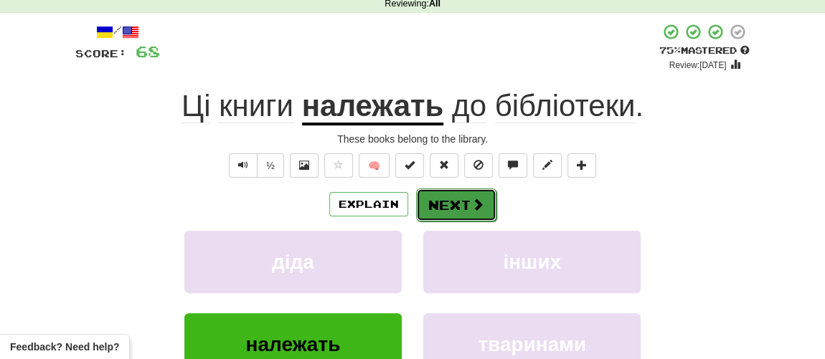
click at [450, 205] on button "Next" at bounding box center [456, 205] width 80 height 33
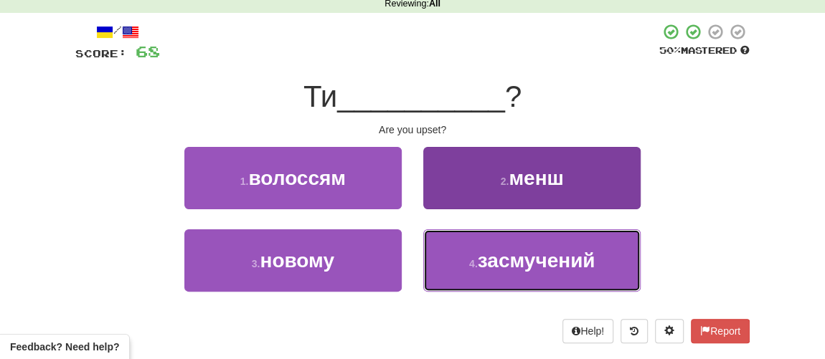
click at [485, 274] on button "4 . засмучений" at bounding box center [531, 260] width 217 height 62
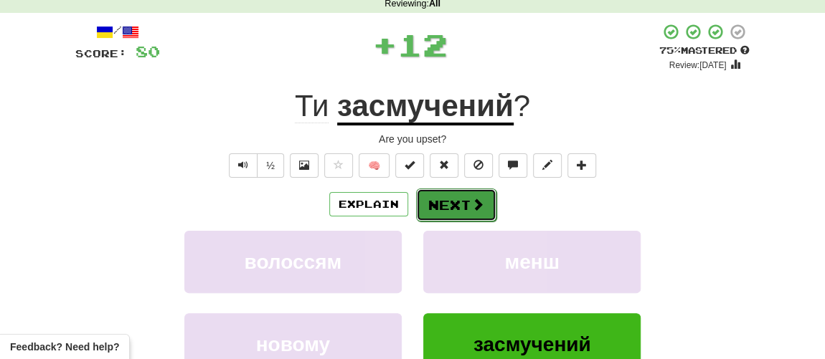
click at [463, 213] on button "Next" at bounding box center [456, 205] width 80 height 33
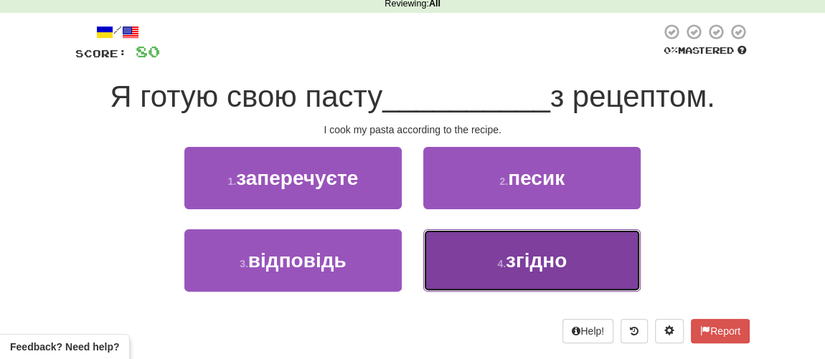
click at [504, 260] on small "4 ." at bounding box center [501, 263] width 9 height 11
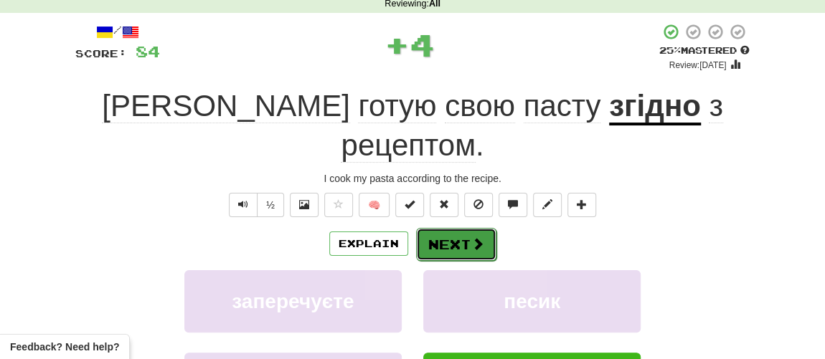
click at [441, 228] on button "Next" at bounding box center [456, 244] width 80 height 33
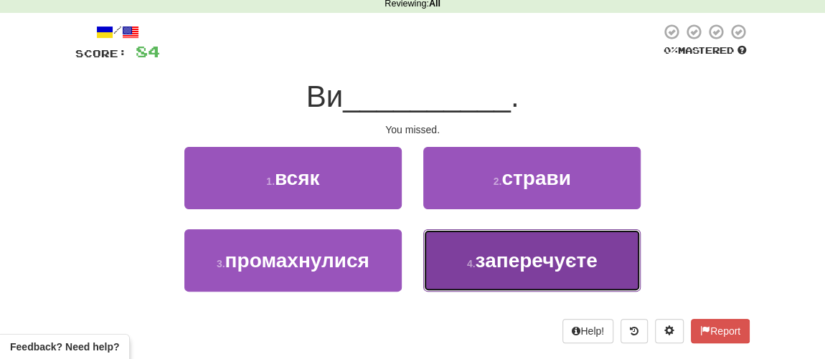
click at [467, 266] on small "4 ." at bounding box center [471, 263] width 9 height 11
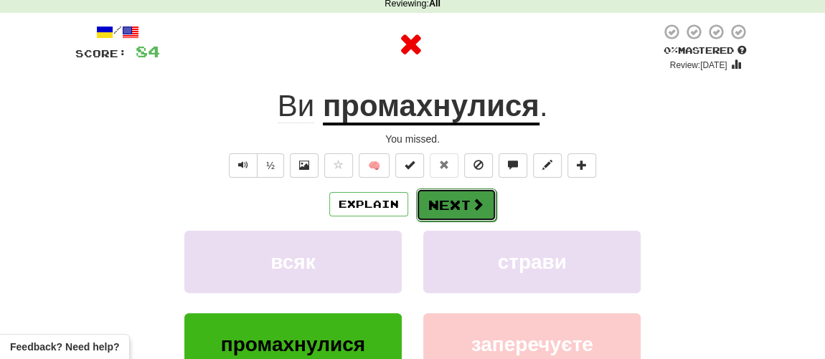
click at [454, 211] on button "Next" at bounding box center [456, 205] width 80 height 33
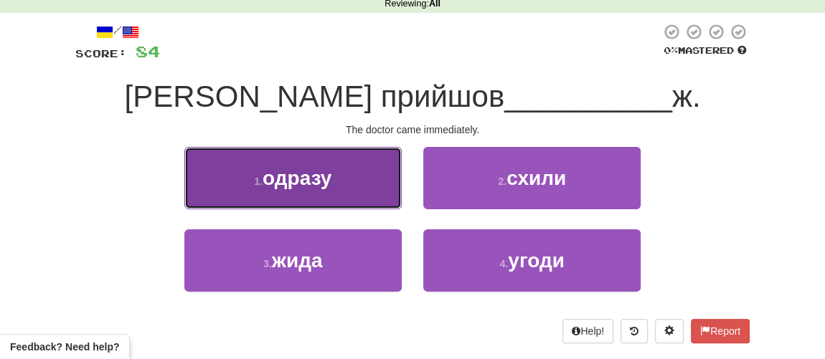
click at [321, 196] on button "1 . одразу" at bounding box center [292, 178] width 217 height 62
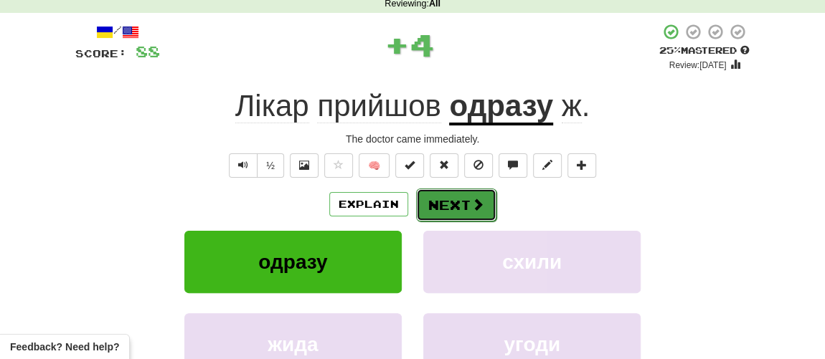
click at [450, 205] on button "Next" at bounding box center [456, 205] width 80 height 33
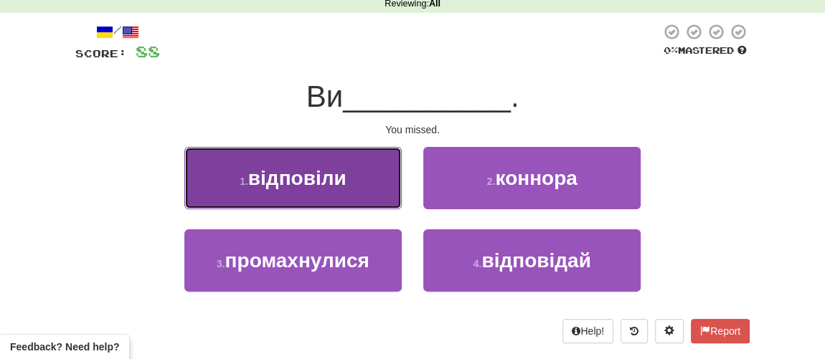
click at [315, 182] on span "відповіли" at bounding box center [297, 178] width 98 height 22
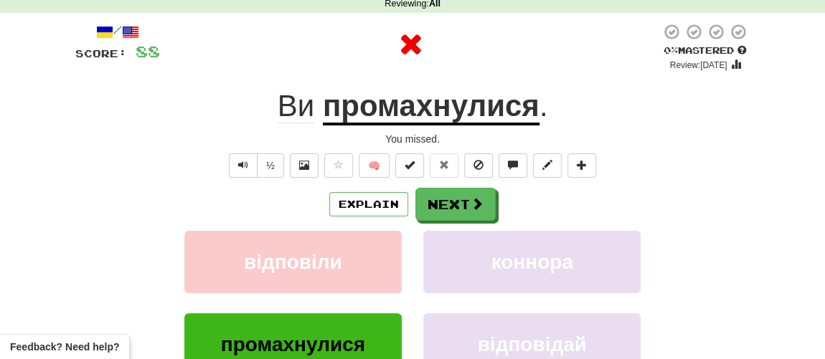
click at [413, 210] on div "Explain Next" at bounding box center [412, 204] width 674 height 33
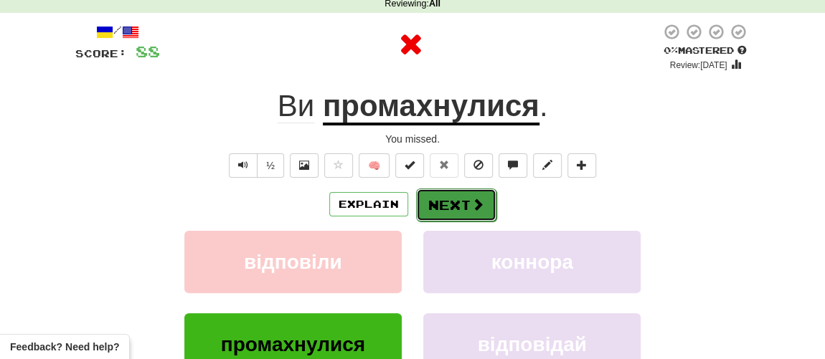
click at [425, 214] on button "Next" at bounding box center [456, 205] width 80 height 33
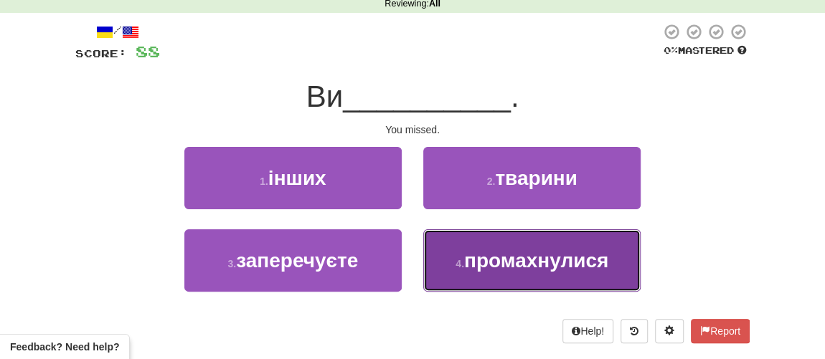
click at [498, 262] on span "промахнулися" at bounding box center [536, 261] width 144 height 22
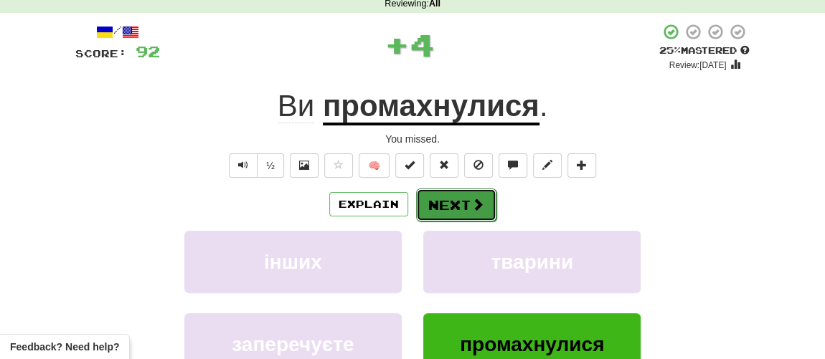
click at [460, 204] on button "Next" at bounding box center [456, 205] width 80 height 33
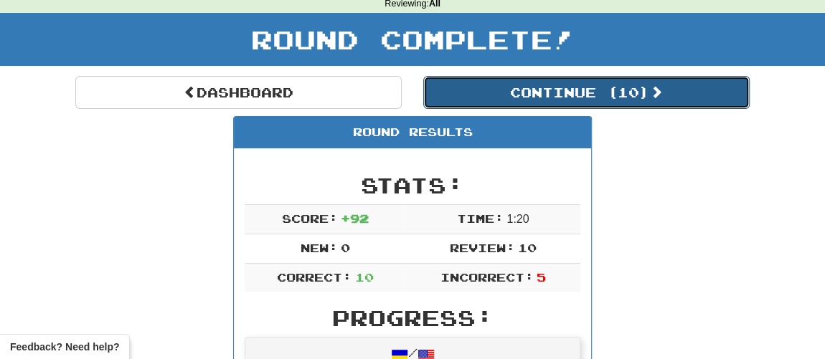
click at [544, 88] on button "Continue ( 10 )" at bounding box center [586, 92] width 326 height 33
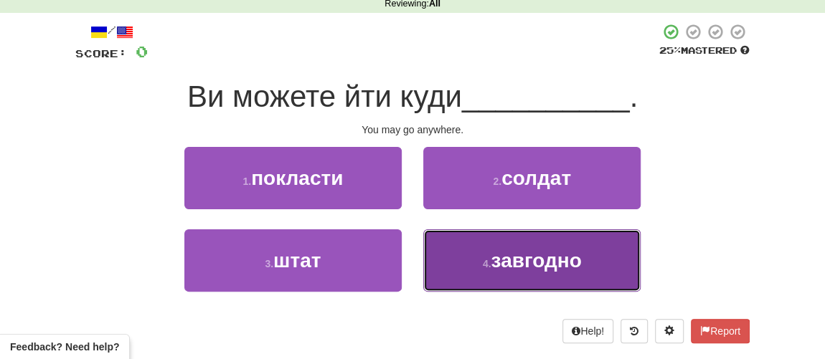
click at [490, 267] on small "4 ." at bounding box center [487, 263] width 9 height 11
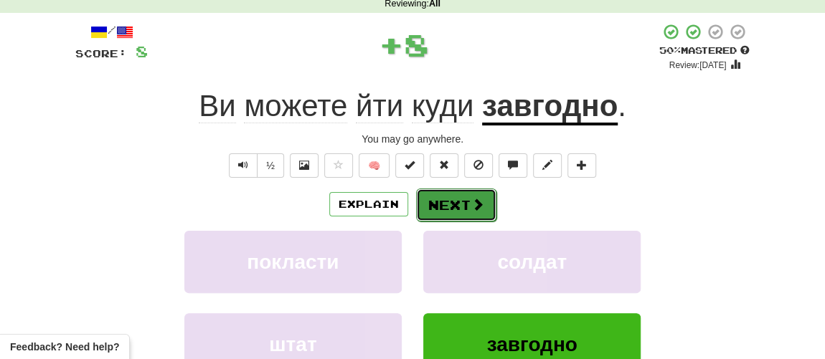
click at [453, 202] on button "Next" at bounding box center [456, 205] width 80 height 33
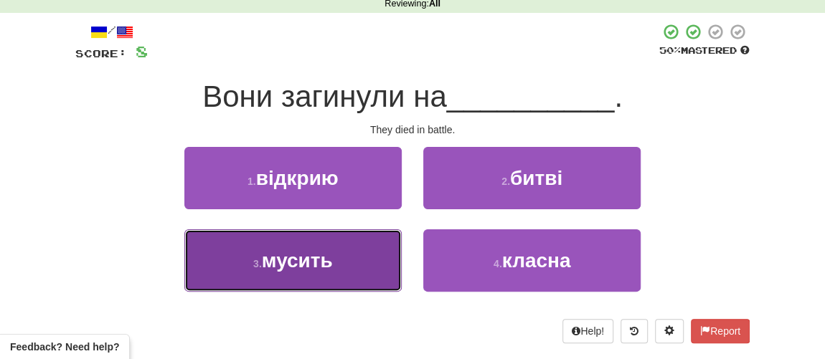
click at [281, 265] on span "мусить" at bounding box center [297, 261] width 71 height 22
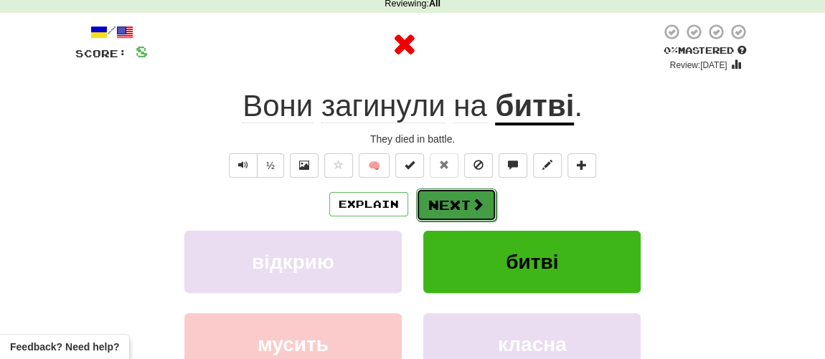
click at [468, 219] on button "Next" at bounding box center [456, 205] width 80 height 33
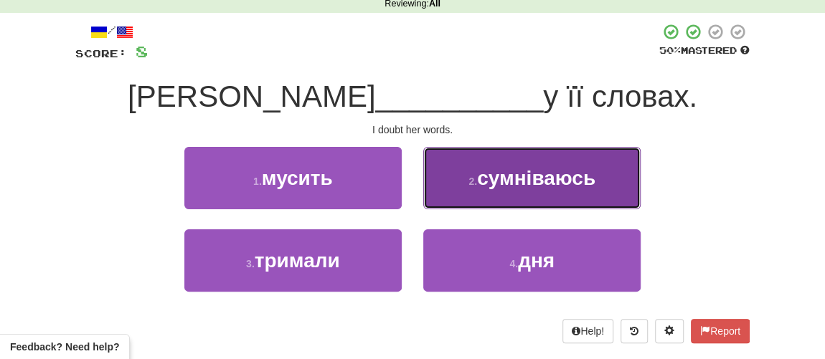
click at [497, 186] on span "сумніваюсь" at bounding box center [536, 178] width 118 height 22
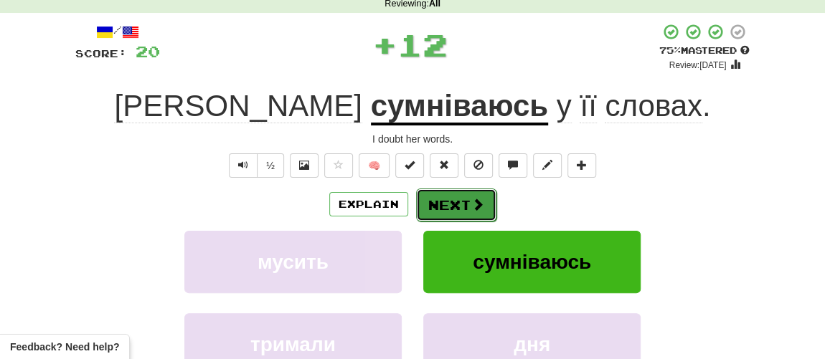
click at [444, 205] on button "Next" at bounding box center [456, 205] width 80 height 33
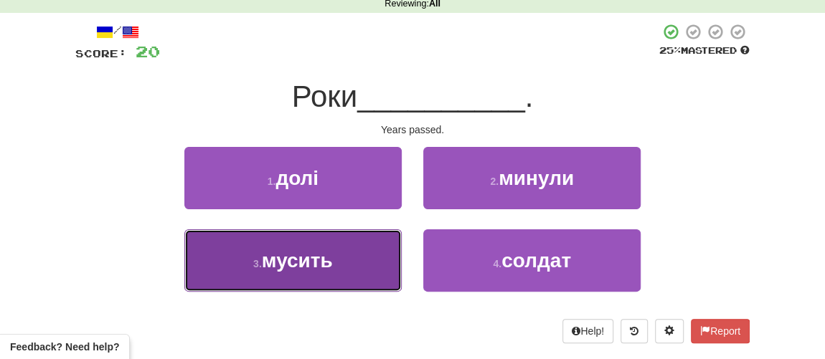
click at [295, 267] on span "мусить" at bounding box center [297, 261] width 71 height 22
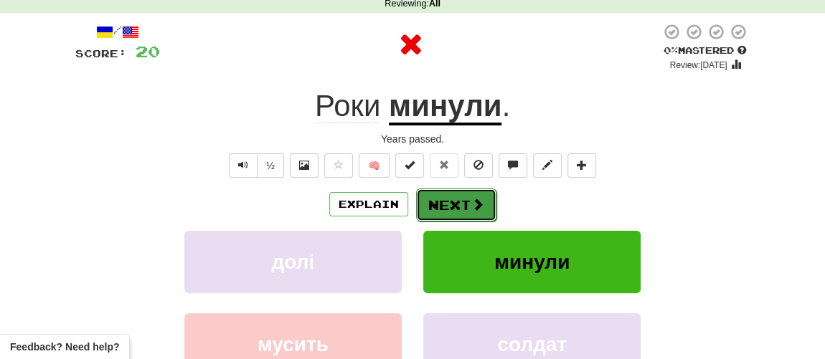
click at [432, 214] on button "Next" at bounding box center [456, 205] width 80 height 33
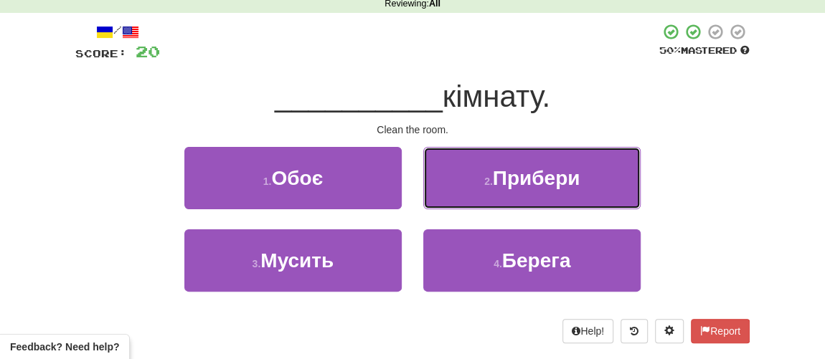
click at [513, 185] on span "Прибери" at bounding box center [536, 178] width 87 height 22
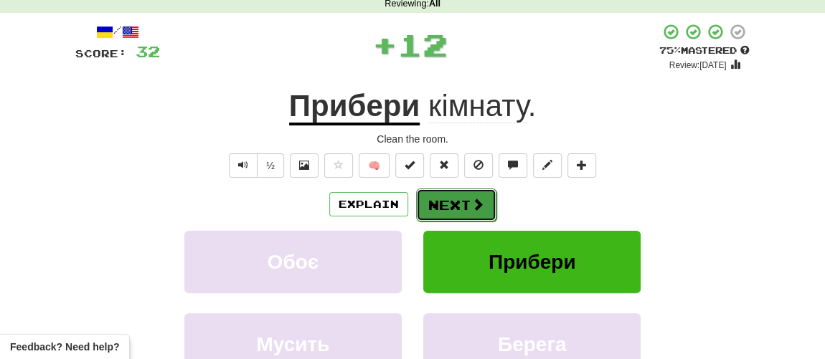
click at [456, 199] on button "Next" at bounding box center [456, 205] width 80 height 33
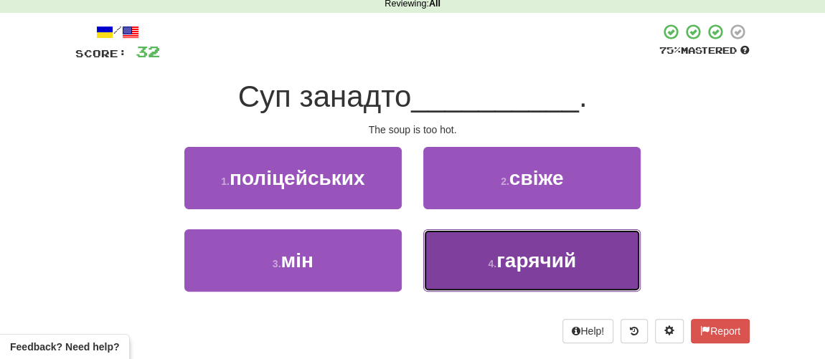
click at [499, 274] on button "4 . гарячий" at bounding box center [531, 260] width 217 height 62
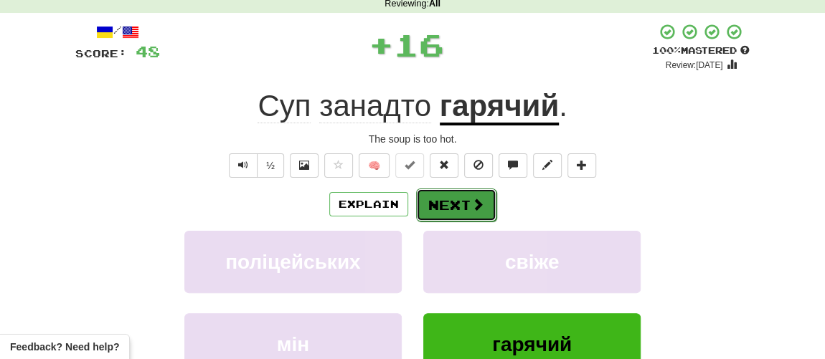
click at [462, 194] on button "Next" at bounding box center [456, 205] width 80 height 33
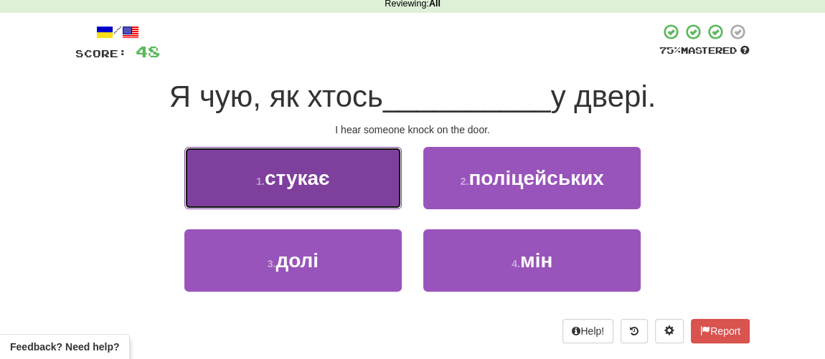
click at [358, 190] on button "1 . стукає" at bounding box center [292, 178] width 217 height 62
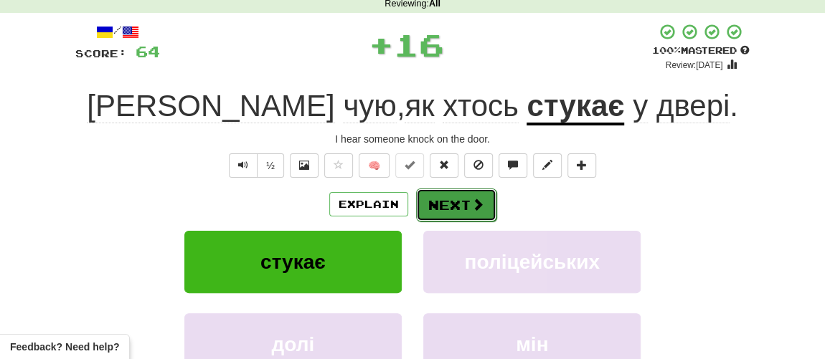
click at [446, 199] on button "Next" at bounding box center [456, 205] width 80 height 33
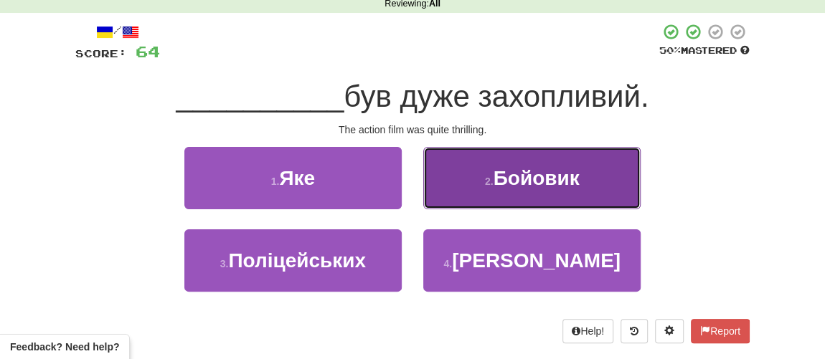
click at [471, 189] on button "2 . Бойовик" at bounding box center [531, 178] width 217 height 62
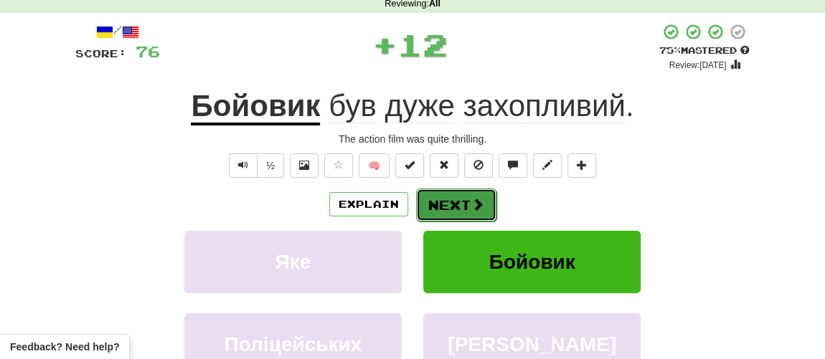
click at [442, 201] on button "Next" at bounding box center [456, 205] width 80 height 33
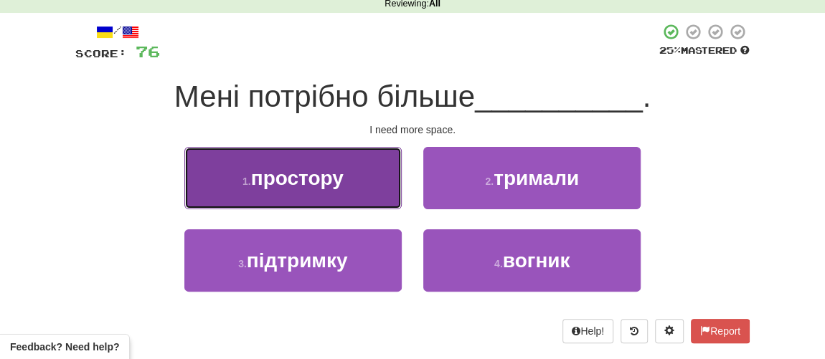
click at [324, 175] on span "простору" at bounding box center [297, 178] width 92 height 22
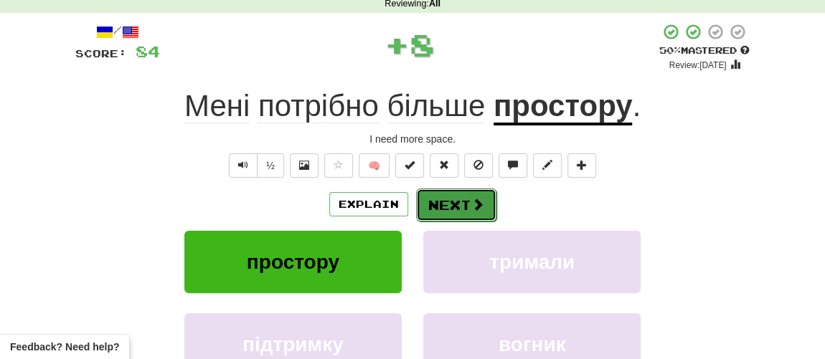
click at [456, 201] on button "Next" at bounding box center [456, 205] width 80 height 33
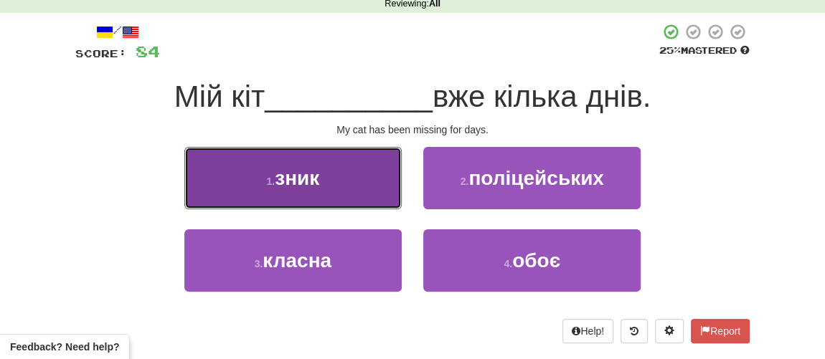
click at [263, 178] on button "1 . зник" at bounding box center [292, 178] width 217 height 62
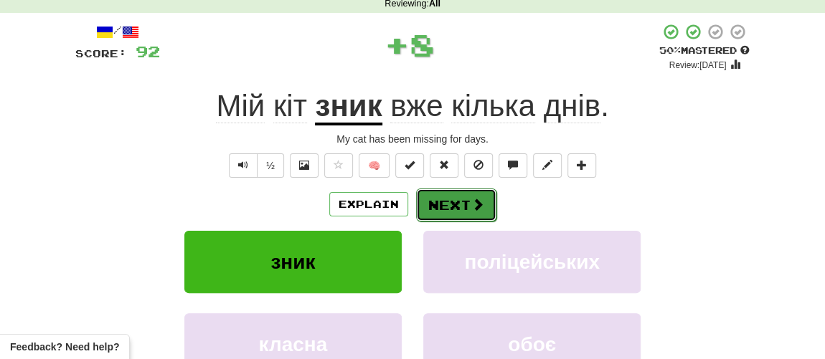
click at [442, 205] on button "Next" at bounding box center [456, 205] width 80 height 33
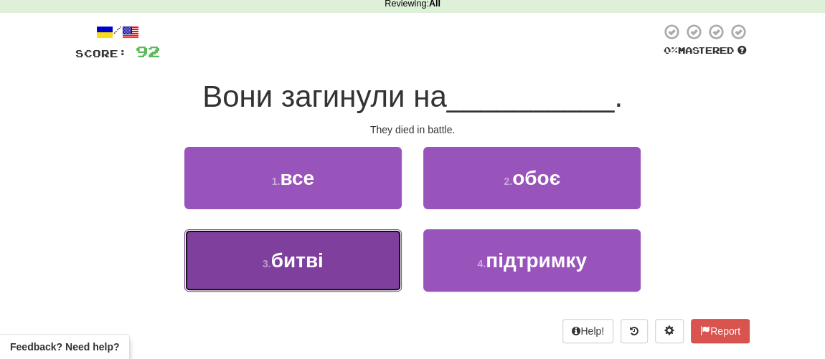
click at [313, 256] on span "битві" at bounding box center [297, 261] width 52 height 22
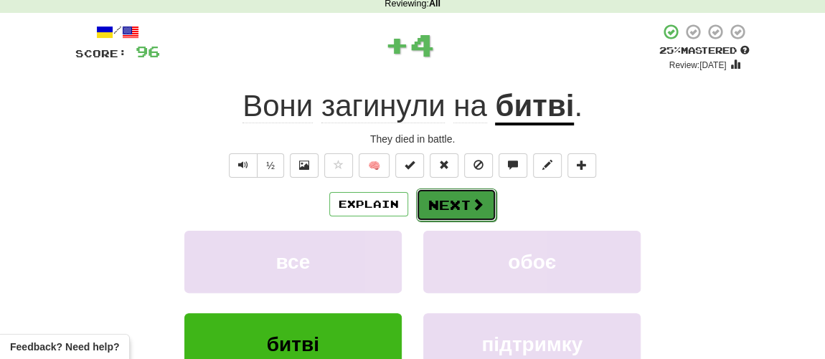
click at [467, 208] on button "Next" at bounding box center [456, 205] width 80 height 33
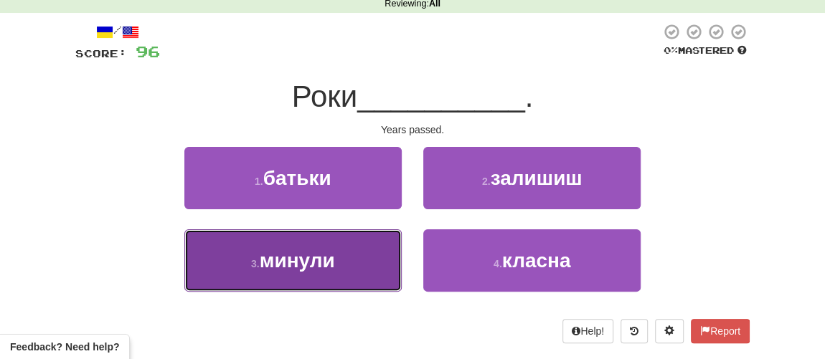
click at [290, 260] on span "минули" at bounding box center [297, 261] width 75 height 22
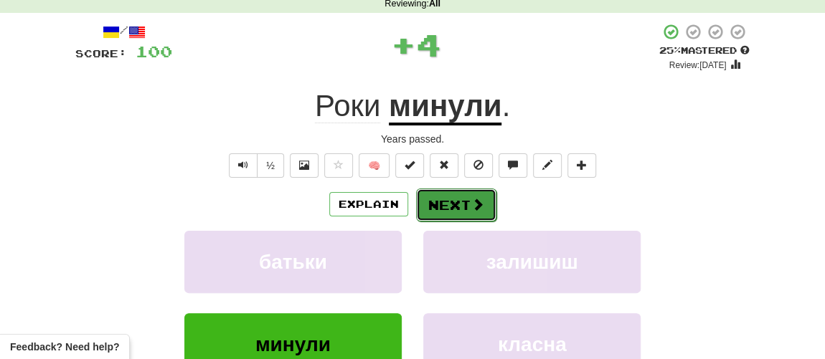
click at [437, 202] on button "Next" at bounding box center [456, 205] width 80 height 33
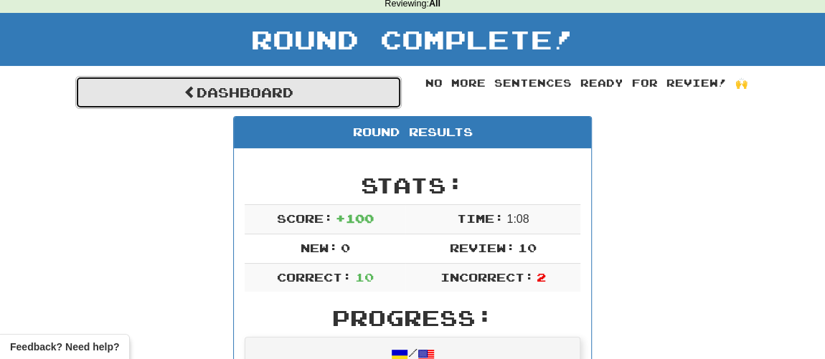
click at [255, 99] on link "Dashboard" at bounding box center [238, 92] width 326 height 33
